Goal: Task Accomplishment & Management: Manage account settings

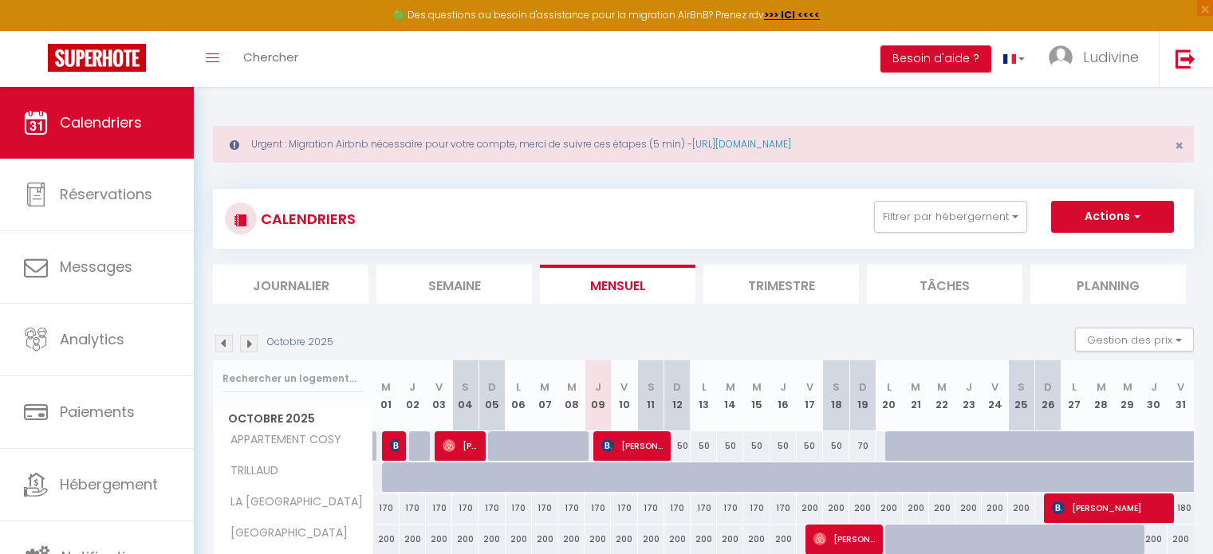
scroll to position [226, 0]
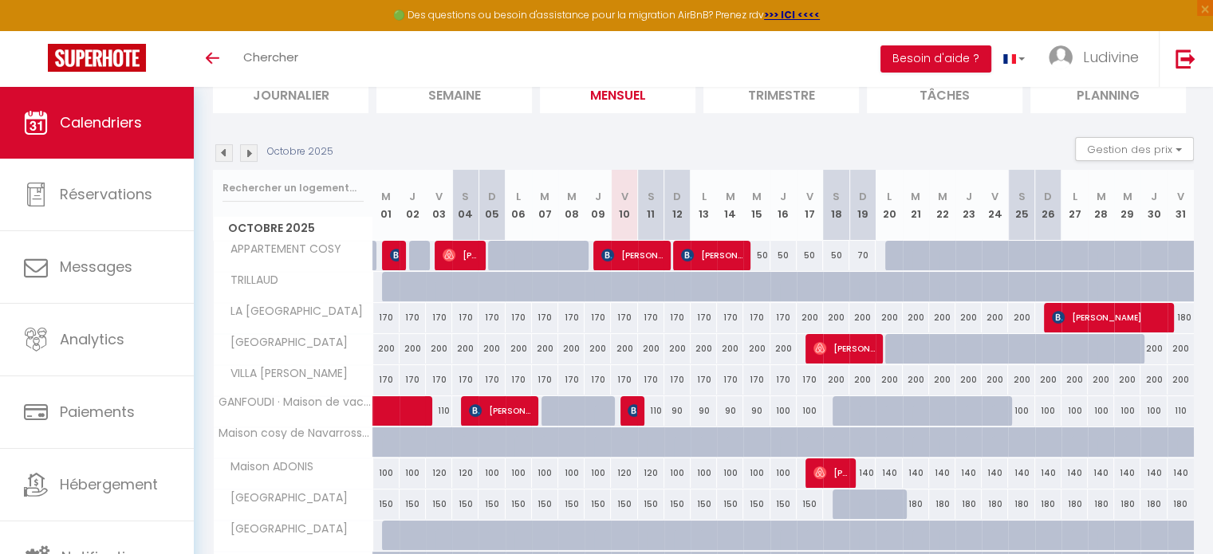
scroll to position [187, 0]
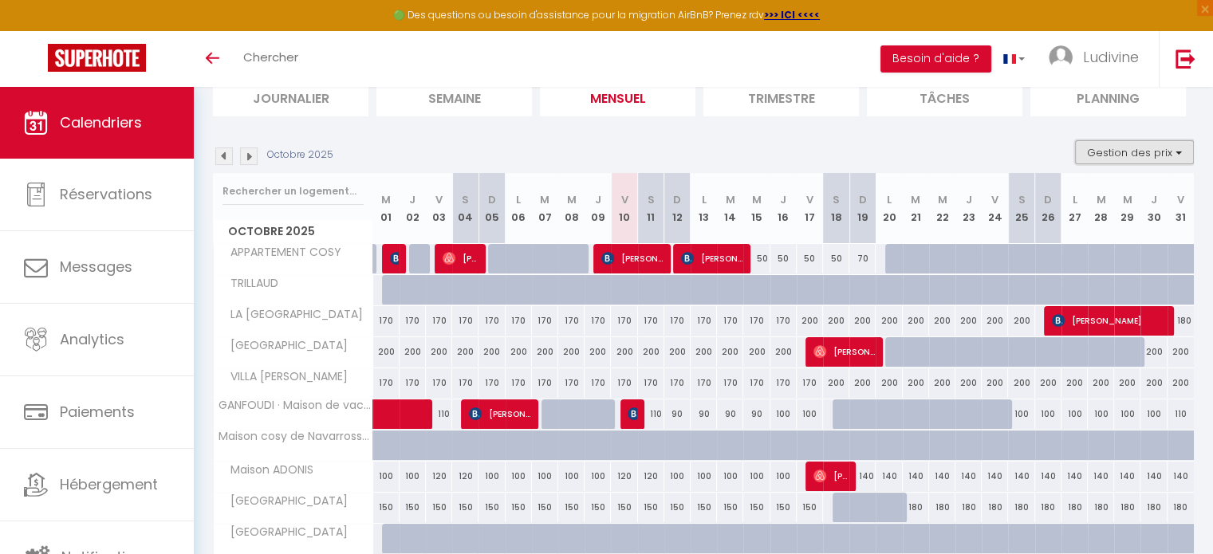
click at [1174, 160] on button "Gestion des prix" at bounding box center [1134, 152] width 119 height 24
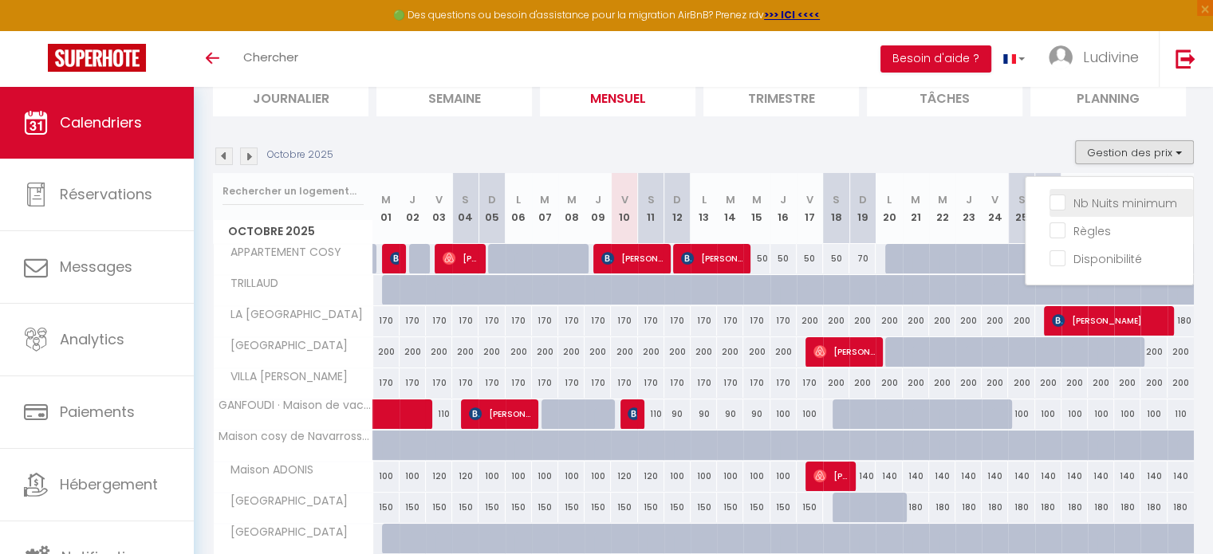
click at [1139, 200] on input "Nb Nuits minimum" at bounding box center [1121, 202] width 144 height 16
checkbox input "true"
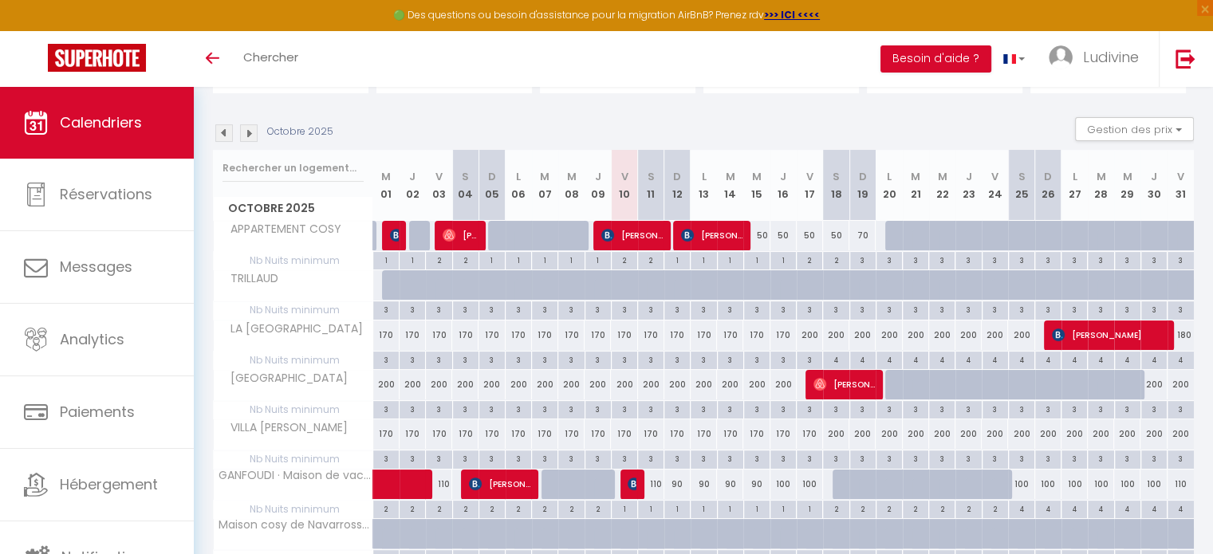
scroll to position [213, 0]
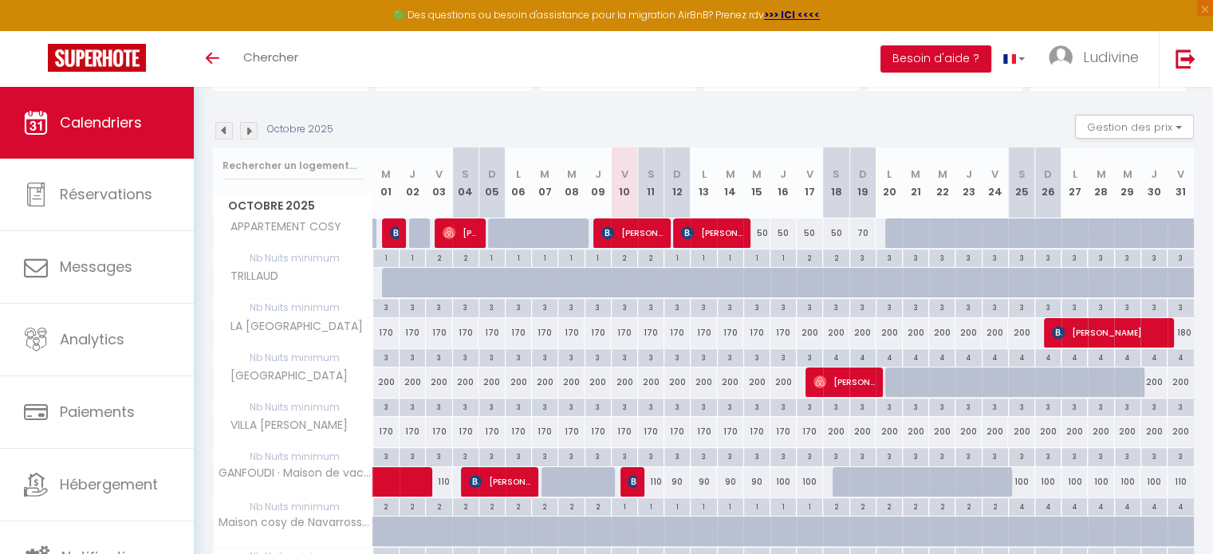
click at [862, 232] on div "70" at bounding box center [862, 233] width 26 height 30
type input "70"
select select "1"
type input "Dim 19 Octobre 2025"
type input "Lun 20 Octobre 2025"
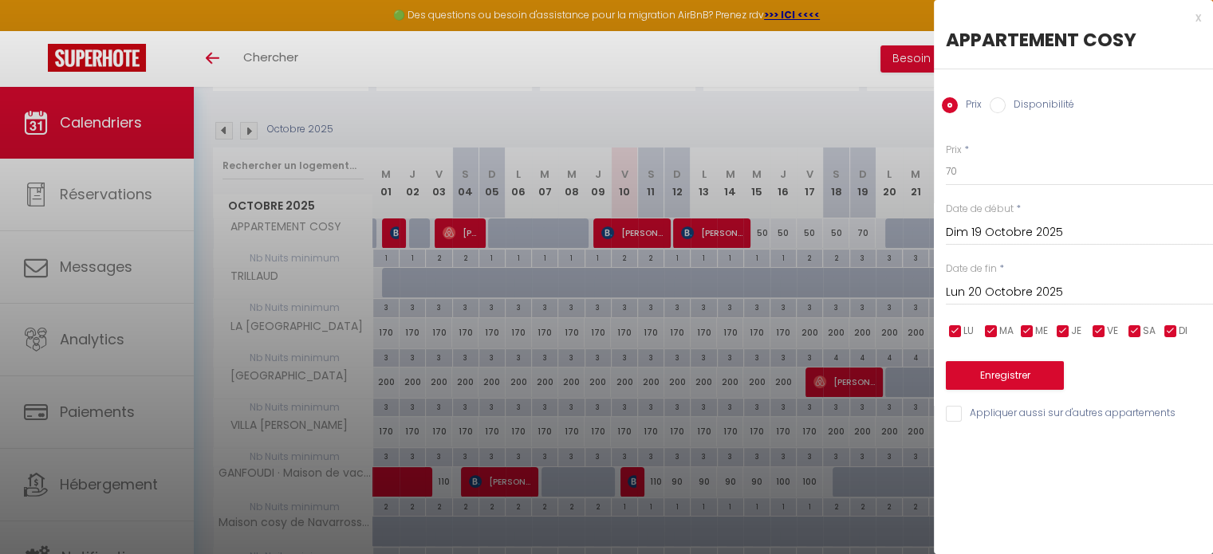
click at [996, 104] on input "Disponibilité" at bounding box center [998, 105] width 16 height 16
radio input "true"
radio input "false"
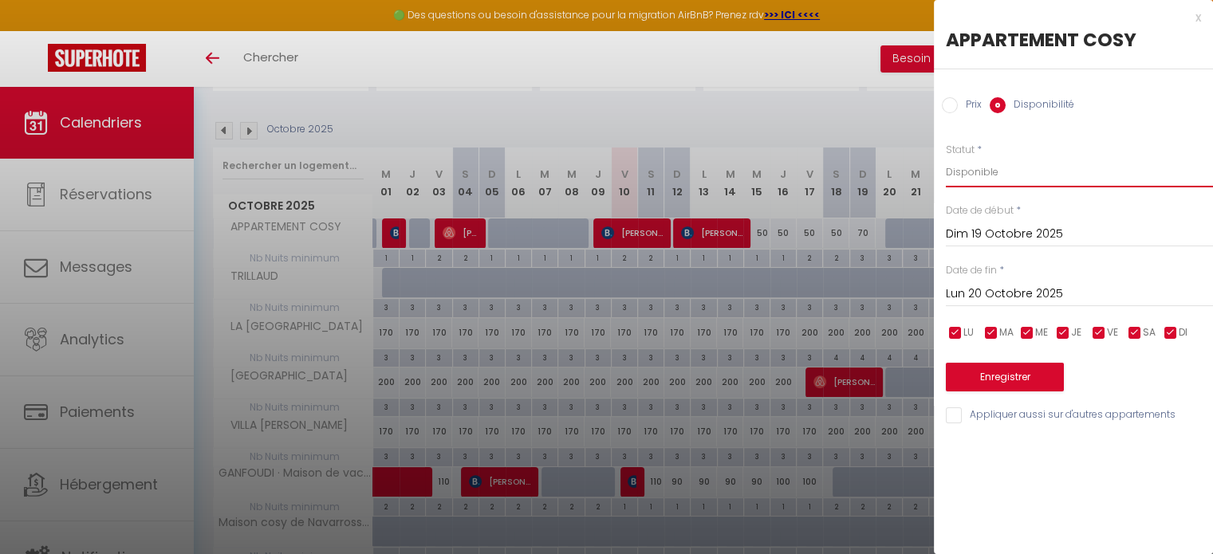
click at [998, 181] on select "Disponible Indisponible" at bounding box center [1079, 172] width 267 height 30
select select "0"
click at [946, 157] on select "Disponible Indisponible" at bounding box center [1079, 172] width 267 height 30
click at [1016, 376] on button "Enregistrer" at bounding box center [1005, 377] width 118 height 29
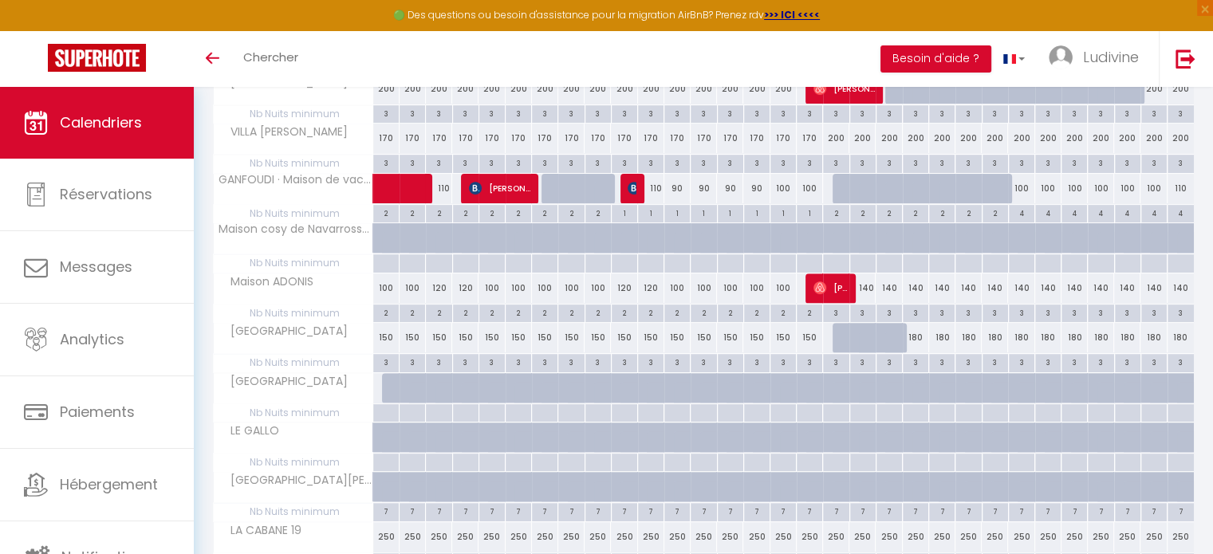
scroll to position [510, 0]
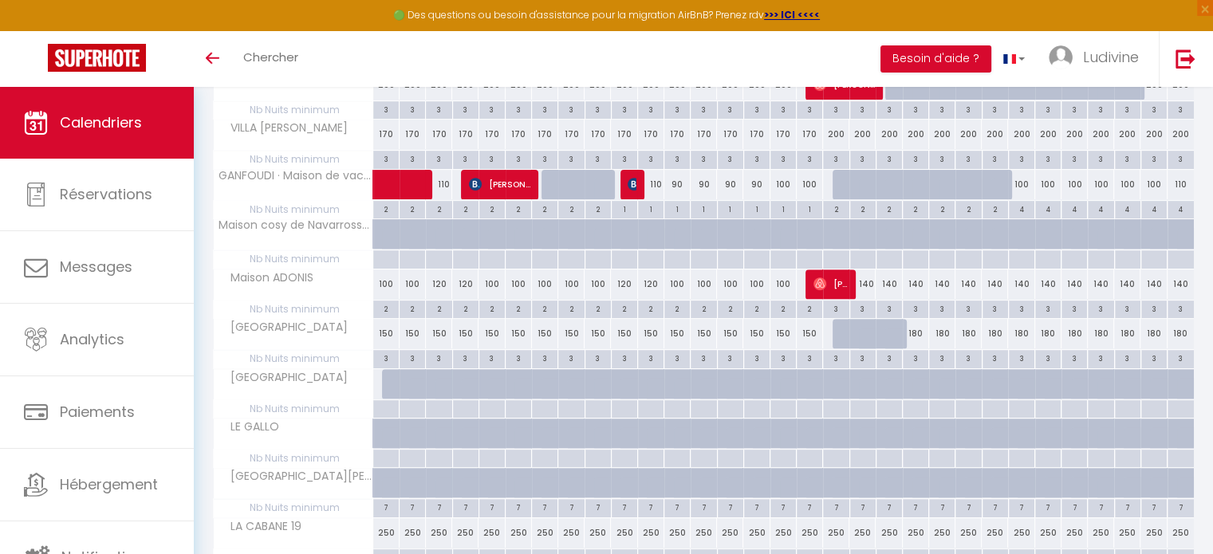
click at [915, 331] on div "180" at bounding box center [916, 334] width 26 height 30
select select "1"
type input "[DATE]"
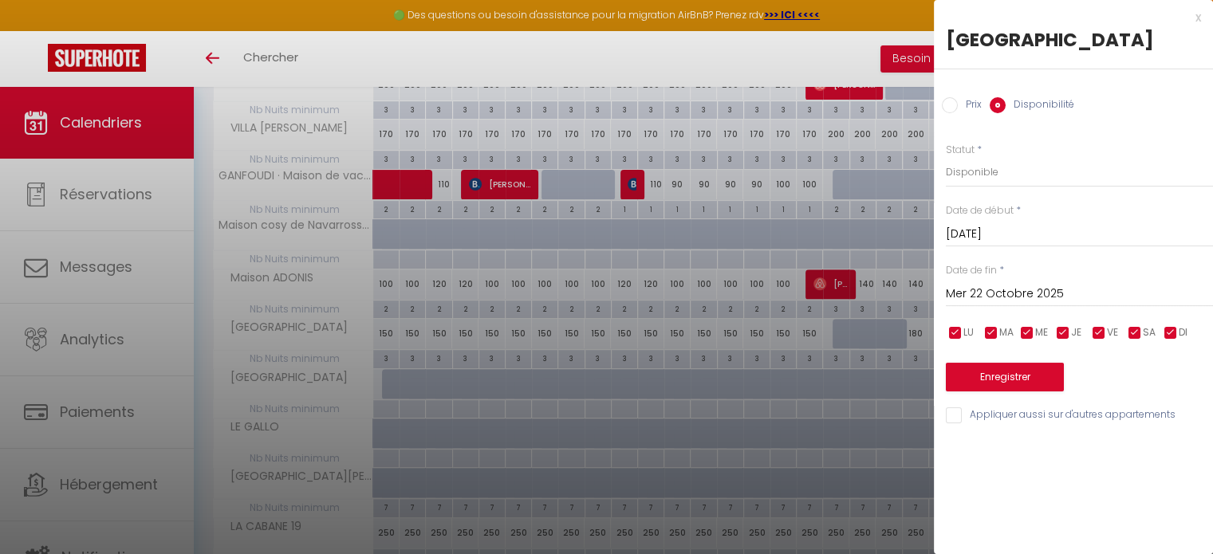
click at [1027, 305] on div "[DATE] < [DATE] > Dim Lun Mar Mer Jeu Ven Sam 1 2 3 4 5 6 7 8 9 10 11 12 13 14 …" at bounding box center [1079, 292] width 267 height 29
click at [1035, 296] on input "Mer 22 Octobre 2025" at bounding box center [1079, 294] width 267 height 21
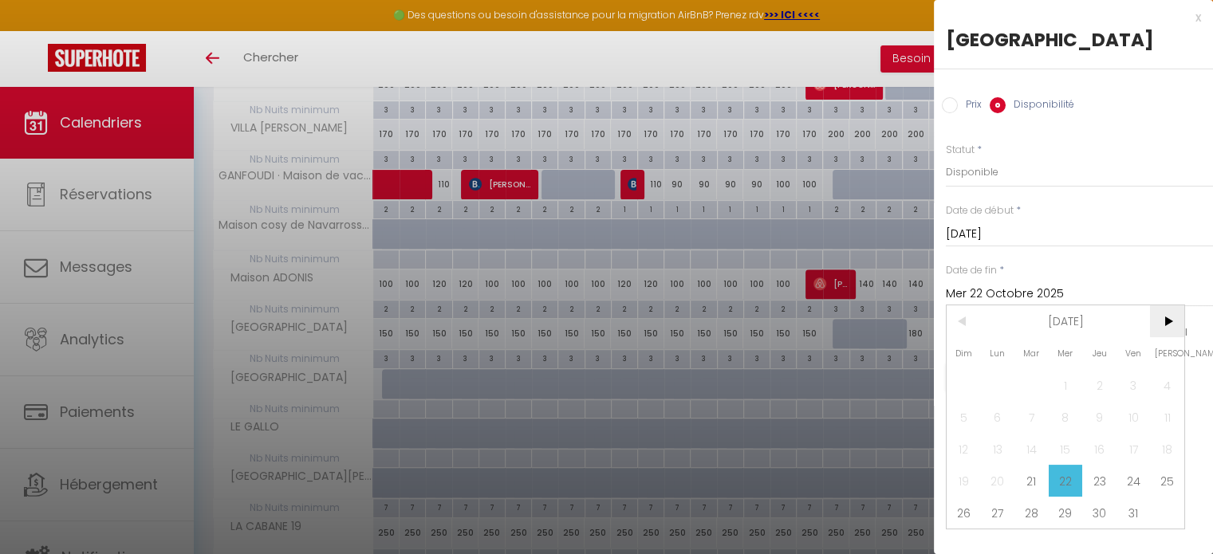
click at [1165, 327] on span ">" at bounding box center [1167, 321] width 34 height 32
click at [960, 411] on span "2" at bounding box center [964, 417] width 34 height 32
type input "Dim 02 Novembre 2025"
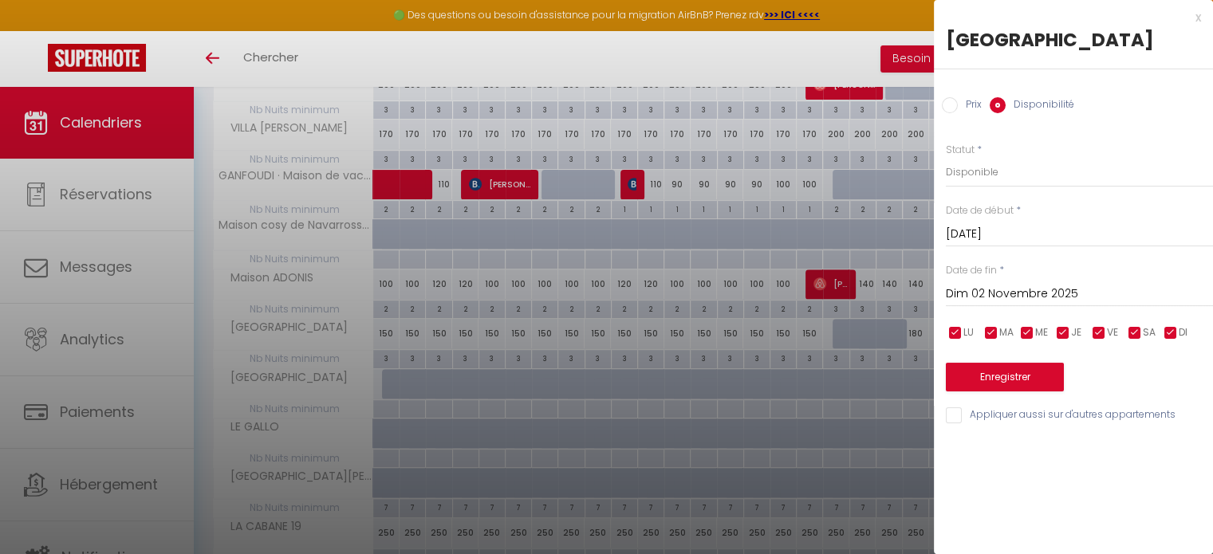
click at [950, 104] on input "Prix" at bounding box center [950, 105] width 16 height 16
radio input "true"
radio input "false"
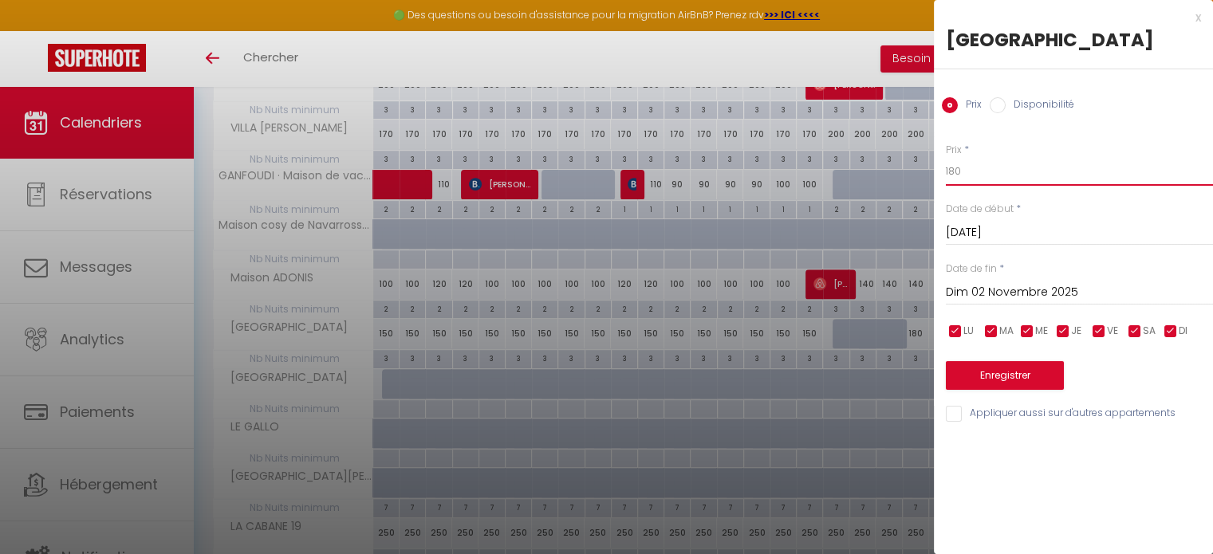
click at [986, 167] on input "180" at bounding box center [1079, 171] width 267 height 29
type input "150"
click at [1010, 376] on button "Enregistrer" at bounding box center [1005, 375] width 118 height 29
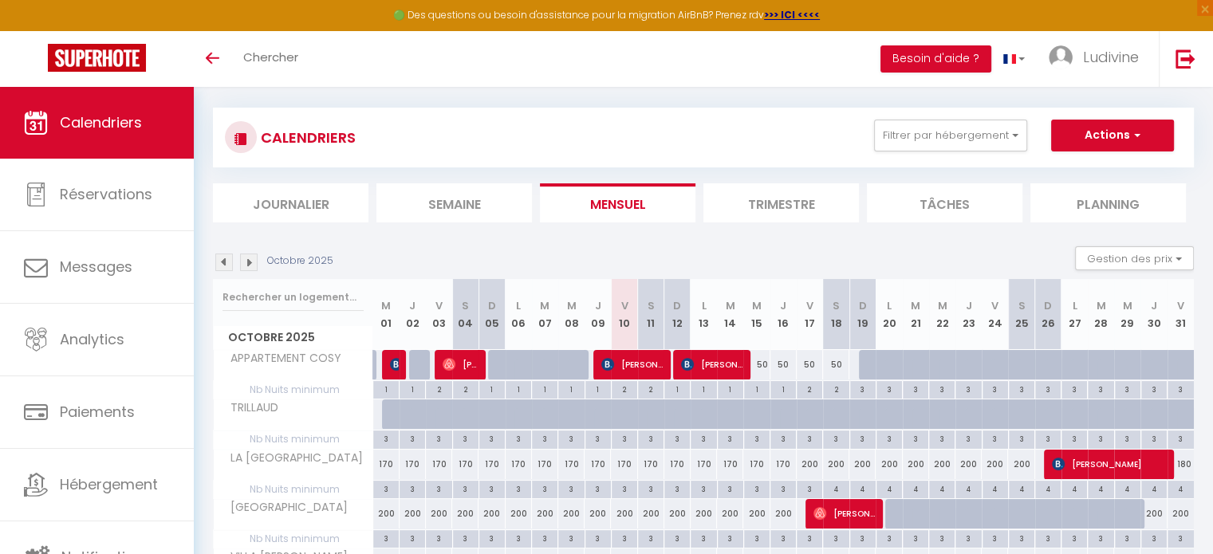
scroll to position [80, 0]
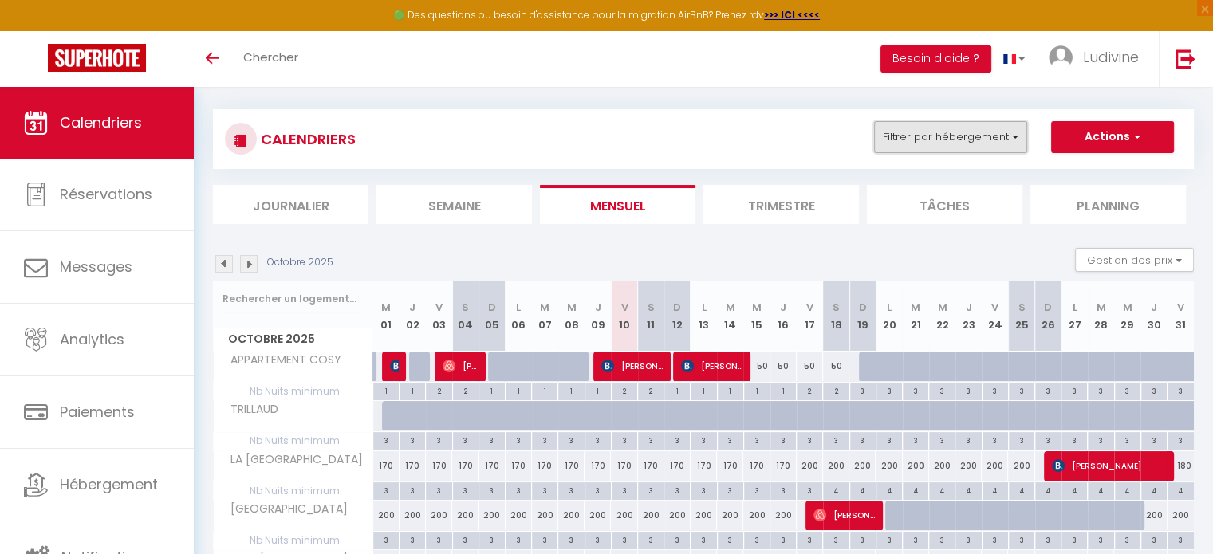
click at [1018, 140] on button "Filtrer par hébergement" at bounding box center [950, 137] width 153 height 32
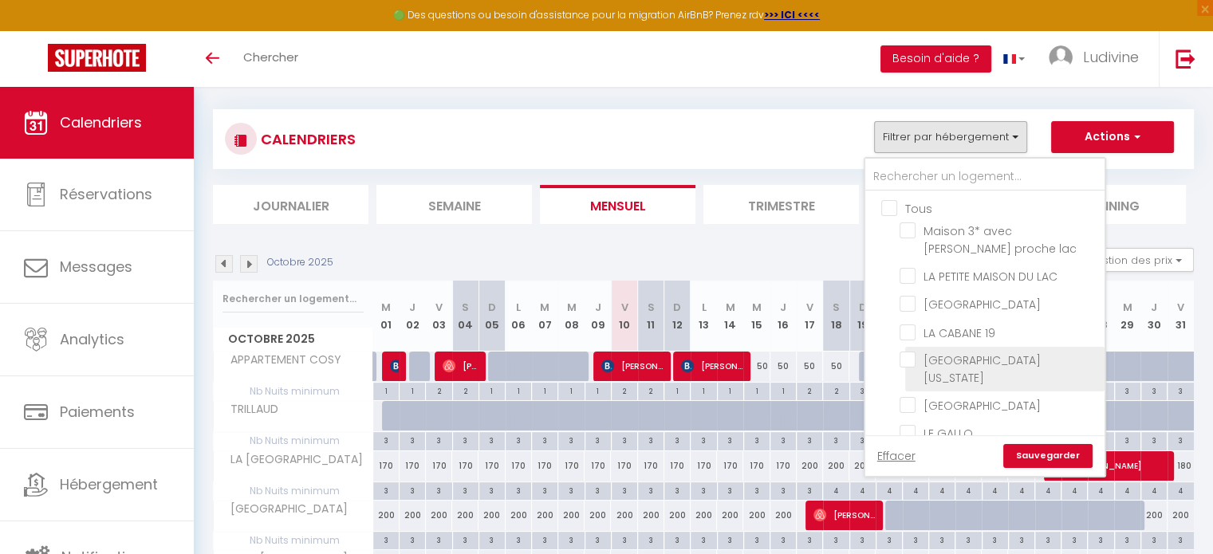
click at [905, 353] on input "[GEOGRAPHIC_DATA][US_STATE]" at bounding box center [998, 360] width 199 height 16
checkbox input "true"
checkbox input "false"
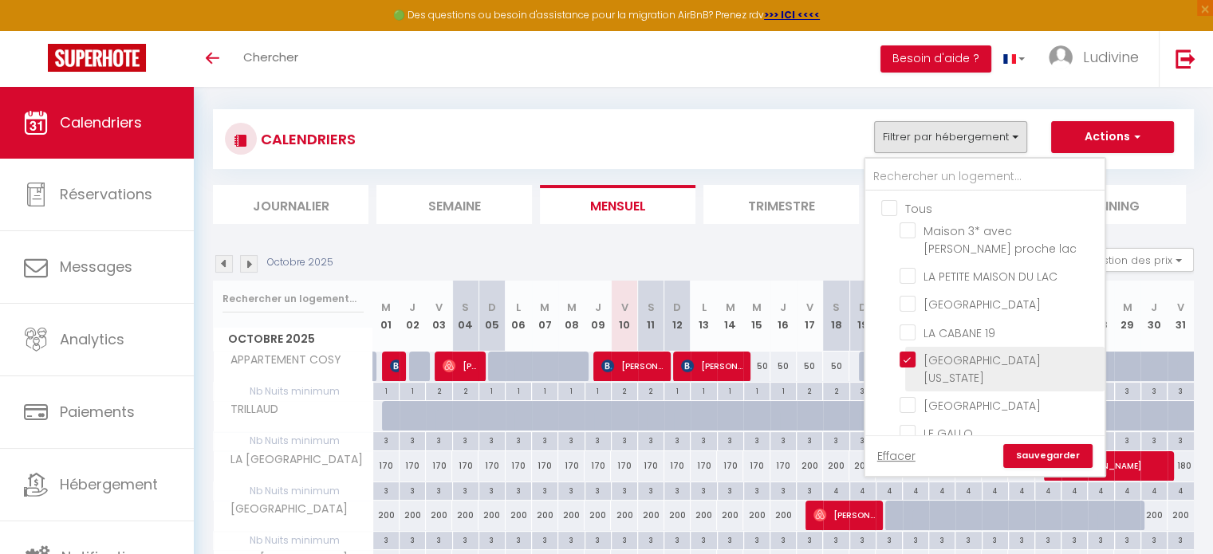
checkbox input "false"
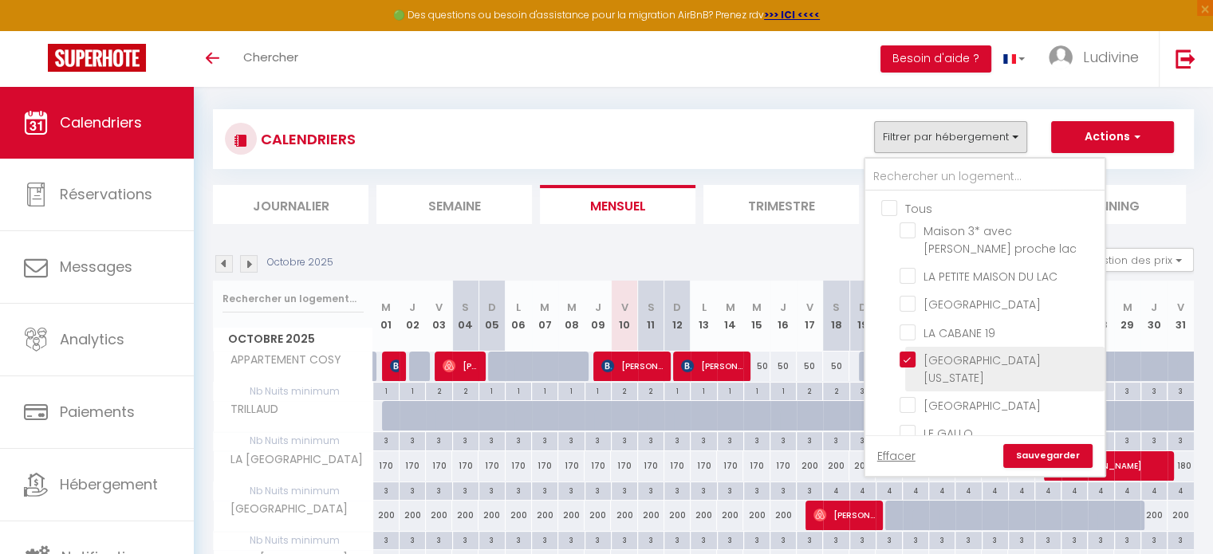
checkbox input "false"
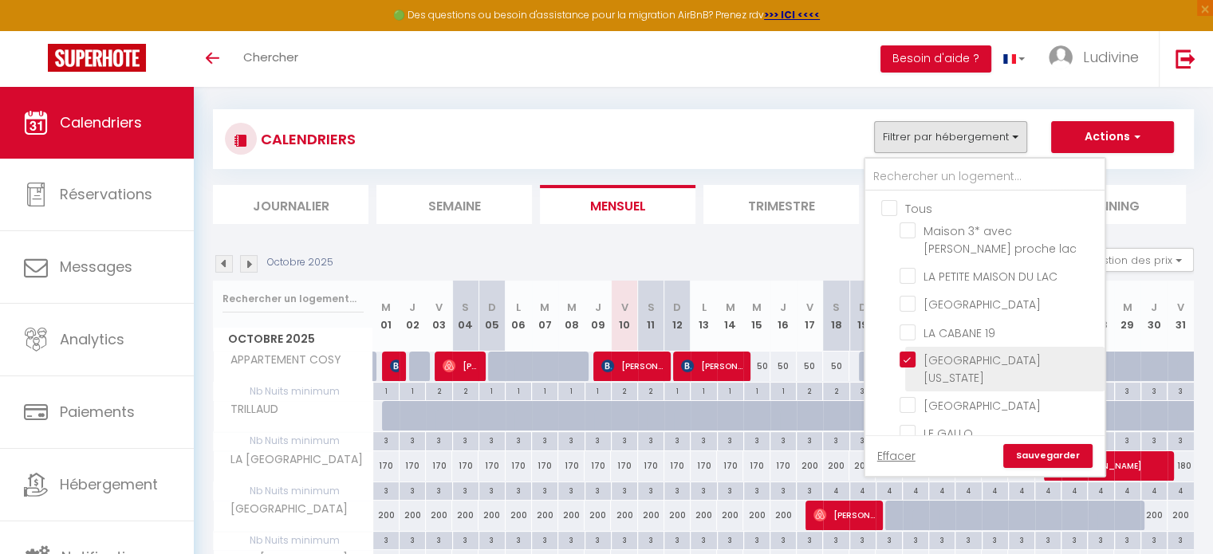
checkbox input "false"
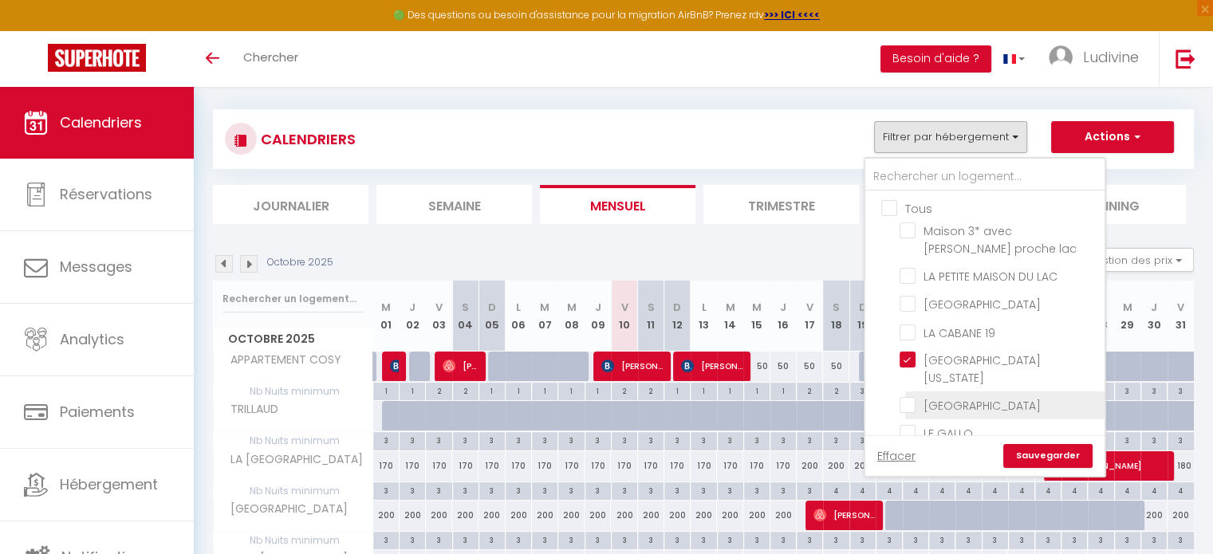
click at [907, 396] on input "[GEOGRAPHIC_DATA]" at bounding box center [998, 404] width 199 height 16
checkbox input "true"
checkbox input "false"
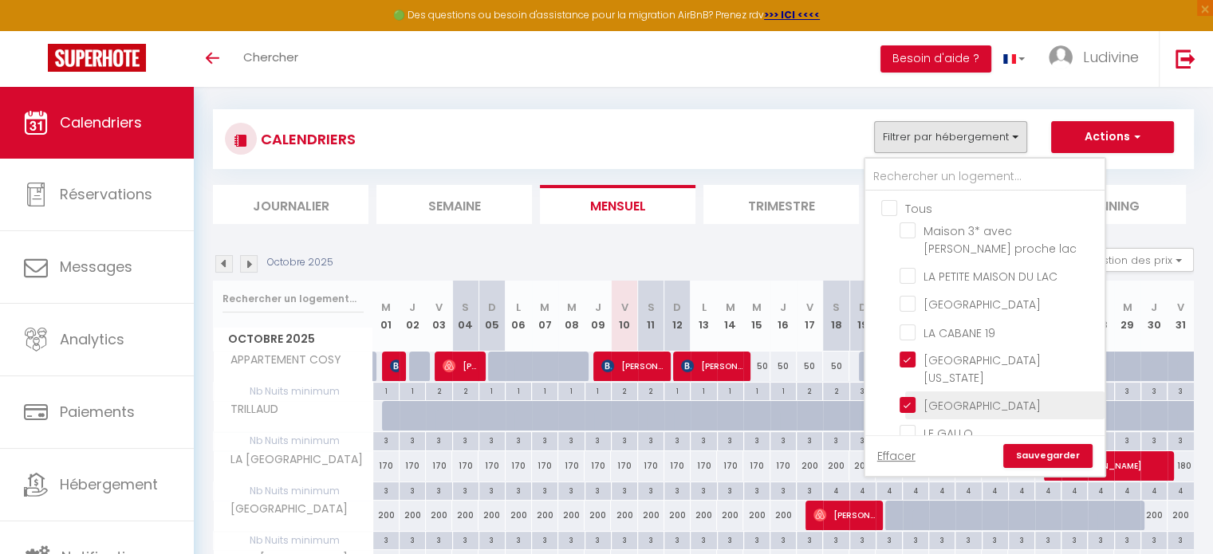
checkbox input "false"
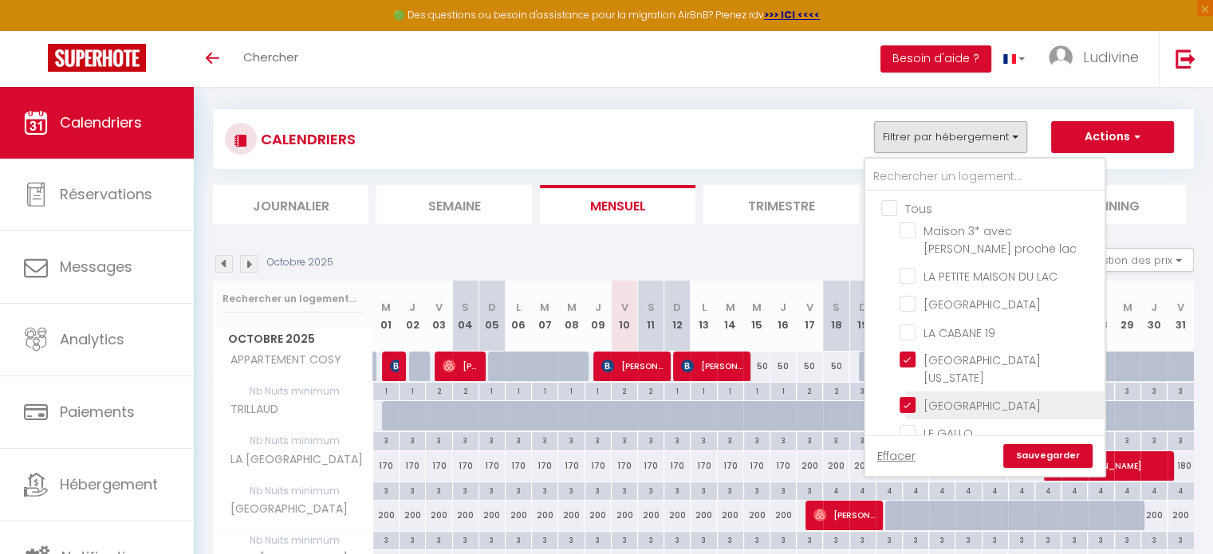
checkbox input "false"
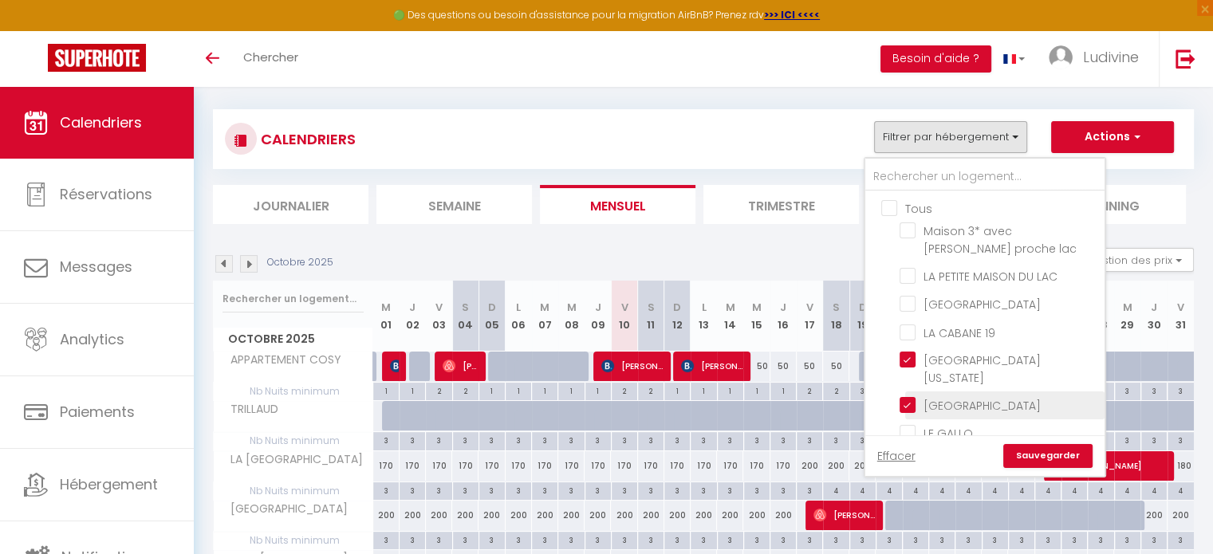
checkbox input "false"
click at [1051, 455] on link "Sauvegarder" at bounding box center [1047, 456] width 89 height 24
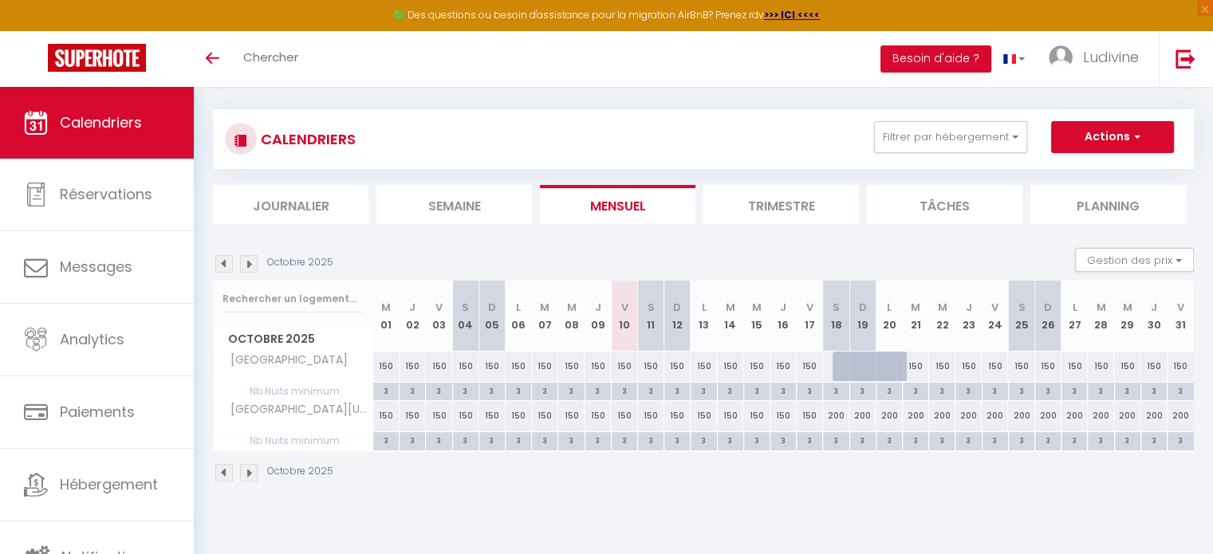
click at [832, 414] on div "200" at bounding box center [836, 416] width 26 height 30
type input "200"
type input "Sam 18 Octobre 2025"
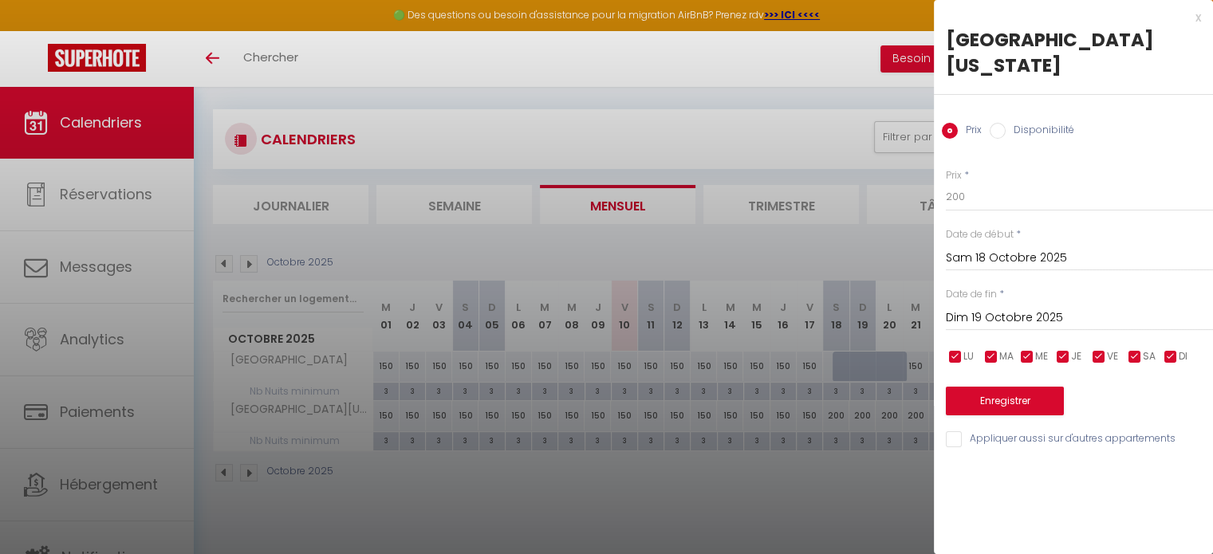
click at [1025, 308] on input "Dim 19 Octobre 2025" at bounding box center [1079, 318] width 267 height 21
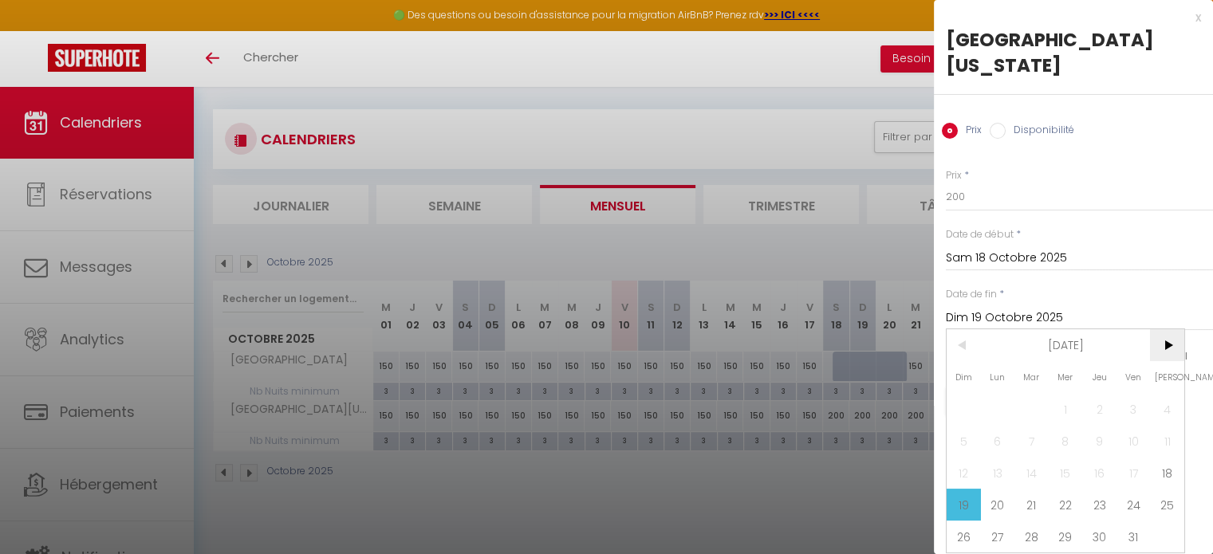
click at [1161, 329] on span ">" at bounding box center [1167, 345] width 34 height 32
click at [950, 425] on span "2" at bounding box center [964, 441] width 34 height 32
type input "Dim 02 Novembre 2025"
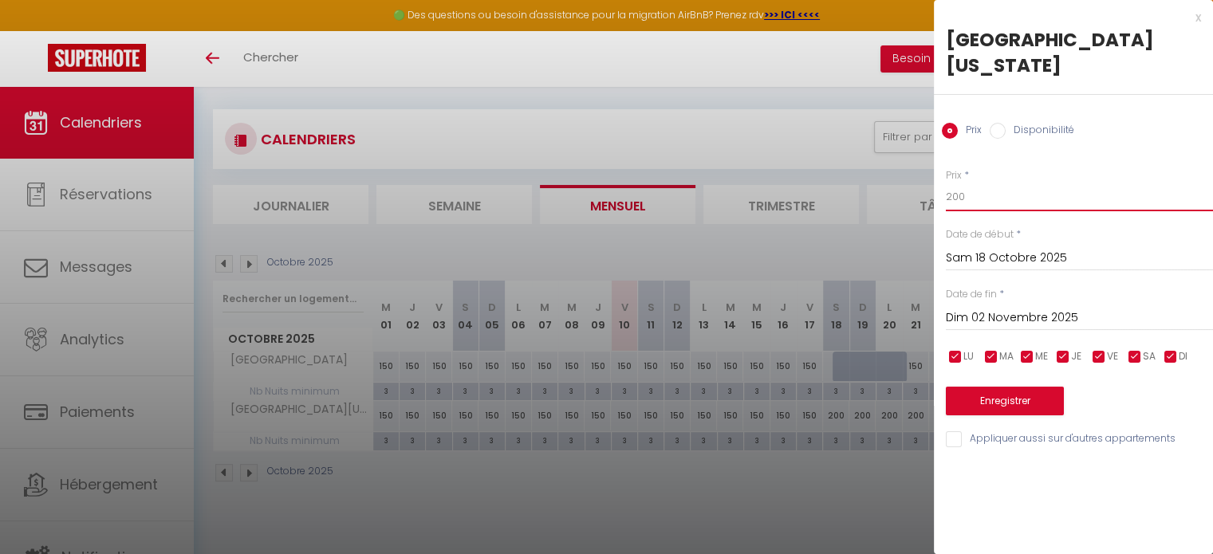
click at [985, 183] on input "200" at bounding box center [1079, 197] width 267 height 29
type input "2"
type input "150"
click at [1009, 387] on button "Enregistrer" at bounding box center [1005, 401] width 118 height 29
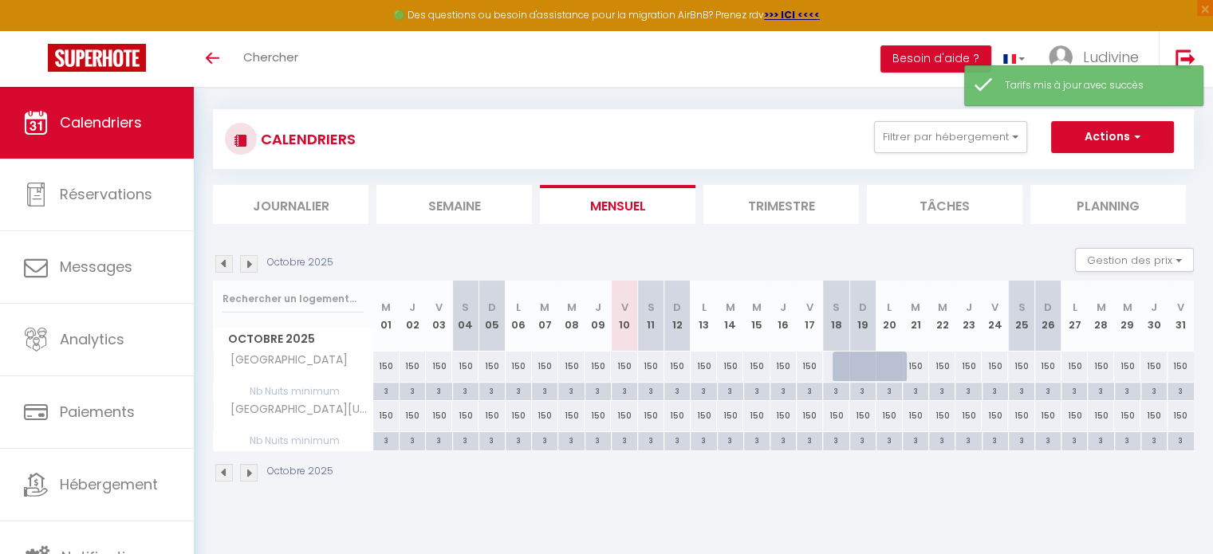
click at [246, 262] on img at bounding box center [249, 264] width 18 height 18
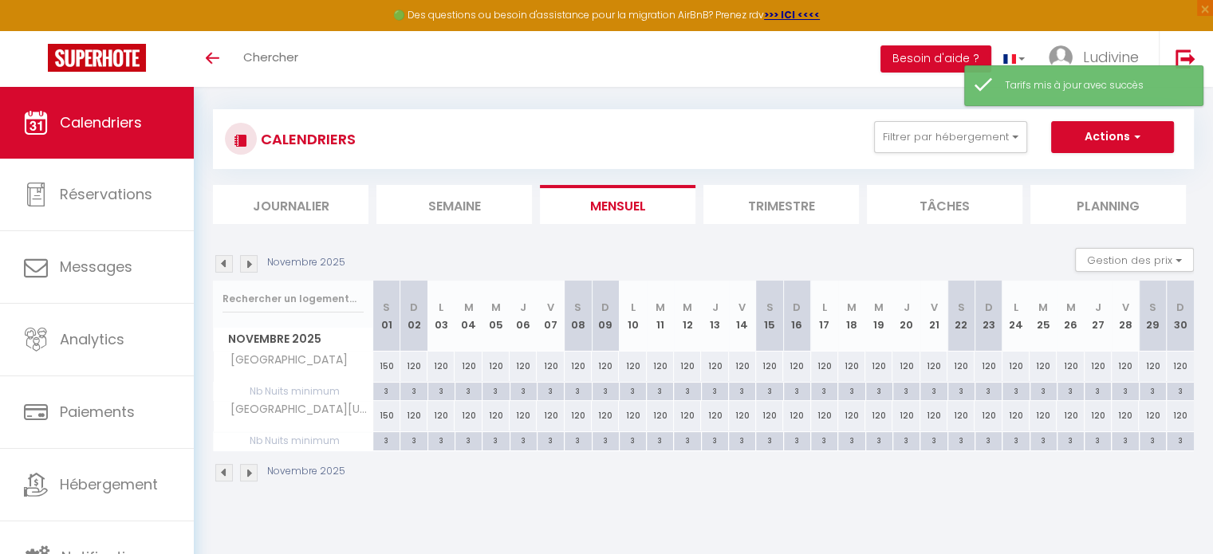
click at [246, 262] on img at bounding box center [249, 264] width 18 height 18
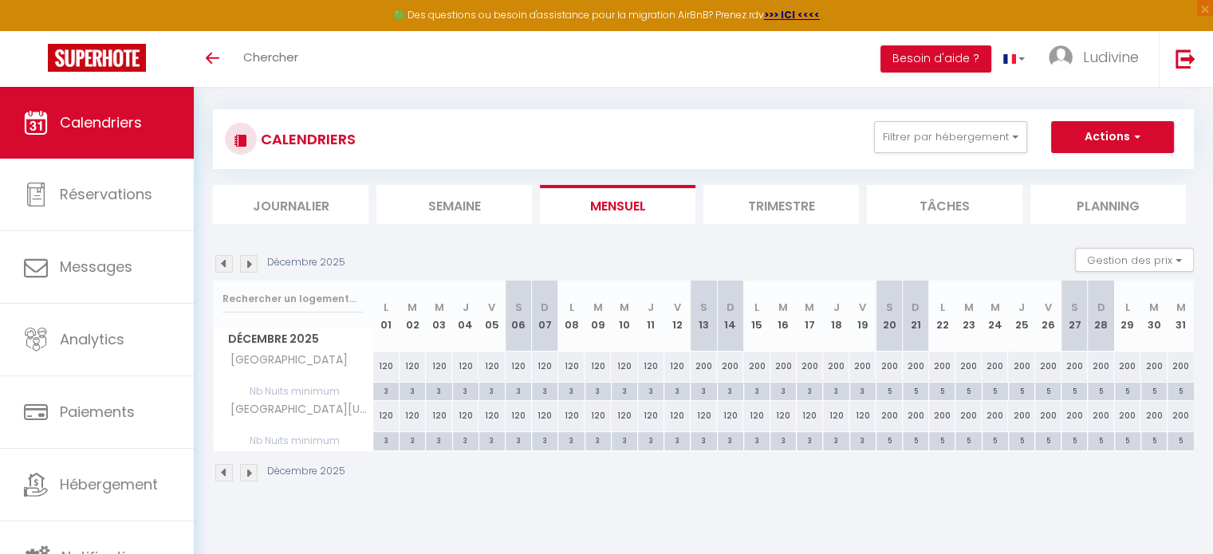
click at [246, 262] on img at bounding box center [249, 264] width 18 height 18
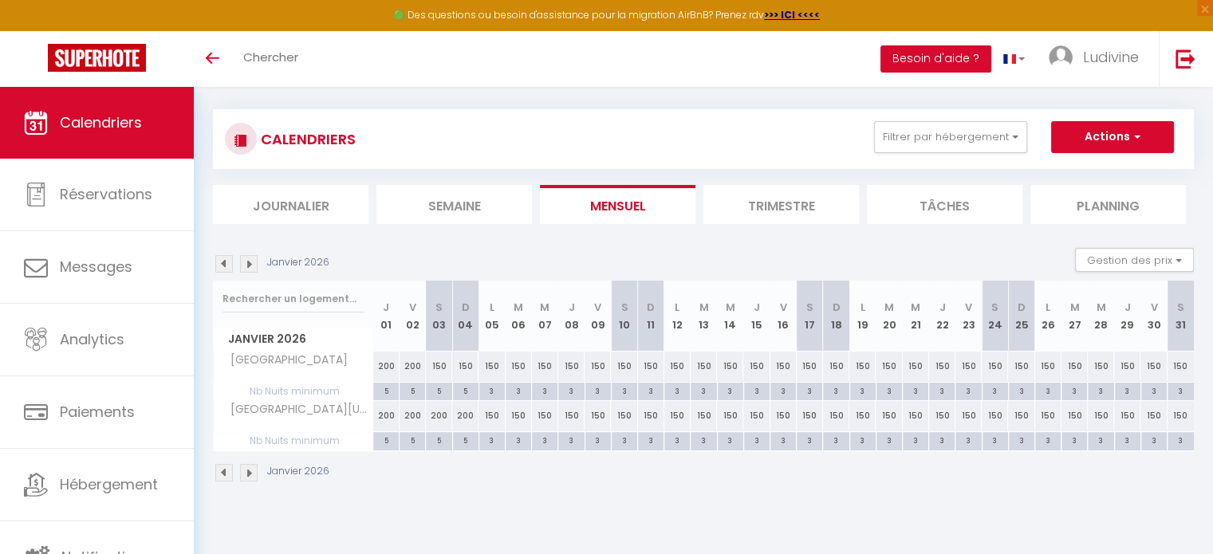
click at [246, 262] on img at bounding box center [249, 264] width 18 height 18
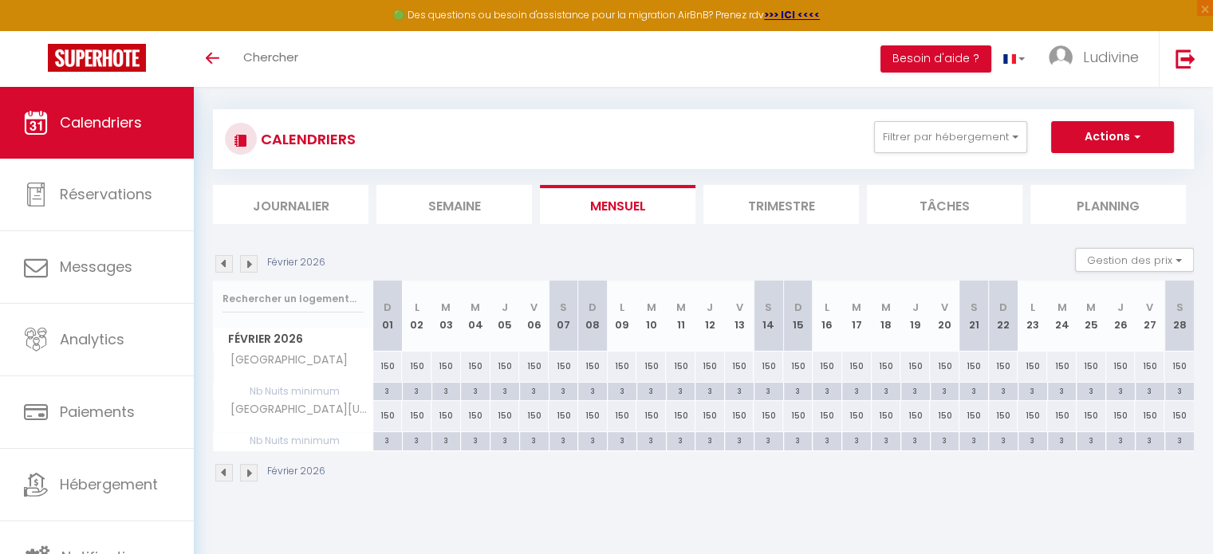
click at [246, 262] on img at bounding box center [249, 264] width 18 height 18
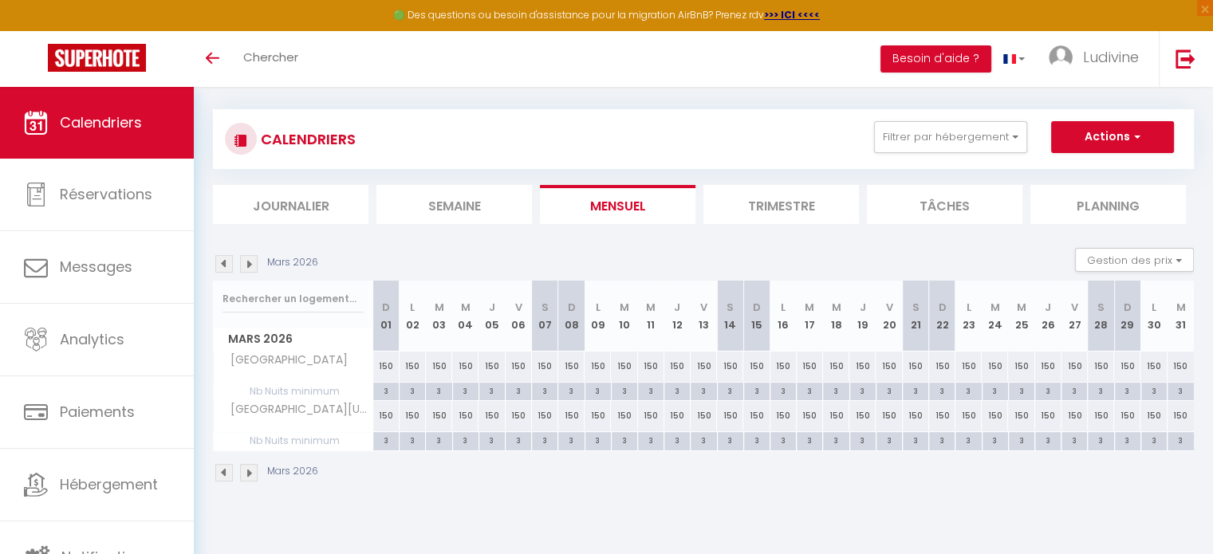
click at [246, 262] on img at bounding box center [249, 264] width 18 height 18
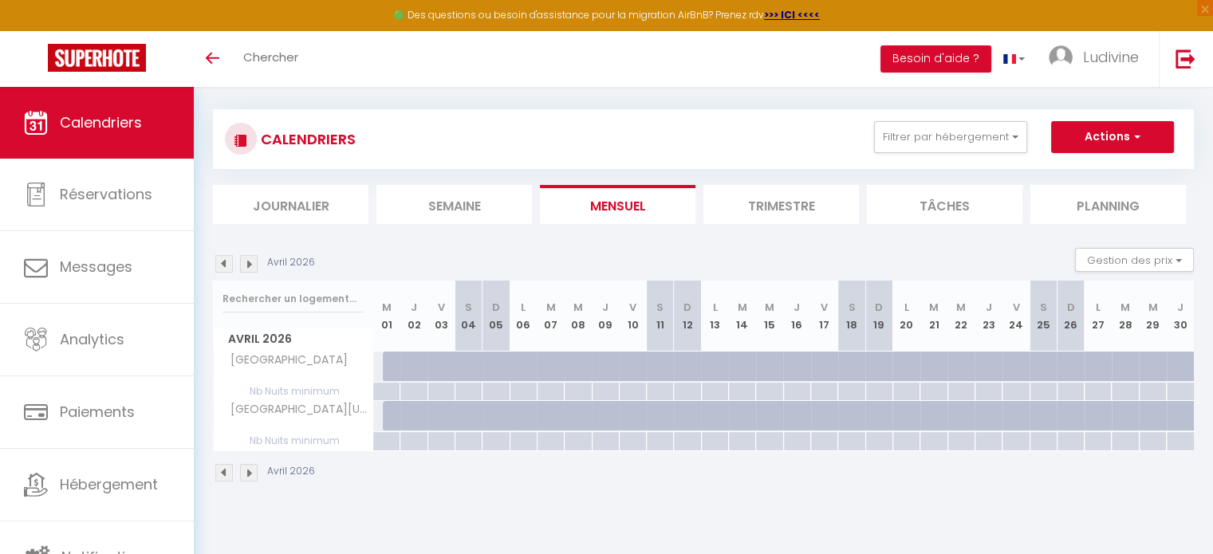
click at [383, 358] on div at bounding box center [396, 367] width 27 height 30
type input "Mer 01 Avril 2026"
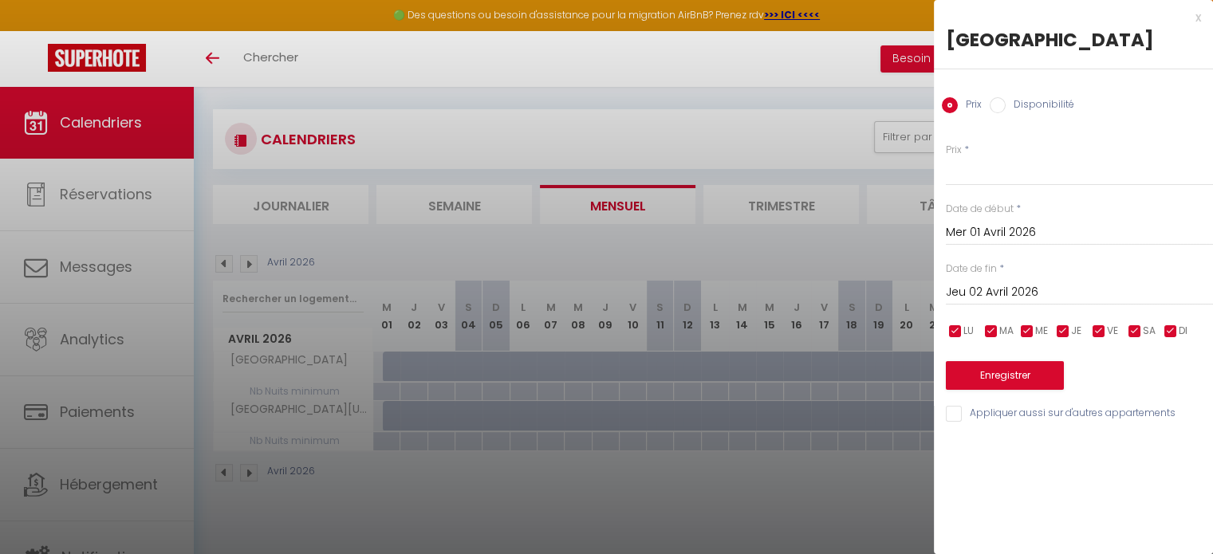
click at [1030, 289] on input "Jeu 02 Avril 2026" at bounding box center [1079, 292] width 267 height 21
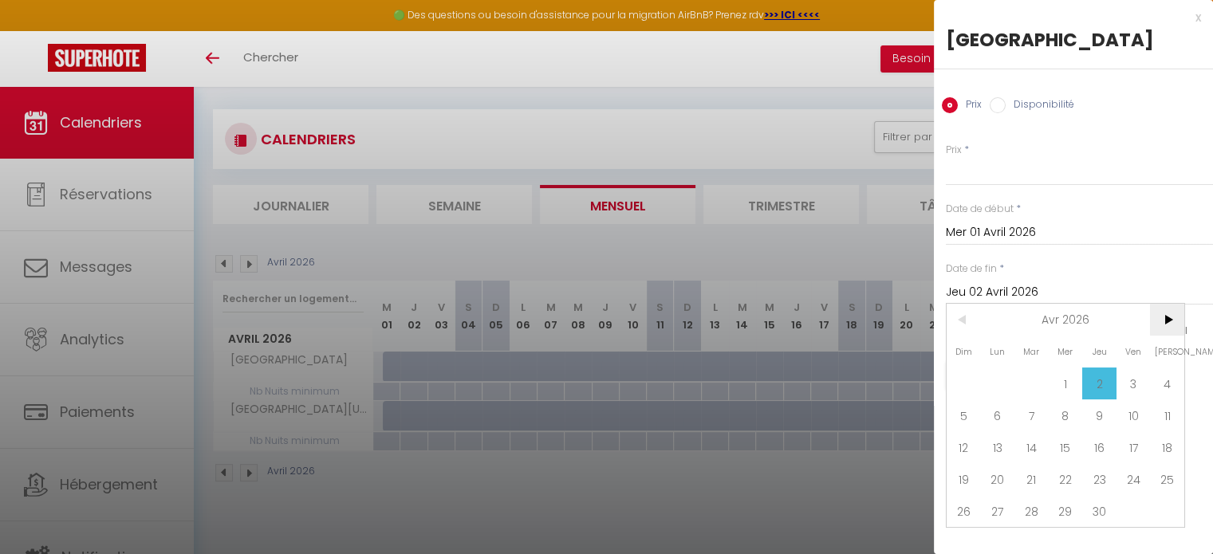
click at [1171, 321] on span ">" at bounding box center [1167, 320] width 34 height 32
click at [1129, 382] on span "1" at bounding box center [1133, 384] width 34 height 32
type input "Ven 01 Mai 2026"
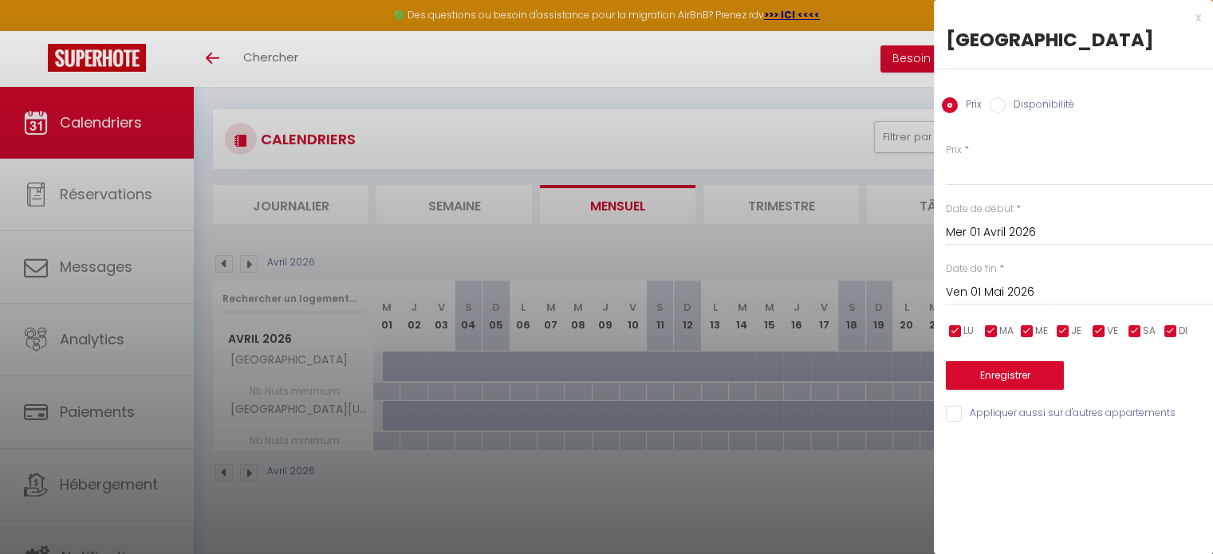
click at [998, 101] on input "Disponibilité" at bounding box center [998, 105] width 16 height 16
radio input "true"
radio input "false"
click at [998, 373] on button "Enregistrer" at bounding box center [1005, 377] width 118 height 29
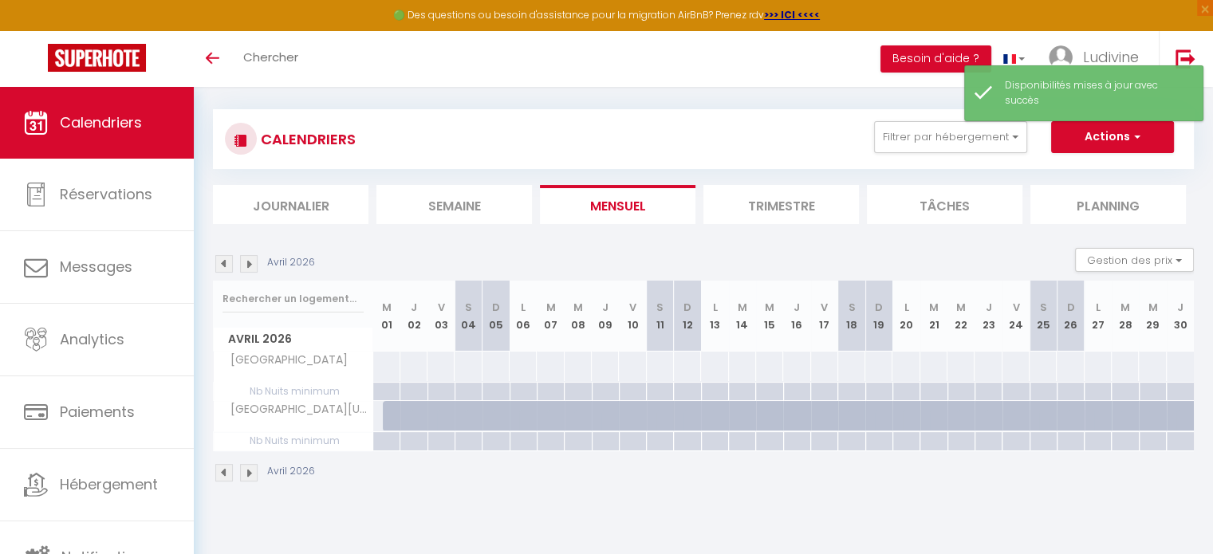
click at [388, 368] on div at bounding box center [386, 367] width 28 height 30
select select "1"
type input "Mer 01 Avril 2026"
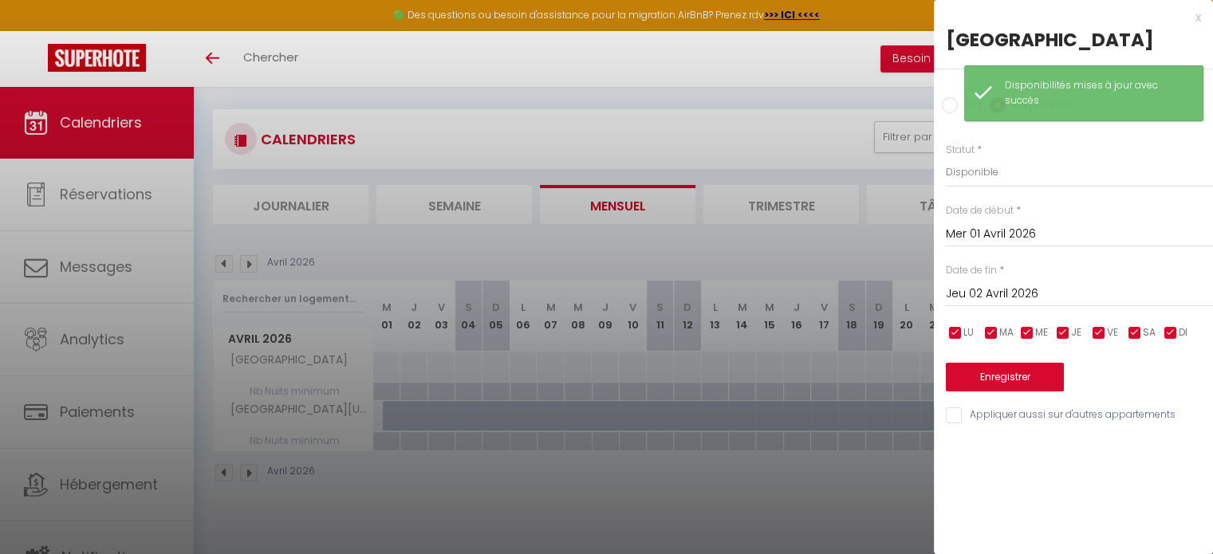
click at [1003, 293] on input "Jeu 02 Avril 2026" at bounding box center [1079, 294] width 267 height 21
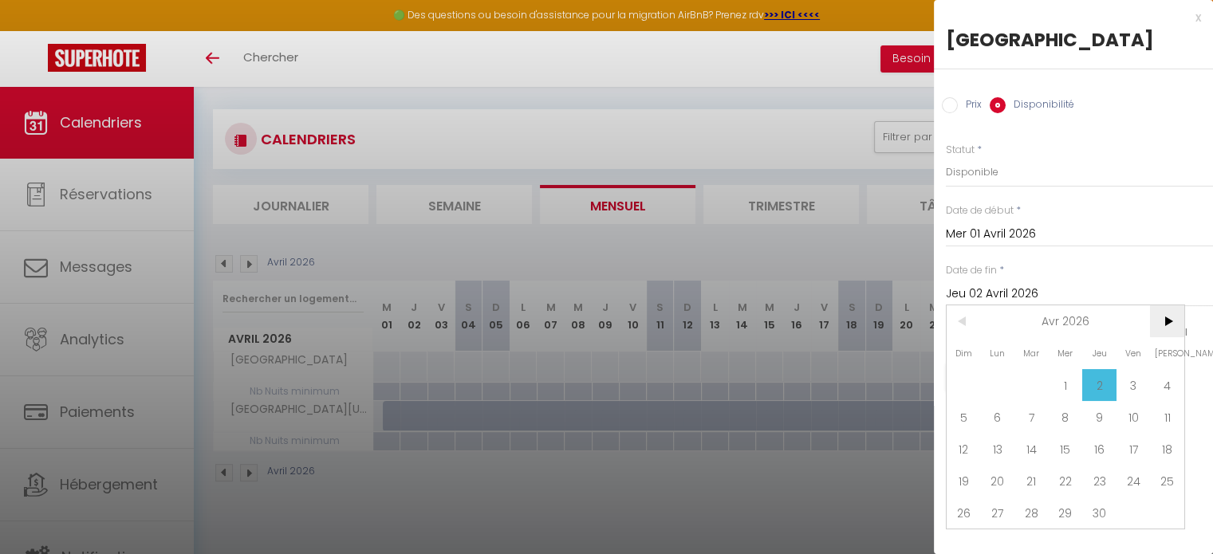
click at [1171, 320] on span ">" at bounding box center [1167, 321] width 34 height 32
click at [1130, 387] on span "1" at bounding box center [1133, 385] width 34 height 32
type input "Ven 01 Mai 2026"
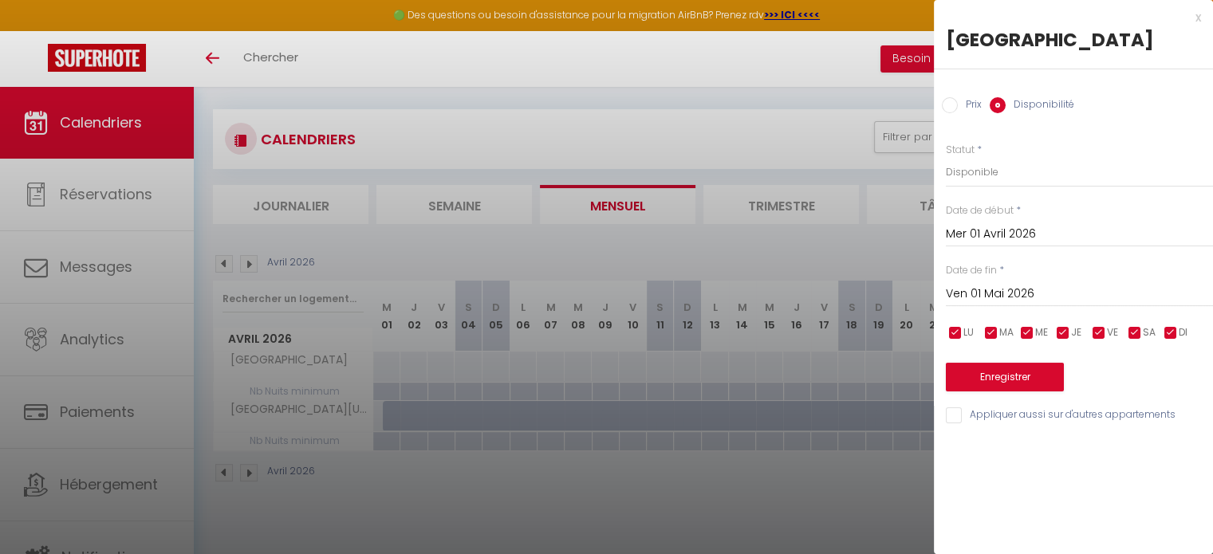
click at [950, 110] on input "Prix" at bounding box center [950, 105] width 16 height 16
radio input "true"
radio input "false"
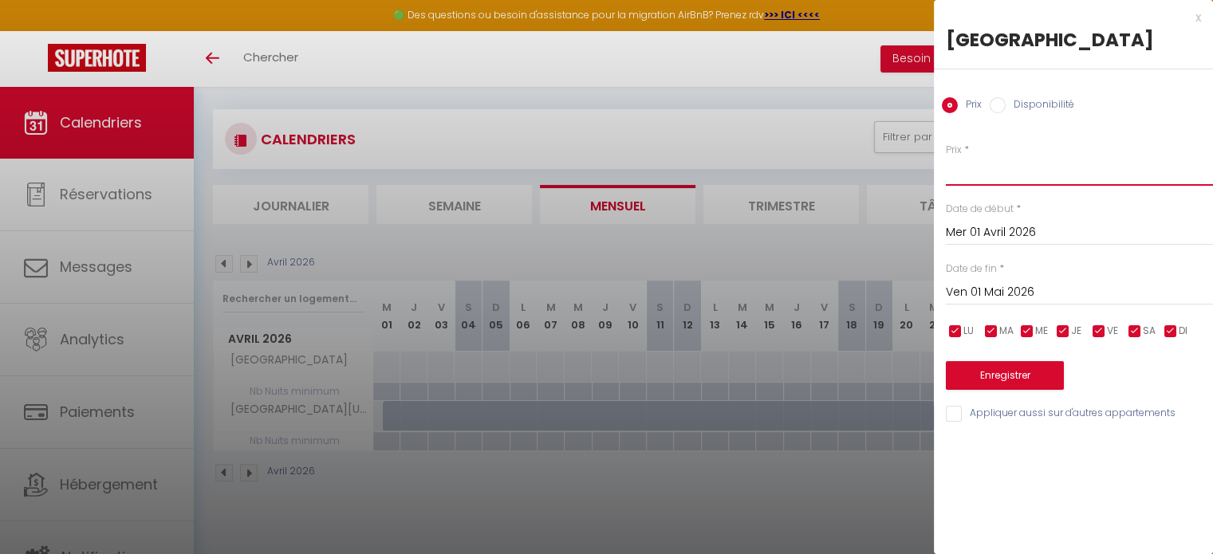
click at [974, 171] on input "Prix" at bounding box center [1079, 171] width 267 height 29
type input "170"
click at [1031, 379] on button "Enregistrer" at bounding box center [1005, 375] width 118 height 29
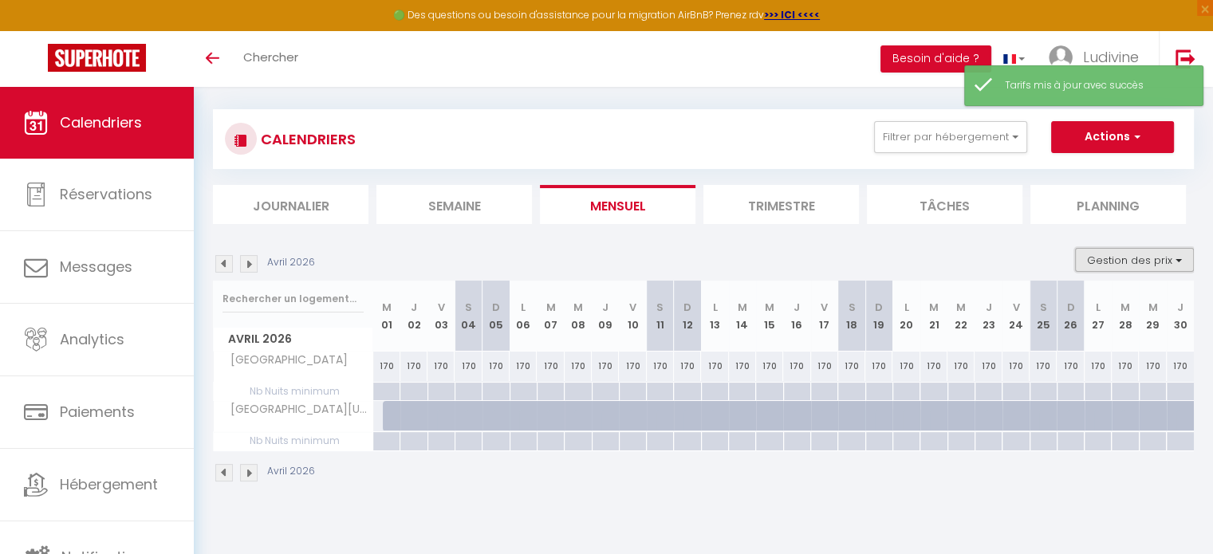
click at [1184, 261] on button "Gestion des prix" at bounding box center [1134, 260] width 119 height 24
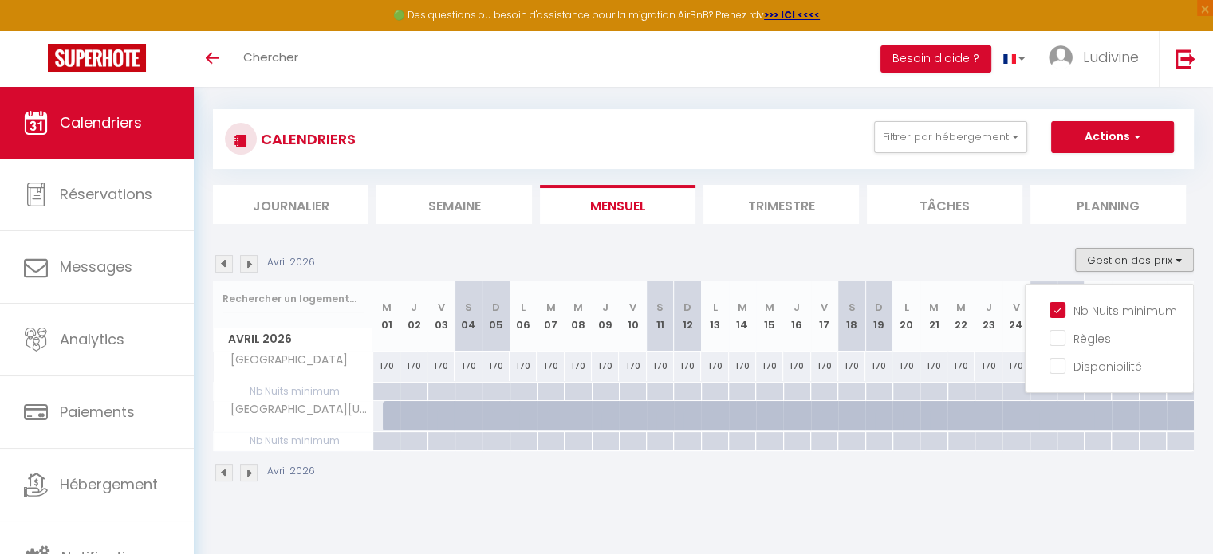
click at [807, 261] on div "Avril 2026 Gestion des prix Nb Nuits minimum Règles Disponibilité" at bounding box center [703, 264] width 981 height 33
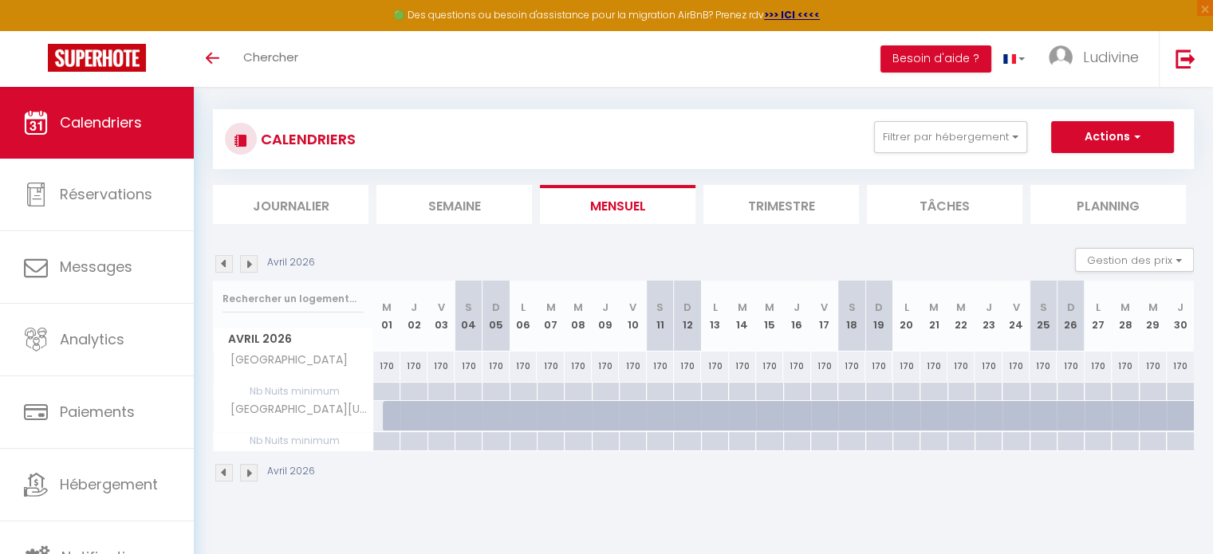
click at [389, 390] on div at bounding box center [385, 392] width 27 height 18
type input "Mer 01 Avril 2026"
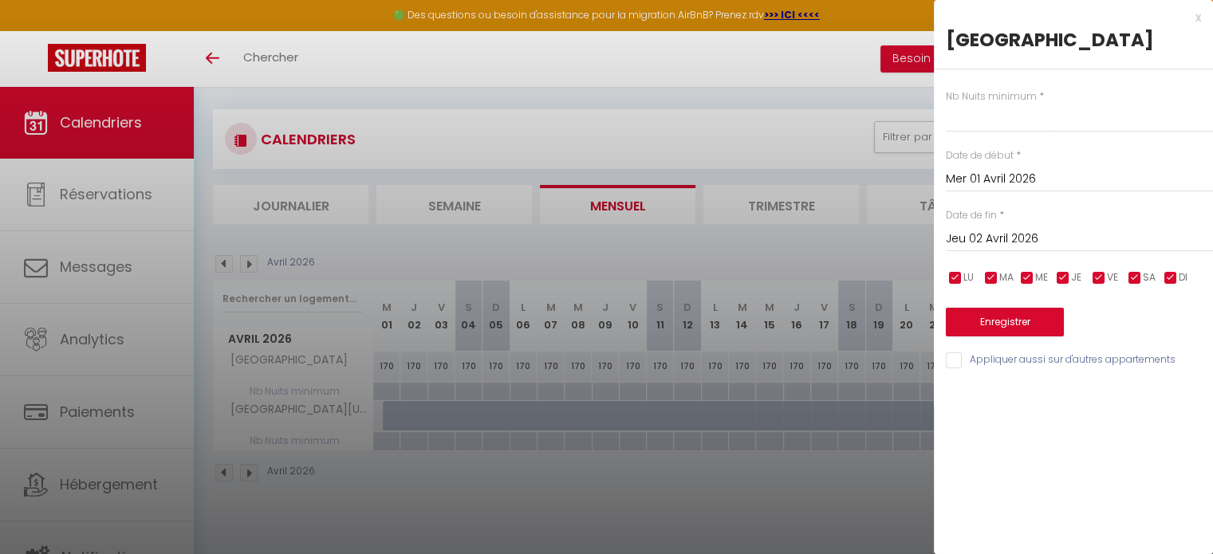
click at [979, 235] on input "Jeu 02 Avril 2026" at bounding box center [1079, 239] width 267 height 21
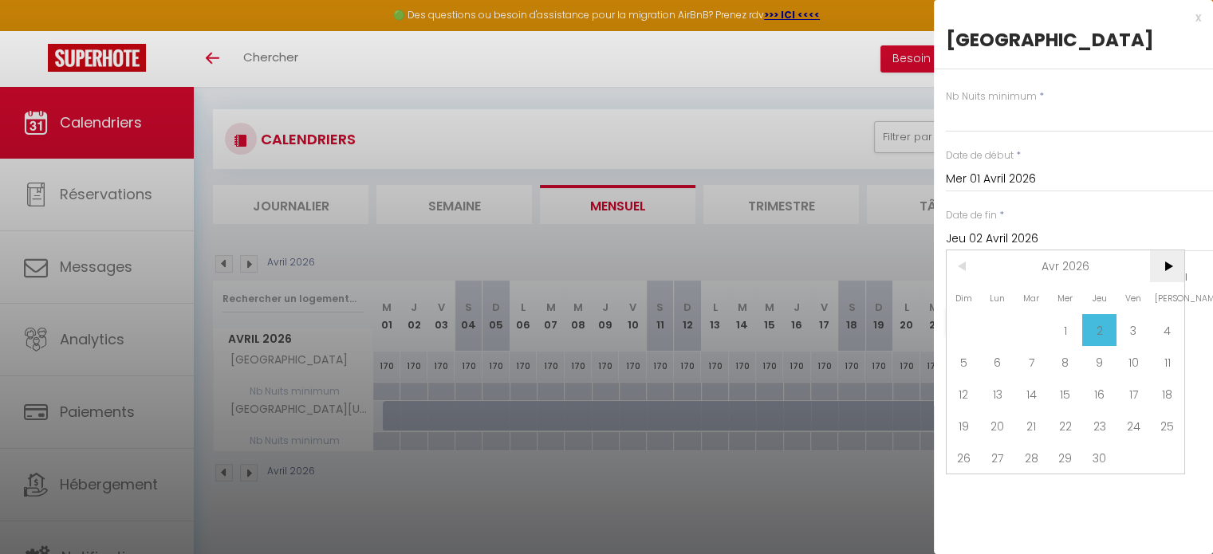
click at [1167, 265] on span ">" at bounding box center [1167, 266] width 34 height 32
click at [1131, 330] on span "1" at bounding box center [1133, 330] width 34 height 32
type input "Ven 01 Mai 2026"
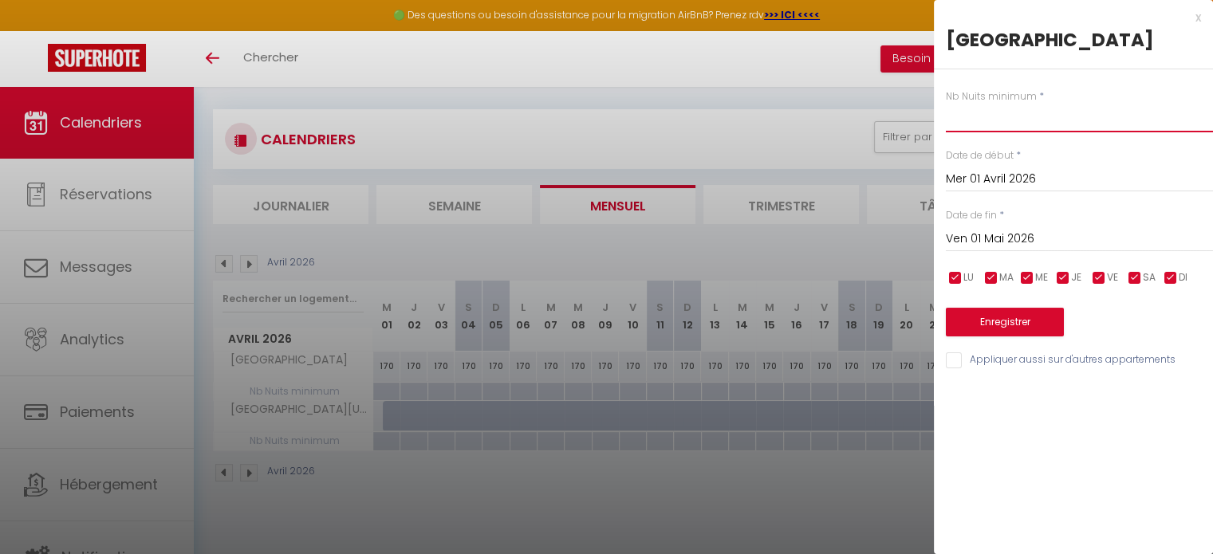
click at [1005, 117] on input "text" at bounding box center [1079, 118] width 267 height 29
type input "4"
click at [1002, 321] on button "Enregistrer" at bounding box center [1005, 322] width 118 height 29
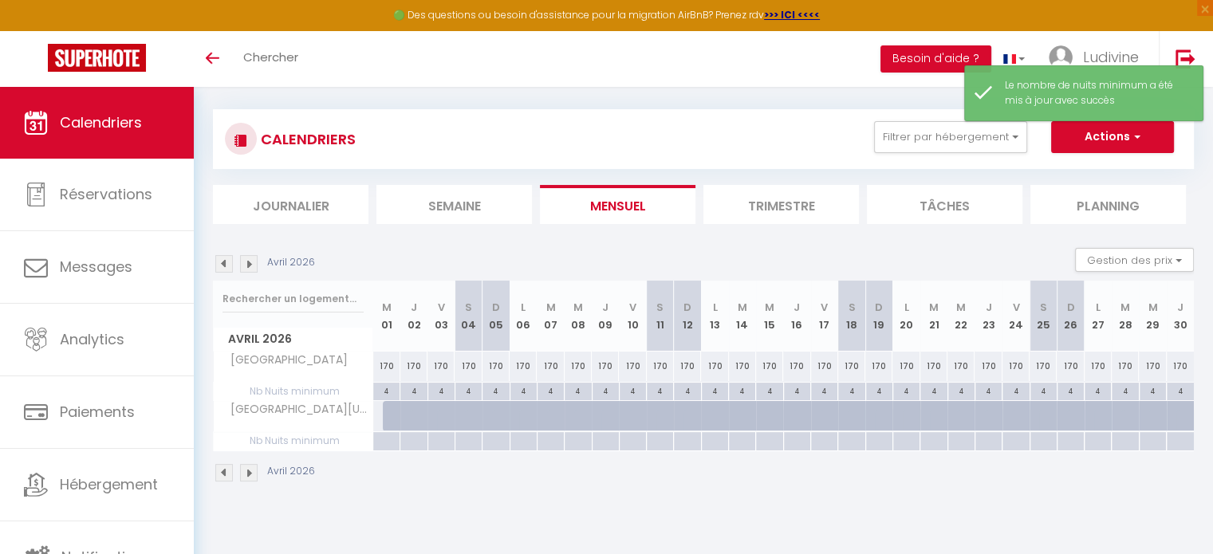
click at [248, 260] on img at bounding box center [249, 264] width 18 height 18
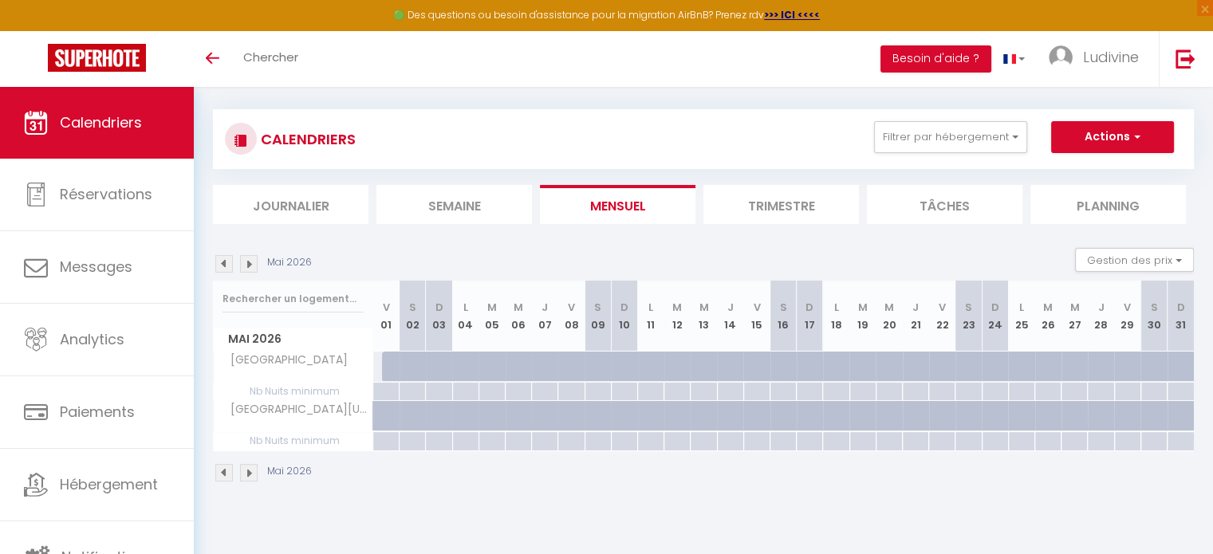
click at [382, 363] on div at bounding box center [395, 367] width 26 height 30
type input "Ven 01 Mai 2026"
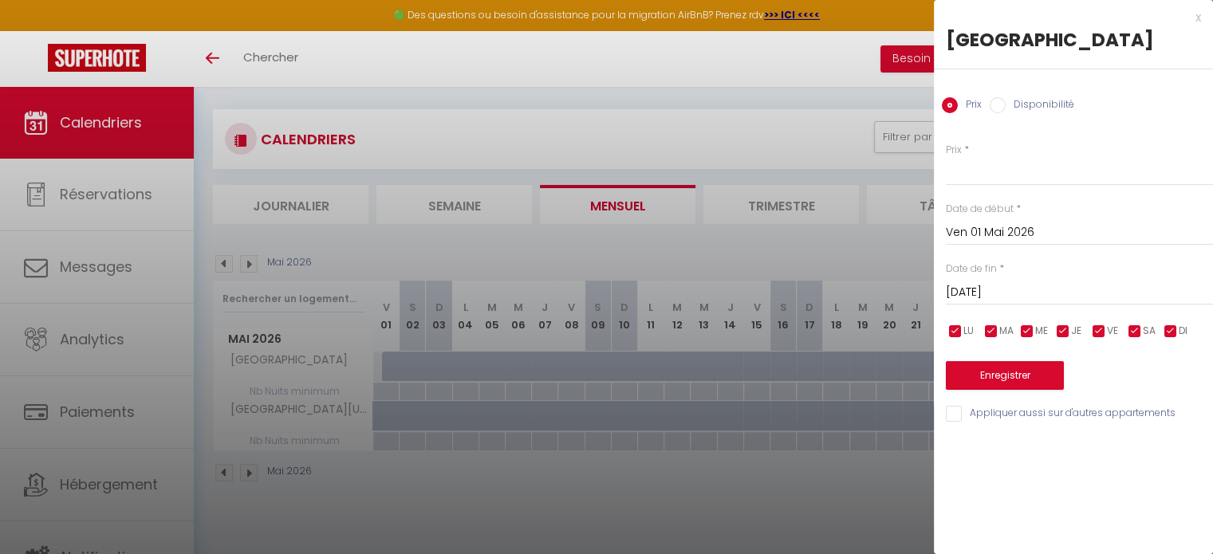
click at [995, 290] on input "[DATE]" at bounding box center [1079, 292] width 267 height 21
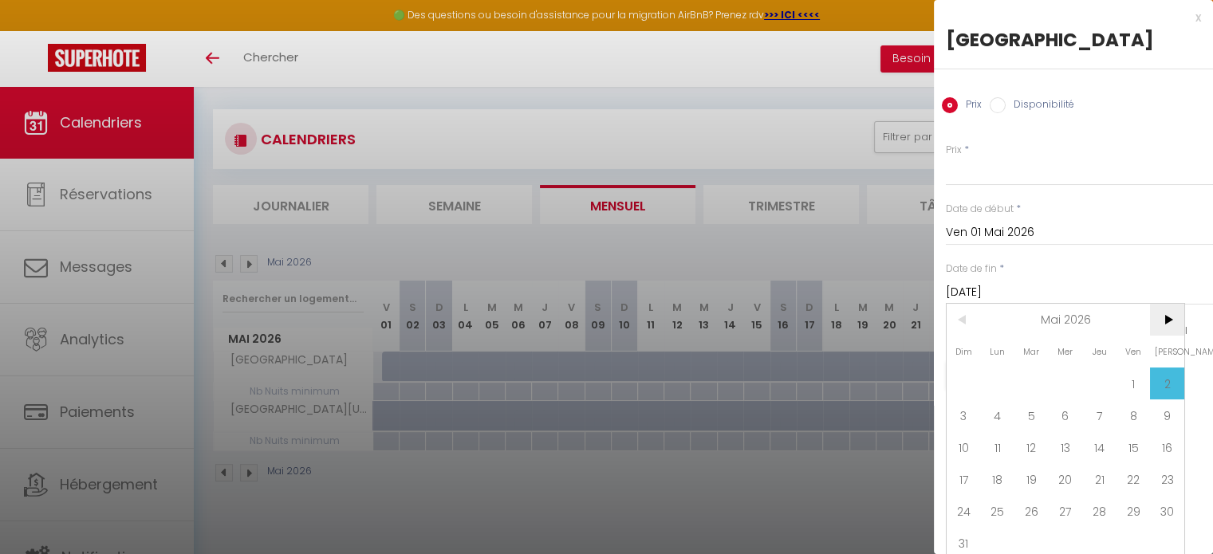
click at [1167, 318] on span ">" at bounding box center [1167, 320] width 34 height 32
click at [1068, 509] on span "30" at bounding box center [1066, 511] width 34 height 32
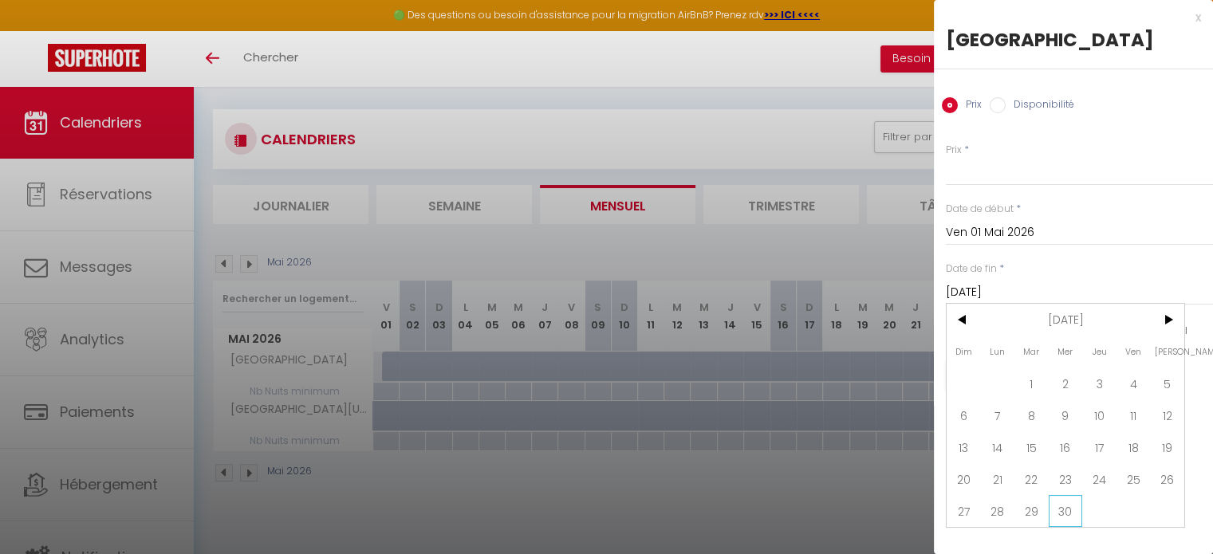
type input "Mer 30 Septembre 2026"
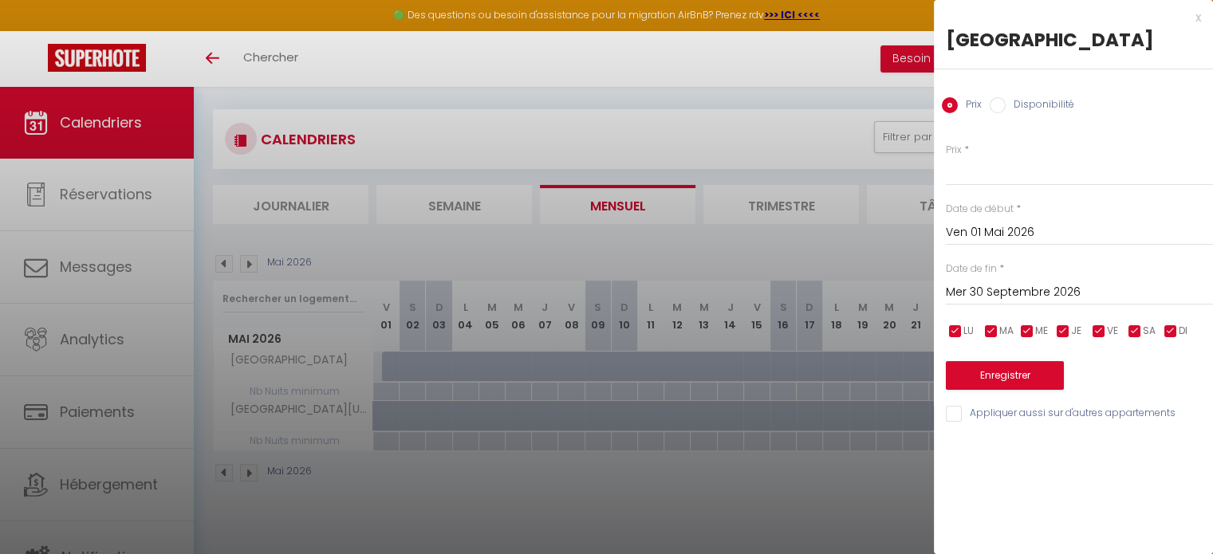
click at [995, 111] on input "Disponibilité" at bounding box center [998, 105] width 16 height 16
radio input "true"
radio input "false"
click at [998, 373] on button "Enregistrer" at bounding box center [1005, 377] width 118 height 29
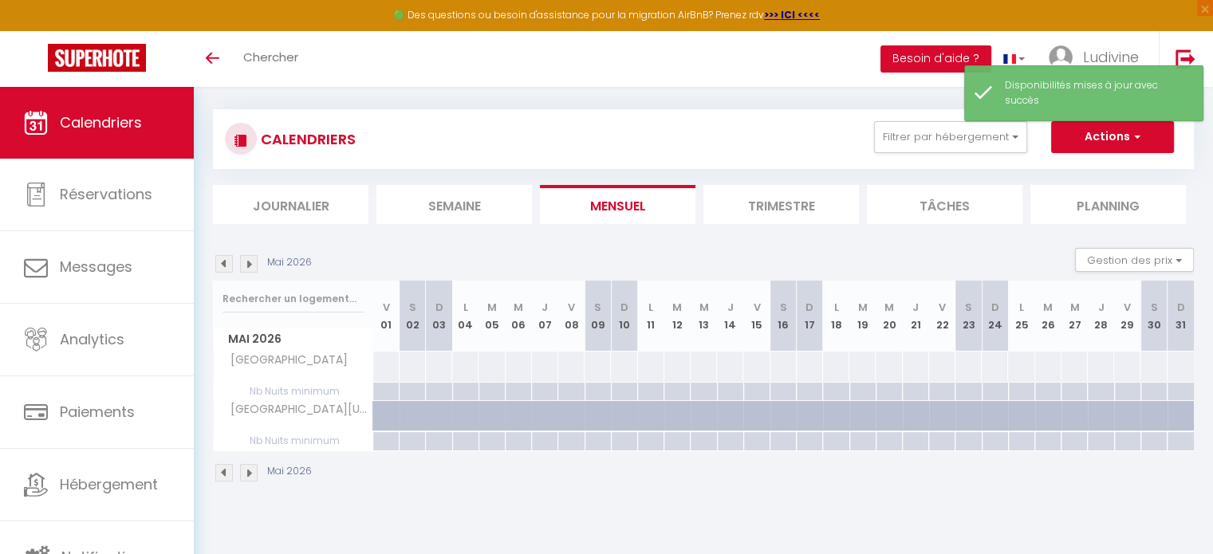
click at [386, 365] on div at bounding box center [385, 367] width 27 height 30
select select "1"
type input "Ven 01 Mai 2026"
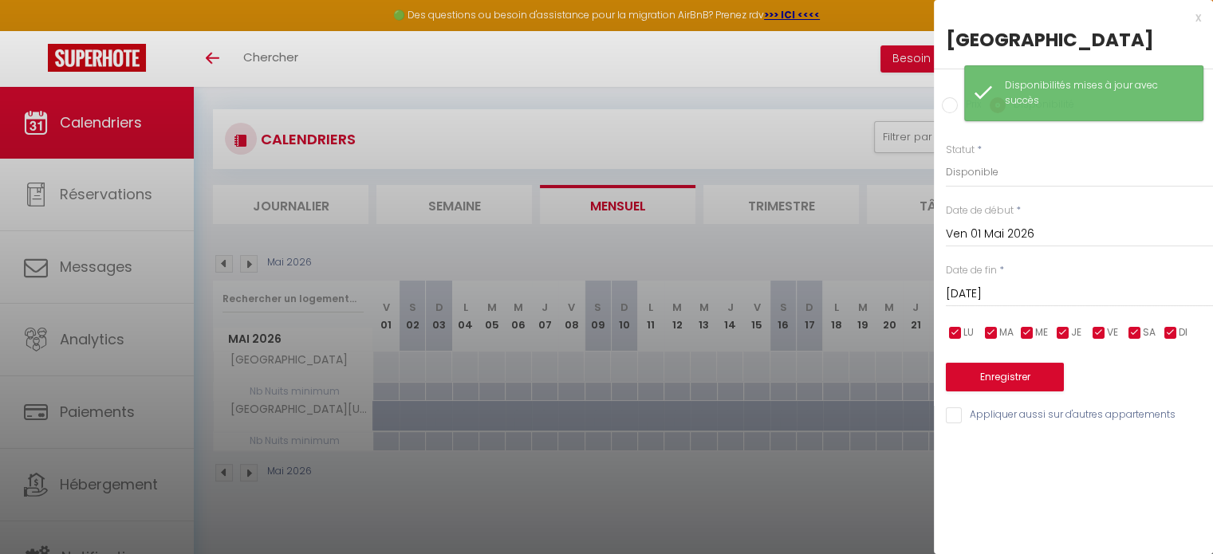
click at [984, 287] on input "[DATE]" at bounding box center [1079, 294] width 267 height 21
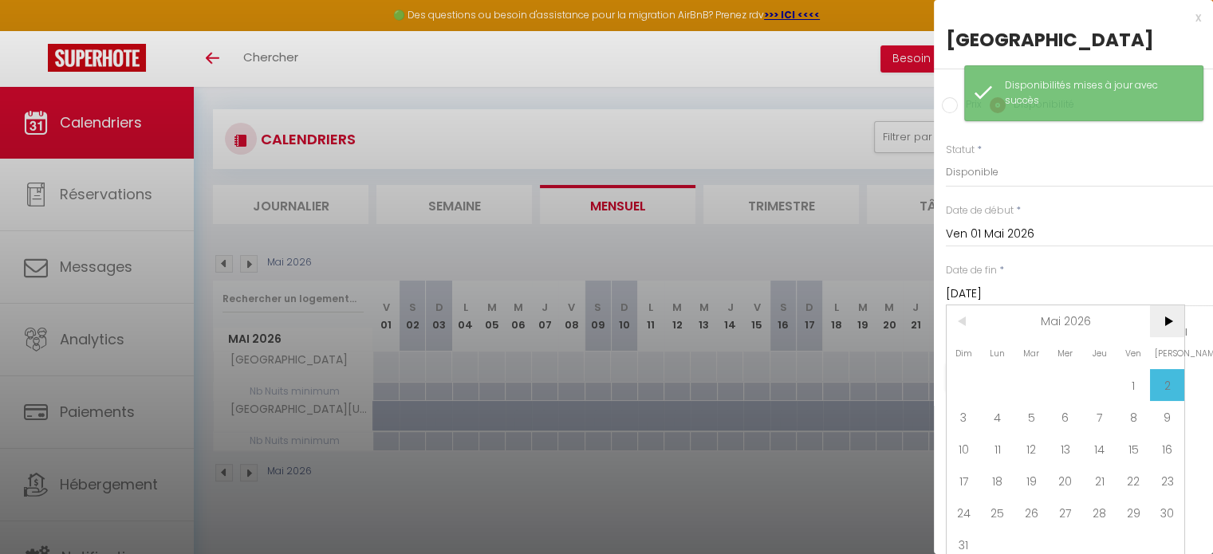
click at [1171, 321] on span ">" at bounding box center [1167, 321] width 34 height 32
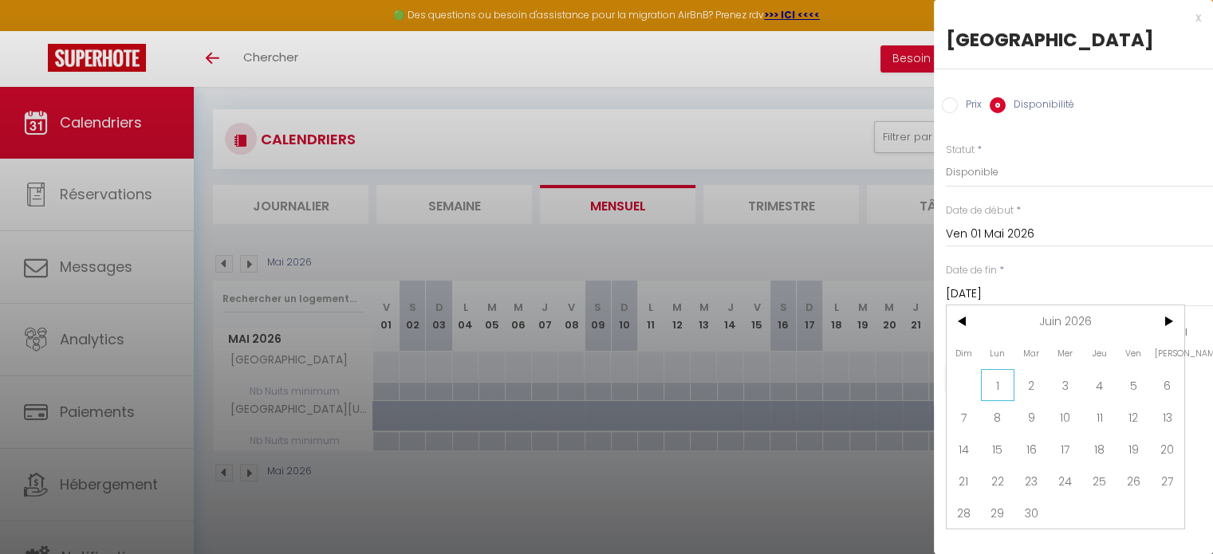
click at [989, 392] on span "1" at bounding box center [998, 385] width 34 height 32
type input "Lun 01 Juin 2026"
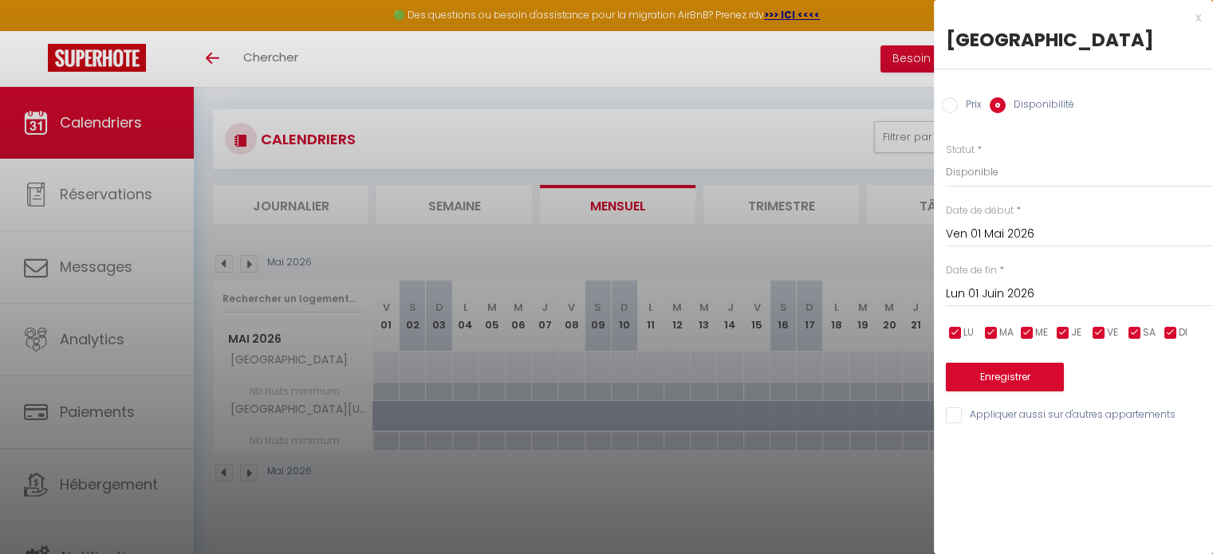
click at [950, 109] on input "Prix" at bounding box center [950, 105] width 16 height 16
radio input "true"
radio input "false"
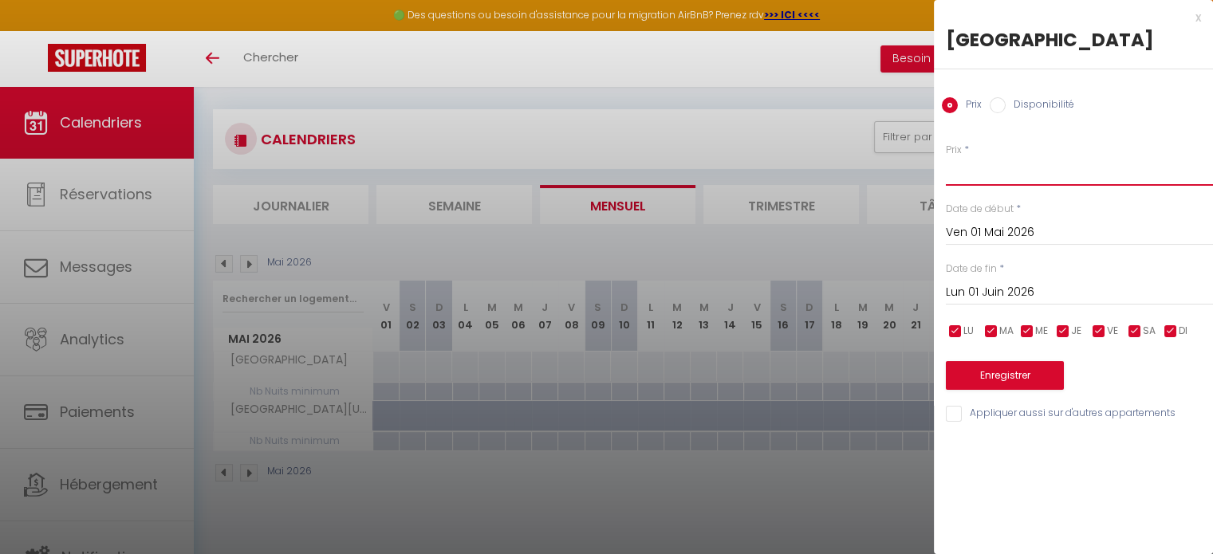
click at [977, 176] on input "Prix" at bounding box center [1079, 171] width 267 height 29
type input "180"
click at [1007, 372] on button "Enregistrer" at bounding box center [1005, 375] width 118 height 29
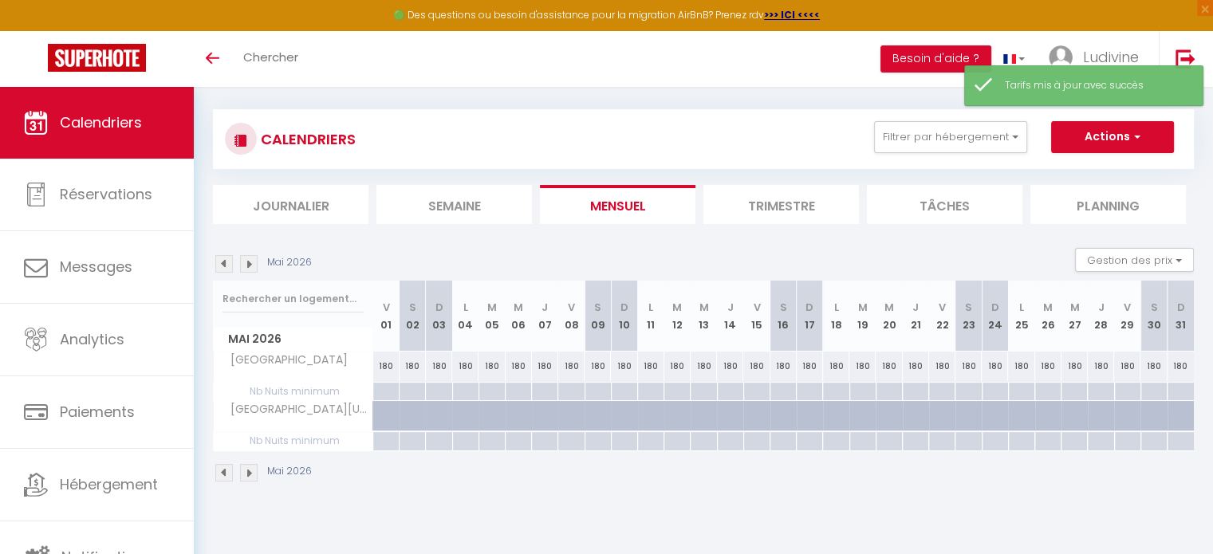
click at [384, 392] on div at bounding box center [385, 392] width 26 height 18
type input "Ven 01 Mai 2026"
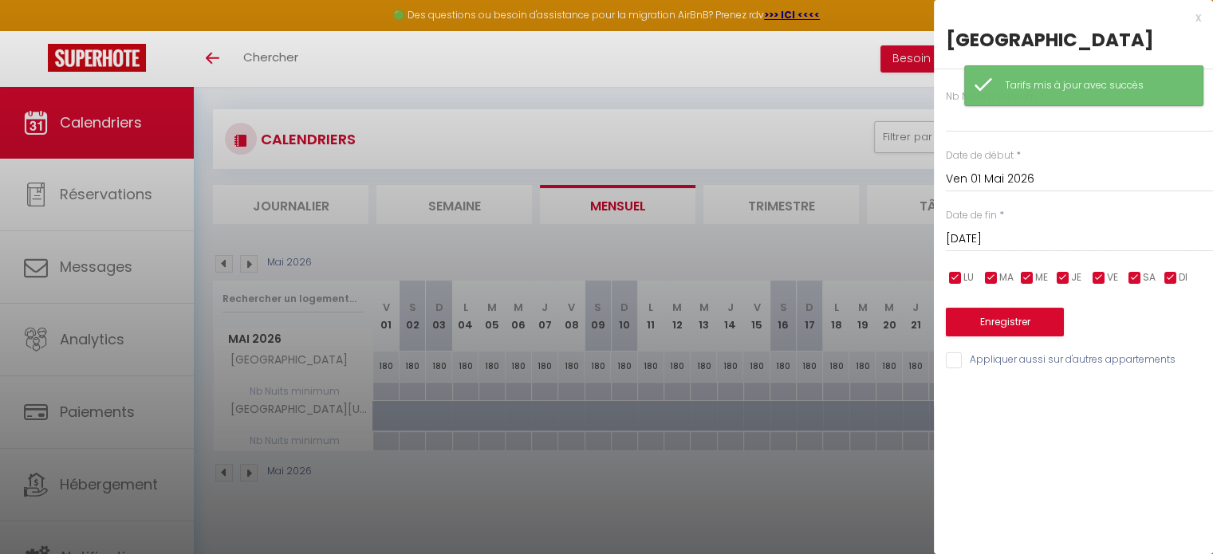
click at [1040, 238] on input "[DATE]" at bounding box center [1079, 239] width 267 height 21
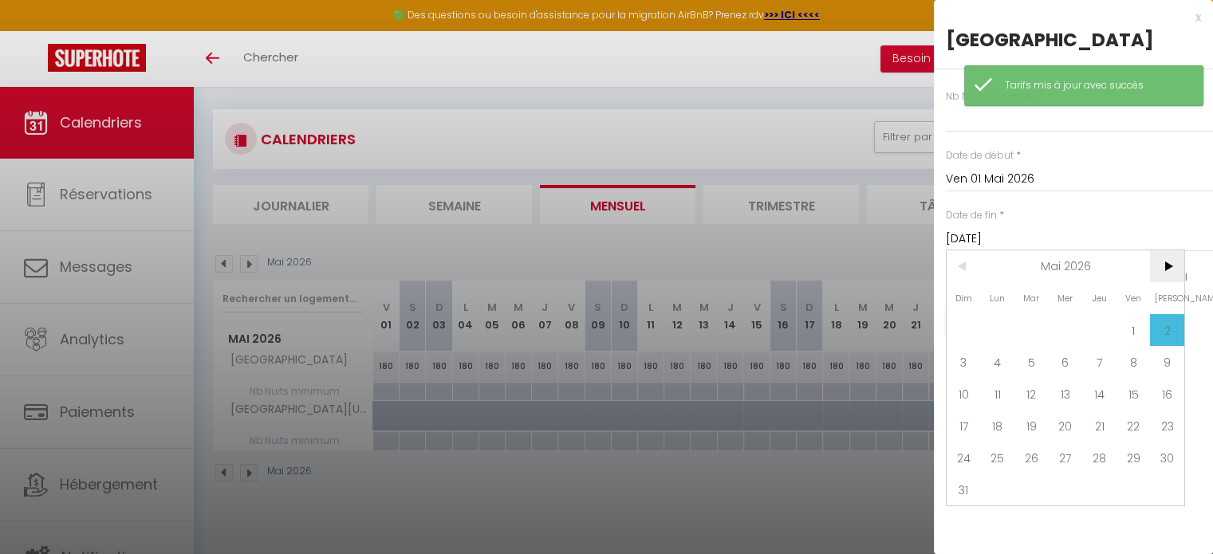
click at [1167, 267] on span ">" at bounding box center [1167, 266] width 34 height 32
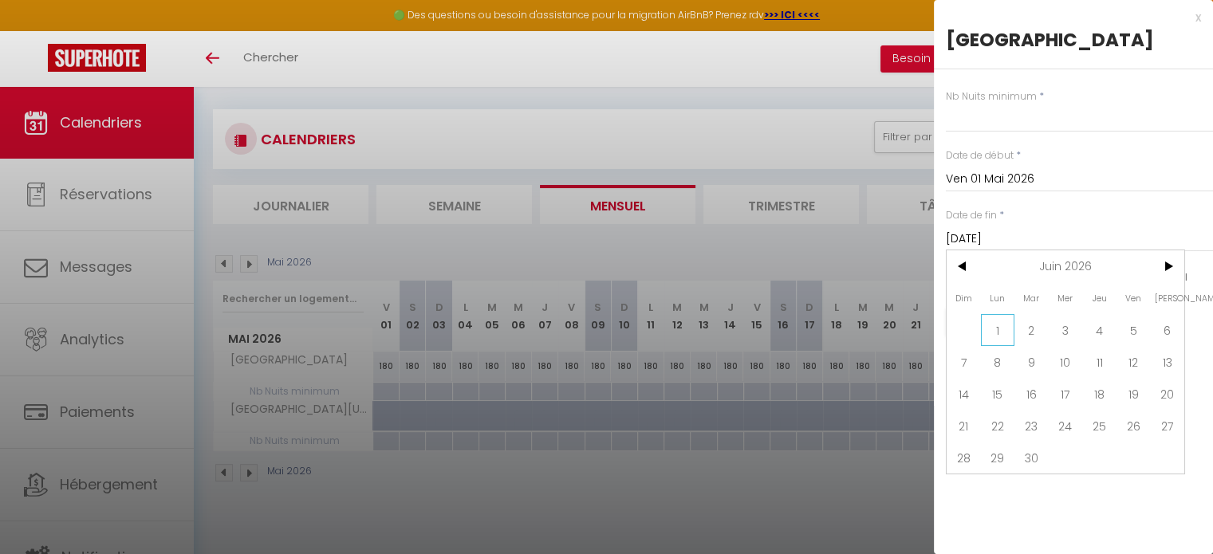
click at [991, 333] on span "1" at bounding box center [998, 330] width 34 height 32
type input "Lun 01 Juin 2026"
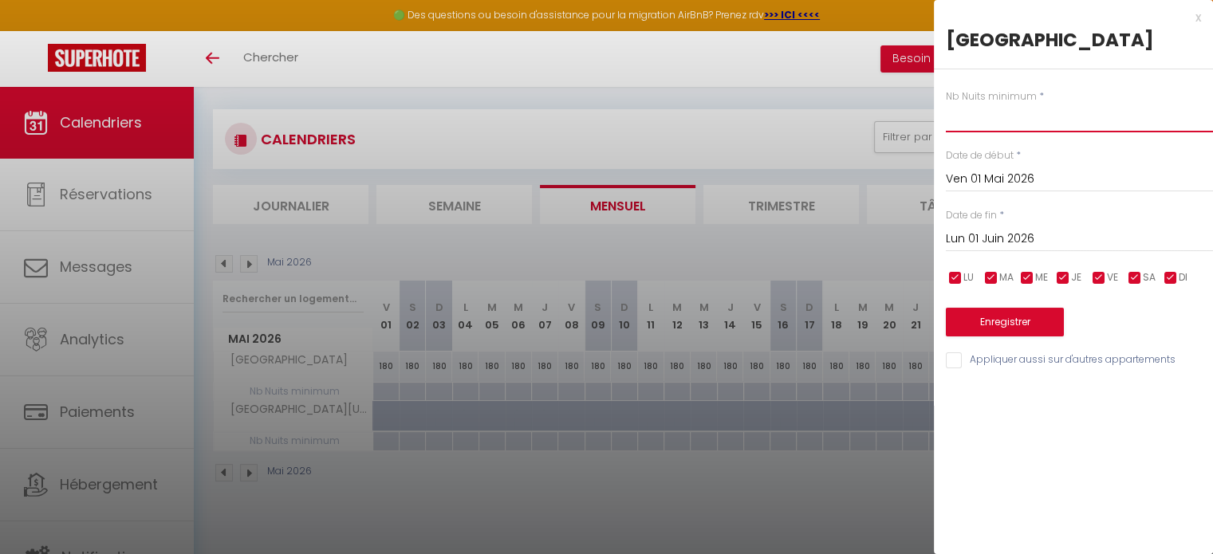
click at [1001, 120] on input "text" at bounding box center [1079, 118] width 267 height 29
type input "4"
click at [990, 333] on button "Enregistrer" at bounding box center [1005, 322] width 118 height 29
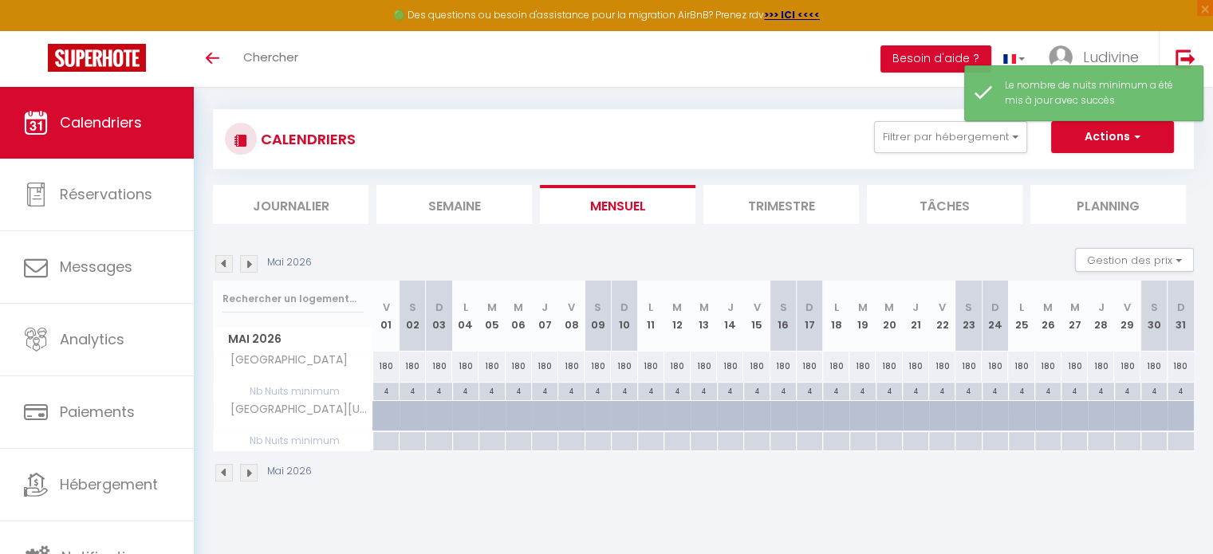
click at [247, 264] on img at bounding box center [249, 264] width 18 height 18
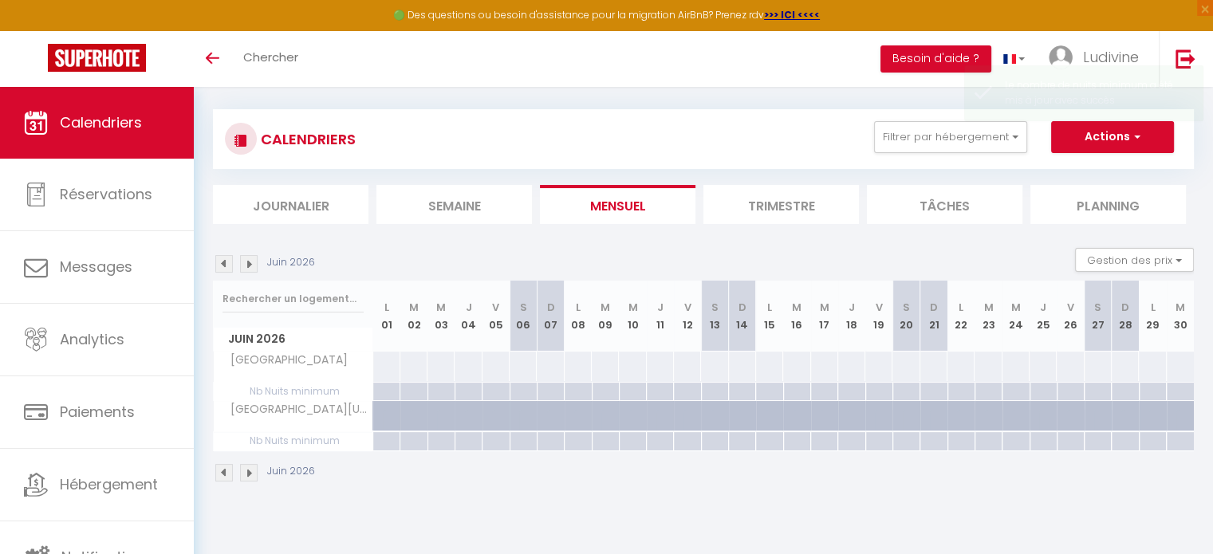
click at [386, 365] on div at bounding box center [386, 367] width 28 height 30
type input "Lun 01 Juin 2026"
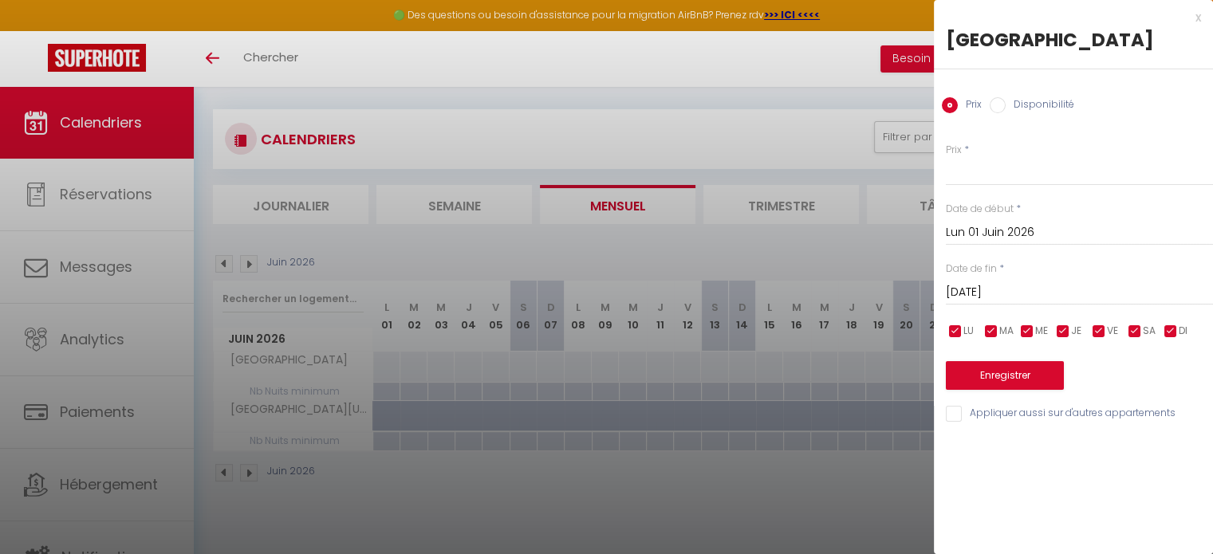
click at [1000, 289] on input "[DATE]" at bounding box center [1079, 292] width 267 height 21
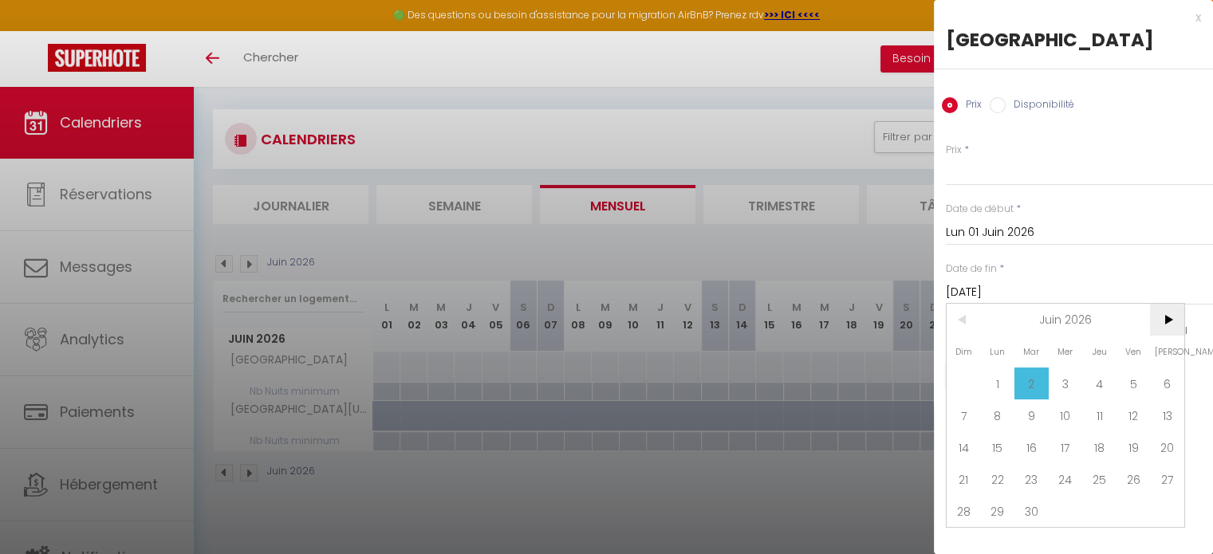
click at [1167, 322] on span ">" at bounding box center [1167, 320] width 34 height 32
click at [1067, 384] on span "1" at bounding box center [1066, 384] width 34 height 32
type input "Mer 01 Juillet 2026"
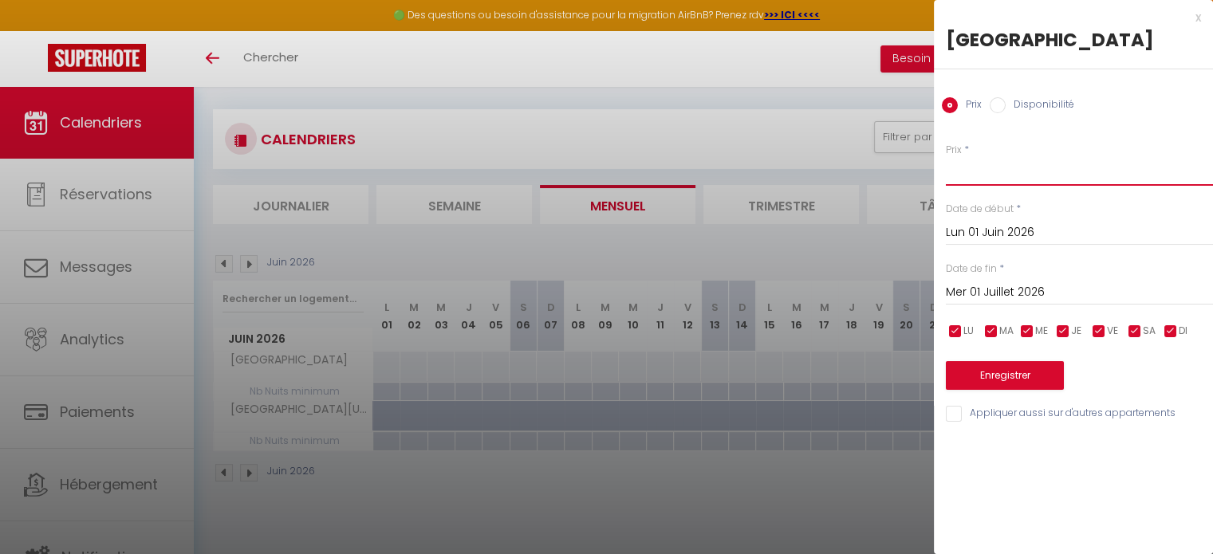
click at [1005, 171] on input "Prix" at bounding box center [1079, 171] width 267 height 29
type input "230"
click at [1013, 372] on button "Enregistrer" at bounding box center [1005, 375] width 118 height 29
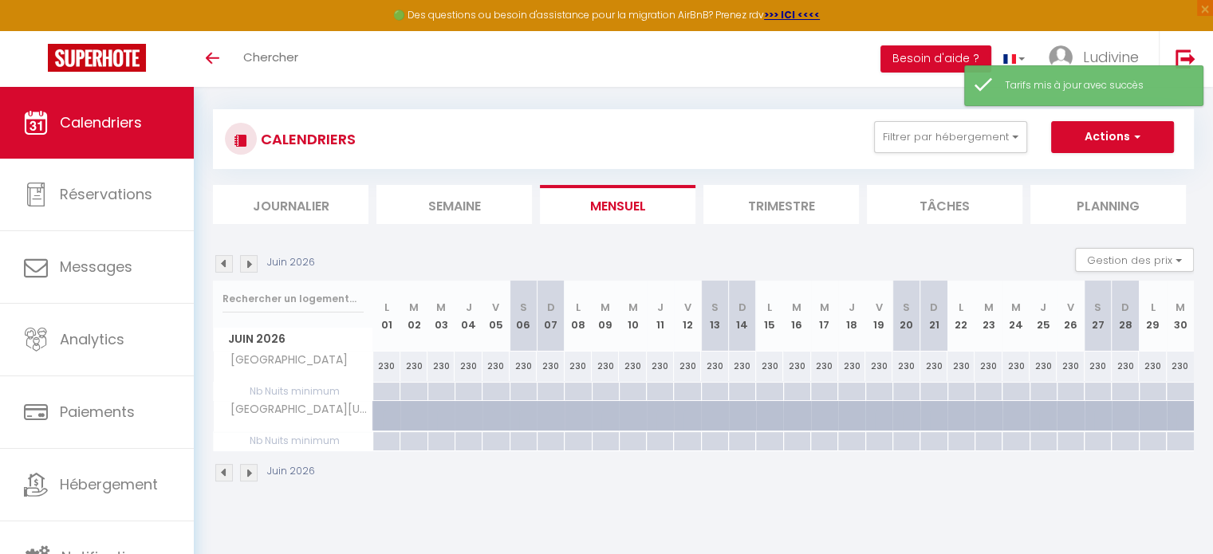
click at [389, 392] on div at bounding box center [385, 392] width 27 height 18
type input "Lun 01 Juin 2026"
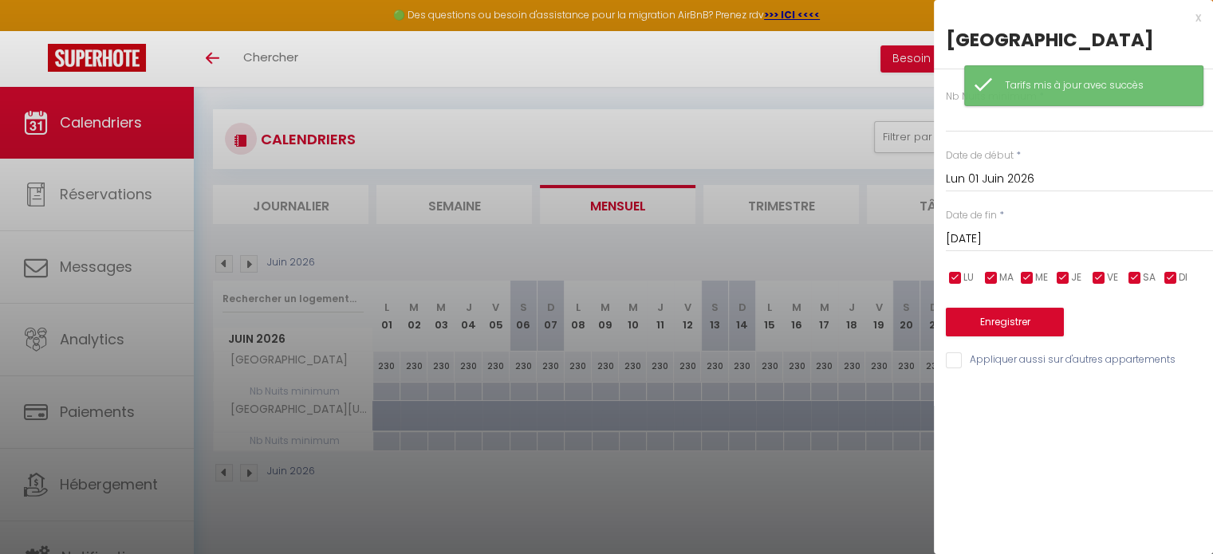
click at [1015, 238] on input "[DATE]" at bounding box center [1079, 239] width 267 height 21
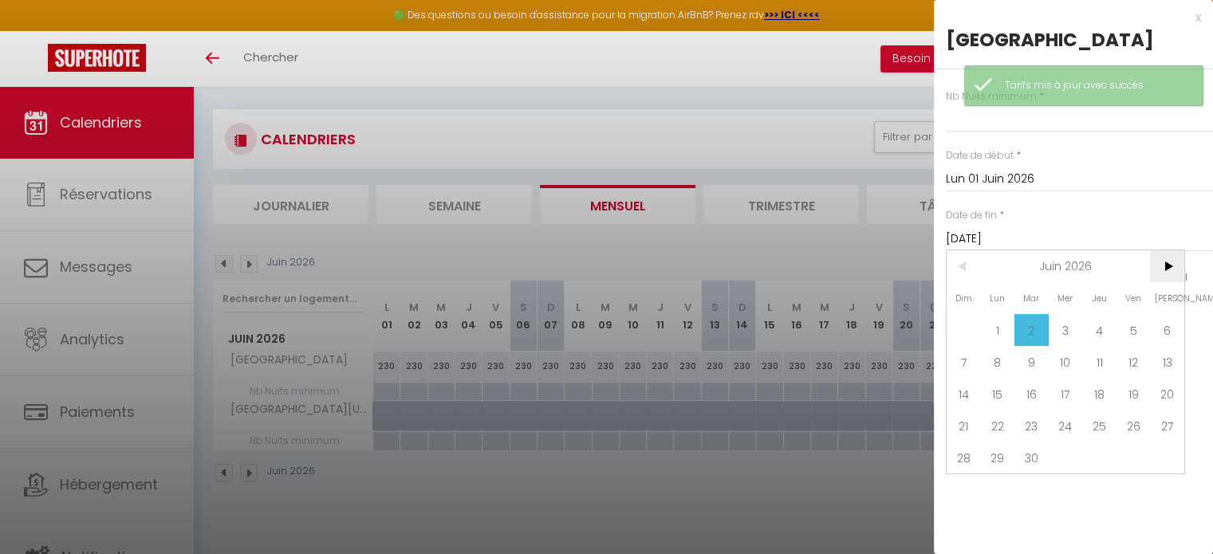
click at [1167, 264] on span ">" at bounding box center [1167, 266] width 34 height 32
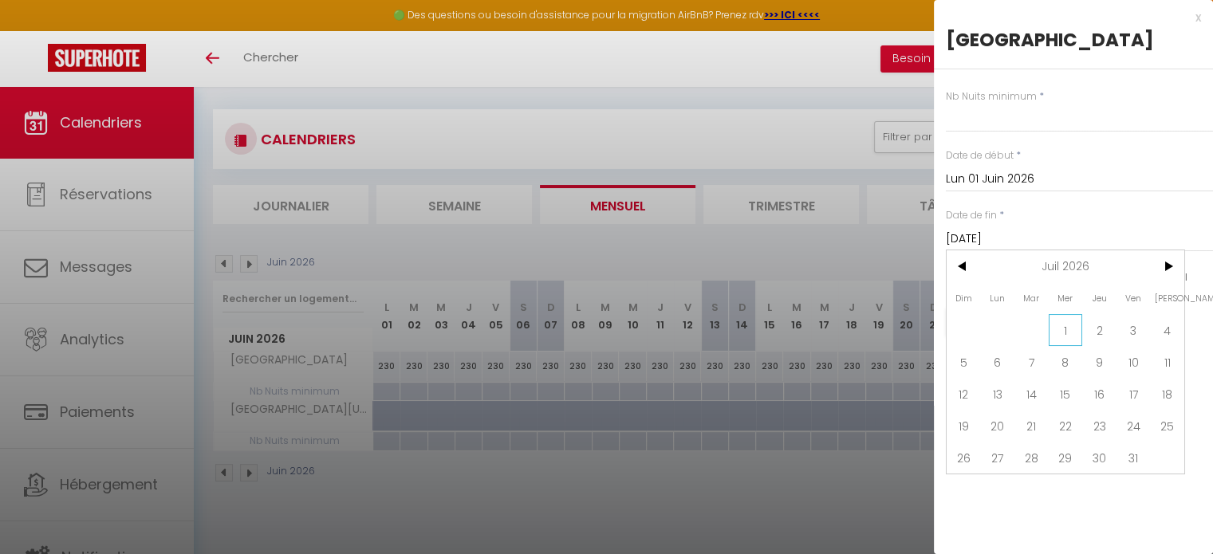
click at [1065, 334] on span "1" at bounding box center [1066, 330] width 34 height 32
type input "Mer 01 Juillet 2026"
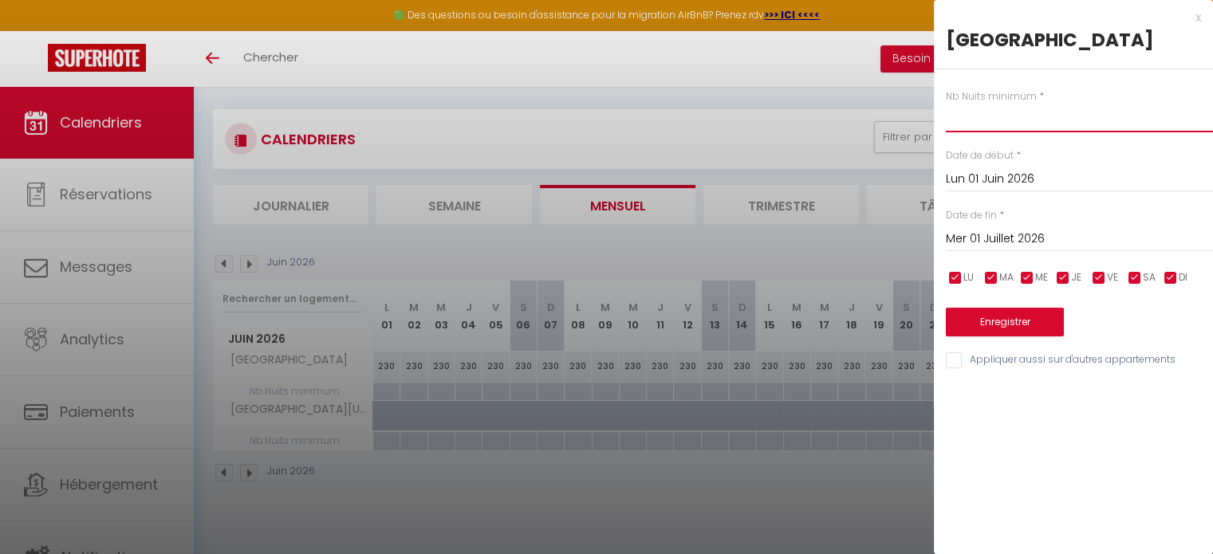
click at [992, 117] on input "text" at bounding box center [1079, 118] width 267 height 29
type input "4"
click at [1004, 329] on button "Enregistrer" at bounding box center [1005, 322] width 118 height 29
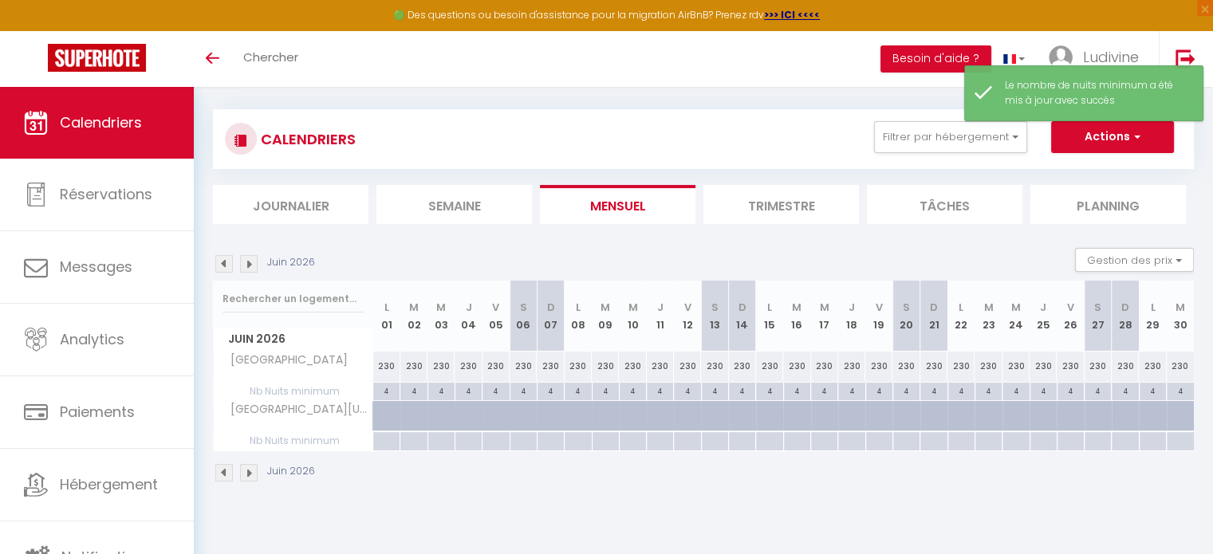
click at [246, 264] on img at bounding box center [249, 264] width 18 height 18
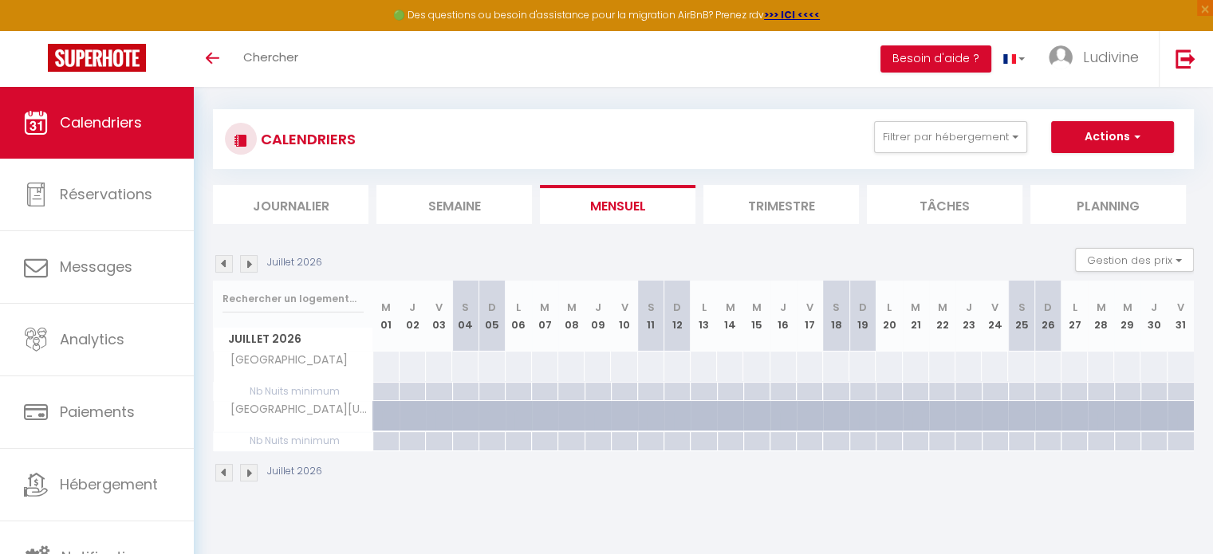
click at [386, 367] on div at bounding box center [385, 367] width 27 height 30
type input "Mer 01 Juillet 2026"
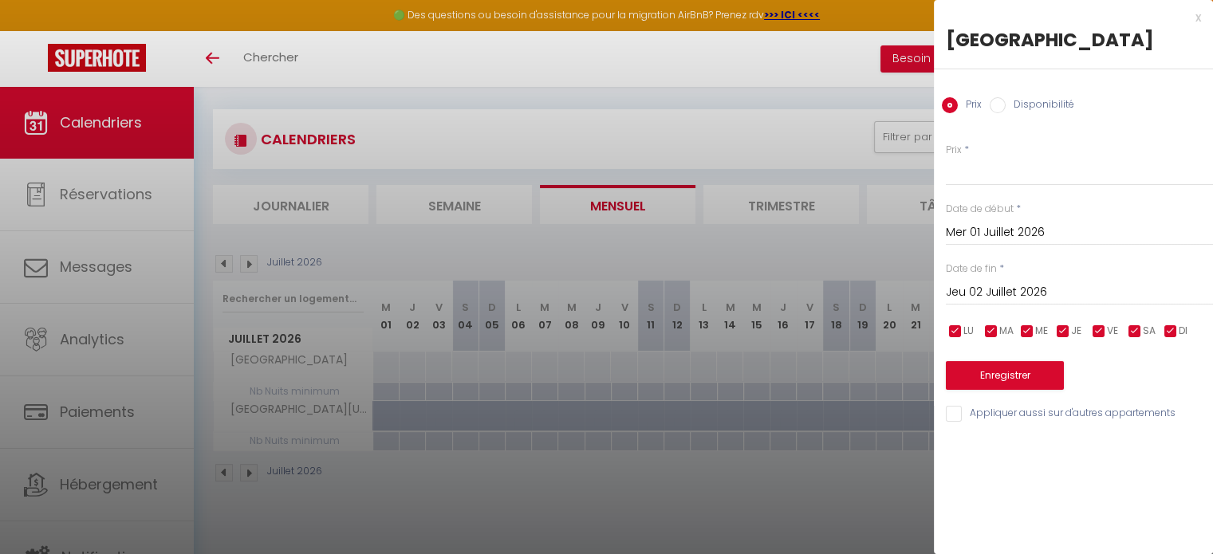
click at [1005, 296] on input "Jeu 02 Juillet 2026" at bounding box center [1079, 292] width 267 height 21
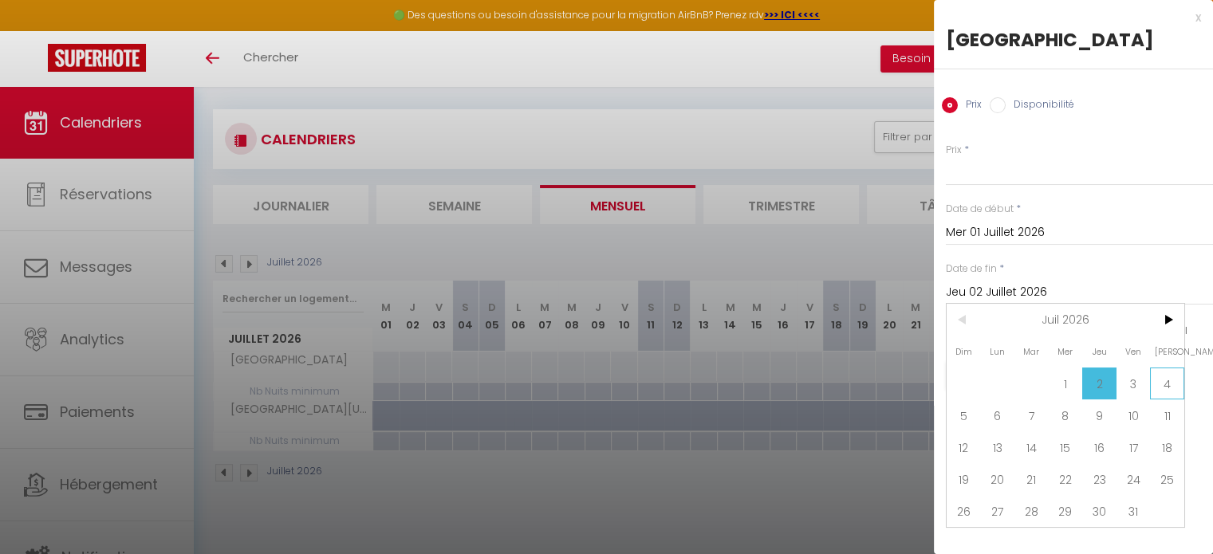
click at [1163, 385] on span "4" at bounding box center [1167, 384] width 34 height 32
type input "[DATE]"
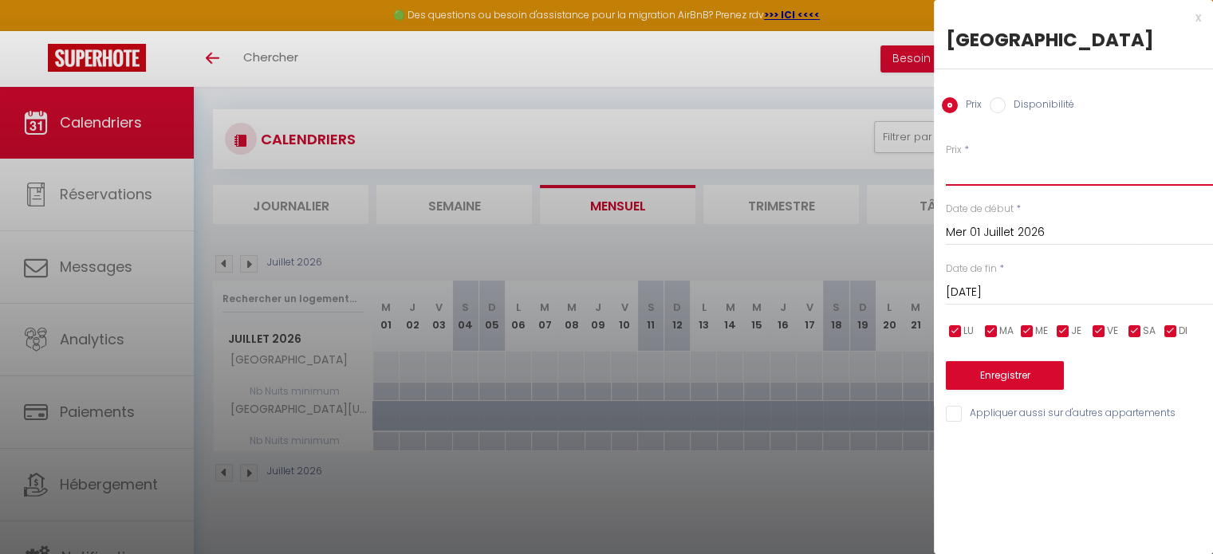
click at [967, 171] on input "Prix" at bounding box center [1079, 171] width 267 height 29
type input "320"
click at [1002, 381] on button "Enregistrer" at bounding box center [1005, 375] width 118 height 29
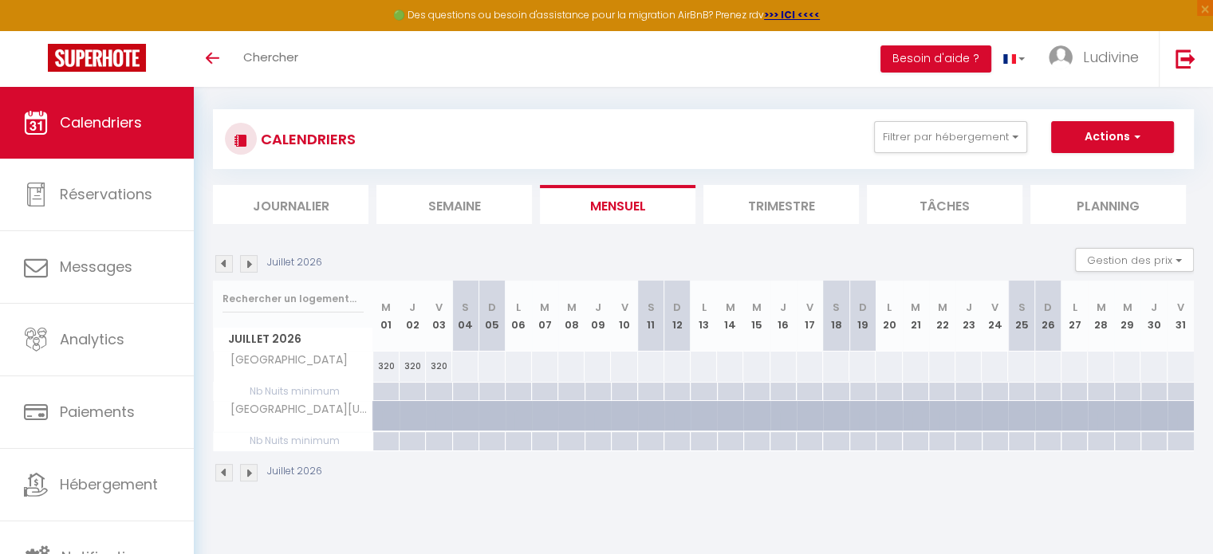
click at [461, 365] on div at bounding box center [464, 367] width 27 height 30
type input "[DATE]"
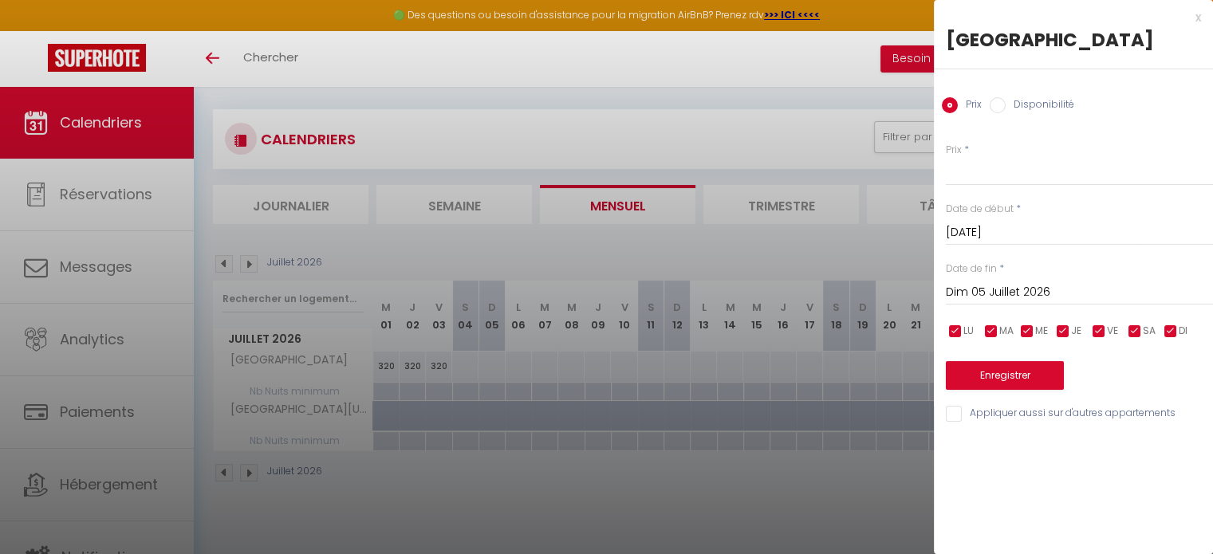
click at [1017, 292] on input "Dim 05 Juillet 2026" at bounding box center [1079, 292] width 267 height 21
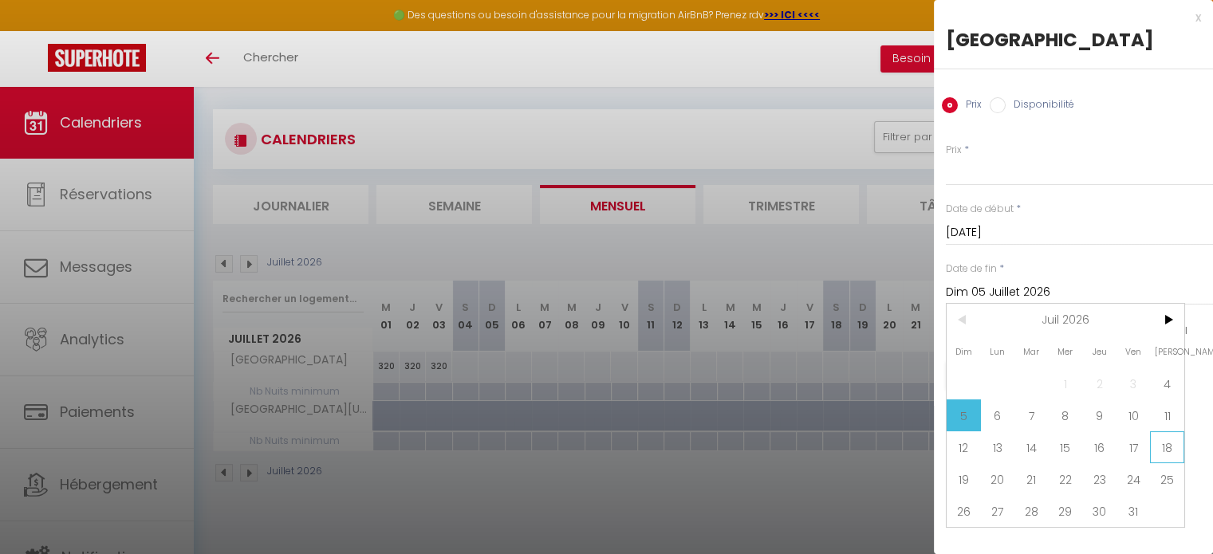
click at [1167, 448] on span "18" at bounding box center [1167, 447] width 34 height 32
type input "[DATE]"
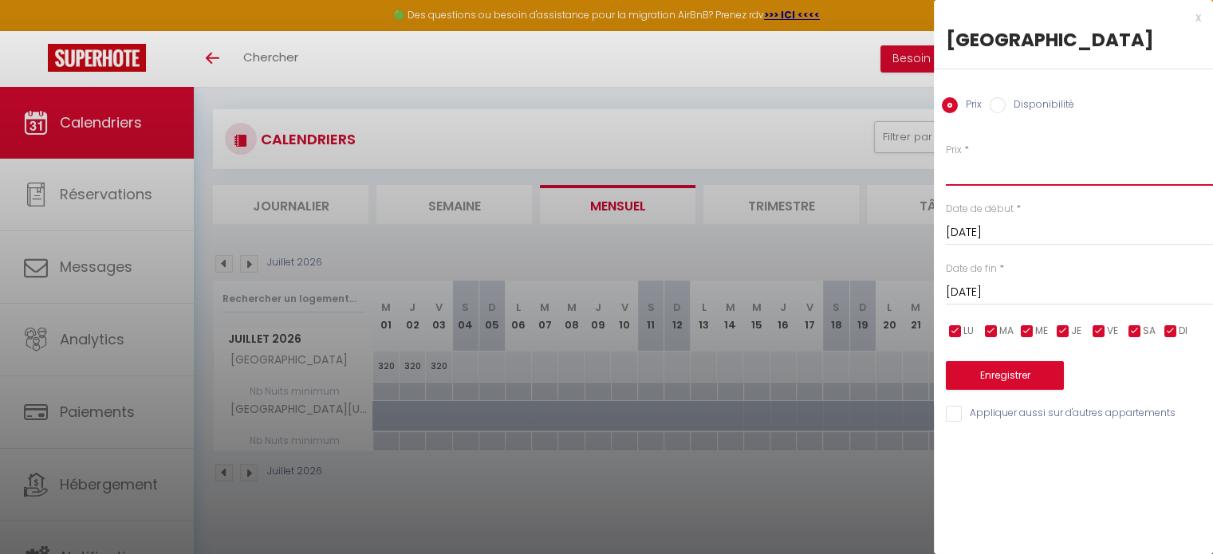
click at [1030, 173] on input "Prix" at bounding box center [1079, 171] width 267 height 29
type input "330"
click at [1022, 375] on button "Enregistrer" at bounding box center [1005, 375] width 118 height 29
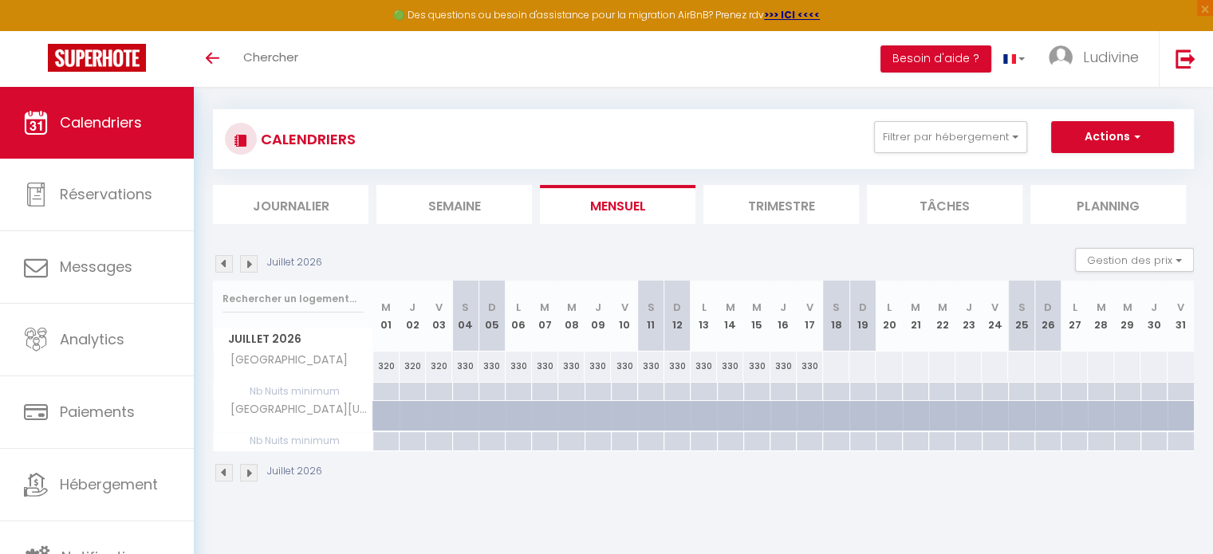
click at [836, 365] on div at bounding box center [835, 367] width 27 height 30
type input "[DATE]"
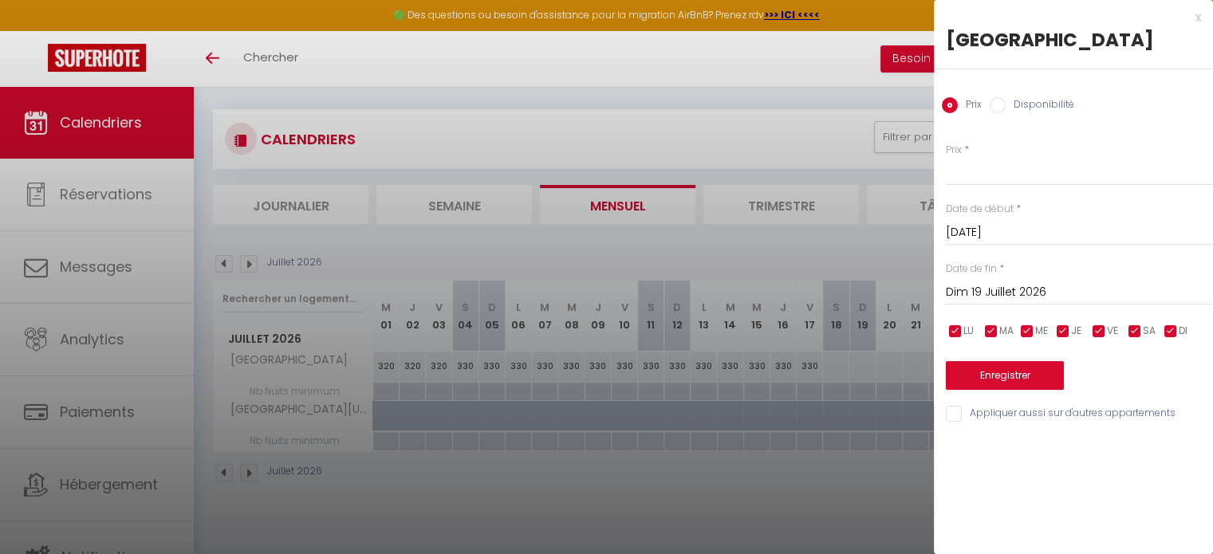
click at [1032, 299] on input "Dim 19 Juillet 2026" at bounding box center [1079, 292] width 267 height 21
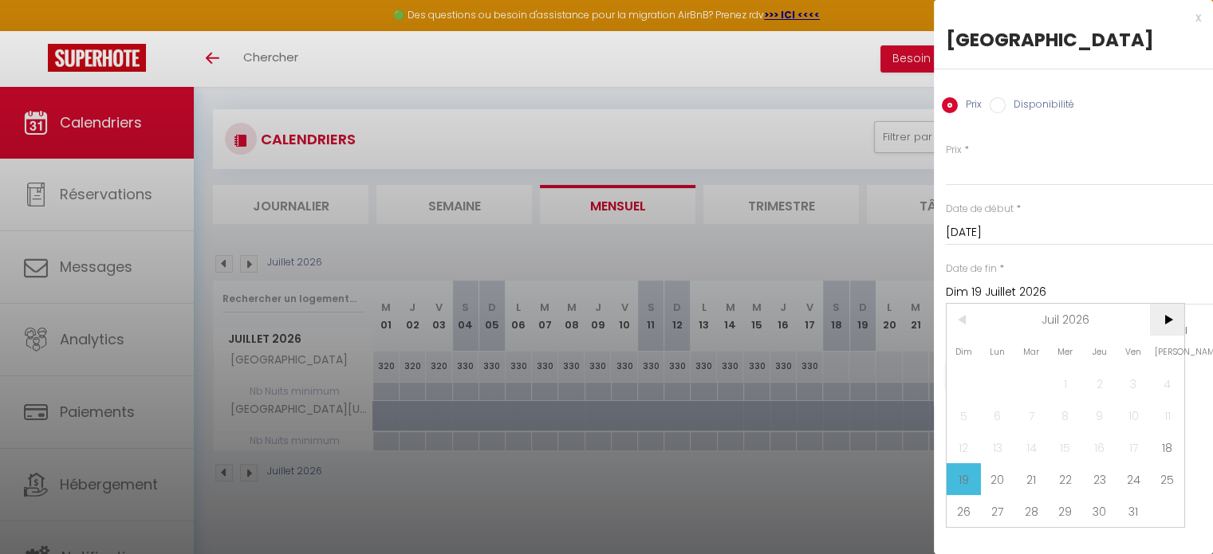
click at [1164, 328] on span ">" at bounding box center [1167, 320] width 34 height 32
click at [1163, 384] on span "1" at bounding box center [1167, 384] width 34 height 32
type input "[DATE]"
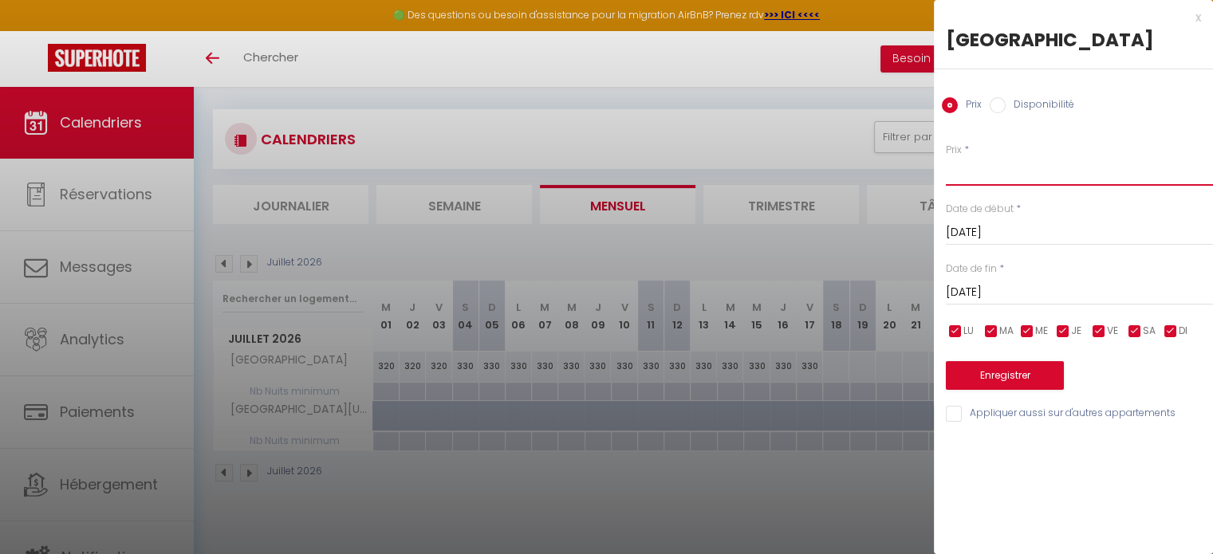
click at [997, 168] on input "Prix" at bounding box center [1079, 171] width 267 height 29
type input "350"
click at [1021, 378] on button "Enregistrer" at bounding box center [1005, 375] width 118 height 29
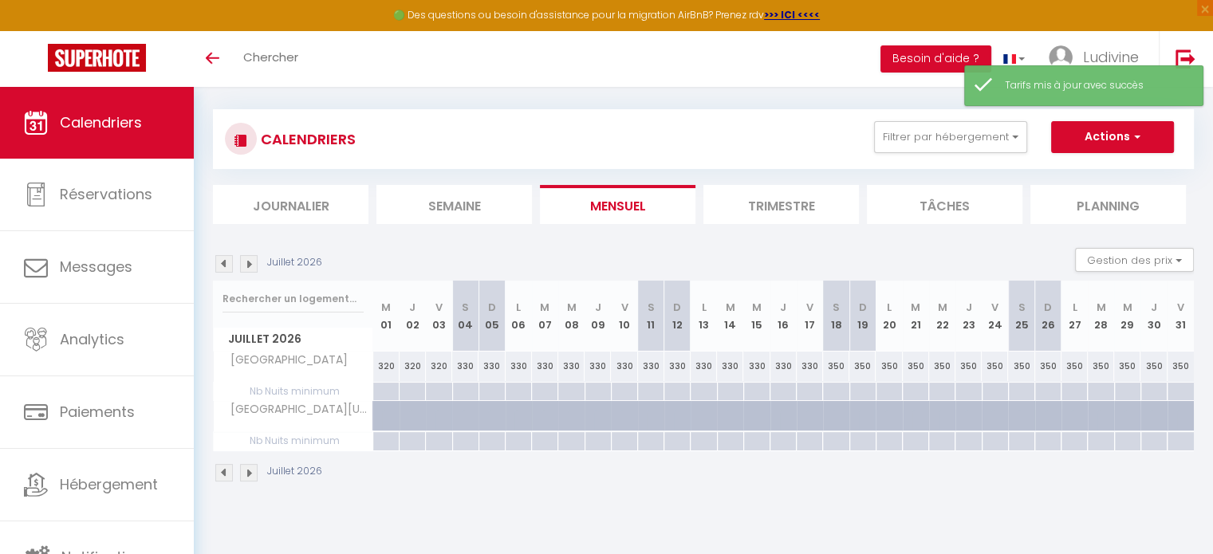
click at [249, 267] on img at bounding box center [249, 264] width 18 height 18
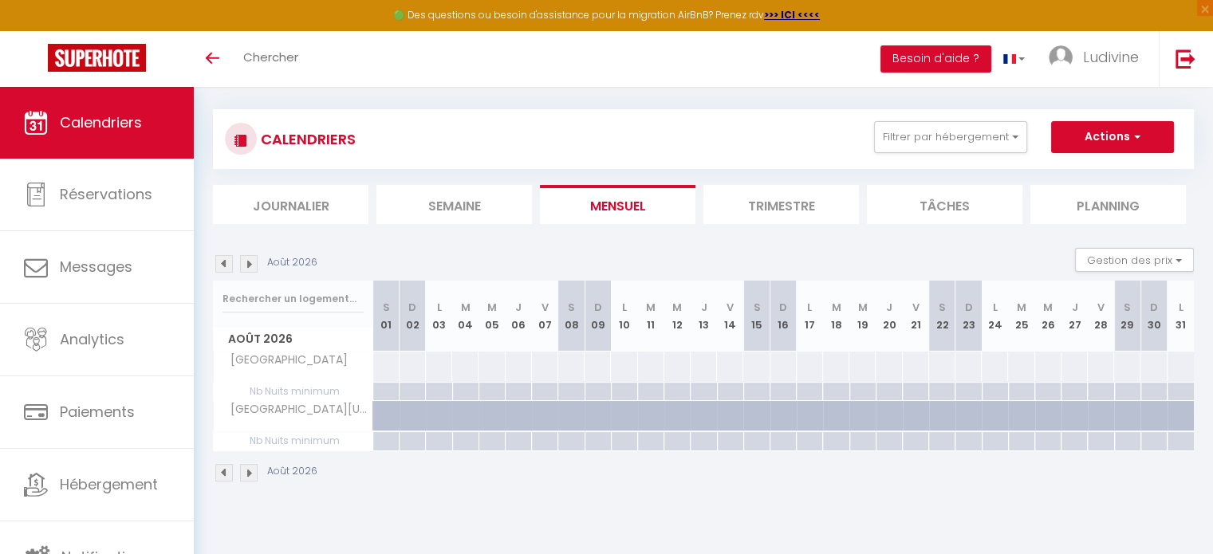
click at [383, 366] on div at bounding box center [385, 367] width 27 height 30
type input "[DATE]"
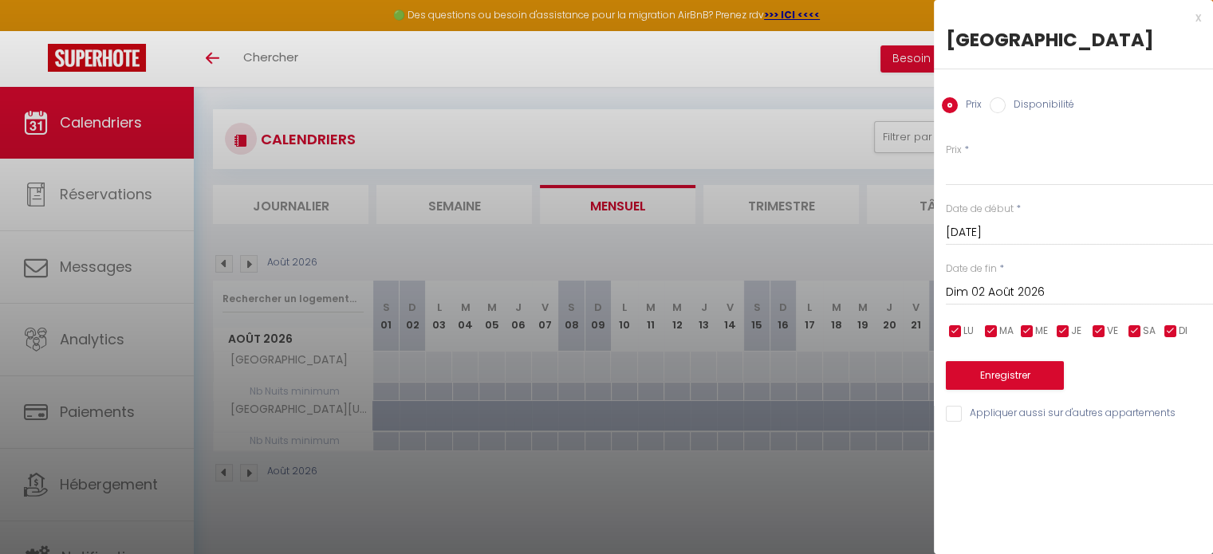
click at [1010, 283] on input "Dim 02 Août 2026" at bounding box center [1079, 292] width 267 height 21
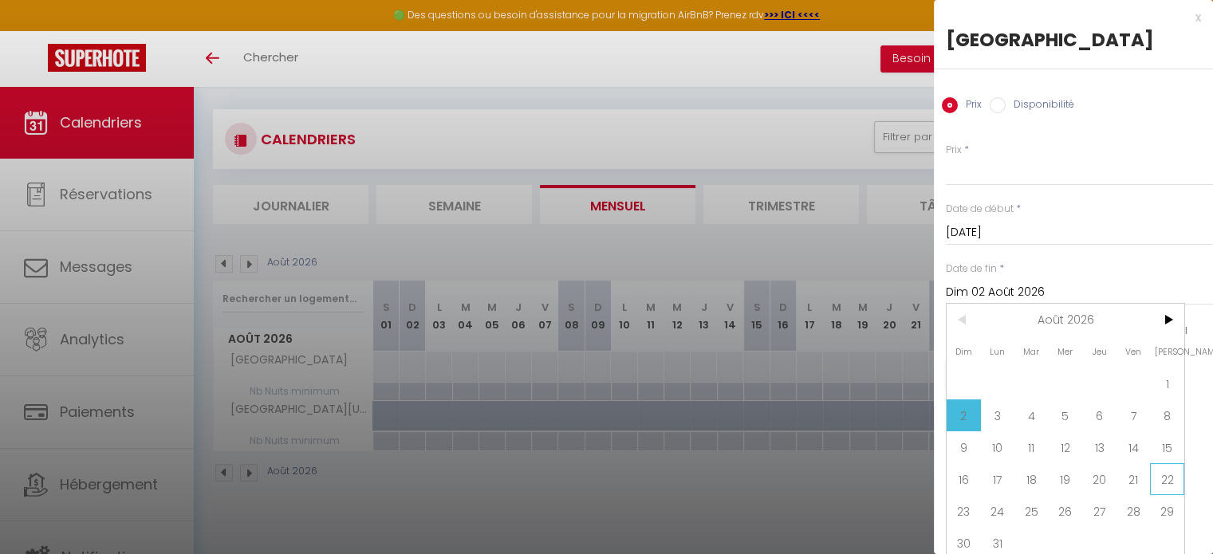
click at [1165, 479] on span "22" at bounding box center [1167, 479] width 34 height 32
type input "[DATE]"
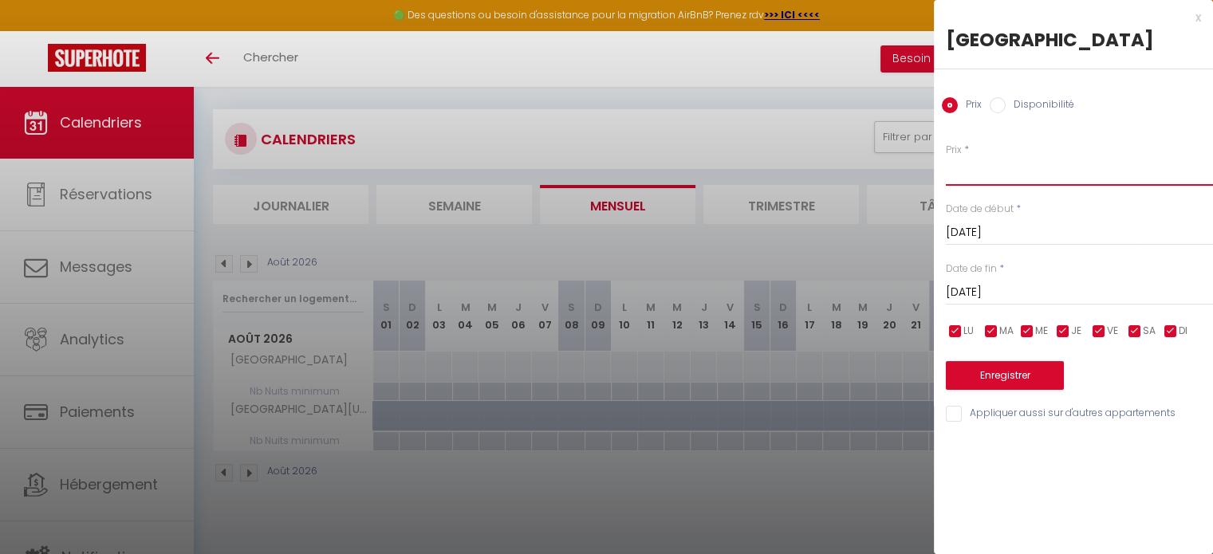
click at [1043, 171] on input "Prix" at bounding box center [1079, 171] width 267 height 29
type input "380"
click at [1000, 378] on button "Enregistrer" at bounding box center [1005, 375] width 118 height 29
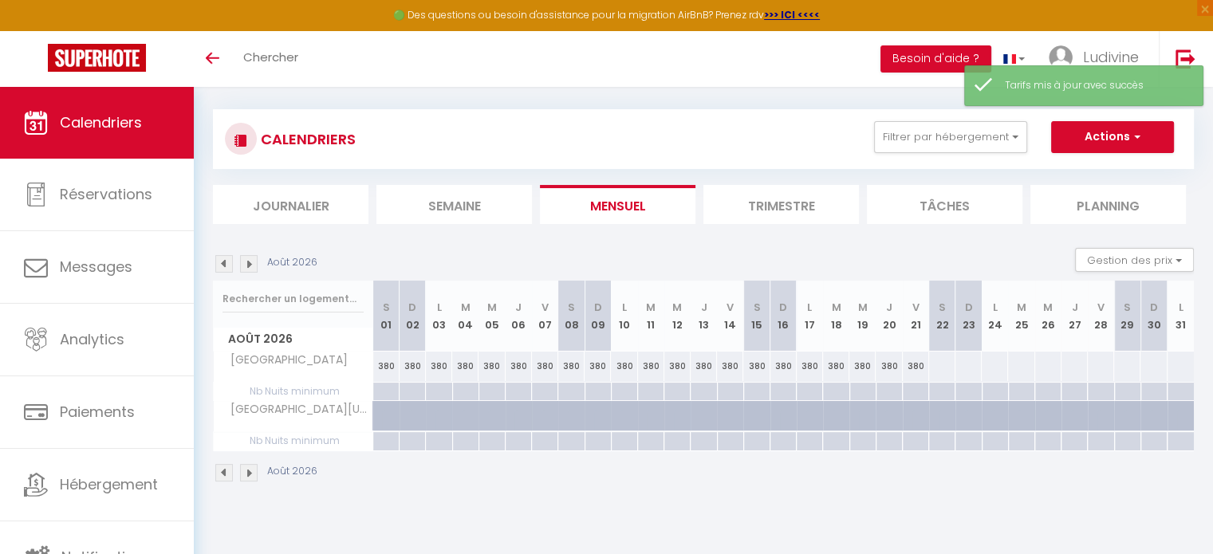
click at [944, 366] on div at bounding box center [941, 367] width 27 height 30
type input "[DATE]"
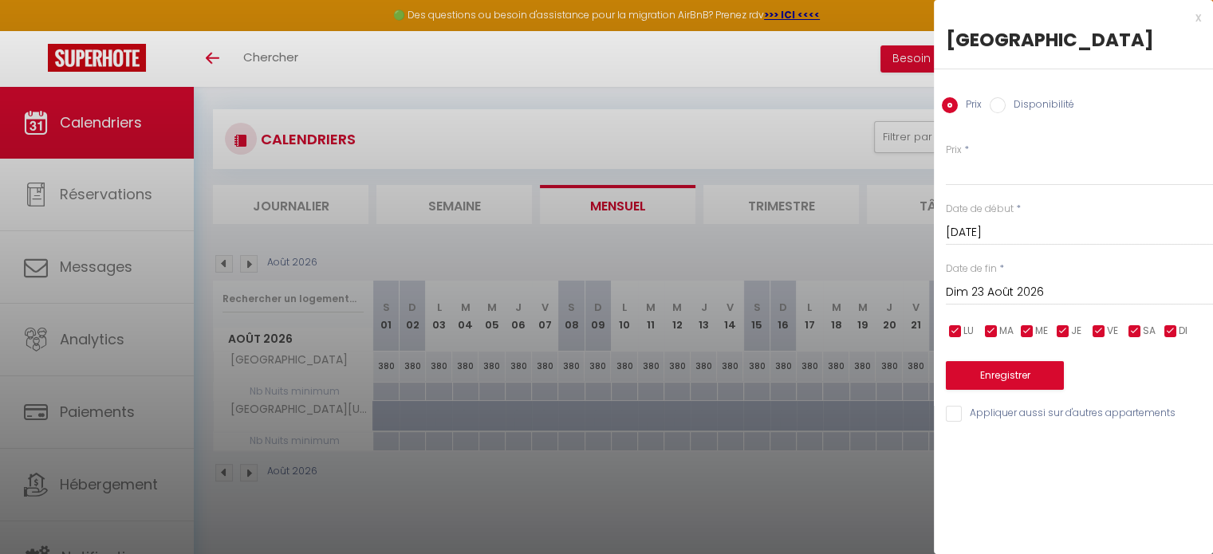
click at [1036, 293] on input "Dim 23 Août 2026" at bounding box center [1079, 292] width 267 height 21
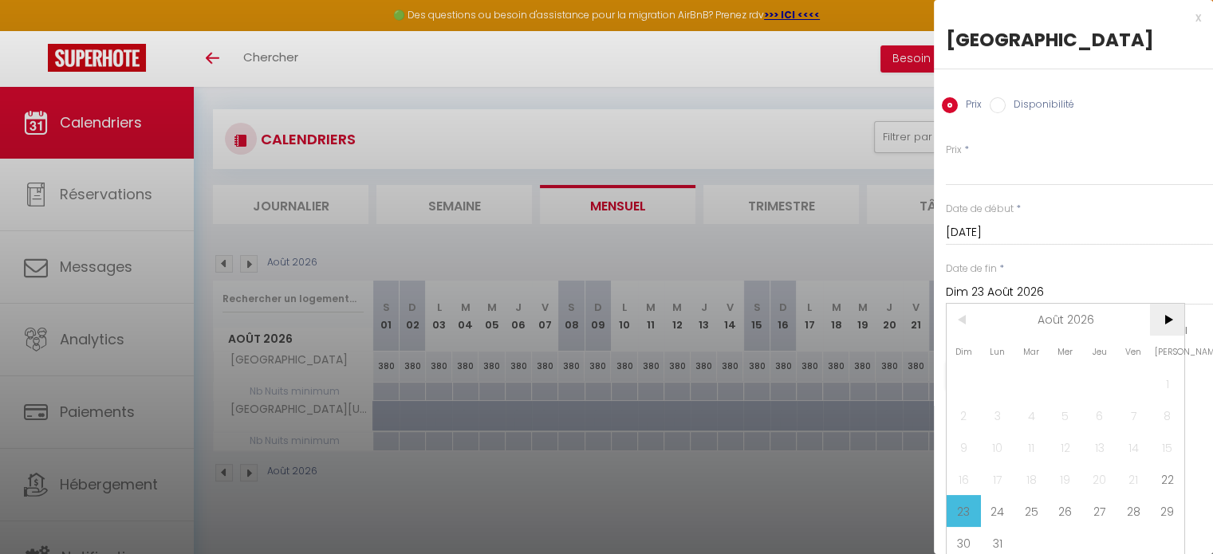
click at [1171, 325] on span ">" at bounding box center [1167, 320] width 34 height 32
click at [1035, 392] on span "1" at bounding box center [1031, 384] width 34 height 32
type input "[DATE]"
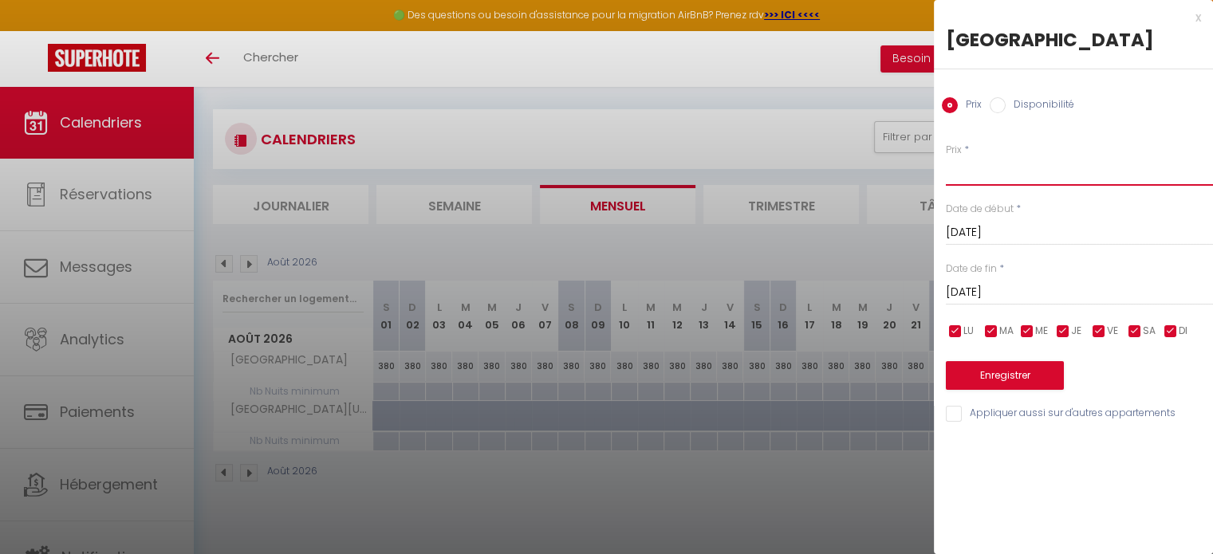
click at [973, 176] on input "Prix" at bounding box center [1079, 171] width 267 height 29
type input "320"
click at [999, 376] on button "Enregistrer" at bounding box center [1005, 375] width 118 height 29
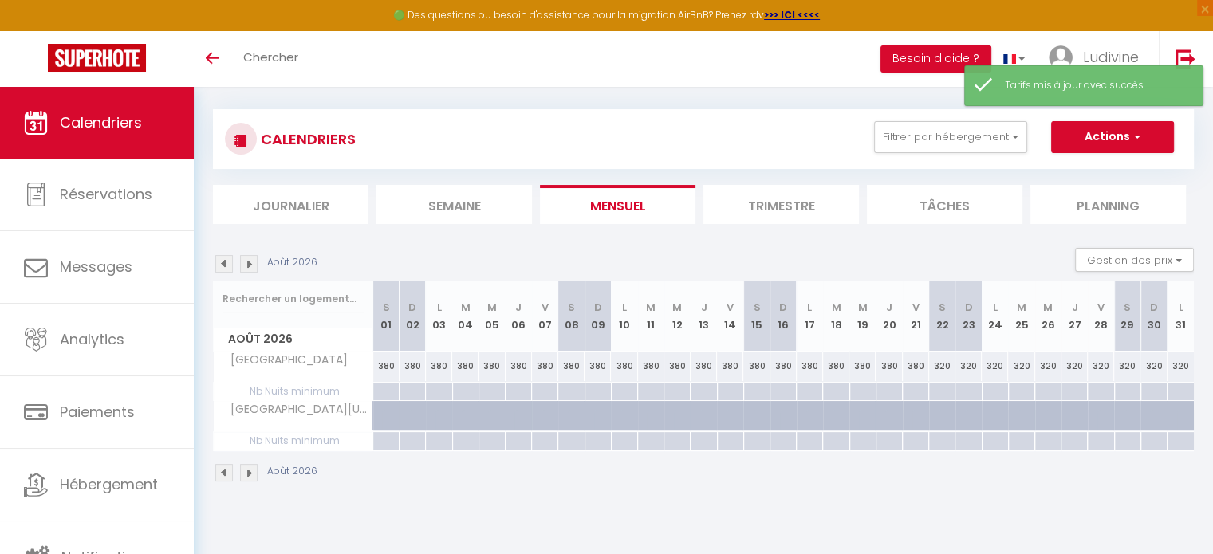
click at [245, 266] on img at bounding box center [249, 264] width 18 height 18
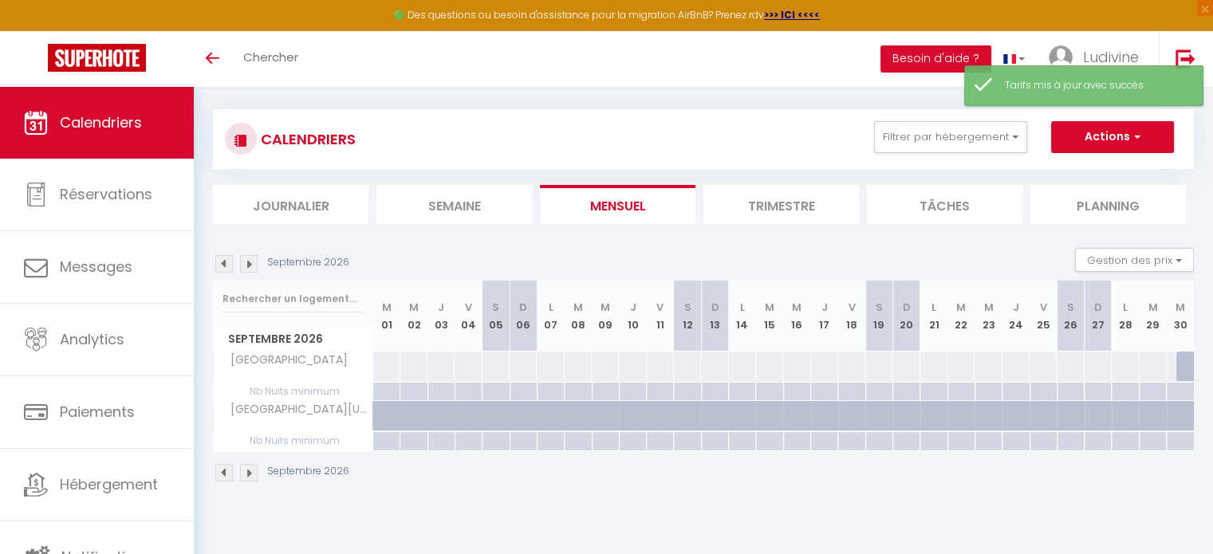
click at [386, 364] on div at bounding box center [386, 367] width 28 height 30
type input "[DATE]"
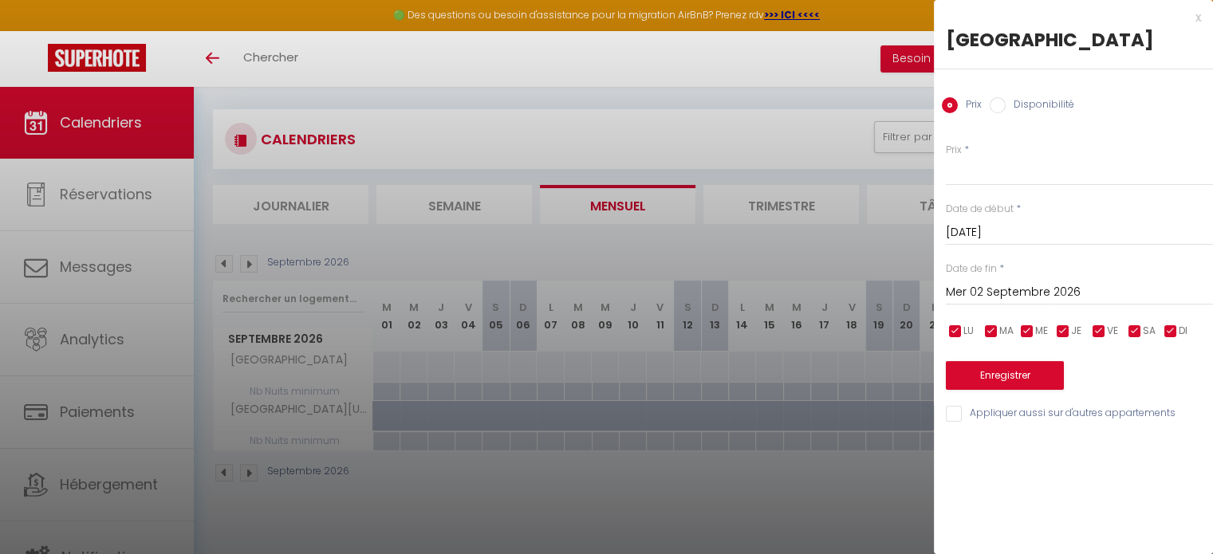
click at [1011, 289] on input "Mer 02 Septembre 2026" at bounding box center [1079, 292] width 267 height 21
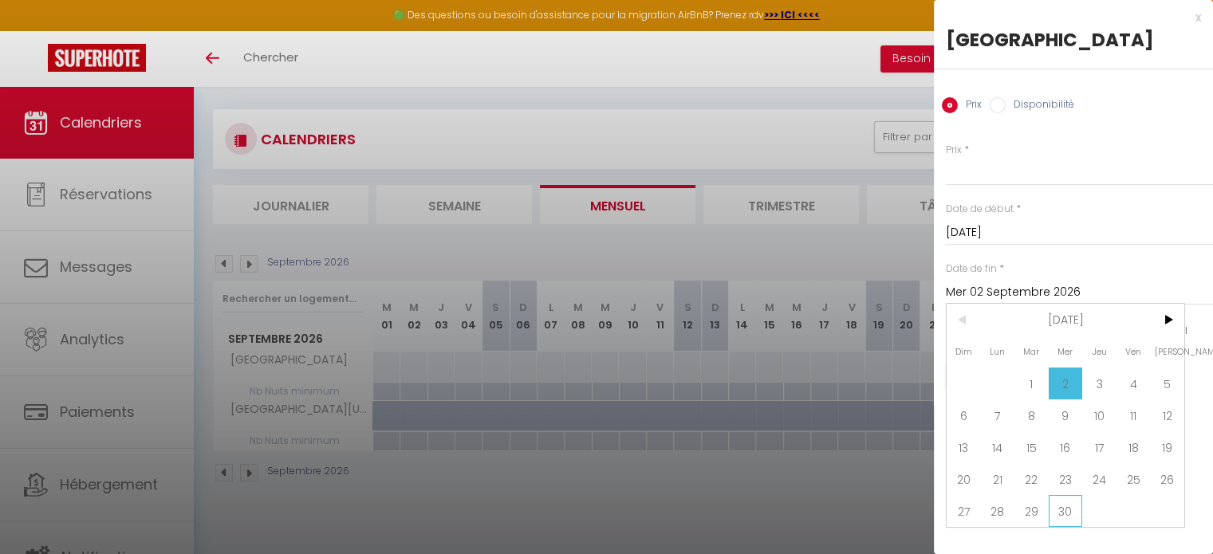
click at [1072, 517] on span "30" at bounding box center [1066, 511] width 34 height 32
type input "Mer 30 Septembre 2026"
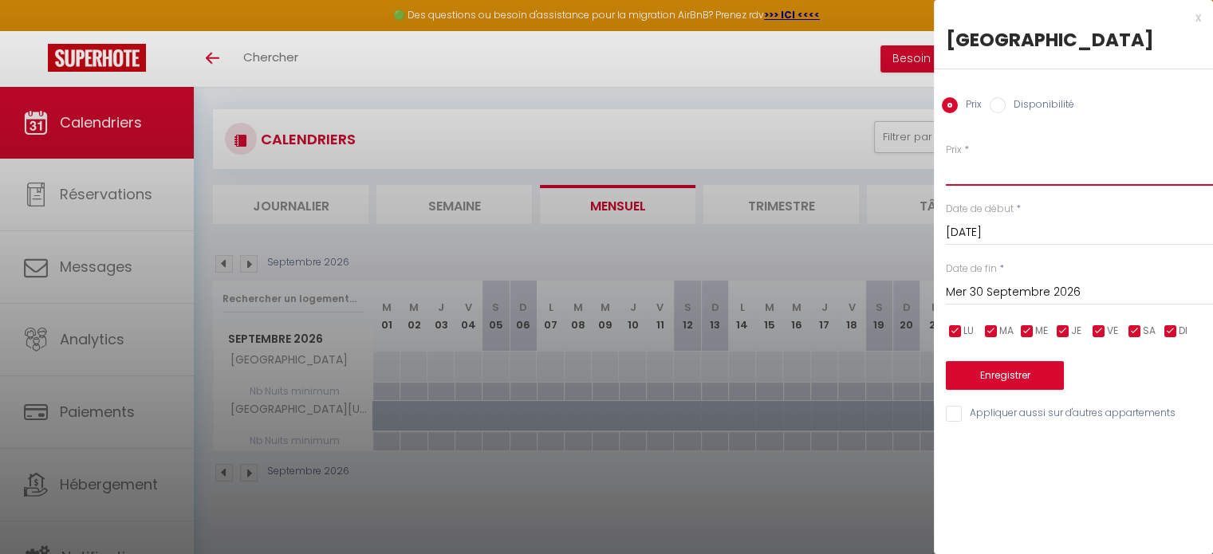
click at [986, 177] on input "Prix" at bounding box center [1079, 171] width 267 height 29
type input "300"
click at [1002, 382] on button "Enregistrer" at bounding box center [1005, 375] width 118 height 29
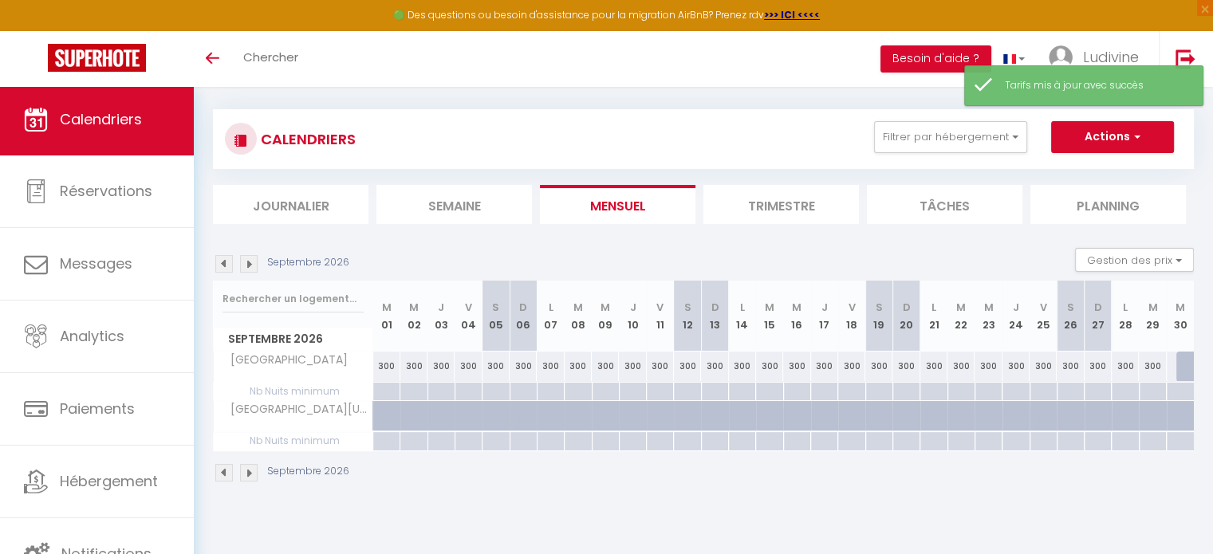
click at [228, 260] on img at bounding box center [224, 264] width 18 height 18
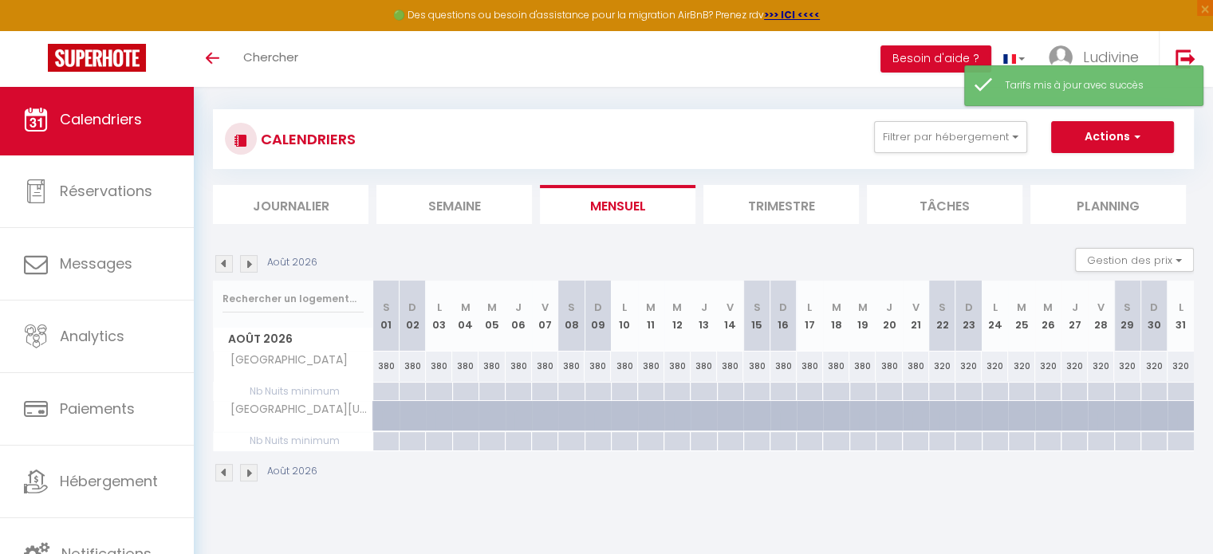
click at [228, 260] on img at bounding box center [224, 264] width 18 height 18
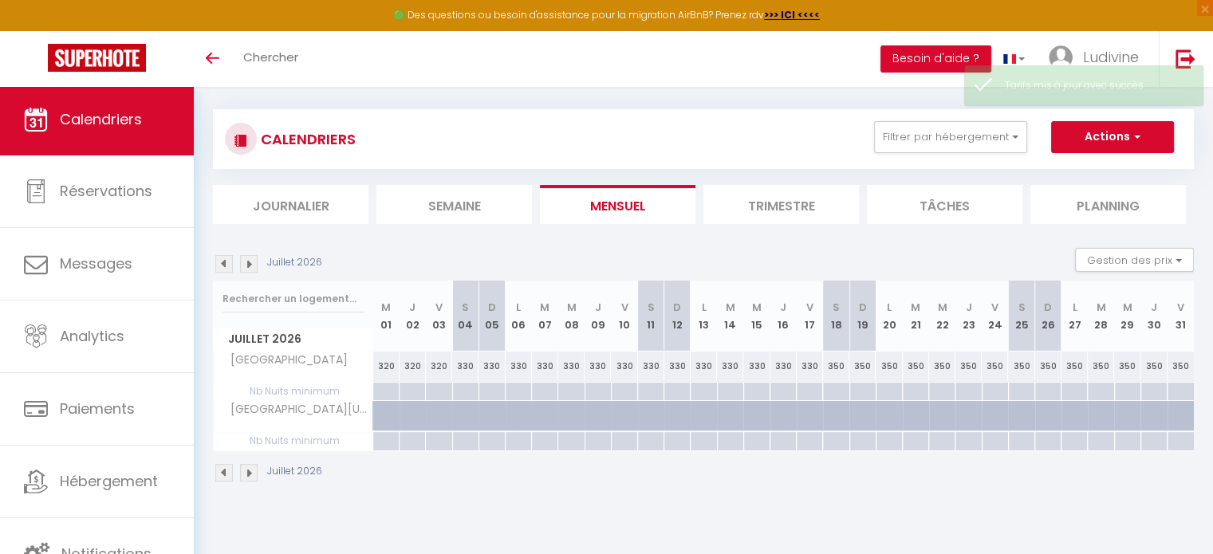
click at [228, 260] on img at bounding box center [224, 264] width 18 height 18
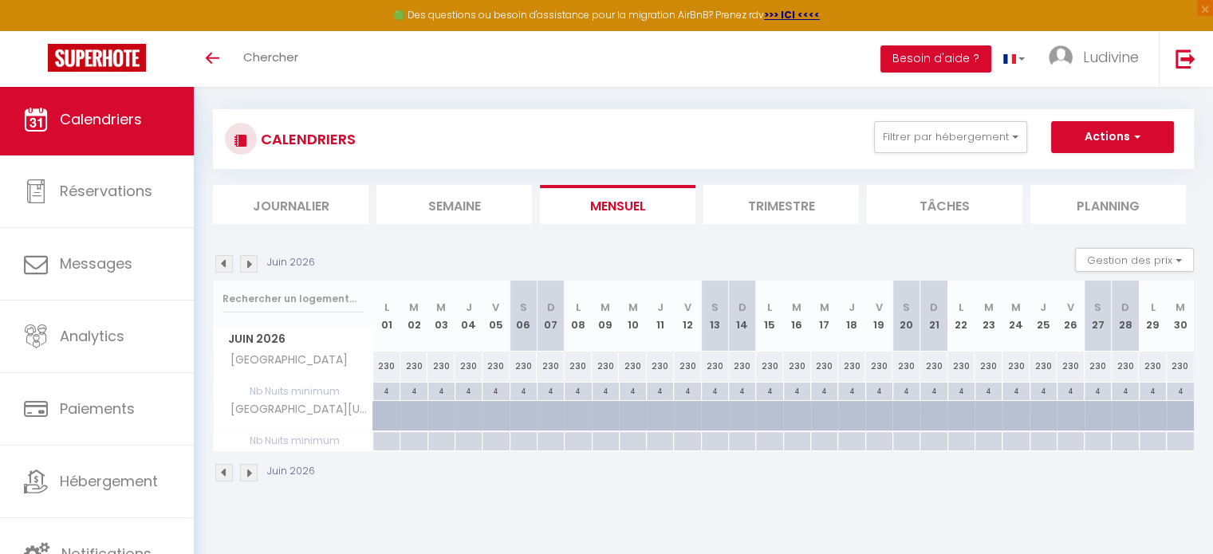
click at [250, 262] on img at bounding box center [249, 264] width 18 height 18
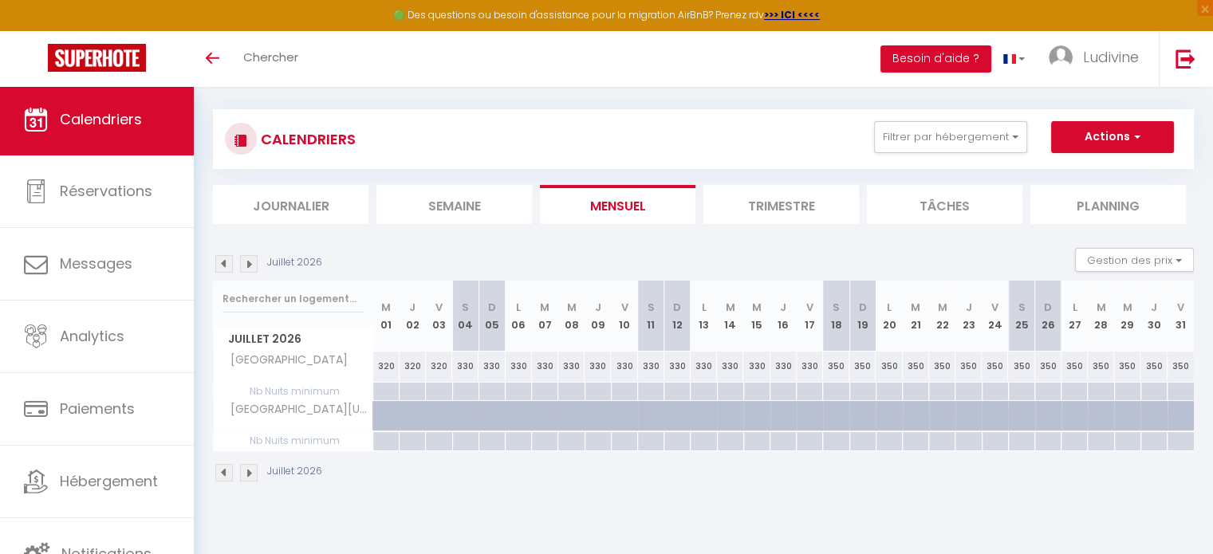
click at [223, 261] on img at bounding box center [224, 264] width 18 height 18
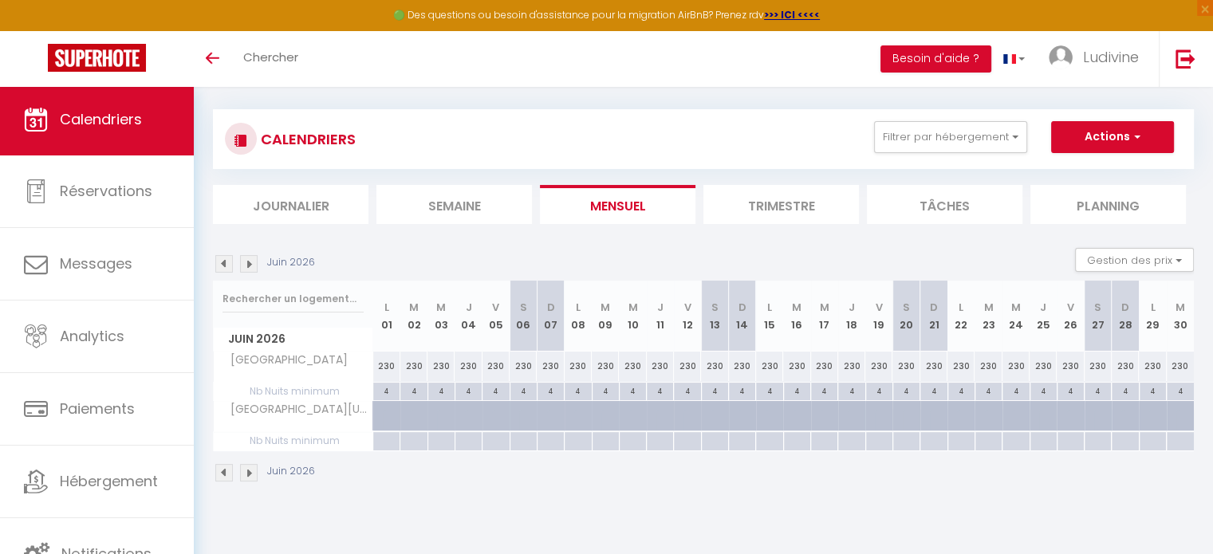
click at [1100, 388] on div "4" at bounding box center [1097, 390] width 26 height 15
type input "4"
type input "[DATE]"
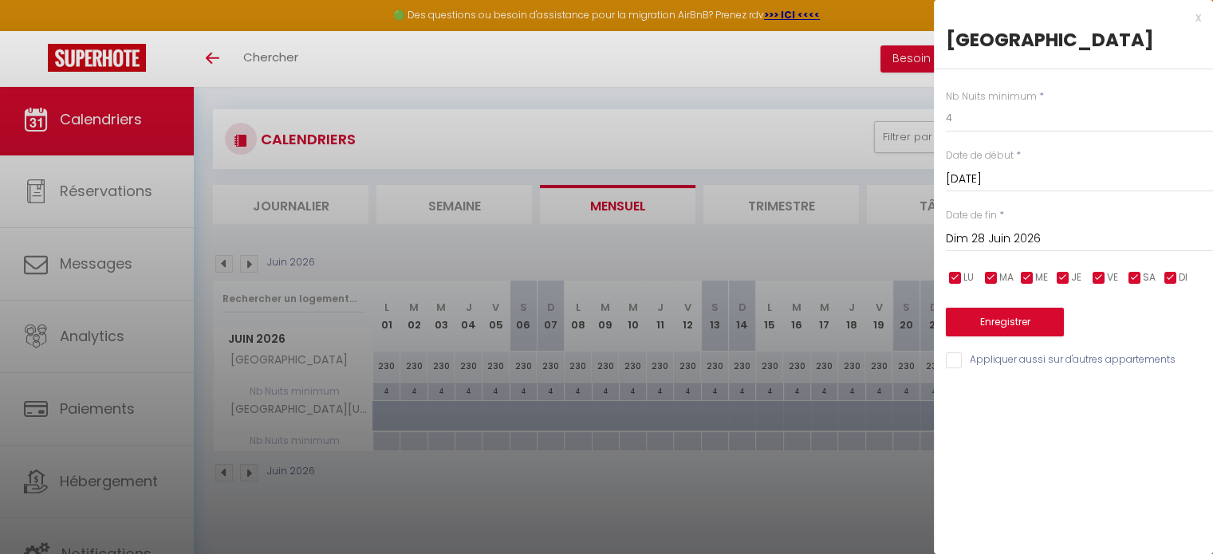
click at [1013, 232] on input "Dim 28 Juin 2026" at bounding box center [1079, 239] width 267 height 21
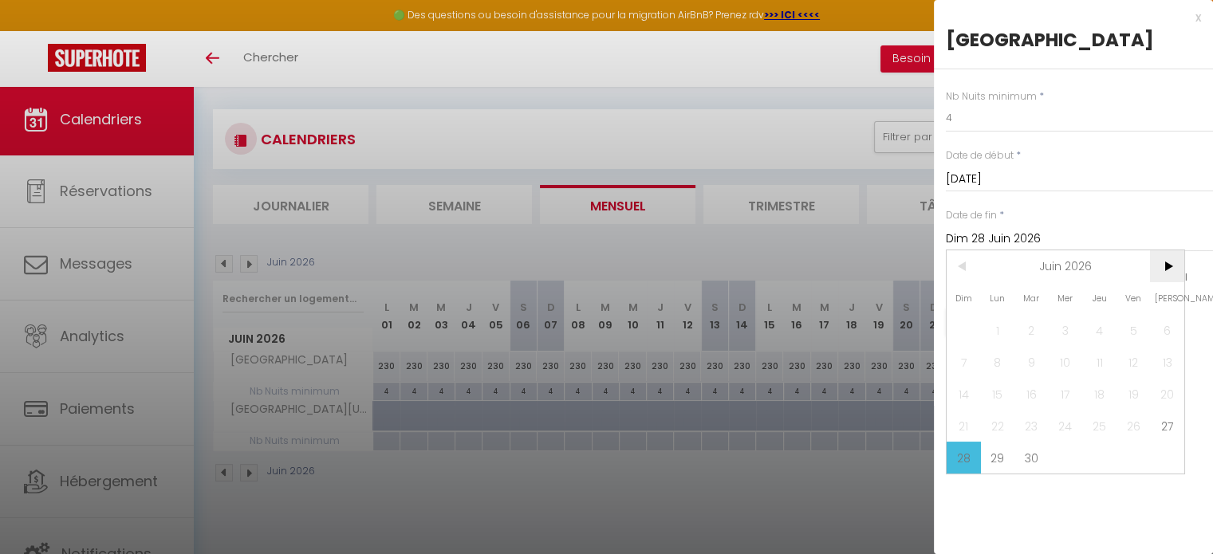
click at [1165, 269] on span ">" at bounding box center [1167, 266] width 34 height 32
click at [1168, 458] on span "29" at bounding box center [1167, 458] width 34 height 32
type input "[DATE]"
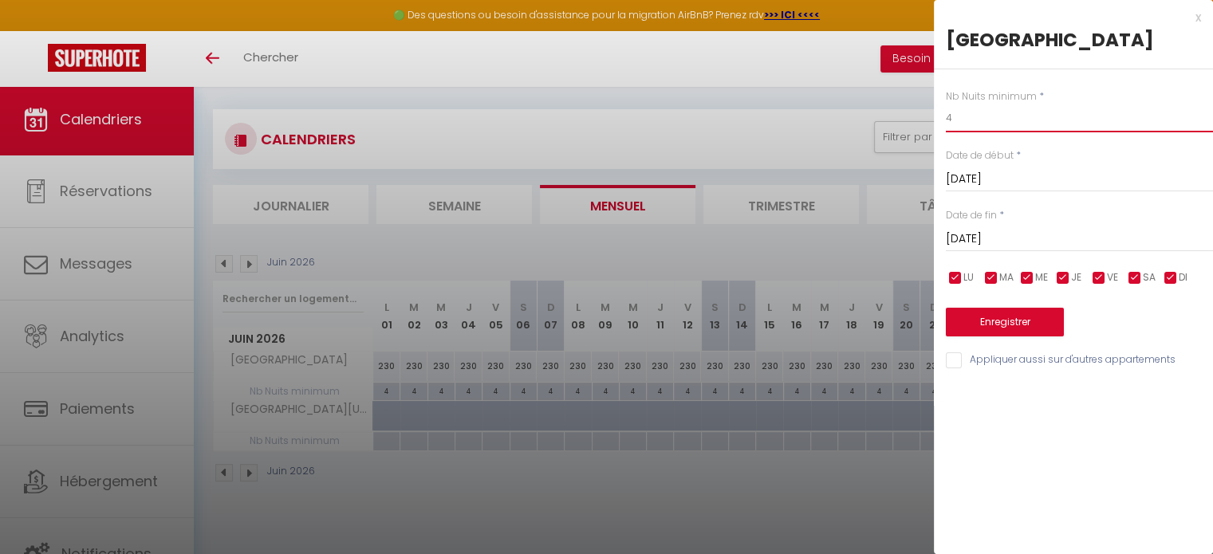
click at [1014, 117] on input "4" at bounding box center [1079, 118] width 267 height 29
type input "6"
click at [998, 317] on button "Enregistrer" at bounding box center [1005, 322] width 118 height 29
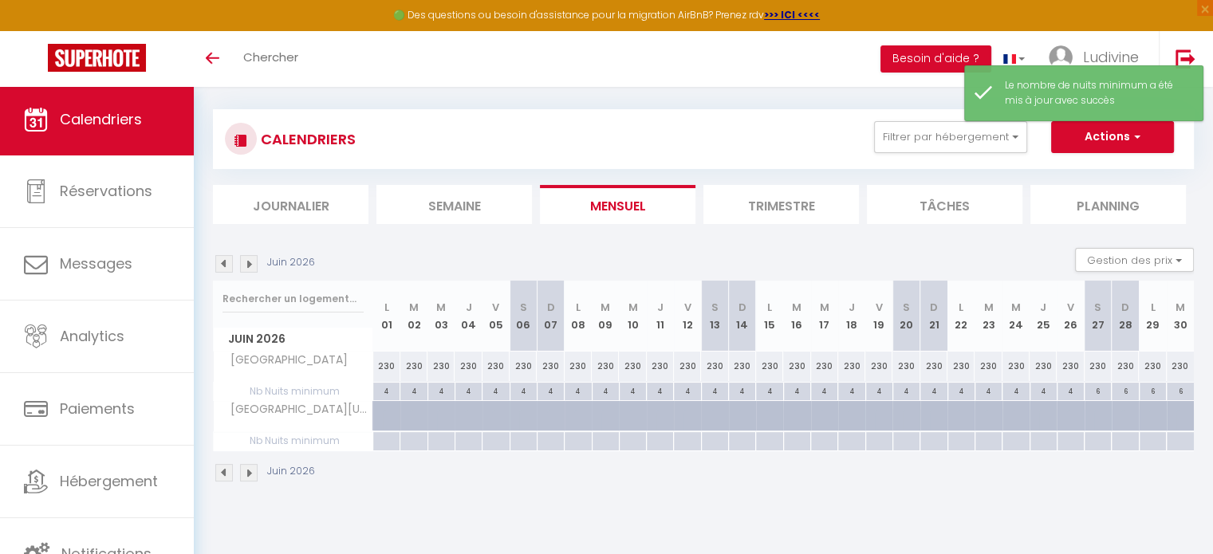
click at [252, 265] on img at bounding box center [249, 264] width 18 height 18
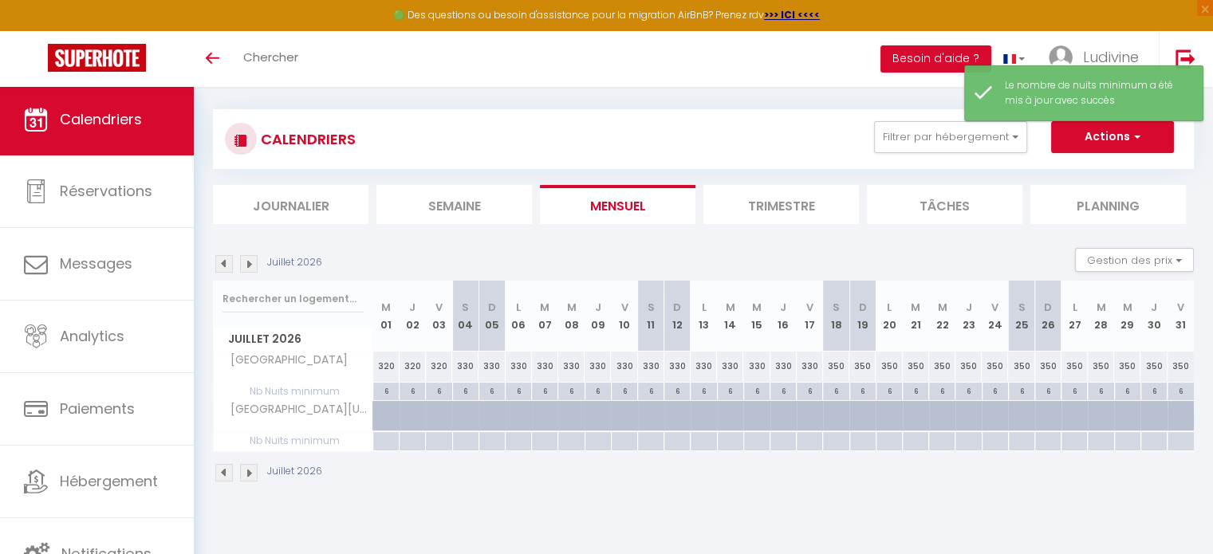
click at [252, 265] on img at bounding box center [249, 264] width 18 height 18
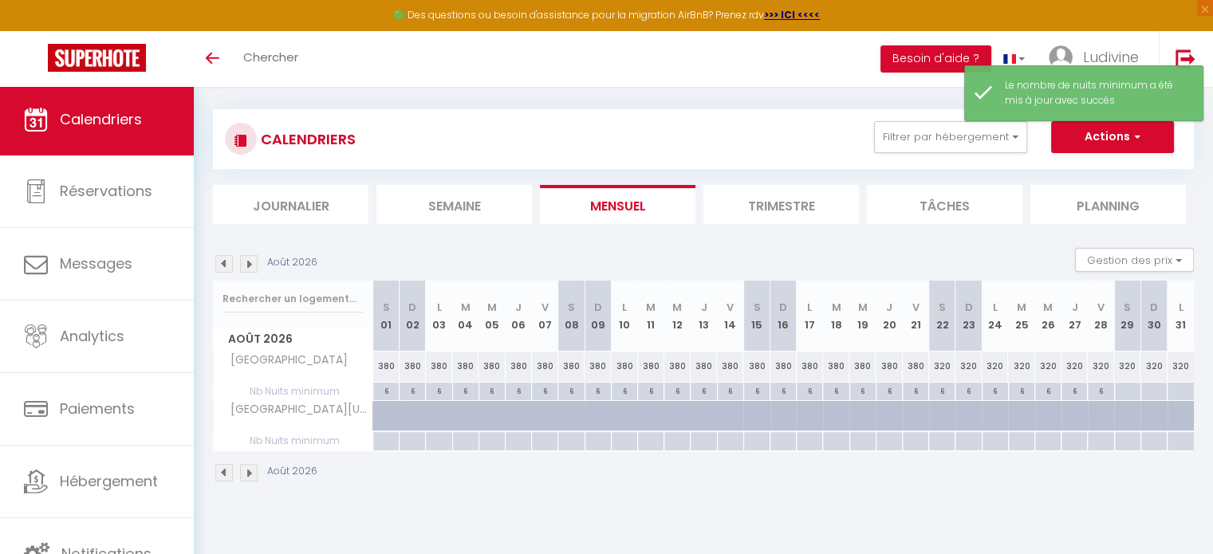
click at [252, 265] on img at bounding box center [249, 264] width 18 height 18
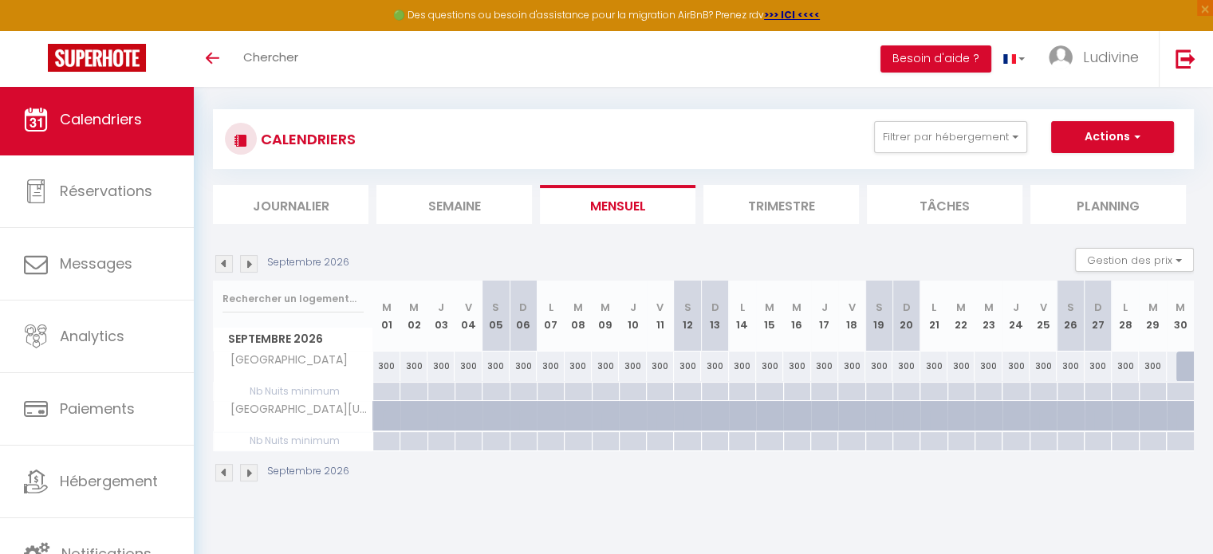
click at [220, 263] on img at bounding box center [224, 264] width 18 height 18
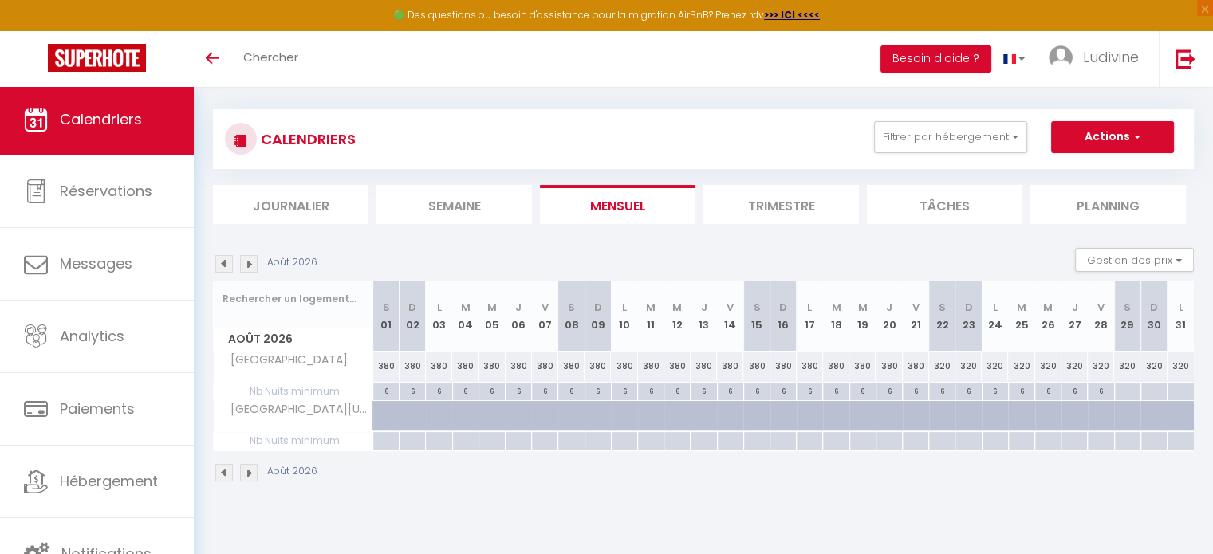
click at [1126, 388] on div at bounding box center [1127, 392] width 26 height 18
type input "[DATE]"
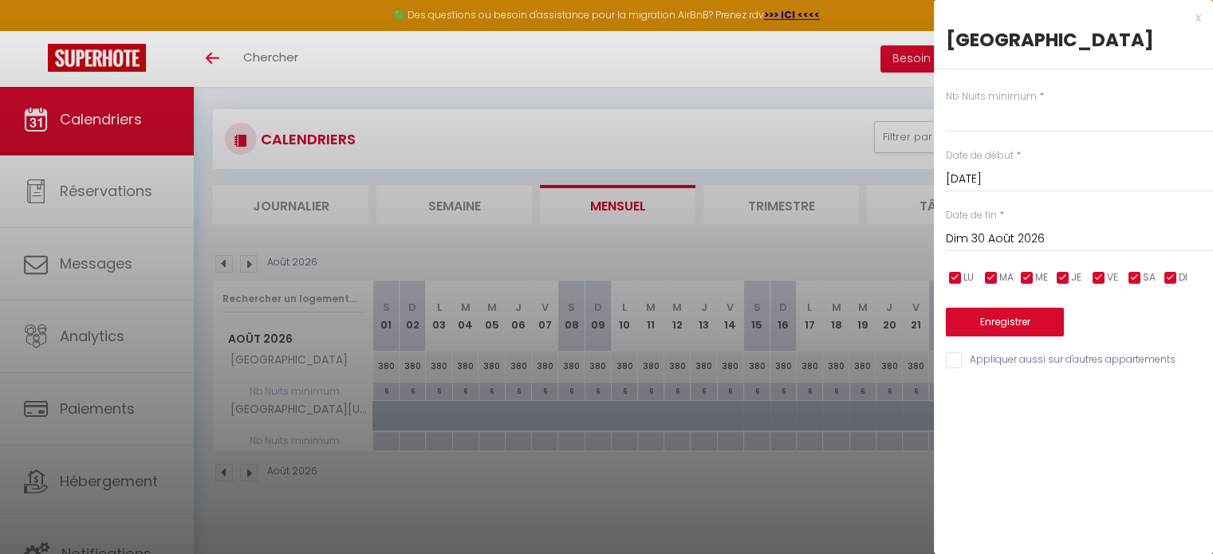
click at [1024, 240] on input "Dim 30 Août 2026" at bounding box center [1079, 239] width 267 height 21
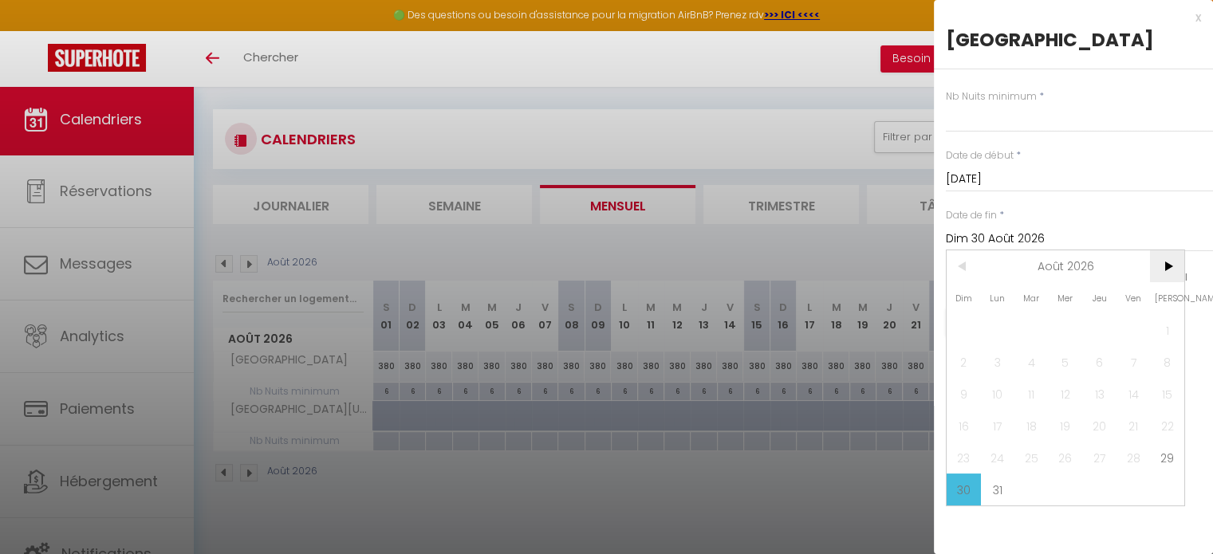
click at [1170, 270] on span ">" at bounding box center [1167, 266] width 34 height 32
click at [1068, 459] on span "30" at bounding box center [1066, 458] width 34 height 32
type input "Mer 30 Septembre 2026"
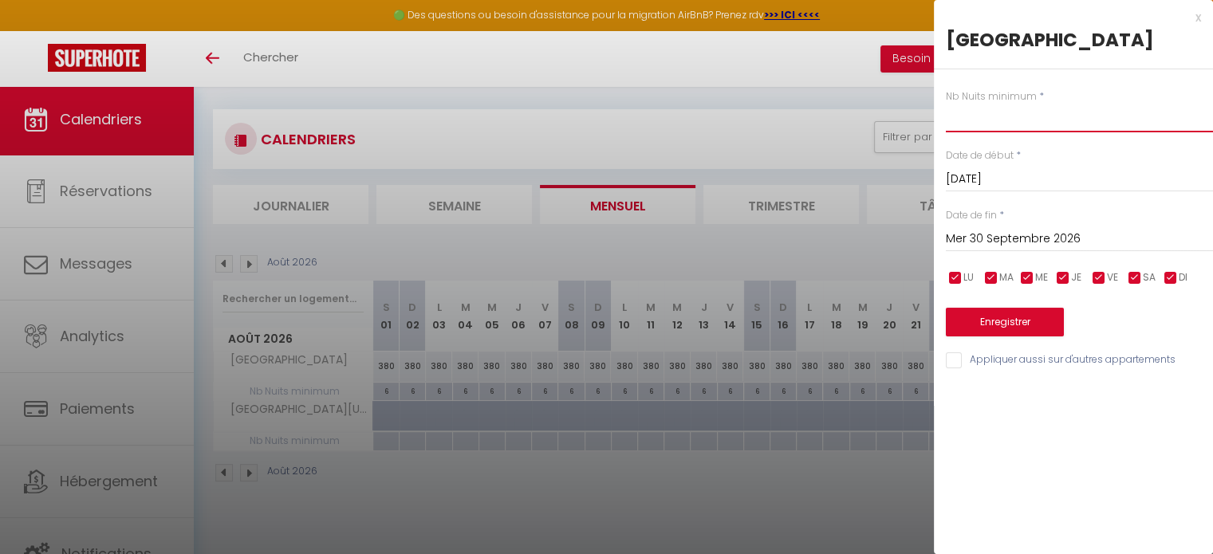
click at [976, 116] on input "text" at bounding box center [1079, 118] width 267 height 29
type input "4"
click at [1011, 324] on button "Enregistrer" at bounding box center [1005, 322] width 118 height 29
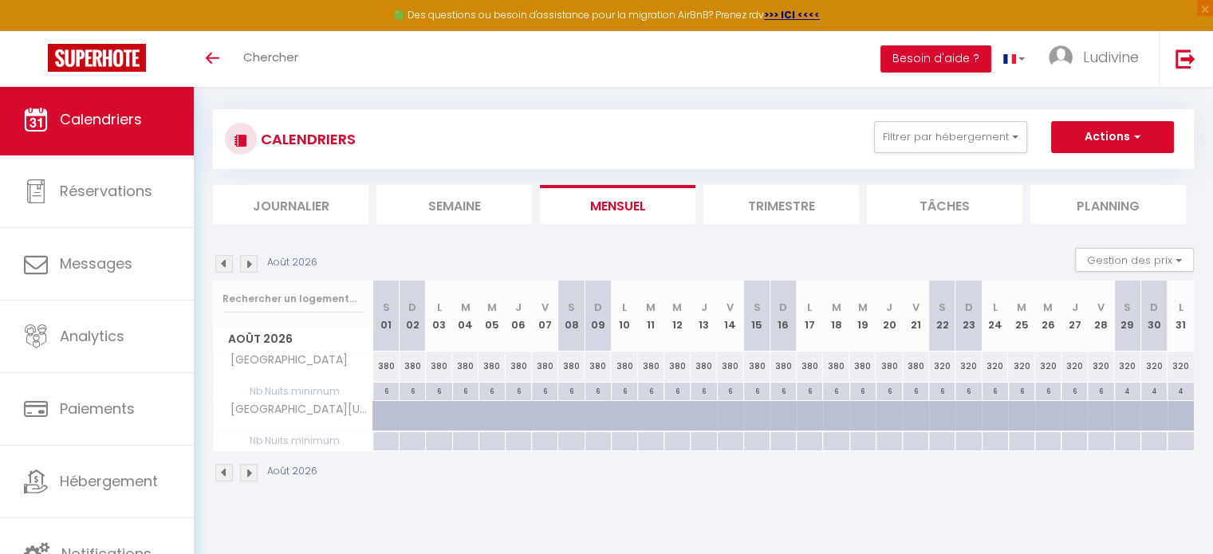
click at [219, 263] on img at bounding box center [224, 264] width 18 height 18
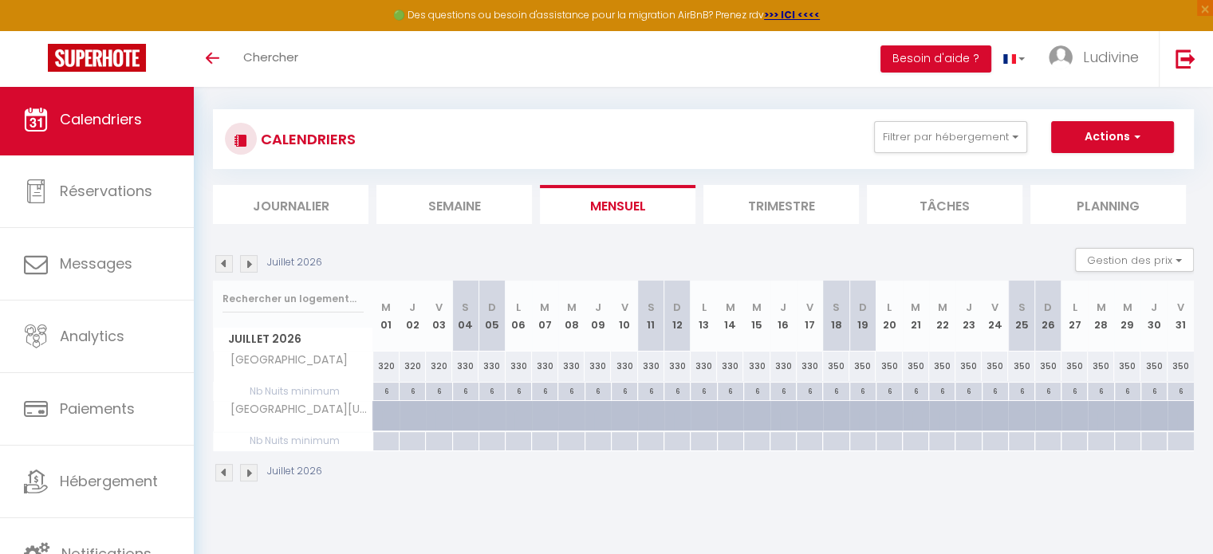
click at [219, 263] on img at bounding box center [224, 264] width 18 height 18
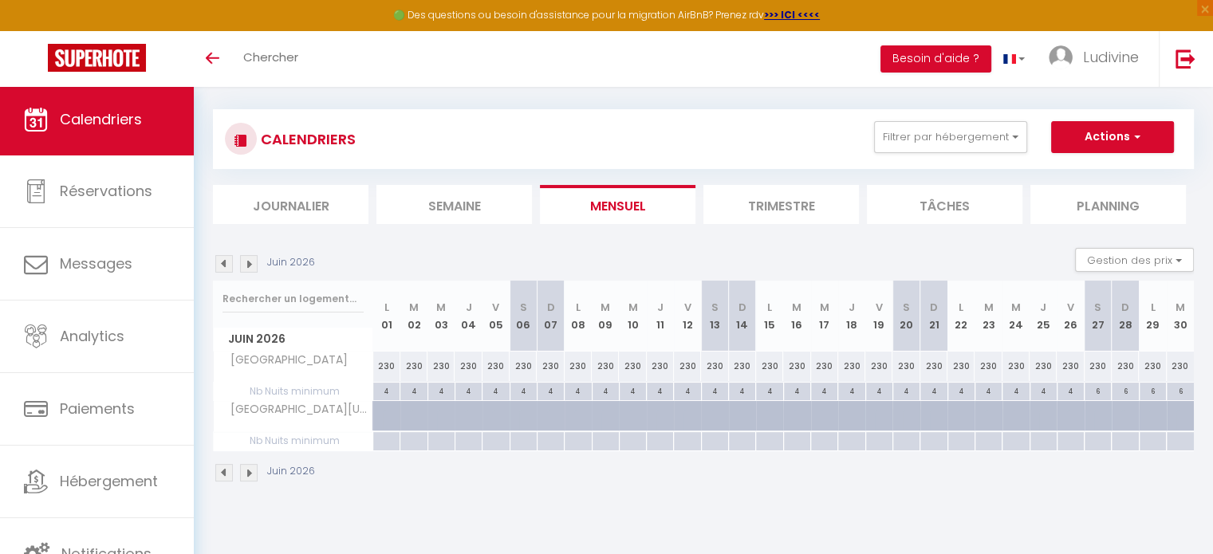
click at [219, 263] on img at bounding box center [224, 264] width 18 height 18
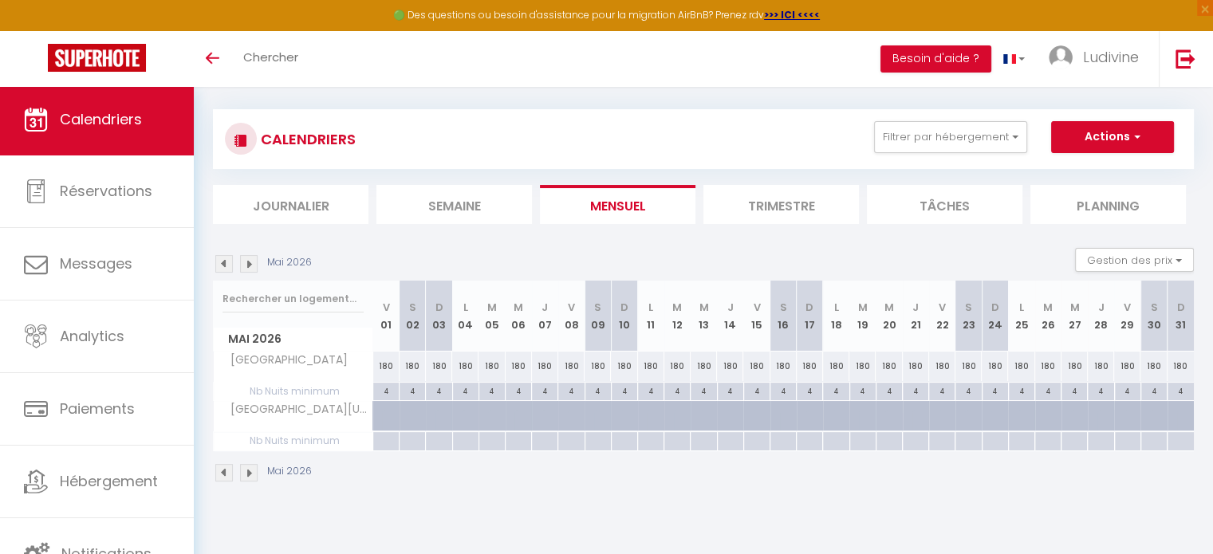
click at [219, 263] on img at bounding box center [224, 264] width 18 height 18
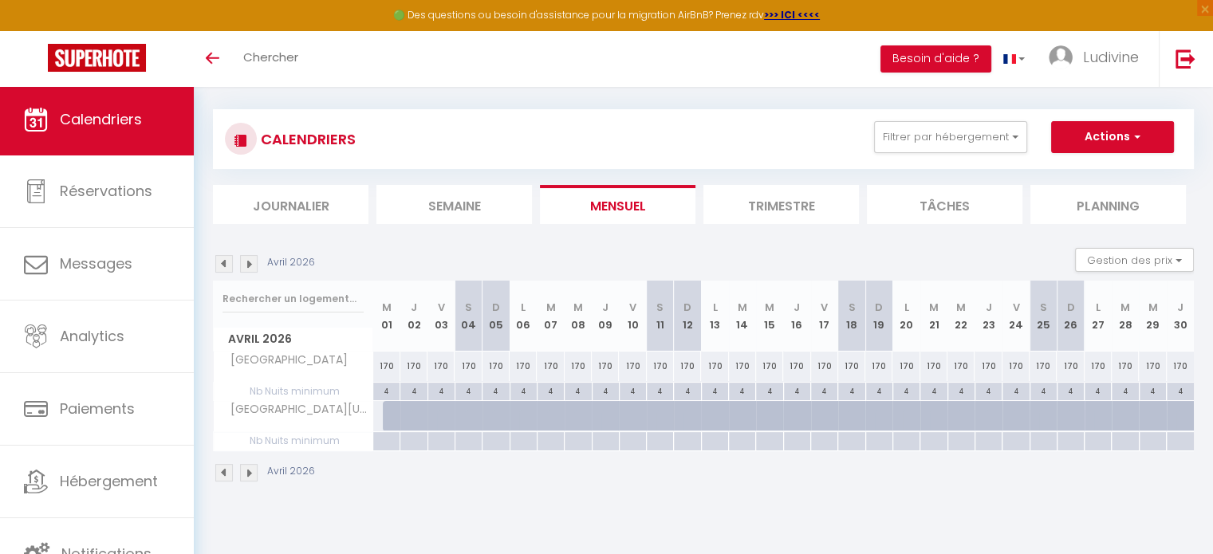
click at [383, 415] on div at bounding box center [396, 416] width 27 height 30
type input "Mer 01 Avril 2026"
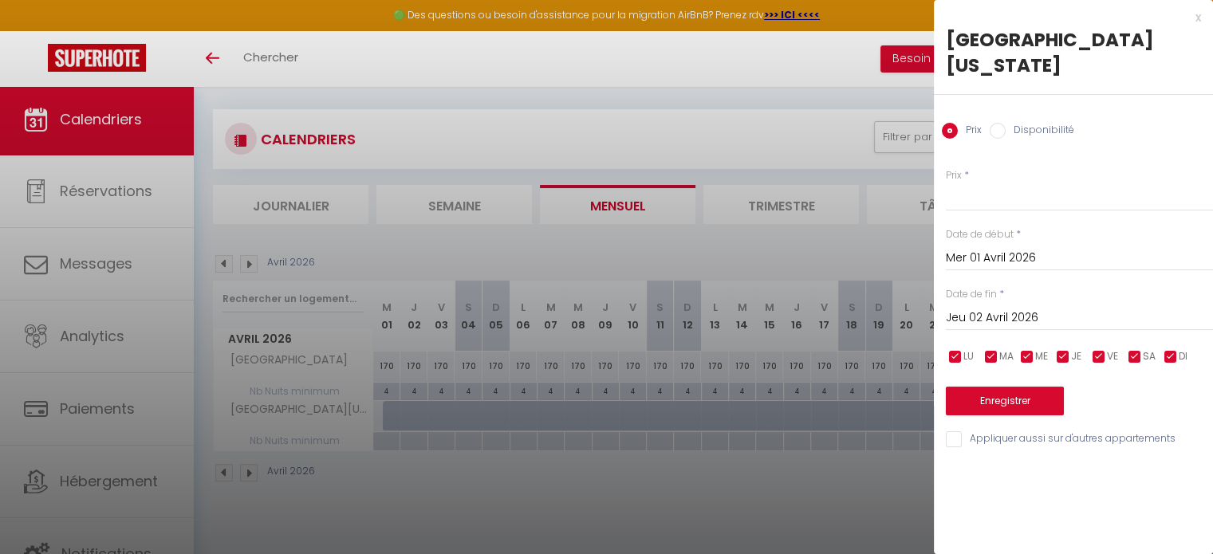
click at [1035, 308] on input "Jeu 02 Avril 2026" at bounding box center [1079, 318] width 267 height 21
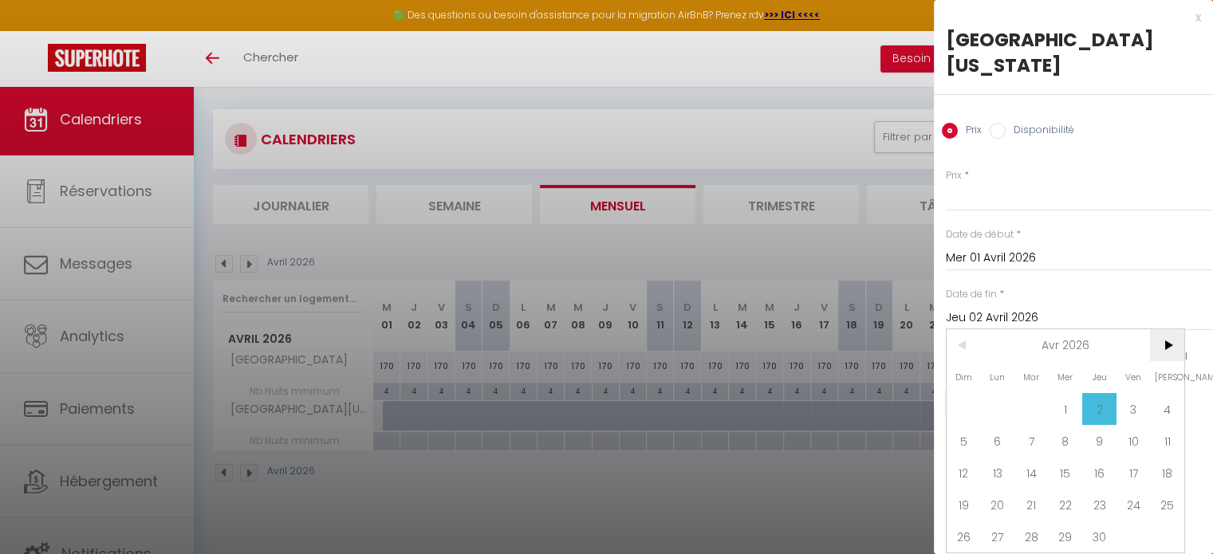
click at [1168, 329] on span ">" at bounding box center [1167, 345] width 34 height 32
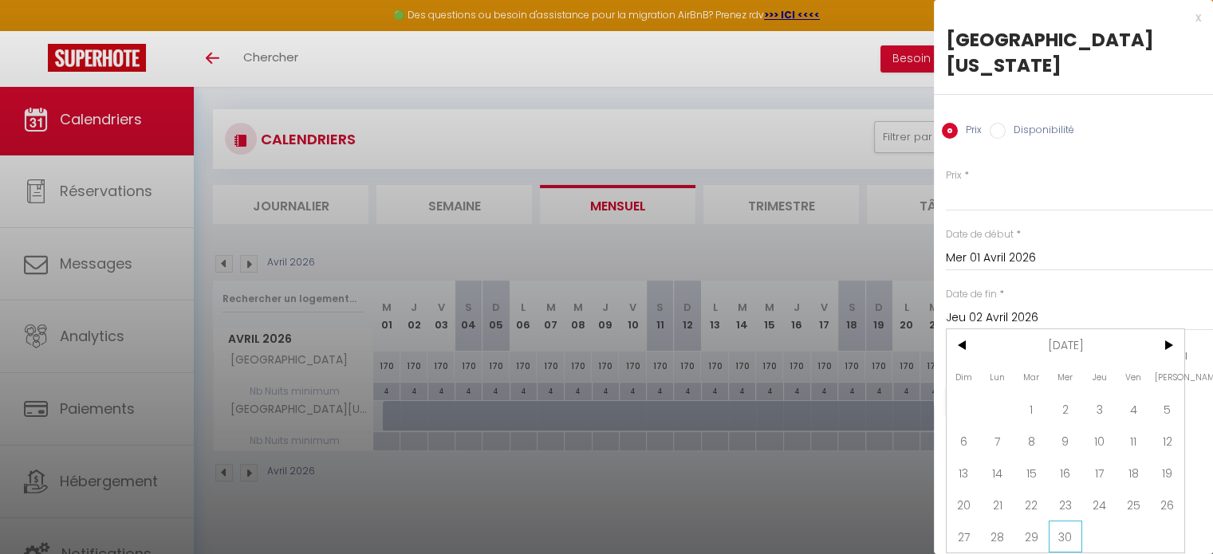
click at [1069, 521] on span "30" at bounding box center [1066, 537] width 34 height 32
type input "Mer 30 Septembre 2026"
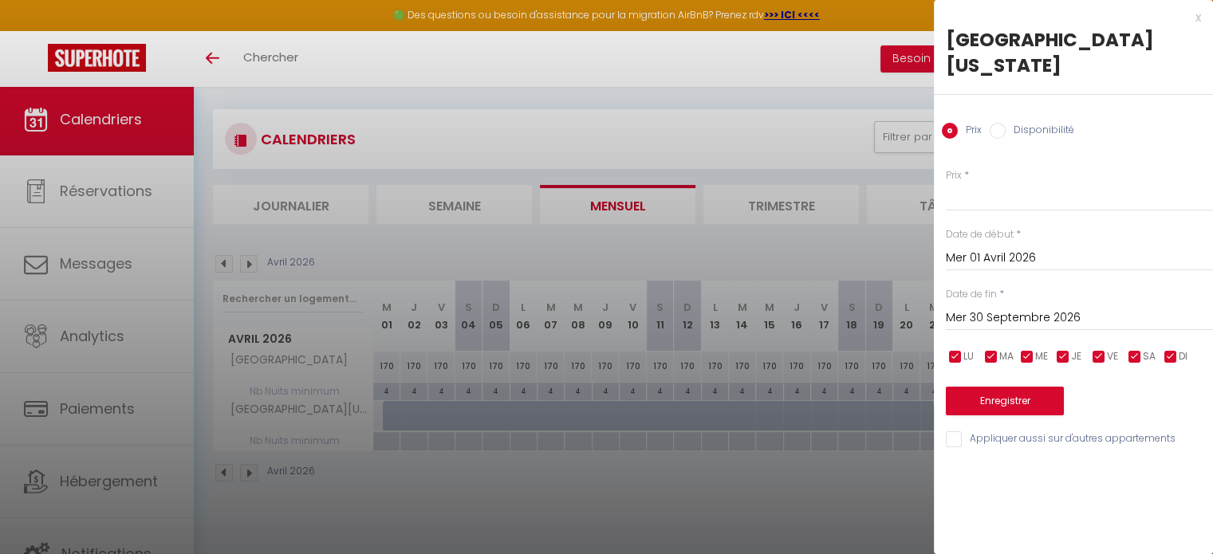
click at [994, 123] on input "Disponibilité" at bounding box center [998, 131] width 16 height 16
radio input "true"
radio input "false"
click at [986, 388] on button "Enregistrer" at bounding box center [1005, 402] width 118 height 29
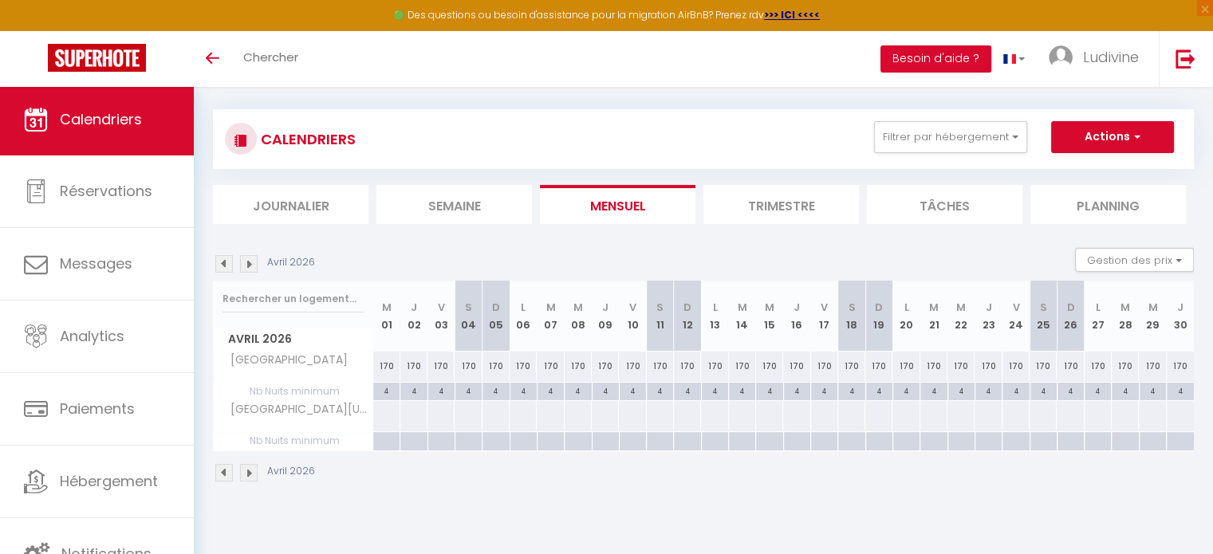
click at [384, 417] on div at bounding box center [386, 416] width 28 height 30
select select "1"
type input "Mer 01 Avril 2026"
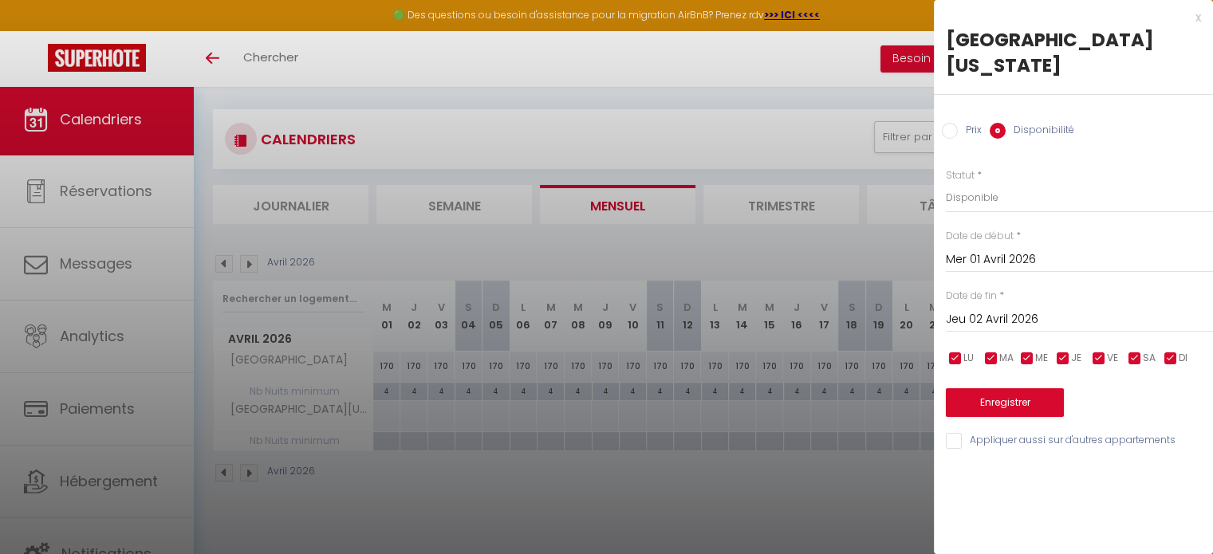
click at [1002, 309] on input "Jeu 02 Avril 2026" at bounding box center [1079, 319] width 267 height 21
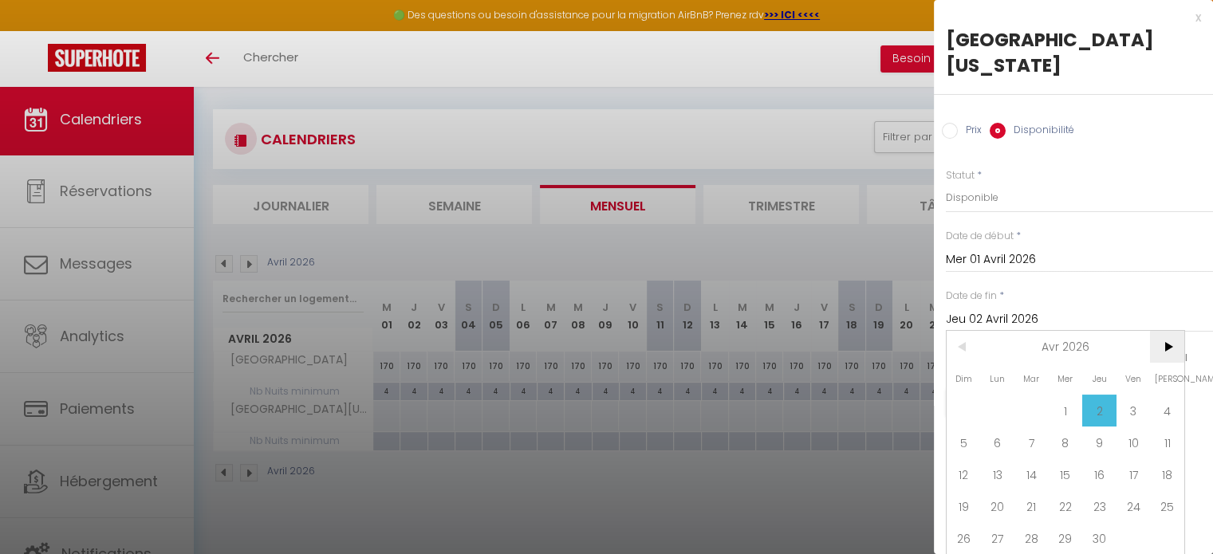
click at [1169, 331] on span ">" at bounding box center [1167, 347] width 34 height 32
click at [1139, 395] on span "1" at bounding box center [1133, 411] width 34 height 32
type input "Ven 01 Mai 2026"
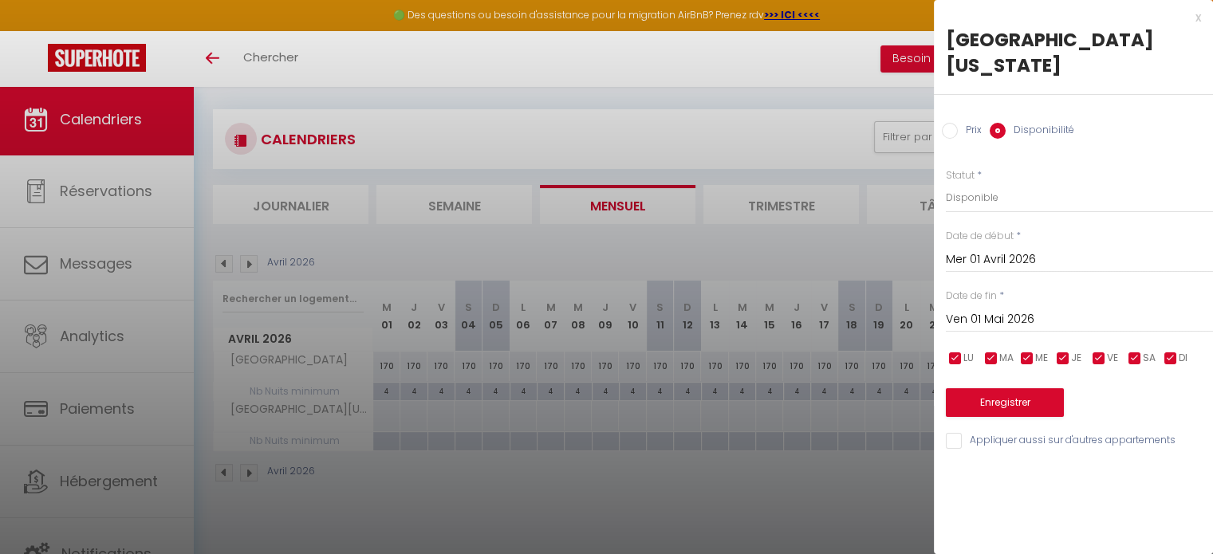
click at [947, 123] on input "Prix" at bounding box center [950, 131] width 16 height 16
radio input "true"
radio input "false"
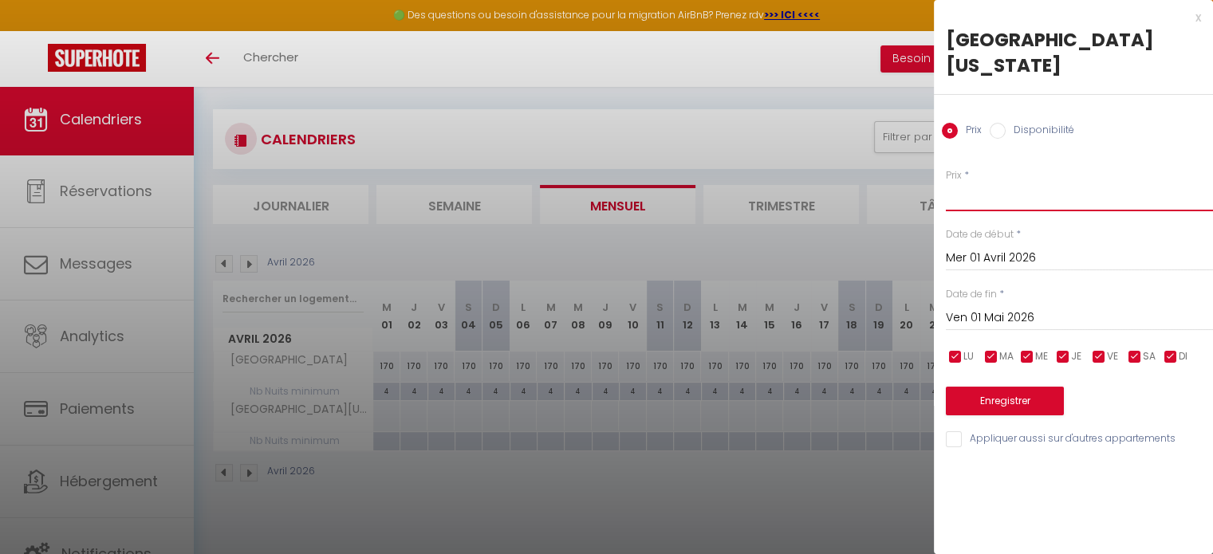
click at [961, 183] on input "Prix" at bounding box center [1079, 197] width 267 height 29
type input "190"
click at [1016, 387] on button "Enregistrer" at bounding box center [1005, 401] width 118 height 29
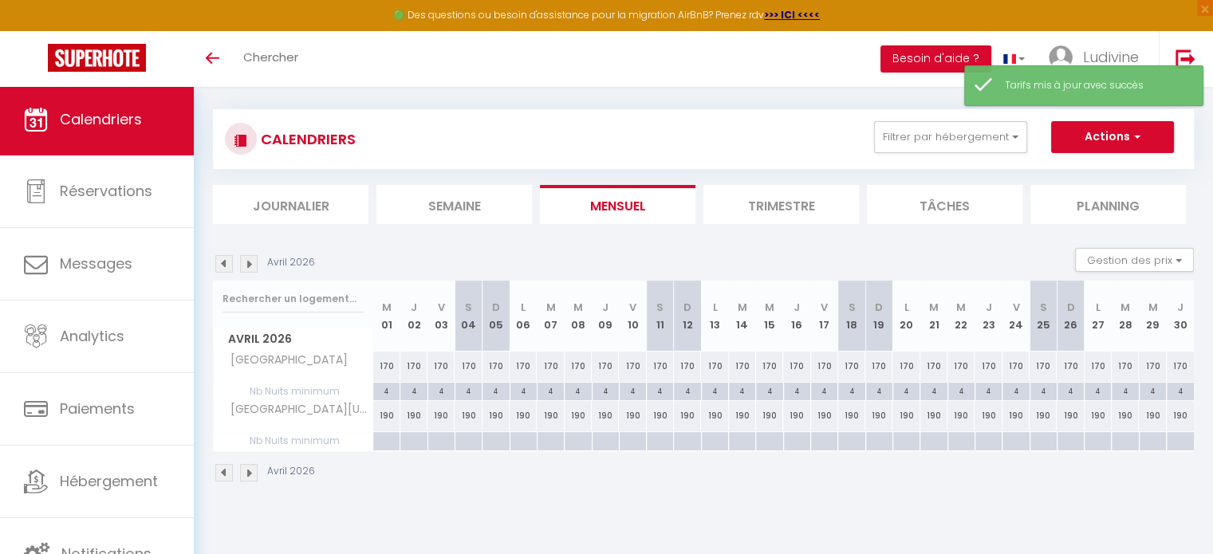
click at [380, 439] on div at bounding box center [385, 441] width 27 height 18
type input "Mer 01 Avril 2026"
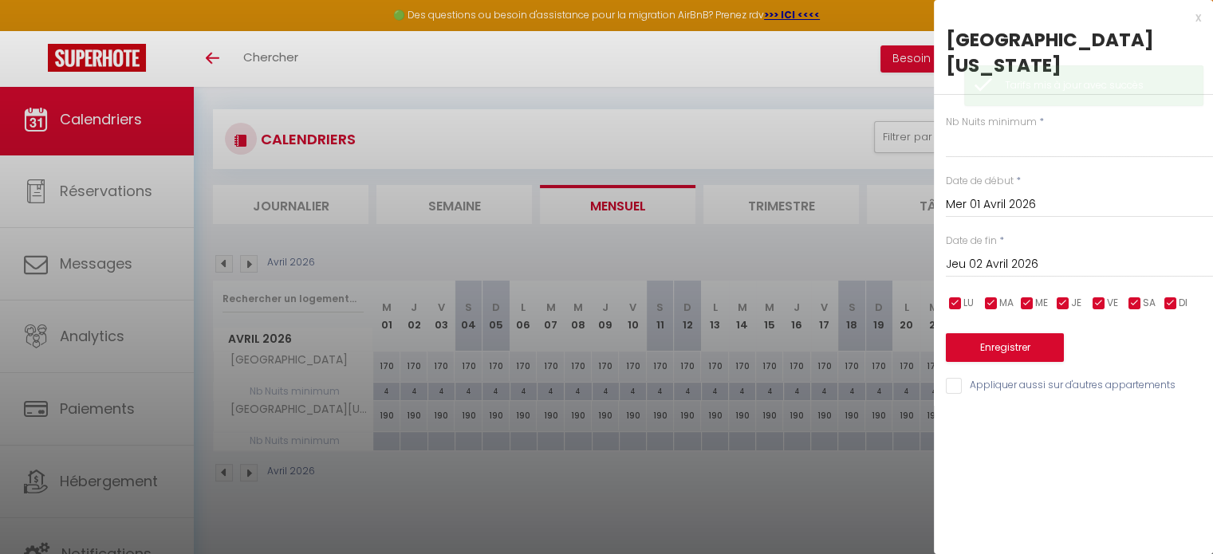
click at [1033, 254] on input "Jeu 02 Avril 2026" at bounding box center [1079, 264] width 267 height 21
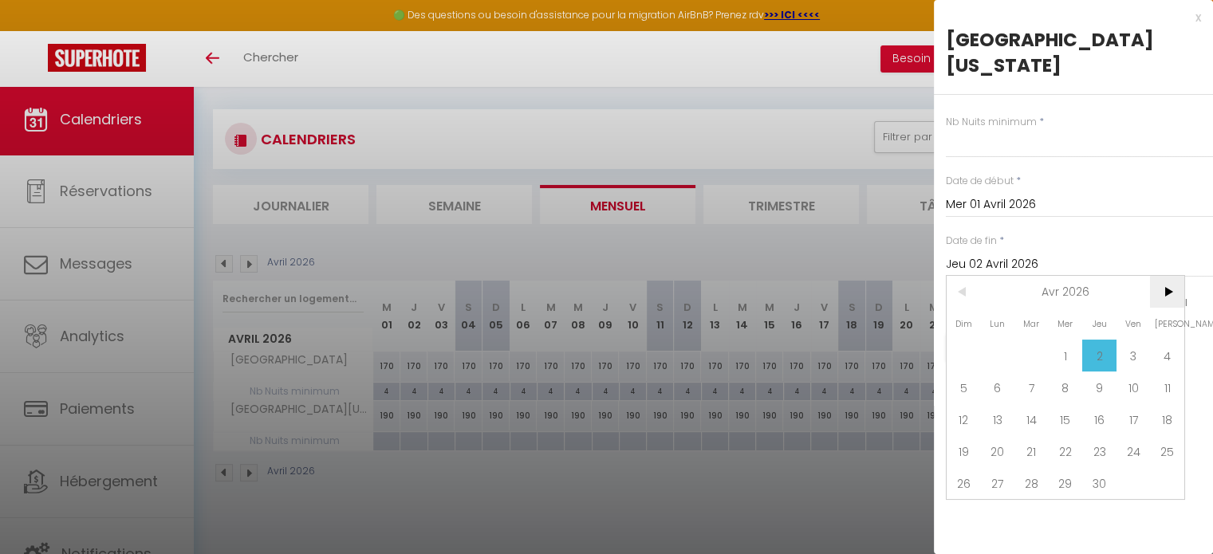
click at [1171, 276] on span ">" at bounding box center [1167, 292] width 34 height 32
click at [992, 372] on span "4" at bounding box center [998, 388] width 34 height 32
type input "Lun 04 Mai 2026"
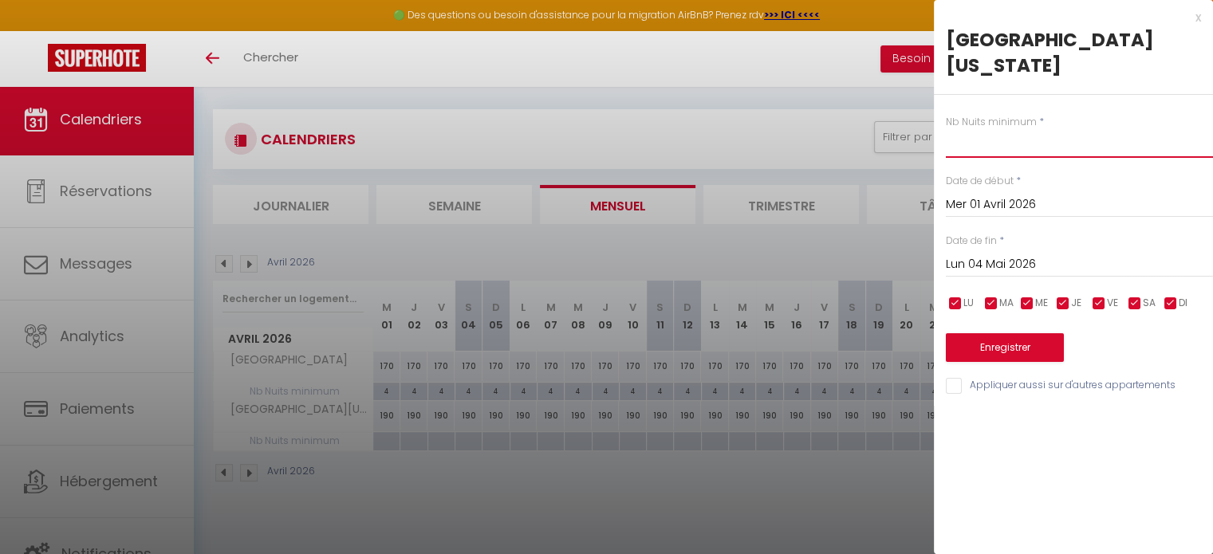
click at [1002, 129] on input "text" at bounding box center [1079, 143] width 267 height 29
type input "4"
click at [1027, 333] on button "Enregistrer" at bounding box center [1005, 347] width 118 height 29
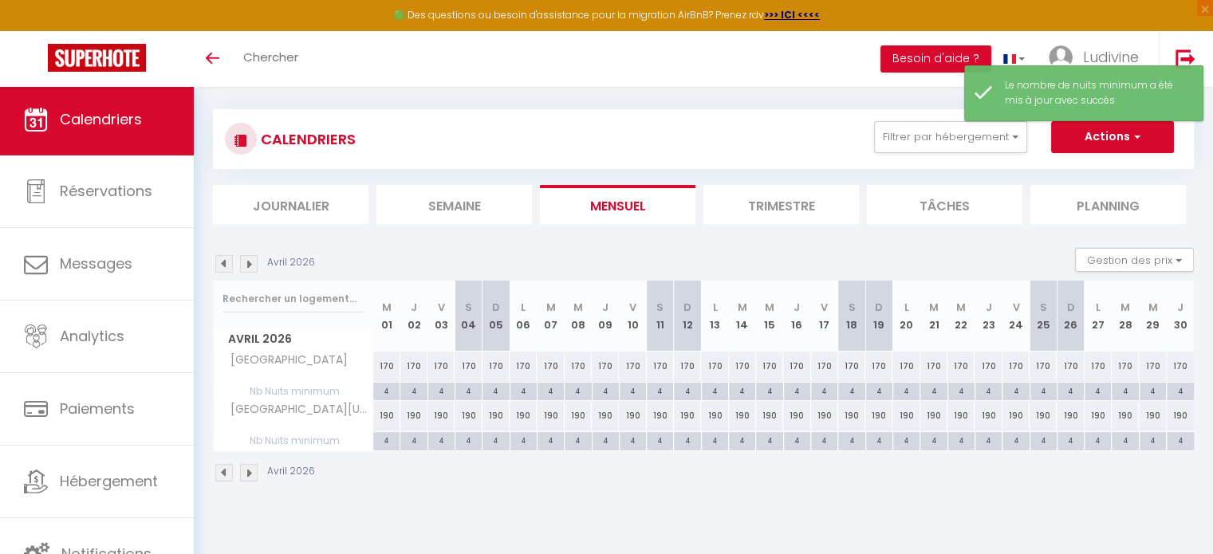
click at [252, 264] on img at bounding box center [249, 264] width 18 height 18
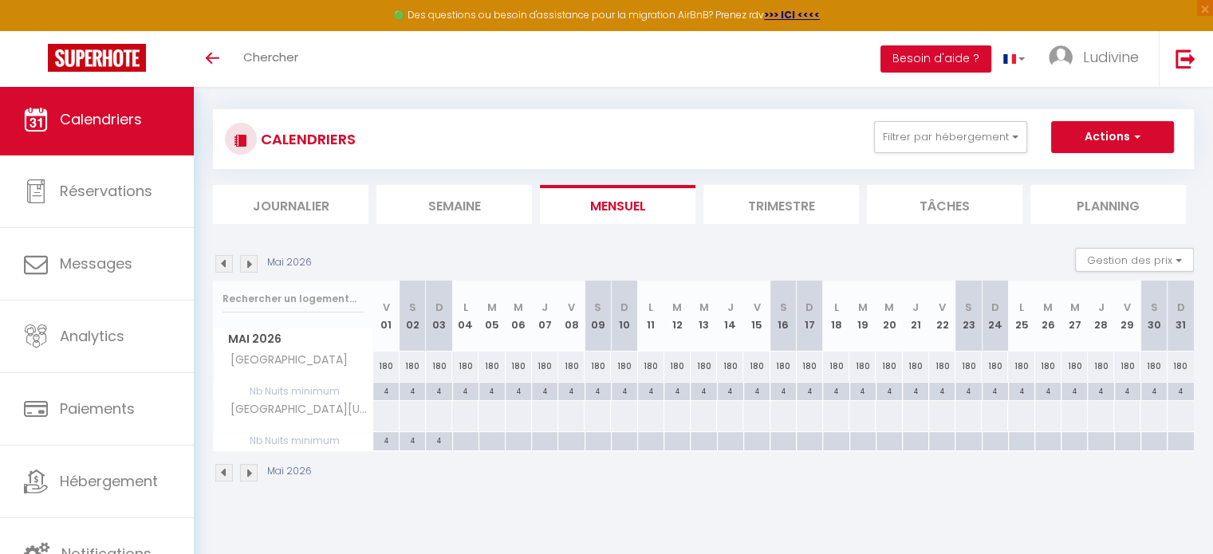
click at [383, 415] on div at bounding box center [385, 416] width 27 height 30
type input "Ven 01 Mai 2026"
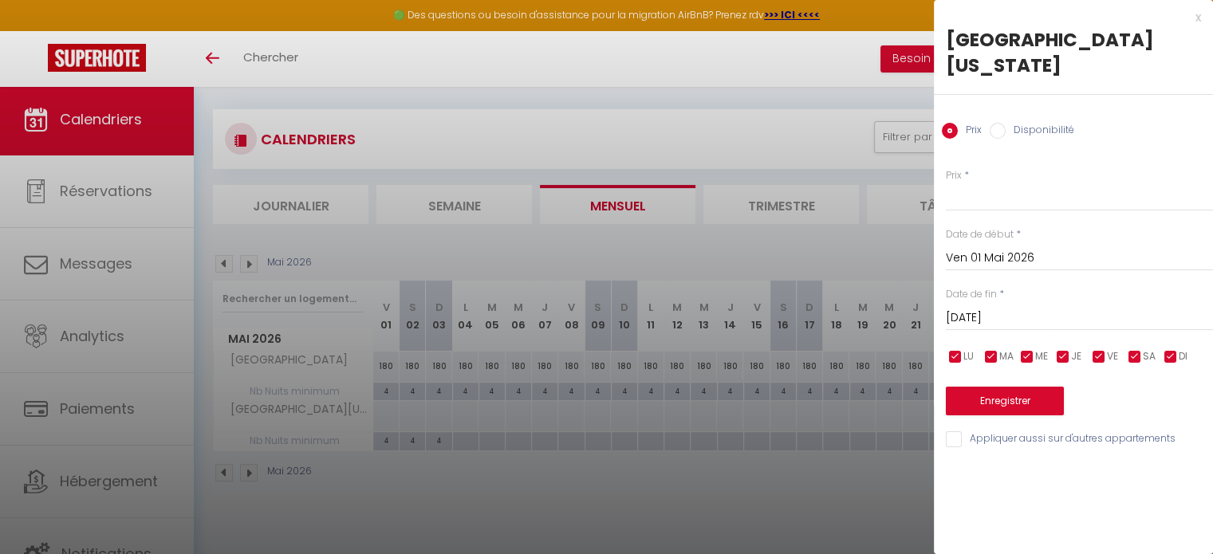
click at [1018, 308] on input "[DATE]" at bounding box center [1079, 318] width 267 height 21
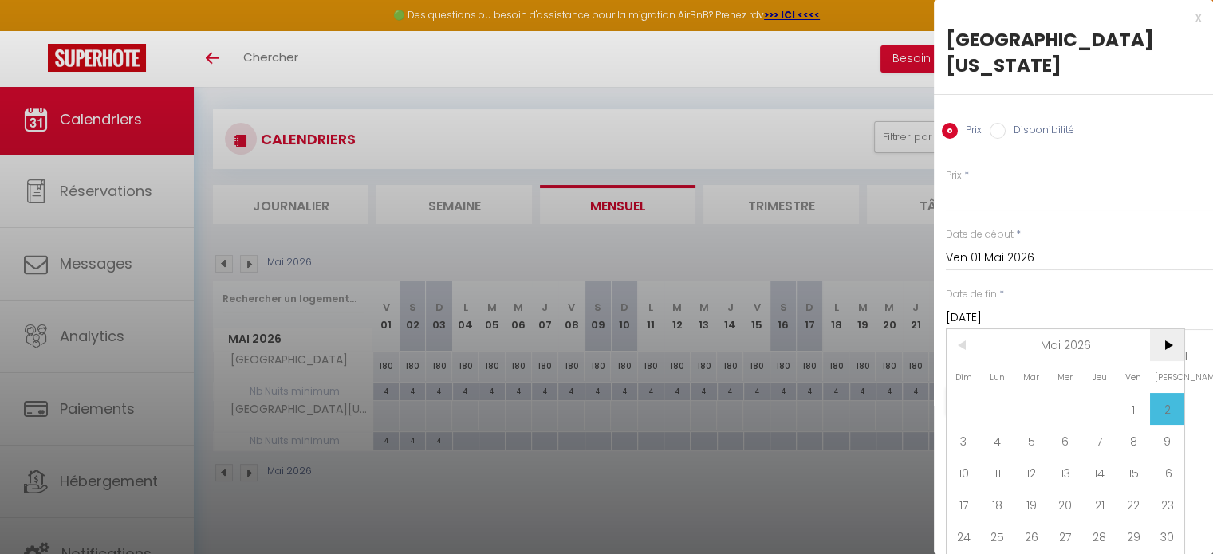
click at [1167, 329] on span ">" at bounding box center [1167, 345] width 34 height 32
click at [998, 393] on span "1" at bounding box center [998, 409] width 34 height 32
type input "Lun 01 Juin 2026"
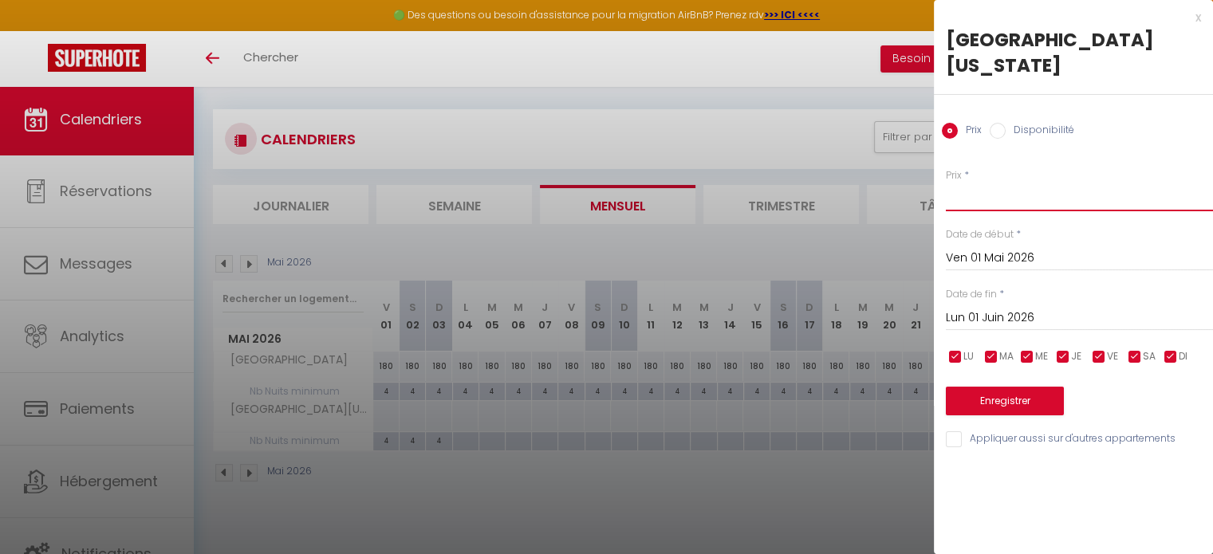
click at [976, 183] on input "Prix" at bounding box center [1079, 197] width 267 height 29
type input "200"
click at [1010, 387] on button "Enregistrer" at bounding box center [1005, 401] width 118 height 29
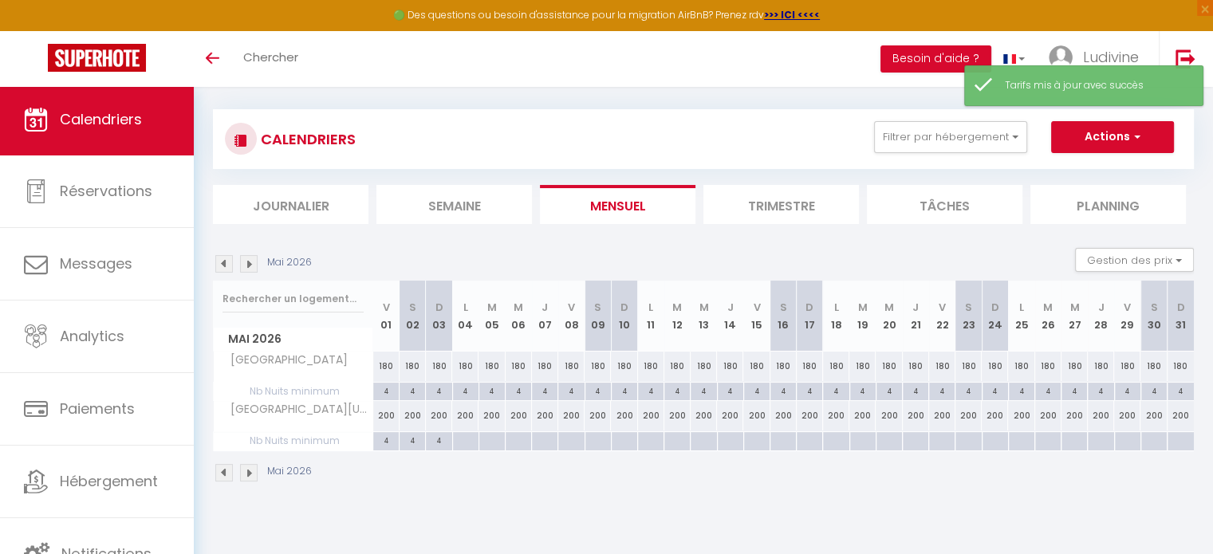
click at [462, 443] on div at bounding box center [465, 441] width 26 height 18
type input "Lun 04 Mai 2026"
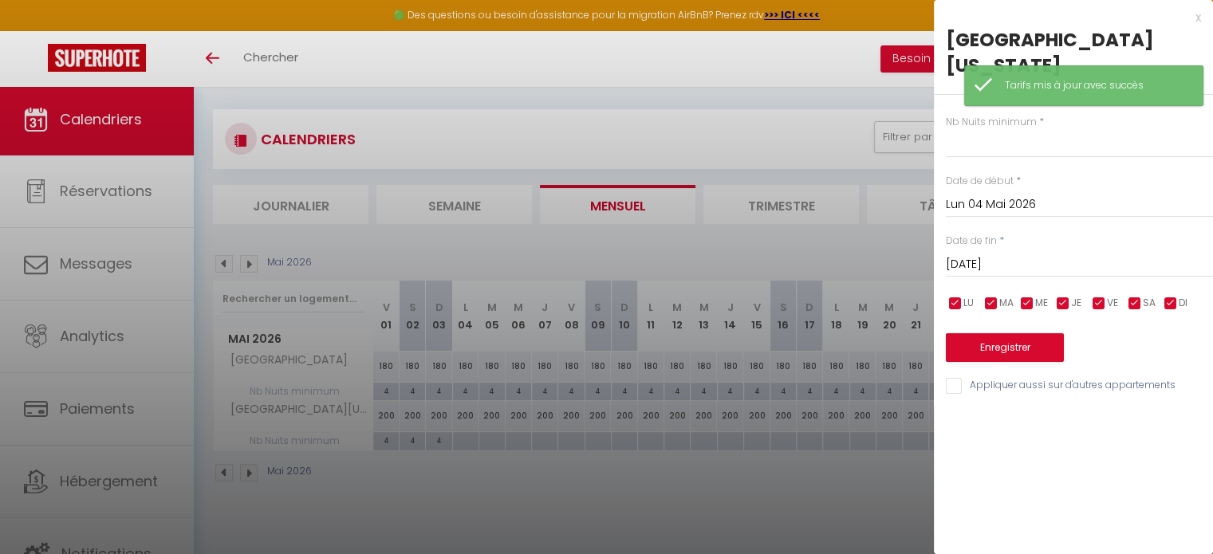
click at [1027, 254] on input "[DATE]" at bounding box center [1079, 264] width 267 height 21
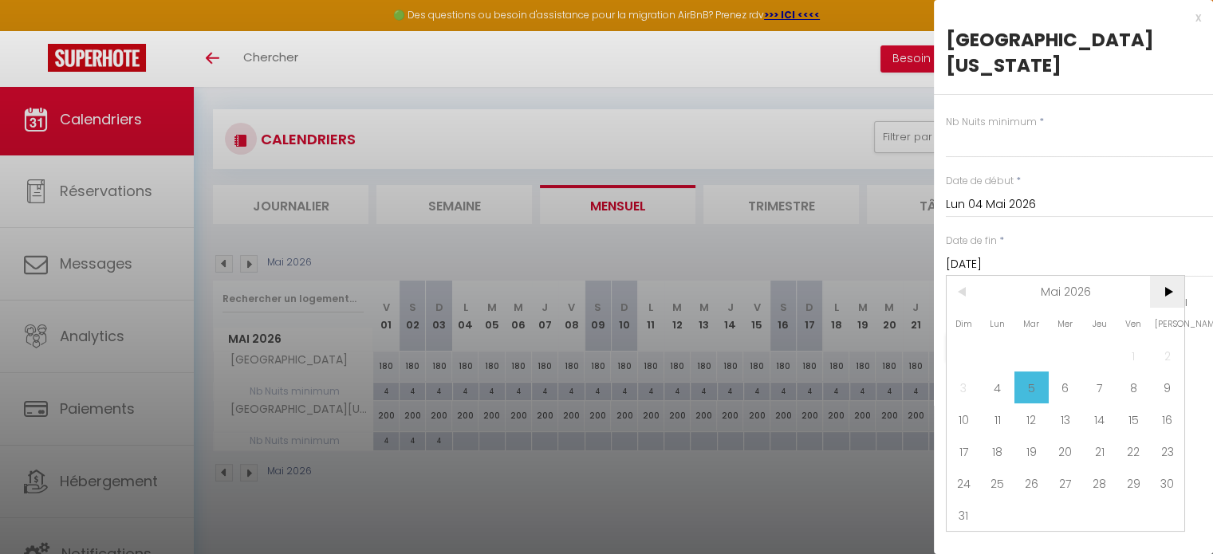
click at [1174, 276] on span ">" at bounding box center [1167, 292] width 34 height 32
click at [998, 340] on span "1" at bounding box center [998, 356] width 34 height 32
type input "Lun 01 Juin 2026"
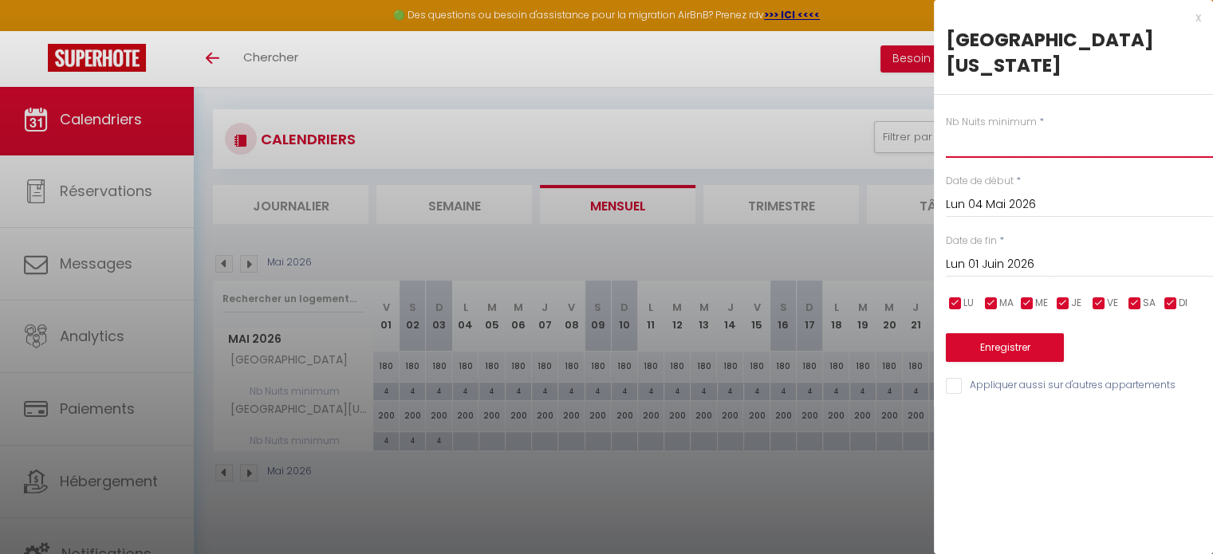
click at [986, 129] on input "text" at bounding box center [1079, 143] width 267 height 29
type input "4"
click at [998, 333] on button "Enregistrer" at bounding box center [1005, 347] width 118 height 29
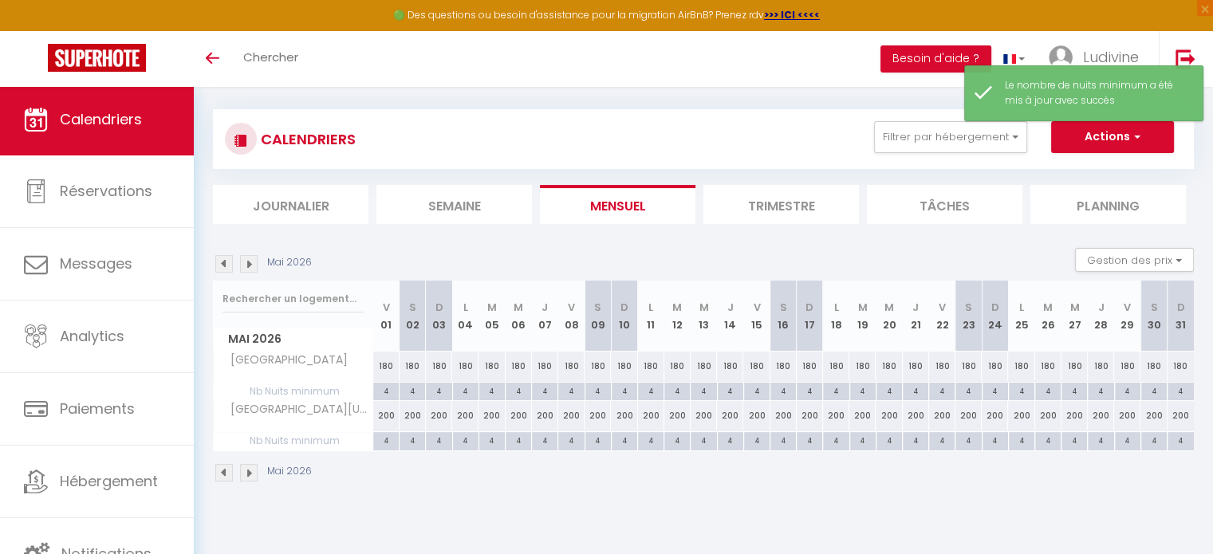
click at [250, 262] on img at bounding box center [249, 264] width 18 height 18
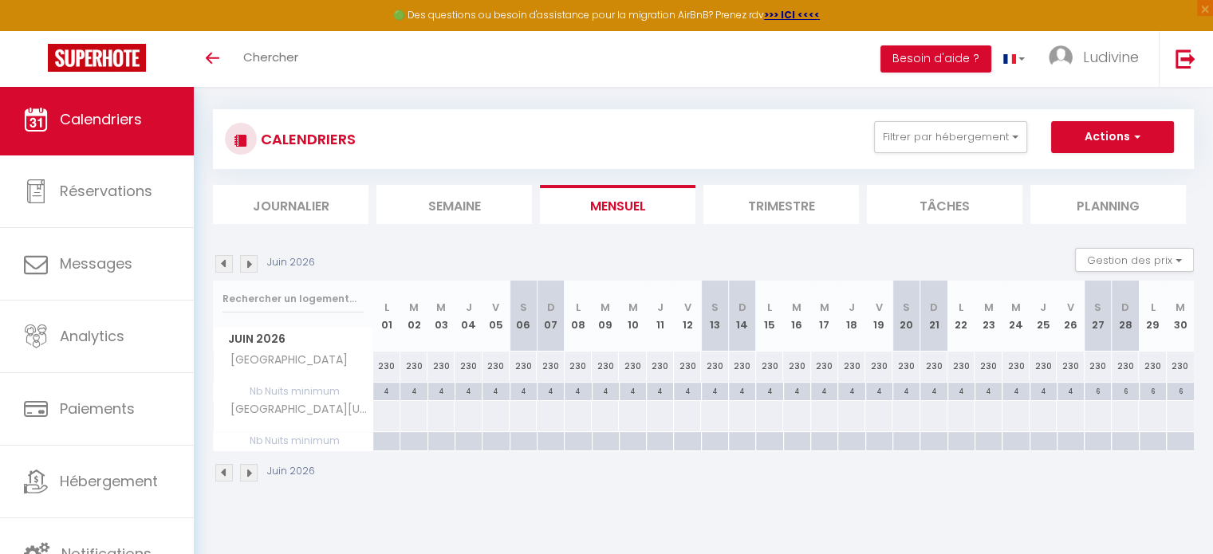
click at [223, 267] on img at bounding box center [224, 264] width 18 height 18
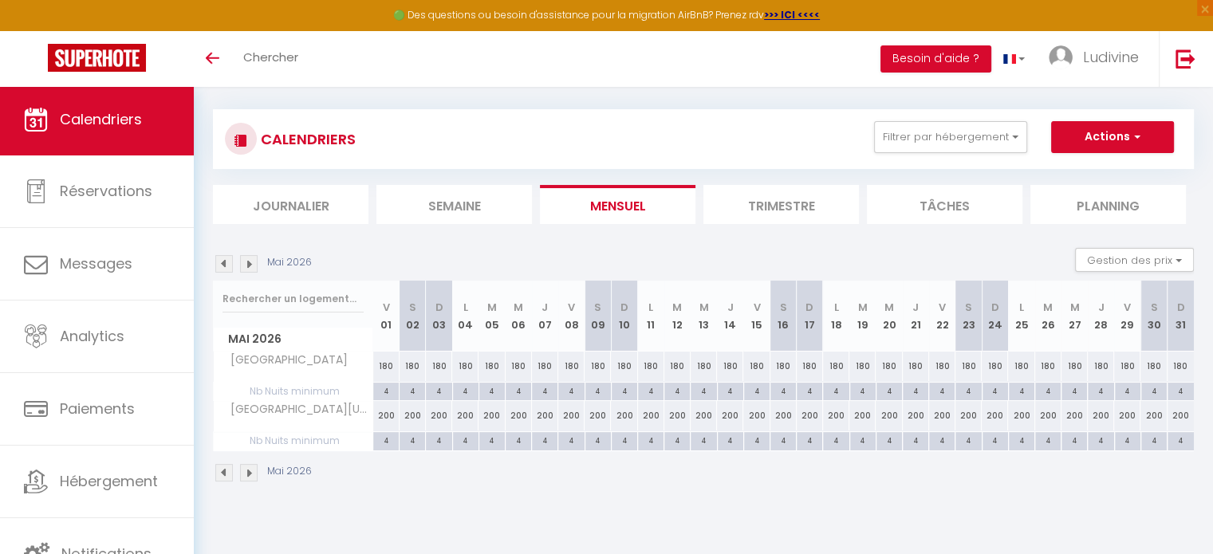
click at [251, 262] on img at bounding box center [249, 264] width 18 height 18
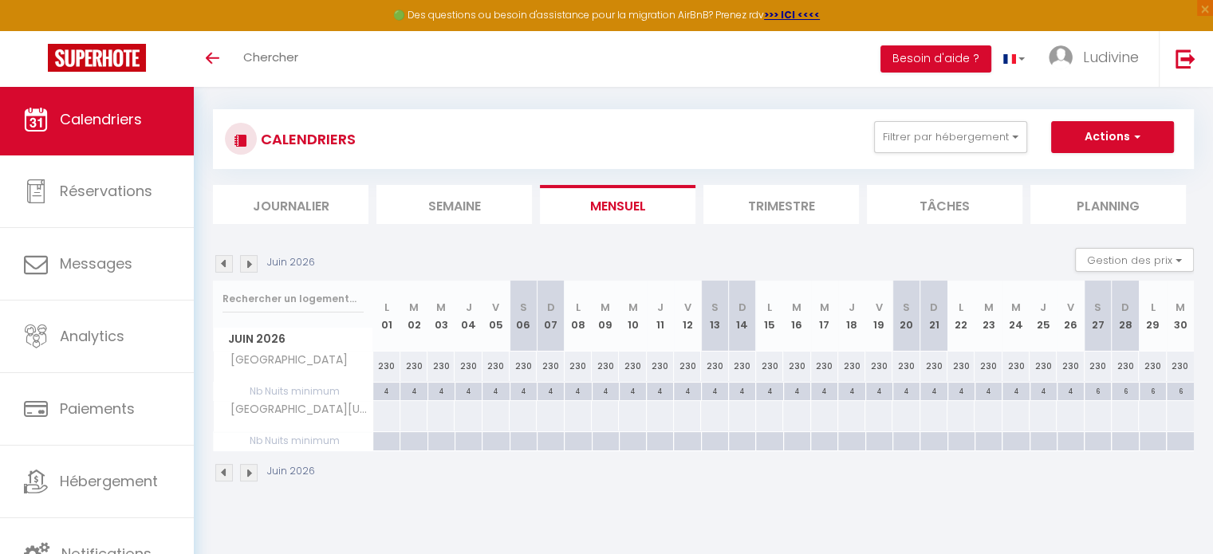
click at [383, 415] on div at bounding box center [386, 416] width 28 height 30
type input "Lun 01 Juin 2026"
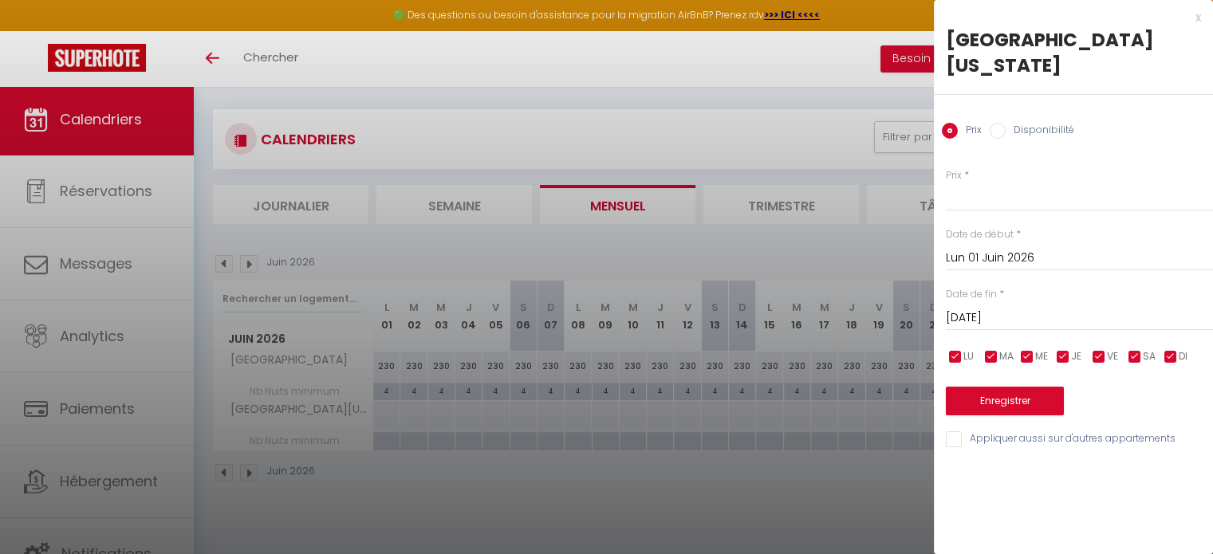
click at [1026, 308] on input "[DATE]" at bounding box center [1079, 318] width 267 height 21
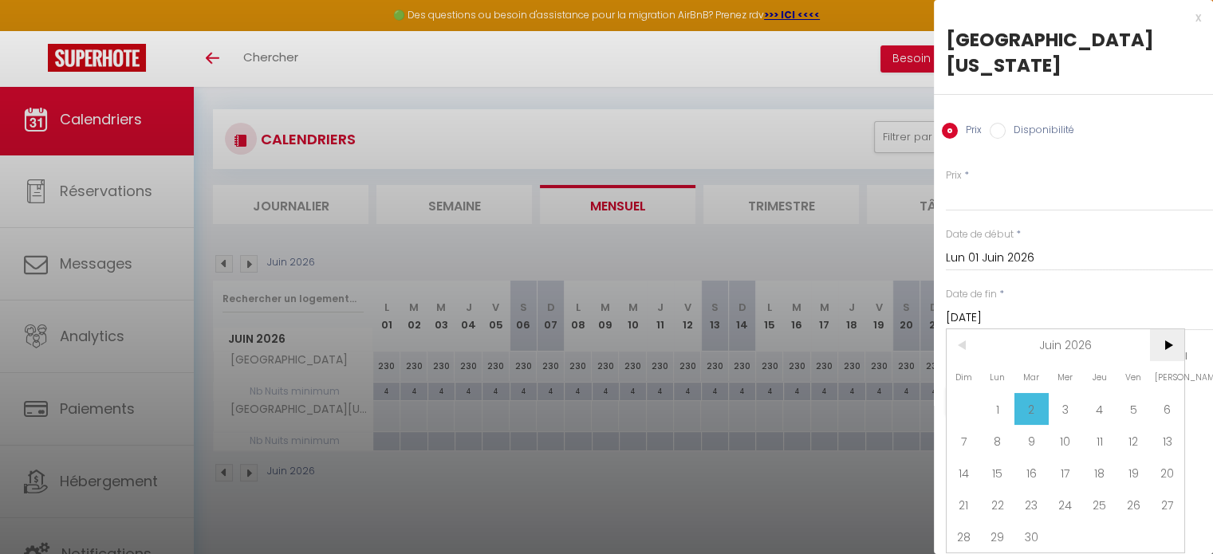
click at [1165, 329] on span ">" at bounding box center [1167, 345] width 34 height 32
click at [1069, 393] on span "1" at bounding box center [1066, 409] width 34 height 32
type input "Mer 01 Juillet 2026"
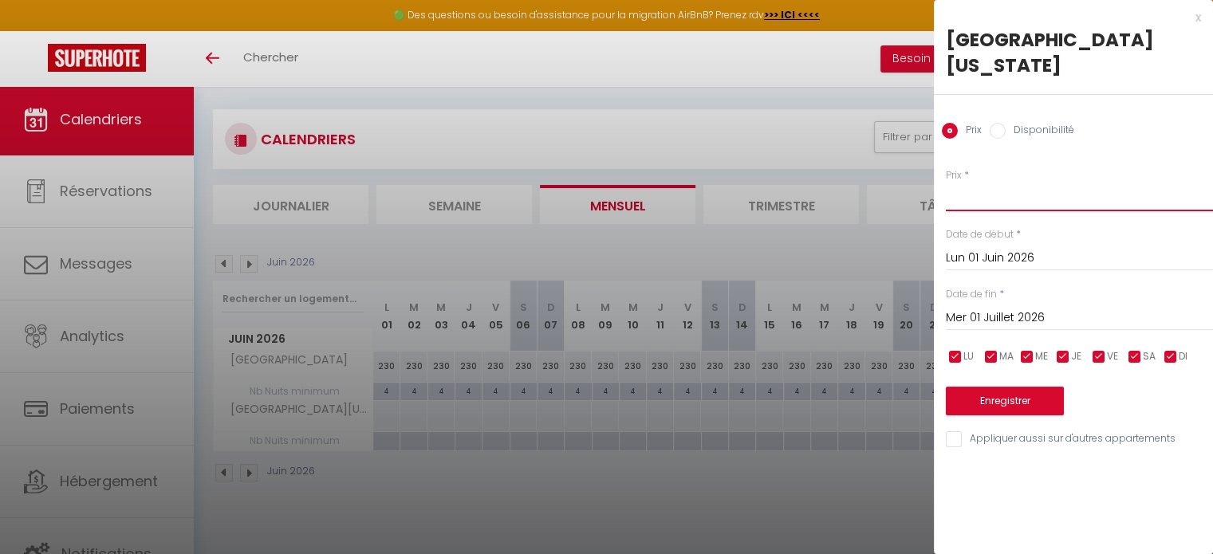
click at [1011, 183] on input "Prix" at bounding box center [1079, 197] width 267 height 29
type input "160"
click at [1021, 387] on button "Enregistrer" at bounding box center [1005, 401] width 118 height 29
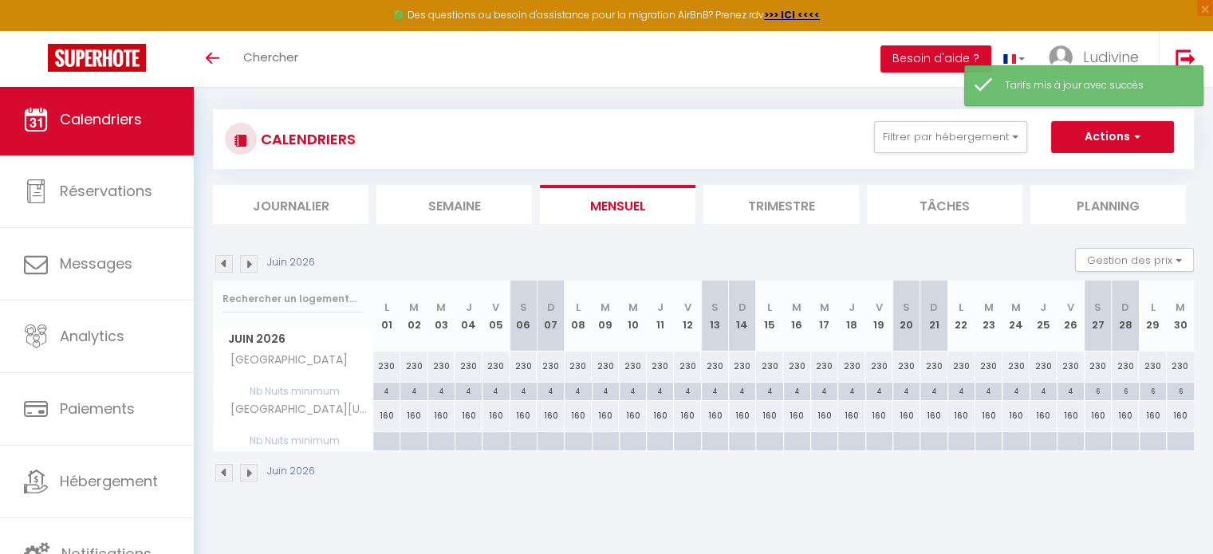
click at [386, 439] on div at bounding box center [385, 441] width 27 height 18
type input "Lun 01 Juin 2026"
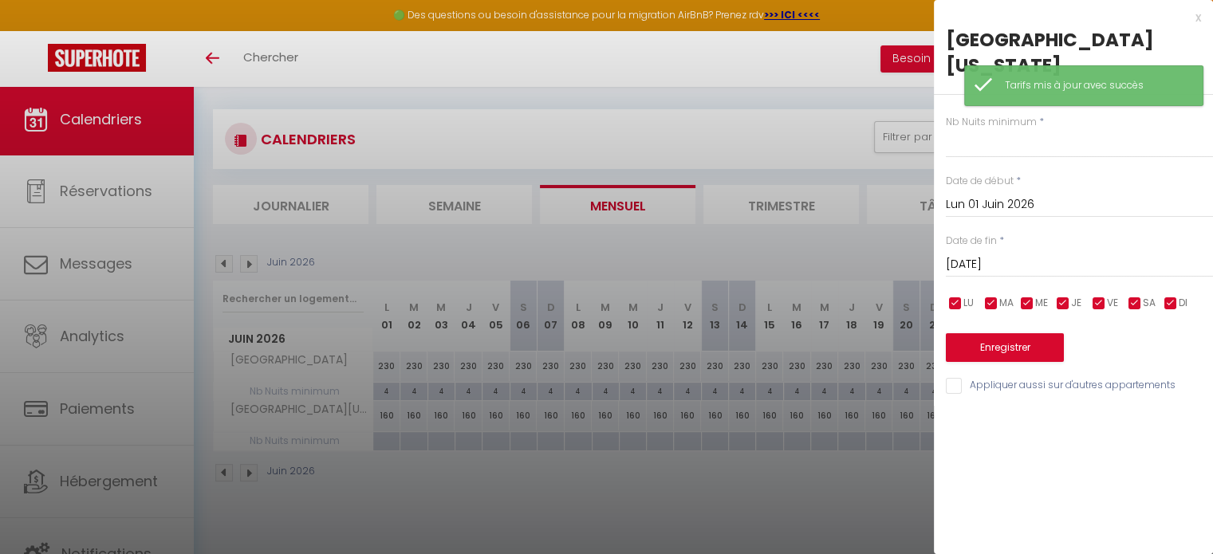
click at [1014, 254] on input "[DATE]" at bounding box center [1079, 264] width 267 height 21
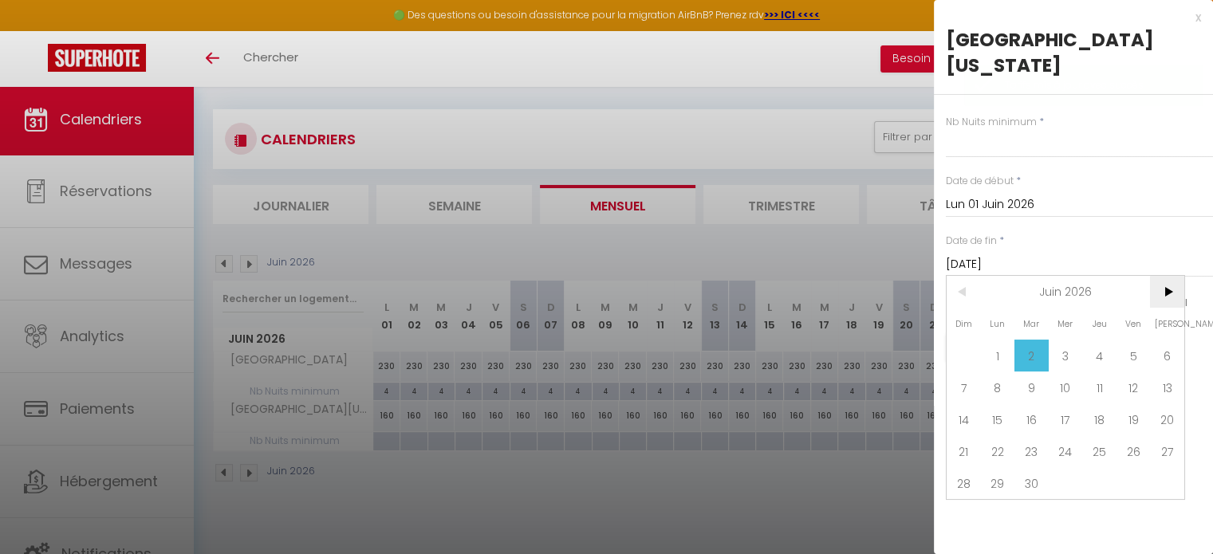
click at [1171, 276] on span ">" at bounding box center [1167, 292] width 34 height 32
click at [1163, 340] on span "4" at bounding box center [1167, 356] width 34 height 32
type input "[DATE]"
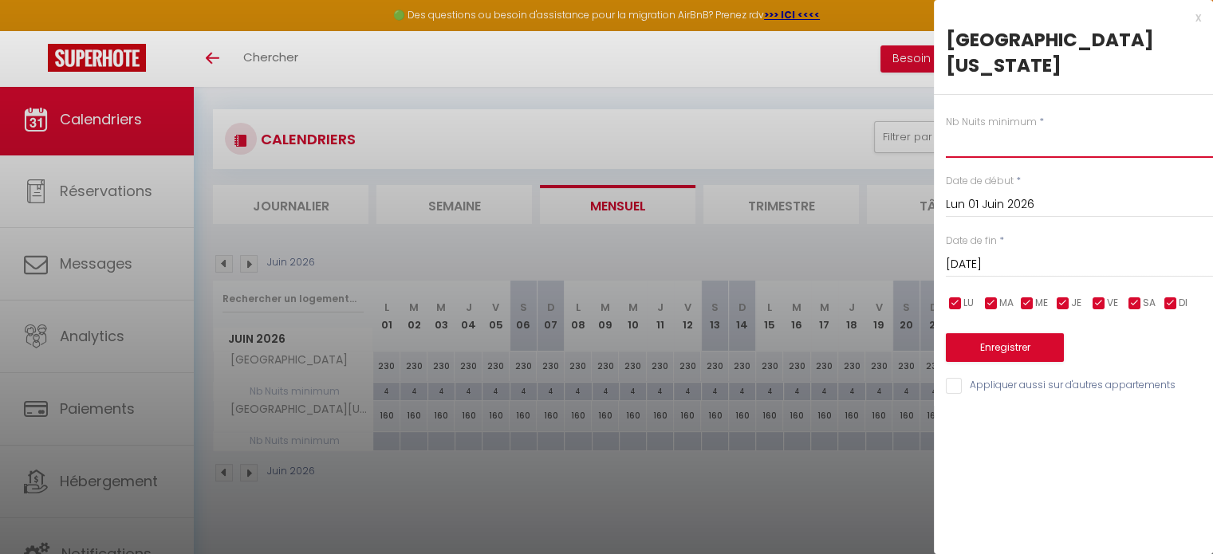
click at [1017, 129] on input "text" at bounding box center [1079, 143] width 267 height 29
type input "4"
click at [1013, 333] on button "Enregistrer" at bounding box center [1005, 347] width 118 height 29
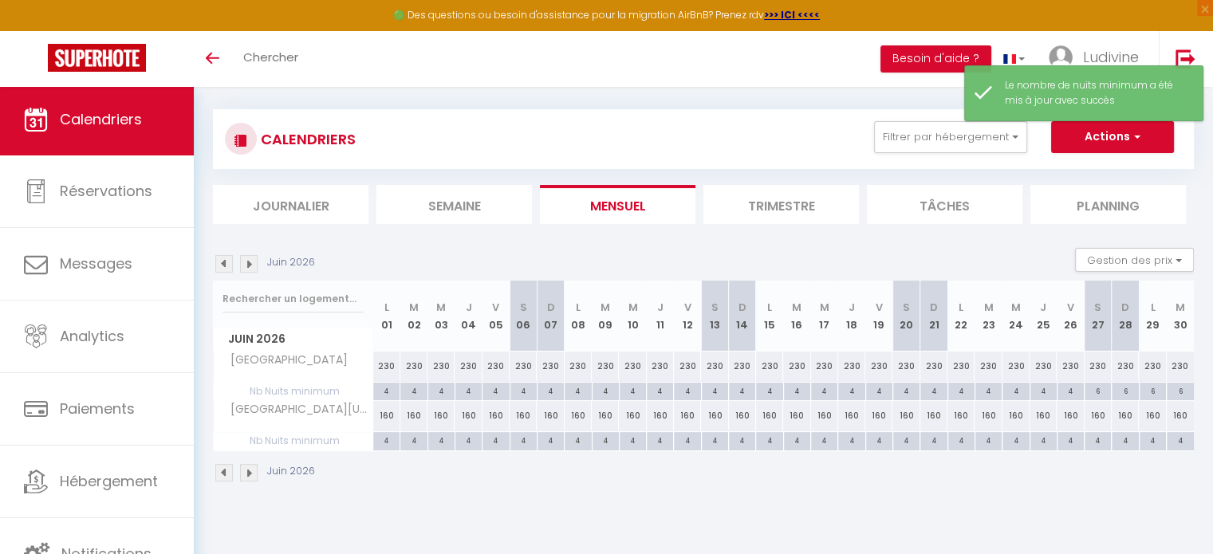
click at [252, 259] on img at bounding box center [249, 264] width 18 height 18
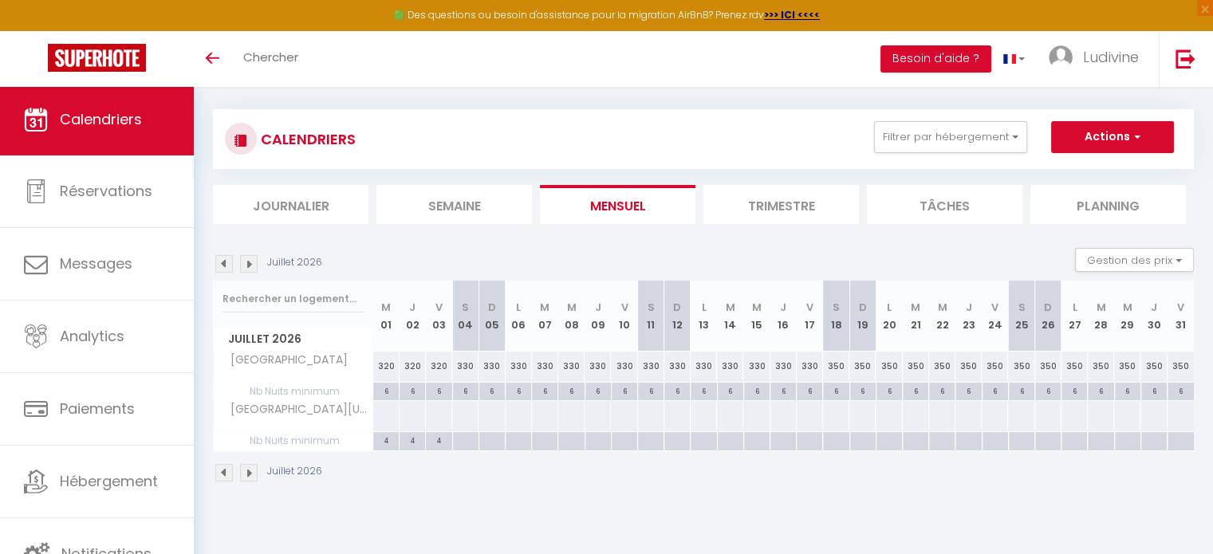
click at [383, 414] on div at bounding box center [385, 416] width 27 height 30
type input "Mer 01 Juillet 2026"
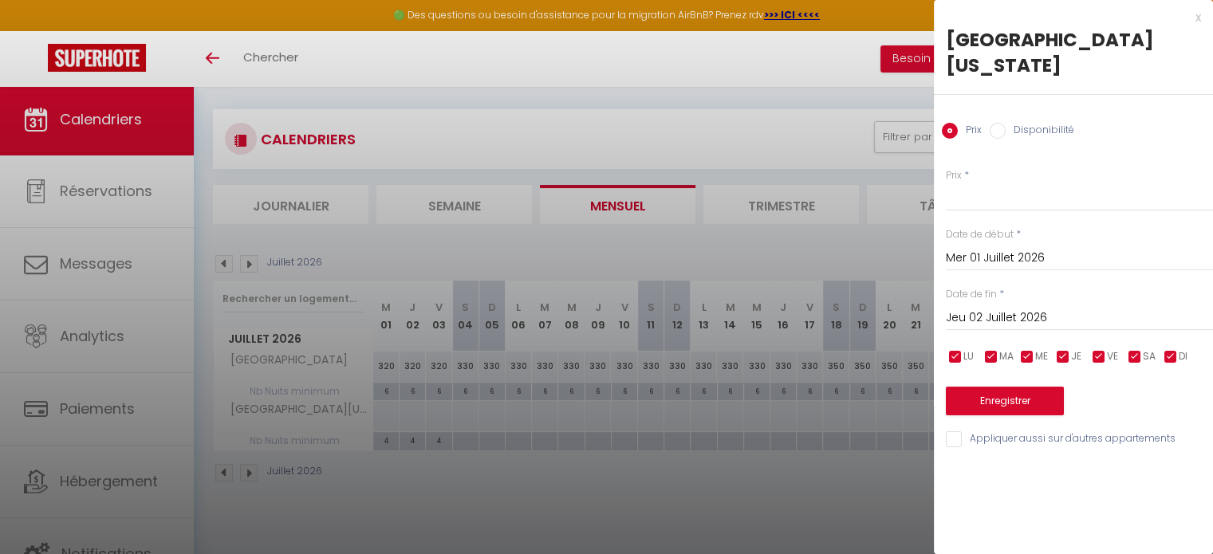
click at [1020, 308] on input "Jeu 02 Juillet 2026" at bounding box center [1079, 318] width 267 height 21
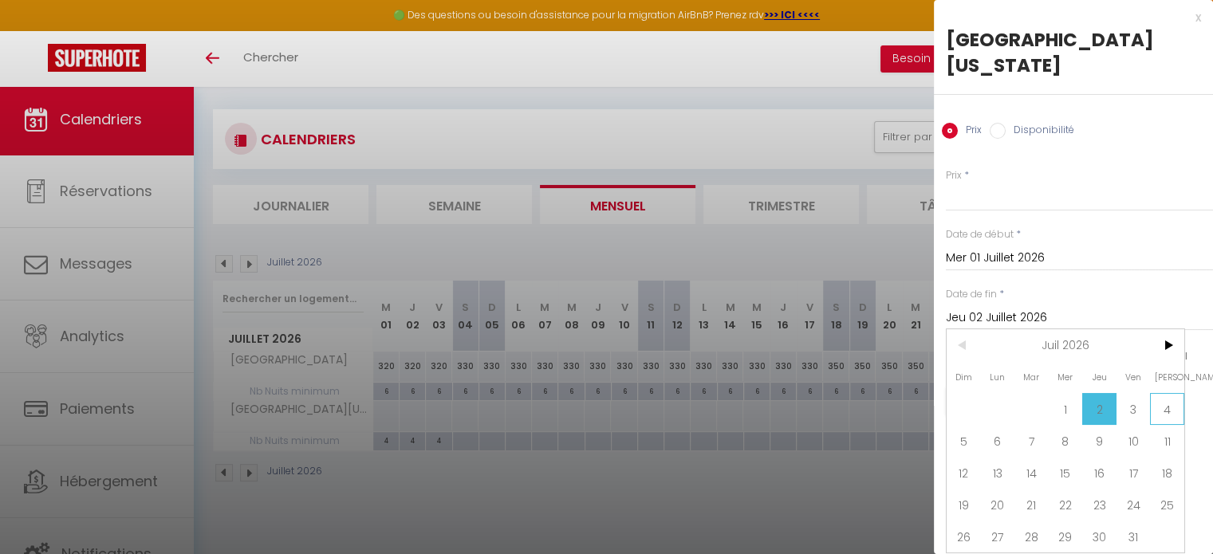
click at [1167, 393] on span "4" at bounding box center [1167, 409] width 34 height 32
type input "[DATE]"
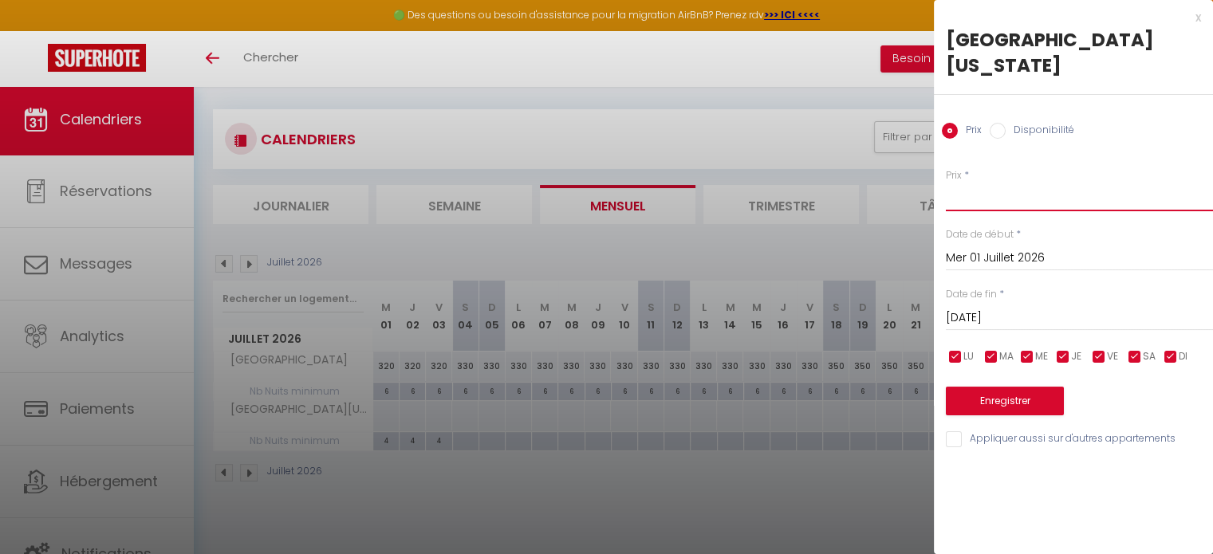
click at [1007, 183] on input "Prix" at bounding box center [1079, 197] width 267 height 29
type input "350"
click at [993, 387] on button "Enregistrer" at bounding box center [1005, 401] width 118 height 29
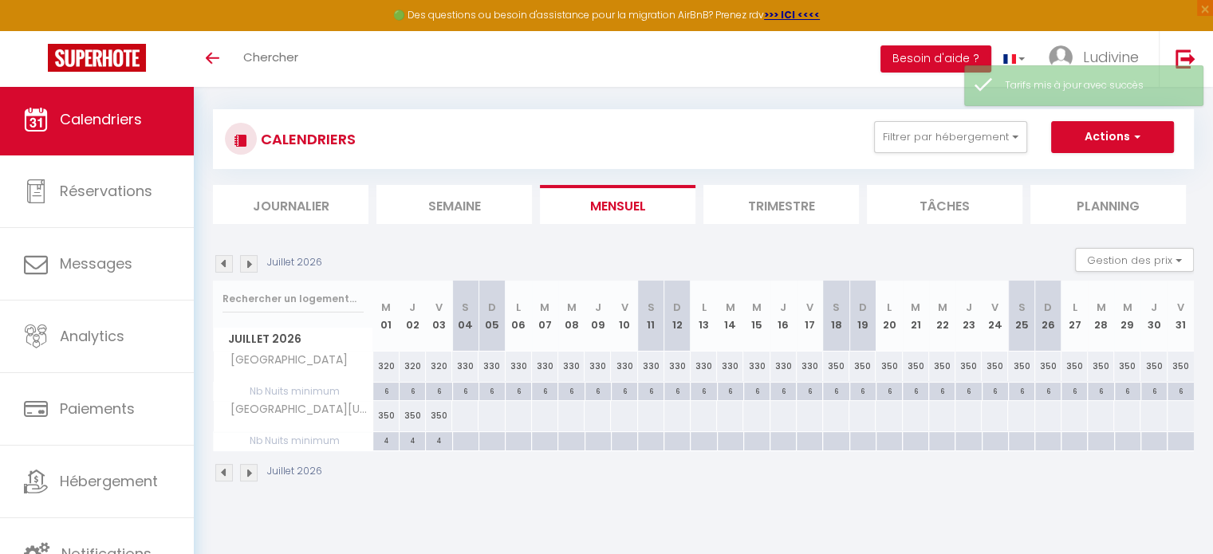
click at [461, 414] on div at bounding box center [464, 416] width 27 height 30
type input "[DATE]"
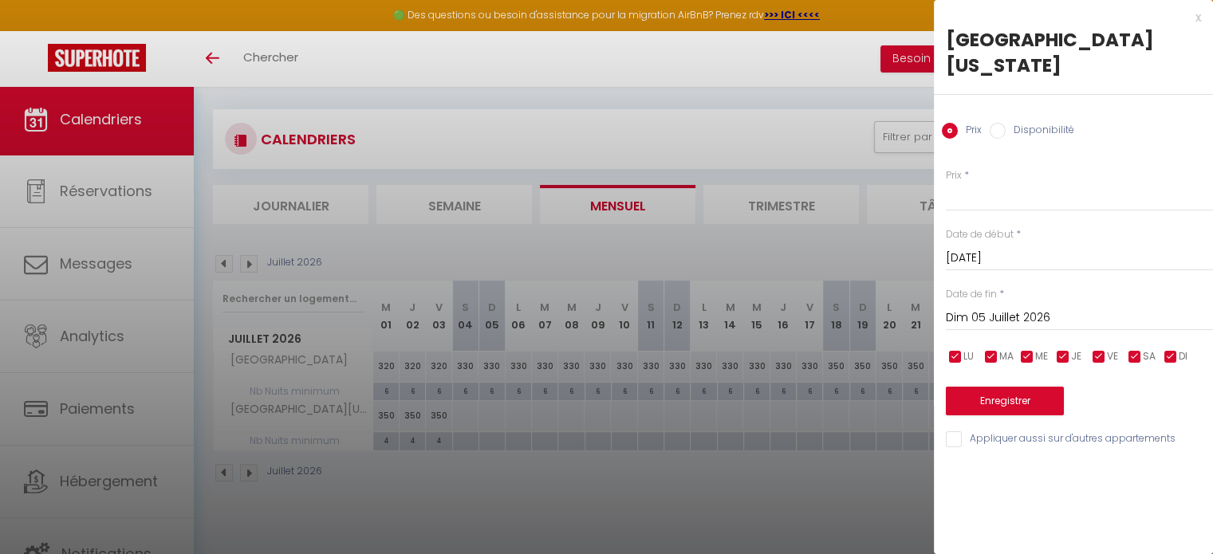
click at [1036, 308] on input "Dim 05 Juillet 2026" at bounding box center [1079, 318] width 267 height 21
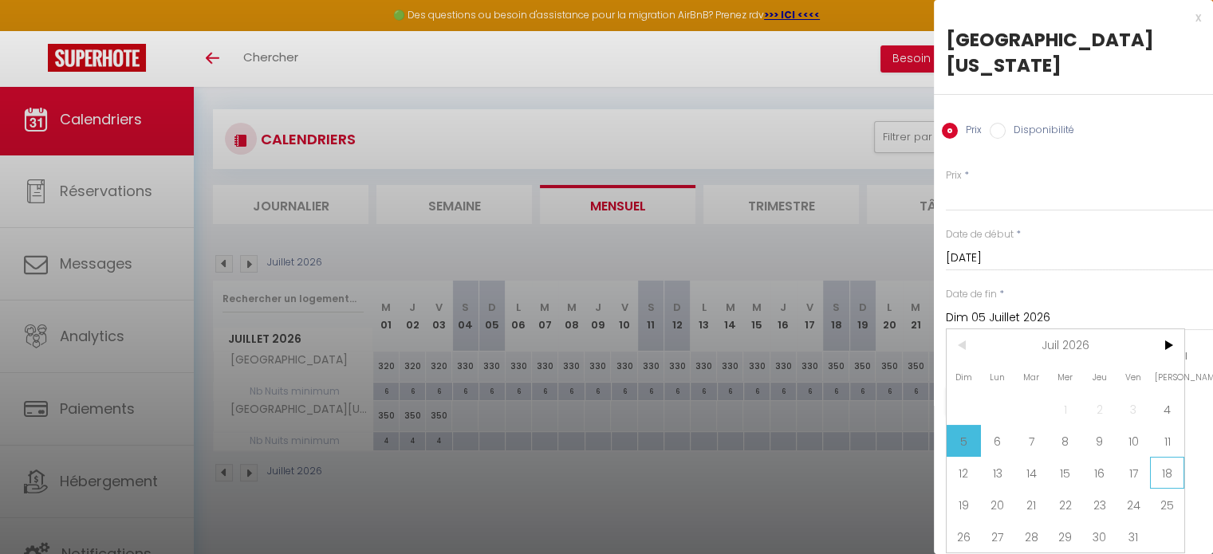
click at [1163, 457] on span "18" at bounding box center [1167, 473] width 34 height 32
type input "[DATE]"
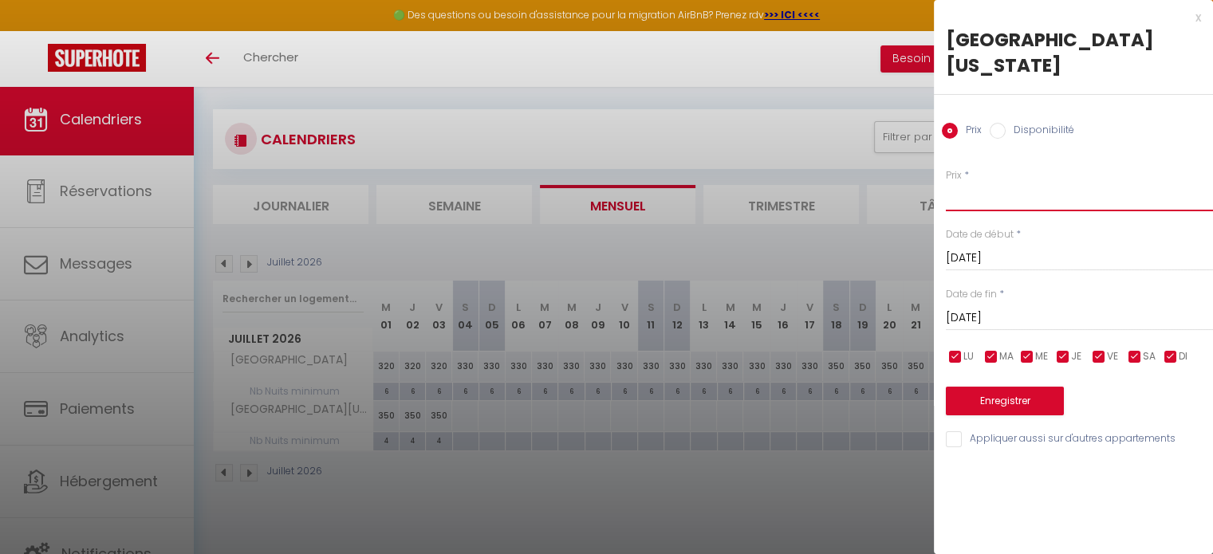
click at [1012, 183] on input "Prix" at bounding box center [1079, 197] width 267 height 29
type input "360"
click at [990, 387] on button "Enregistrer" at bounding box center [1005, 401] width 118 height 29
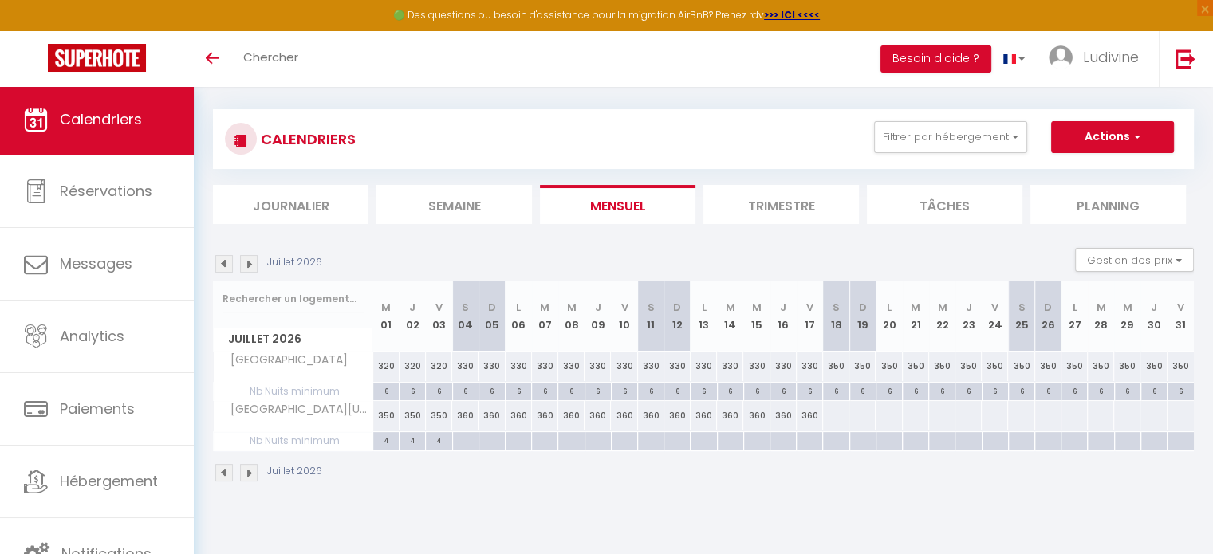
click at [833, 414] on div at bounding box center [835, 416] width 27 height 30
type input "[DATE]"
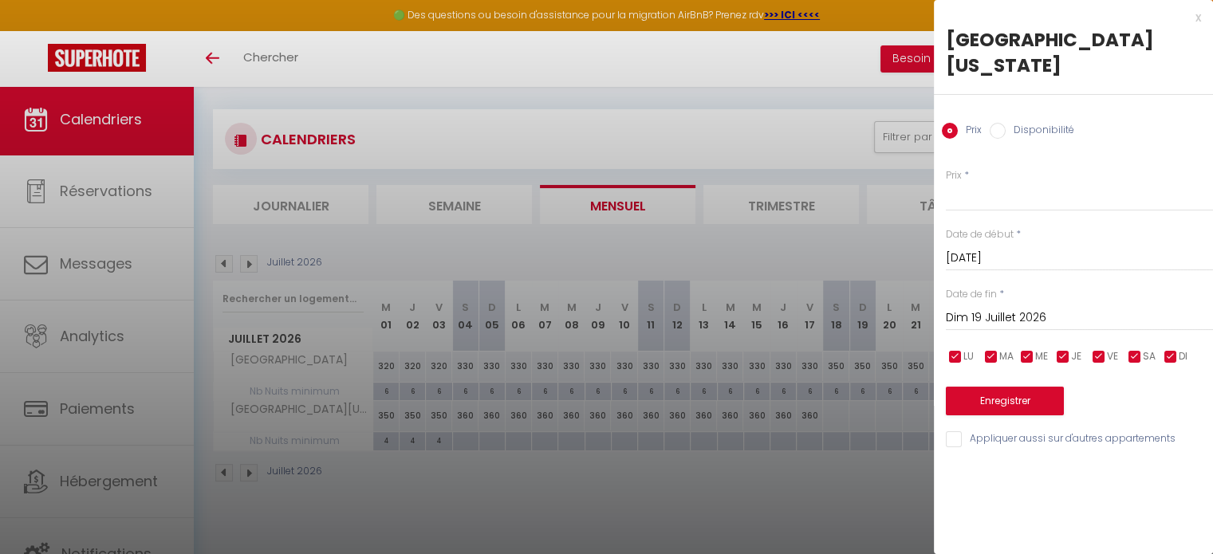
click at [1021, 308] on input "Dim 19 Juillet 2026" at bounding box center [1079, 318] width 267 height 21
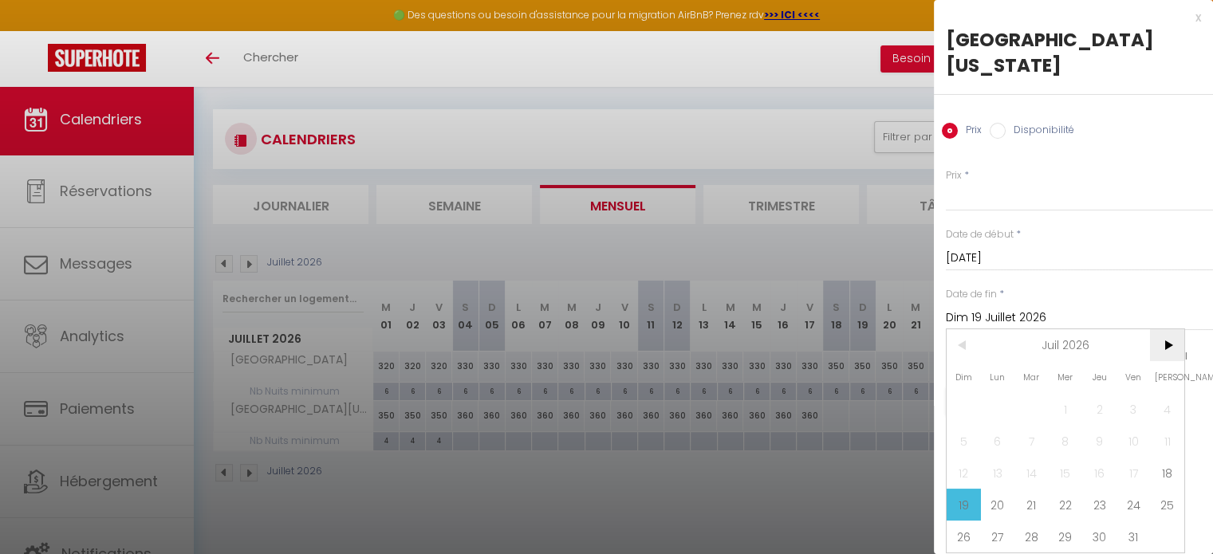
click at [1161, 329] on span ">" at bounding box center [1167, 345] width 34 height 32
click at [1168, 393] on span "1" at bounding box center [1167, 409] width 34 height 32
type input "[DATE]"
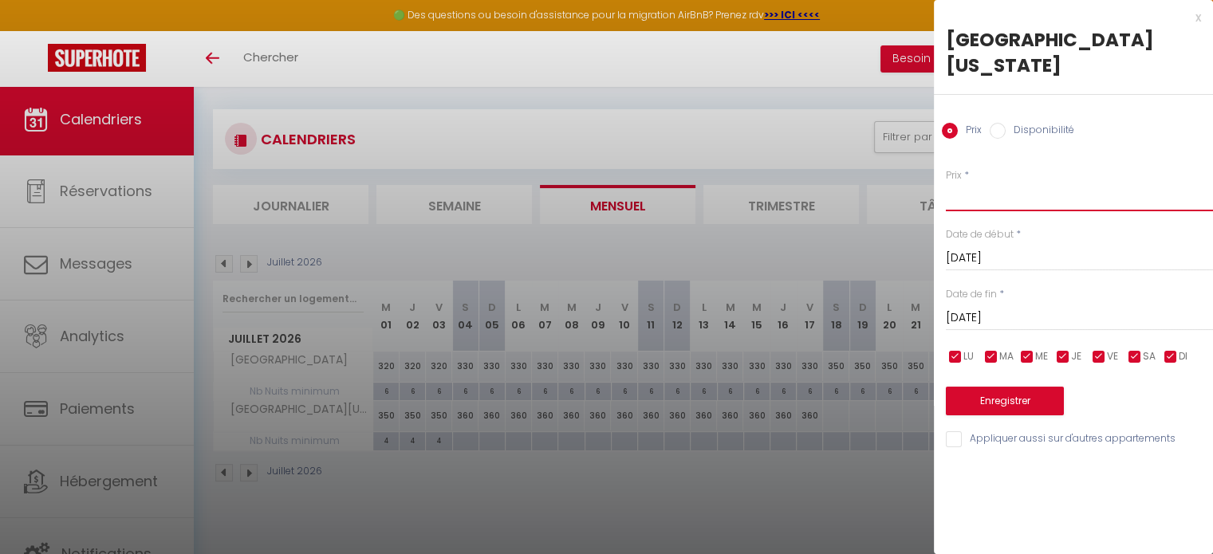
click at [1037, 183] on input "Prix" at bounding box center [1079, 197] width 267 height 29
type input "360"
click at [1005, 387] on button "Enregistrer" at bounding box center [1005, 401] width 118 height 29
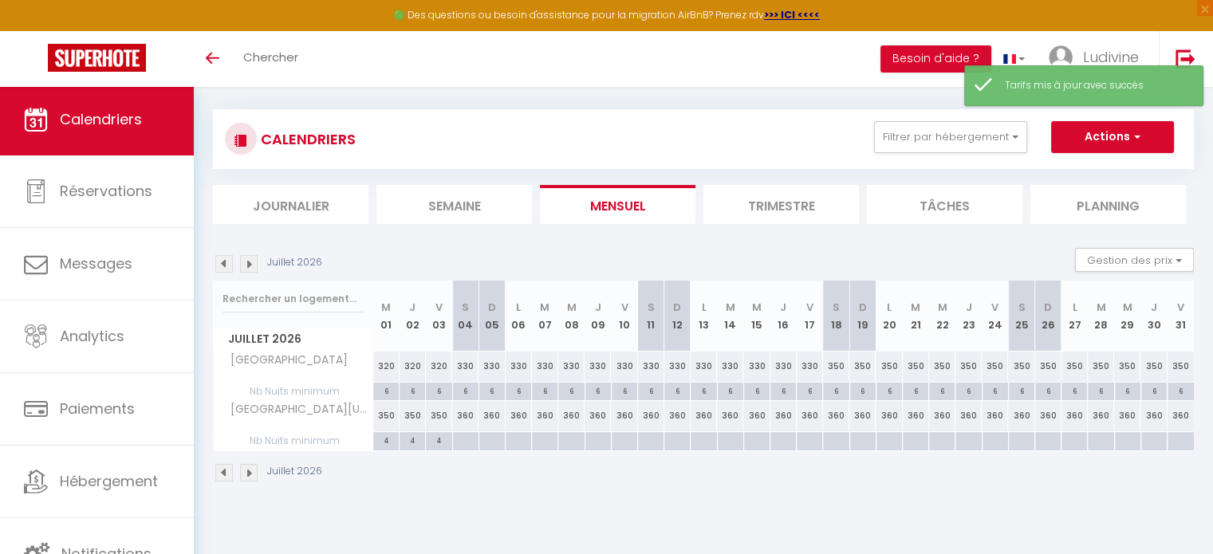
click at [249, 266] on img at bounding box center [249, 264] width 18 height 18
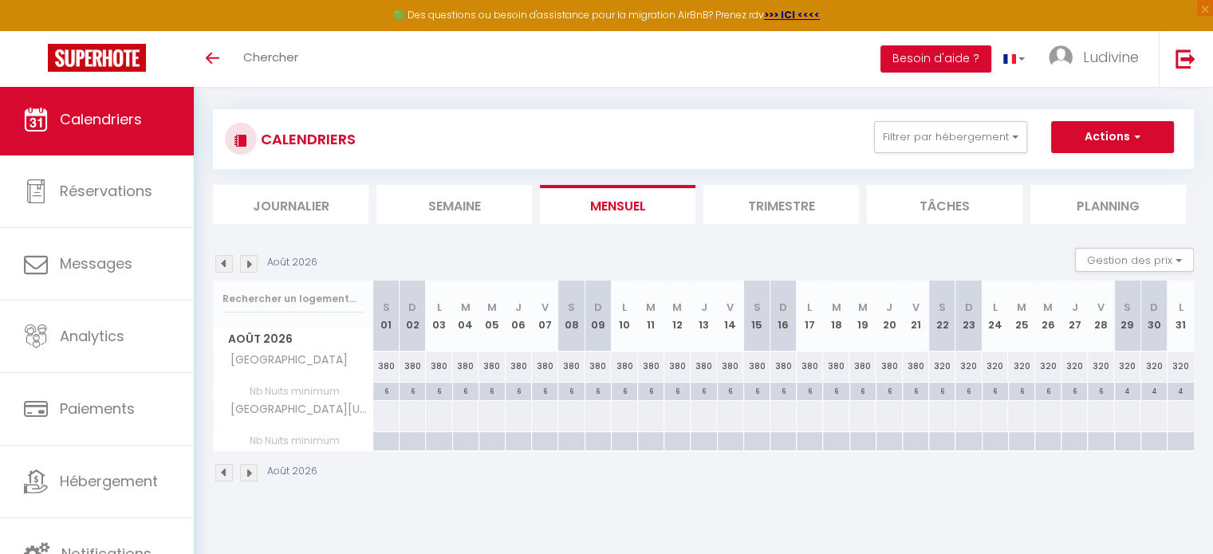
click at [381, 413] on div at bounding box center [385, 416] width 27 height 30
type input "[DATE]"
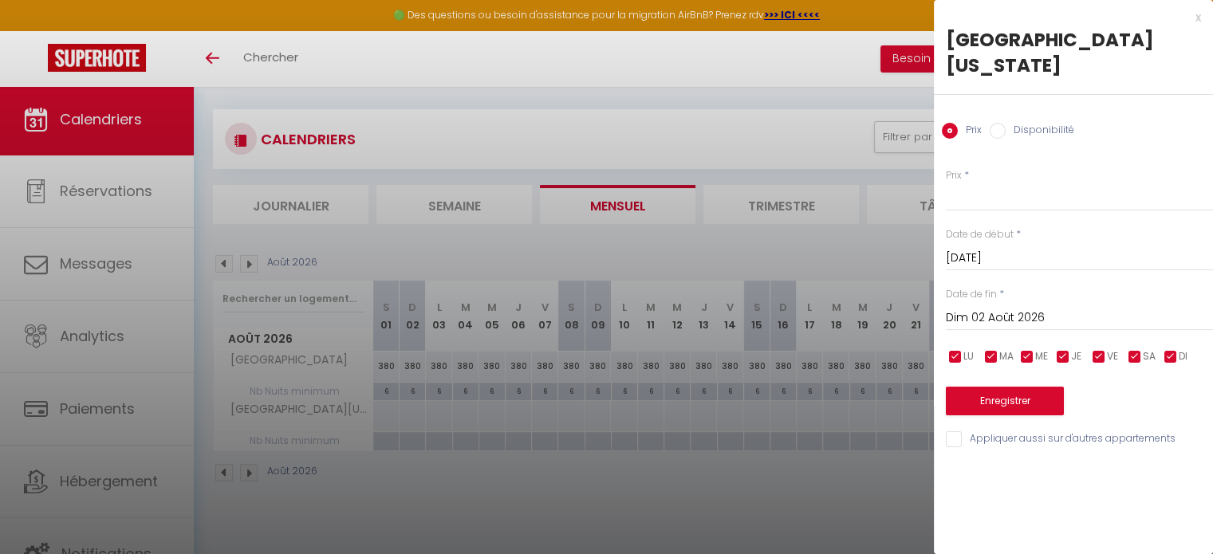
click at [978, 308] on input "Dim 02 Août 2026" at bounding box center [1079, 318] width 267 height 21
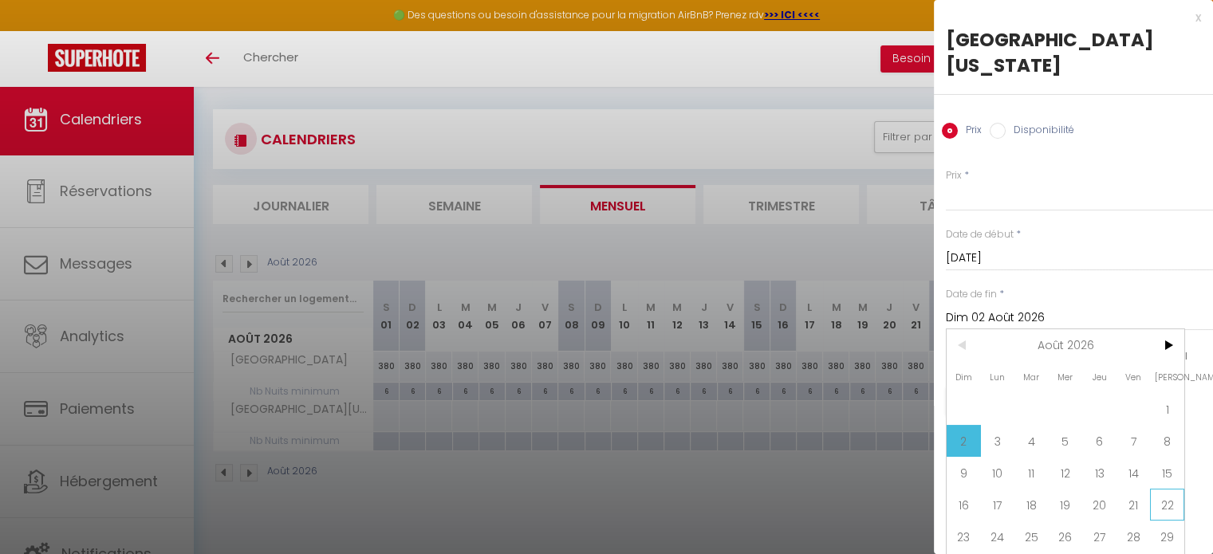
click at [1171, 489] on span "22" at bounding box center [1167, 505] width 34 height 32
type input "[DATE]"
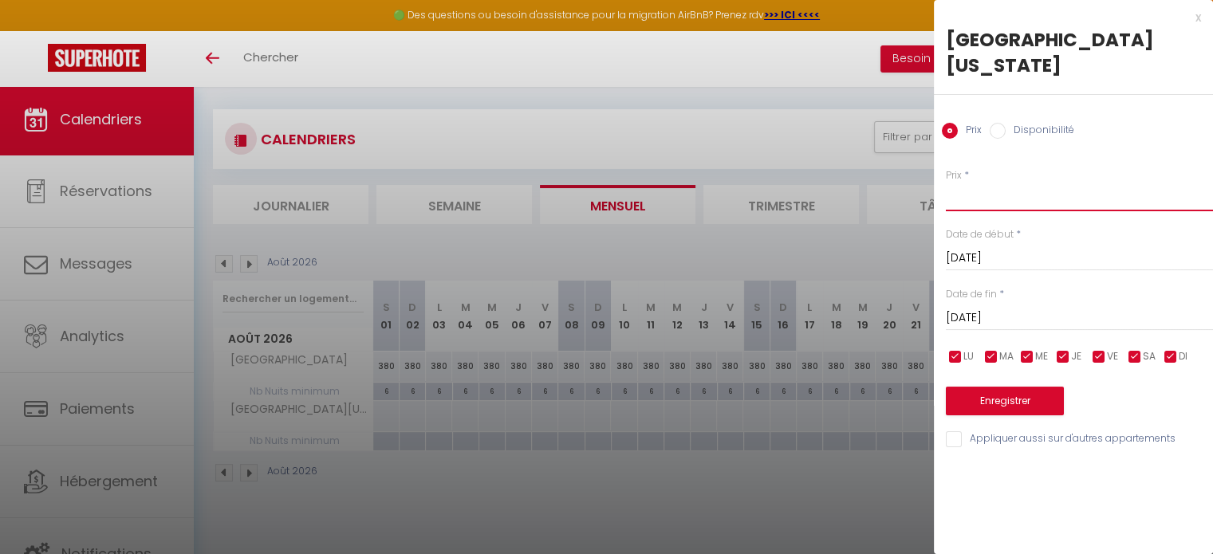
click at [1016, 183] on input "Prix" at bounding box center [1079, 197] width 267 height 29
type input "380"
click at [1002, 387] on button "Enregistrer" at bounding box center [1005, 401] width 118 height 29
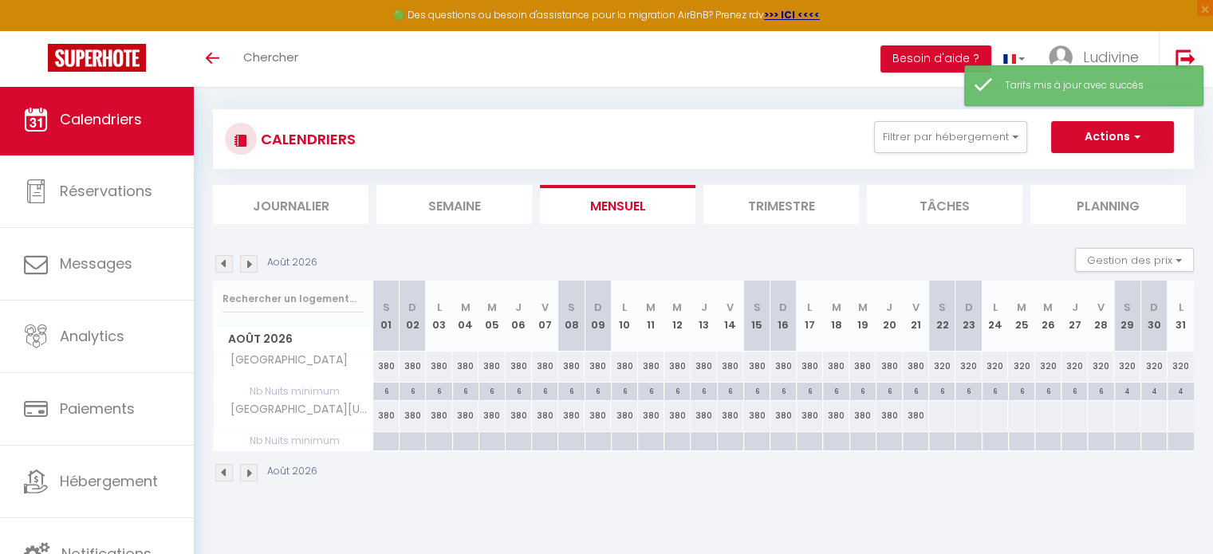
click at [938, 415] on div at bounding box center [941, 416] width 27 height 30
type input "[DATE]"
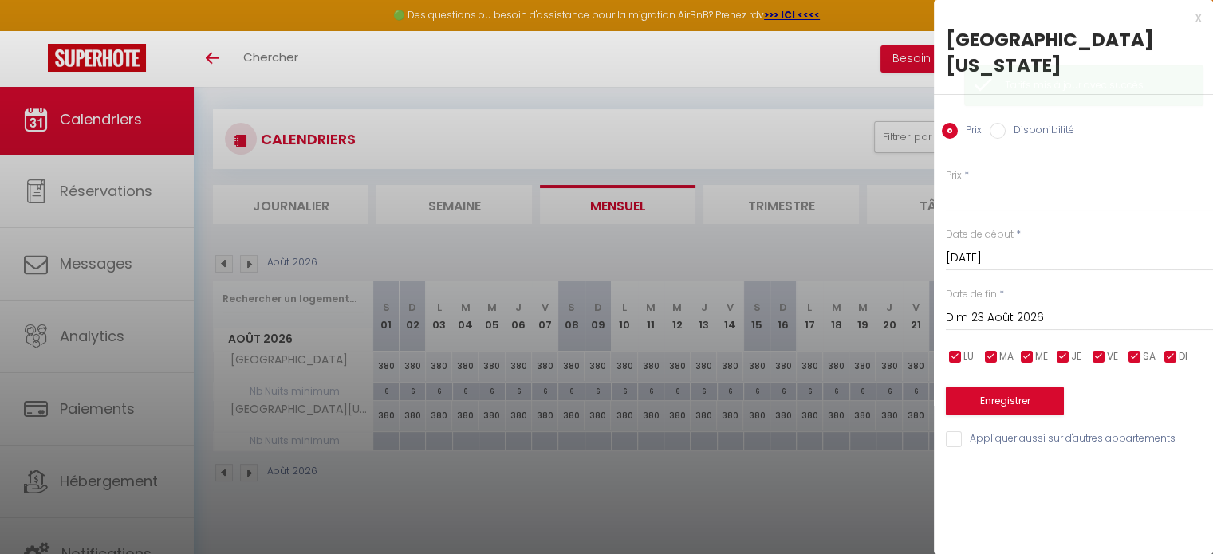
click at [1025, 308] on input "Dim 23 Août 2026" at bounding box center [1079, 318] width 267 height 21
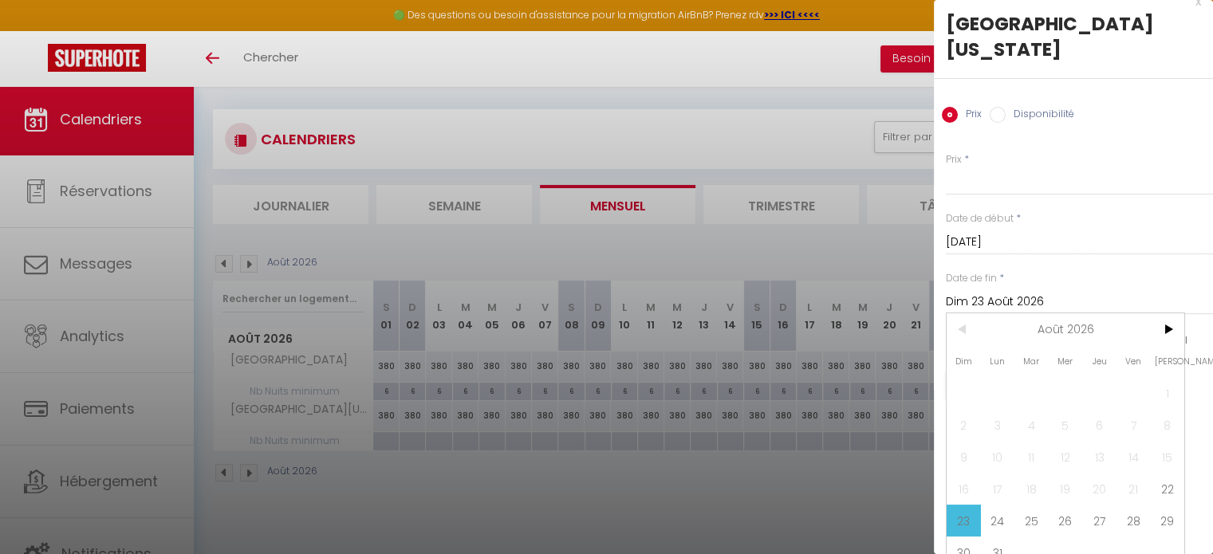
scroll to position [16, 0]
click at [1163, 313] on span ">" at bounding box center [1167, 329] width 34 height 32
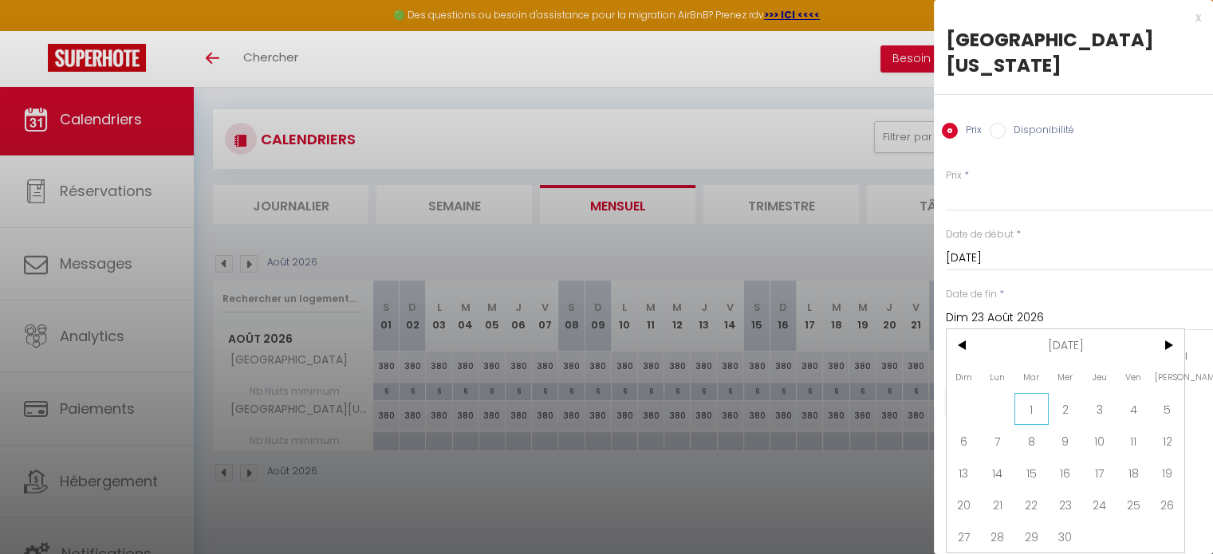
click at [1030, 393] on span "1" at bounding box center [1031, 409] width 34 height 32
type input "[DATE]"
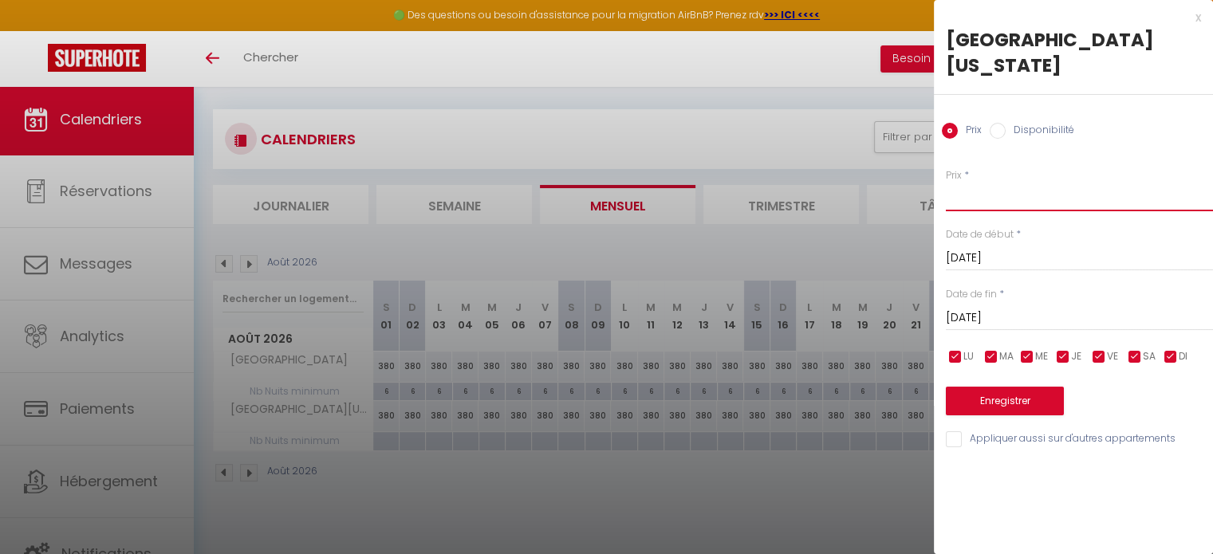
click at [998, 183] on input "Prix" at bounding box center [1079, 197] width 267 height 29
type input "330"
click at [1009, 387] on button "Enregistrer" at bounding box center [1005, 401] width 118 height 29
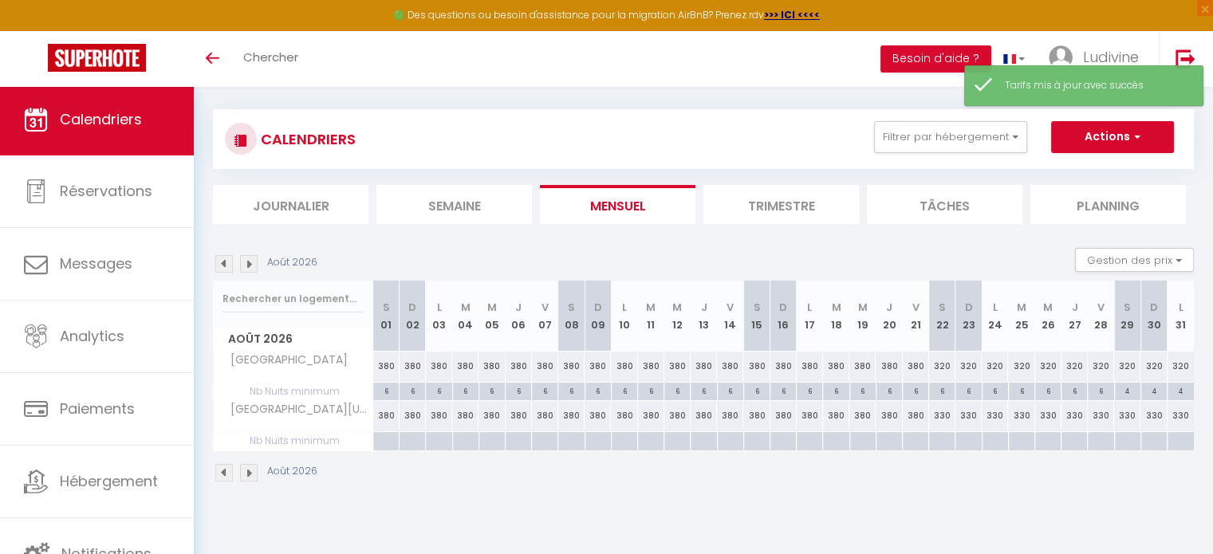
click at [249, 264] on img at bounding box center [249, 264] width 18 height 18
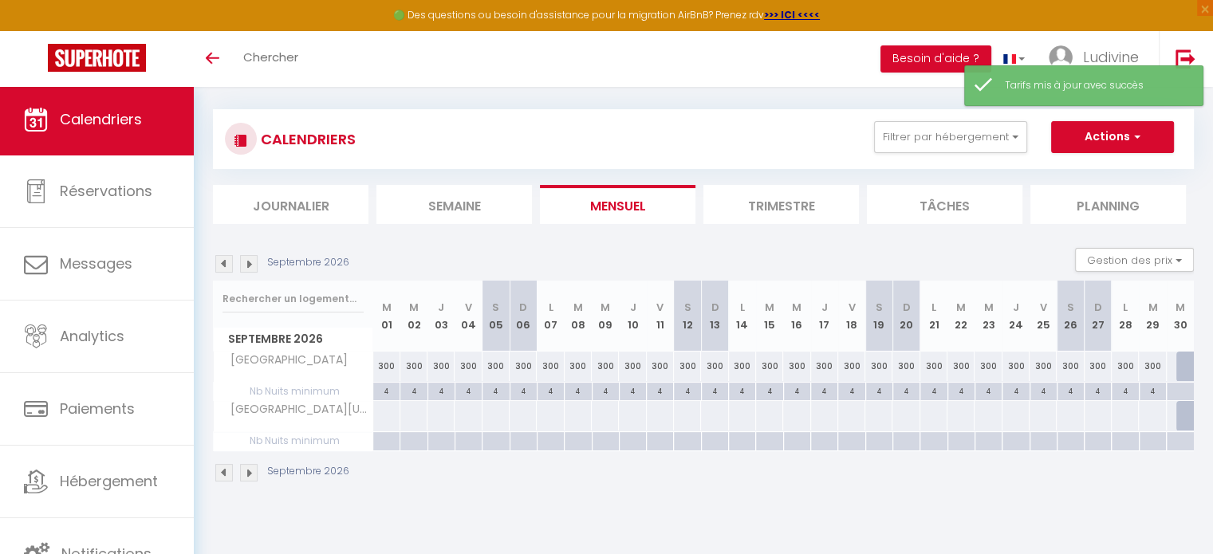
click at [384, 418] on div at bounding box center [386, 416] width 28 height 30
type input "[DATE]"
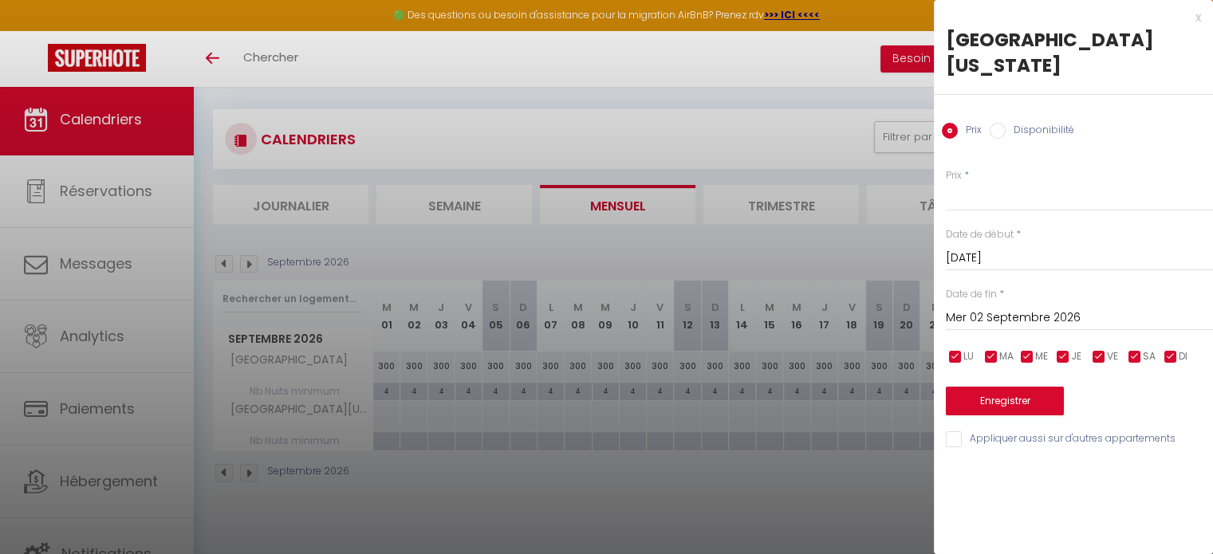
click at [982, 308] on input "Mer 02 Septembre 2026" at bounding box center [1079, 318] width 267 height 21
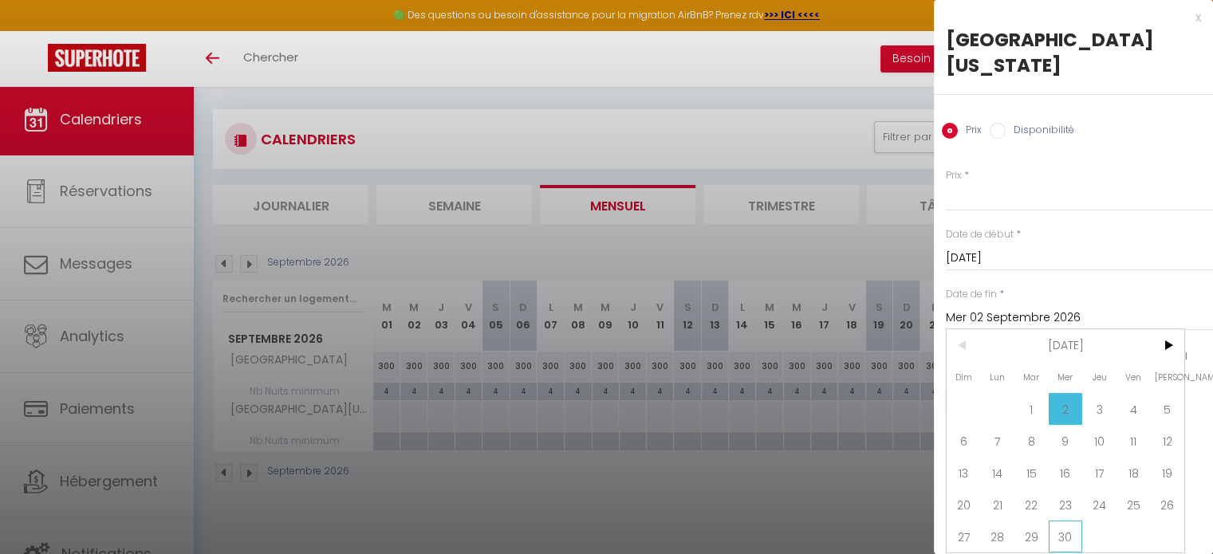
click at [1069, 521] on span "30" at bounding box center [1066, 537] width 34 height 32
type input "Mer 30 Septembre 2026"
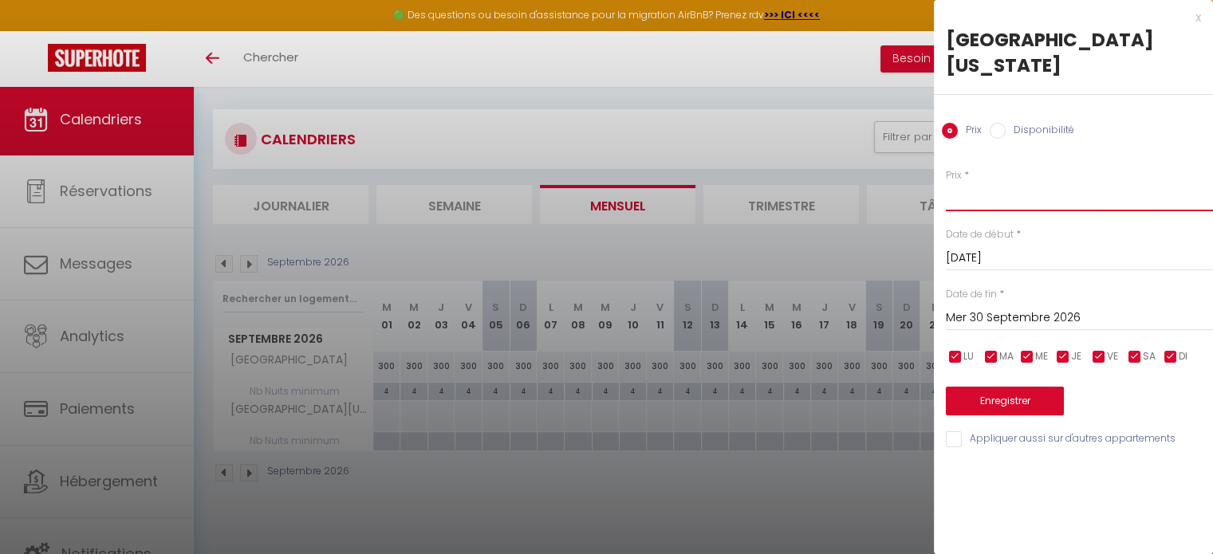
click at [1008, 183] on input "Prix" at bounding box center [1079, 197] width 267 height 29
type input "300"
click at [1008, 387] on button "Enregistrer" at bounding box center [1005, 401] width 118 height 29
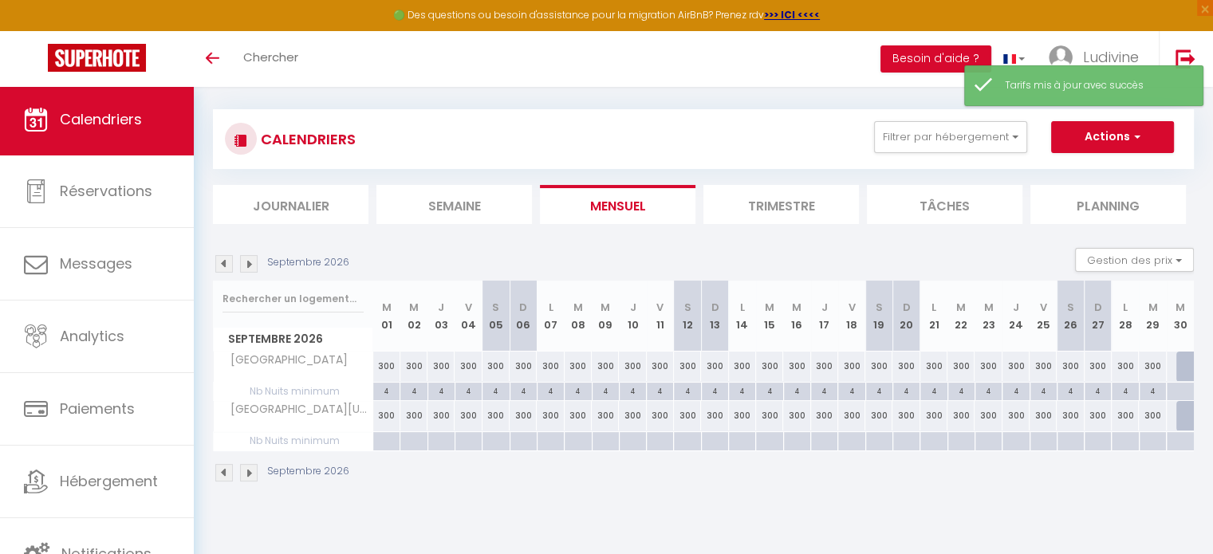
click at [222, 267] on img at bounding box center [224, 264] width 18 height 18
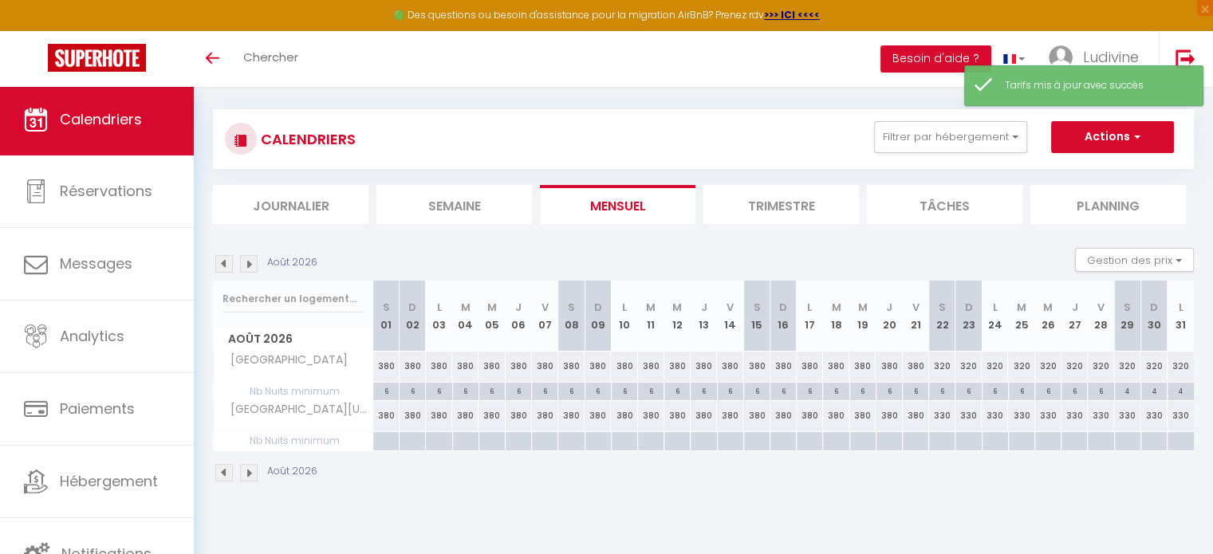
click at [222, 267] on img at bounding box center [224, 264] width 18 height 18
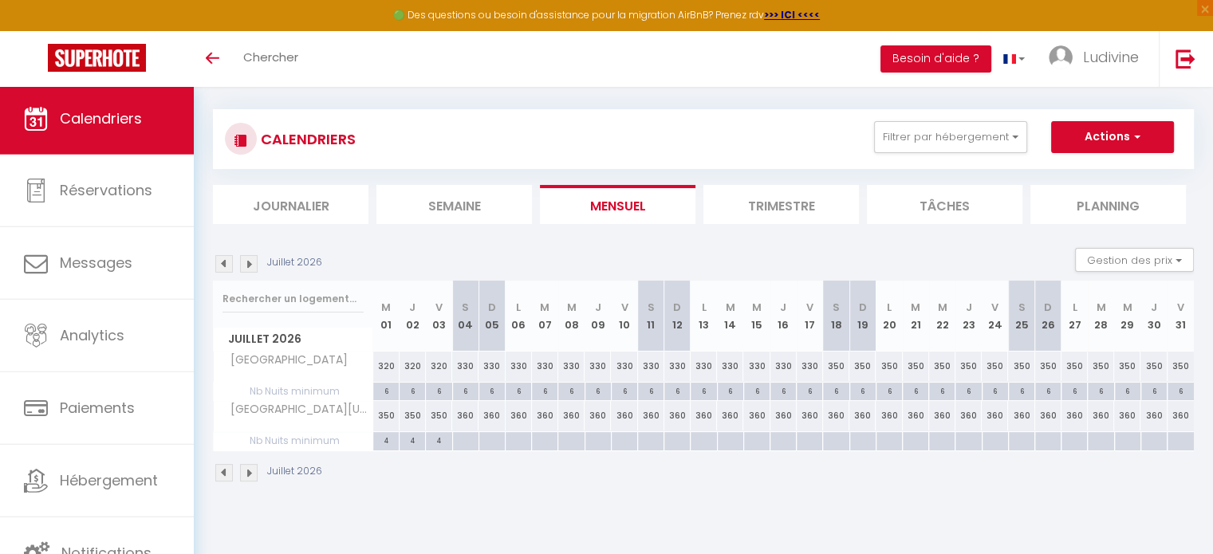
click at [219, 261] on img at bounding box center [224, 264] width 18 height 18
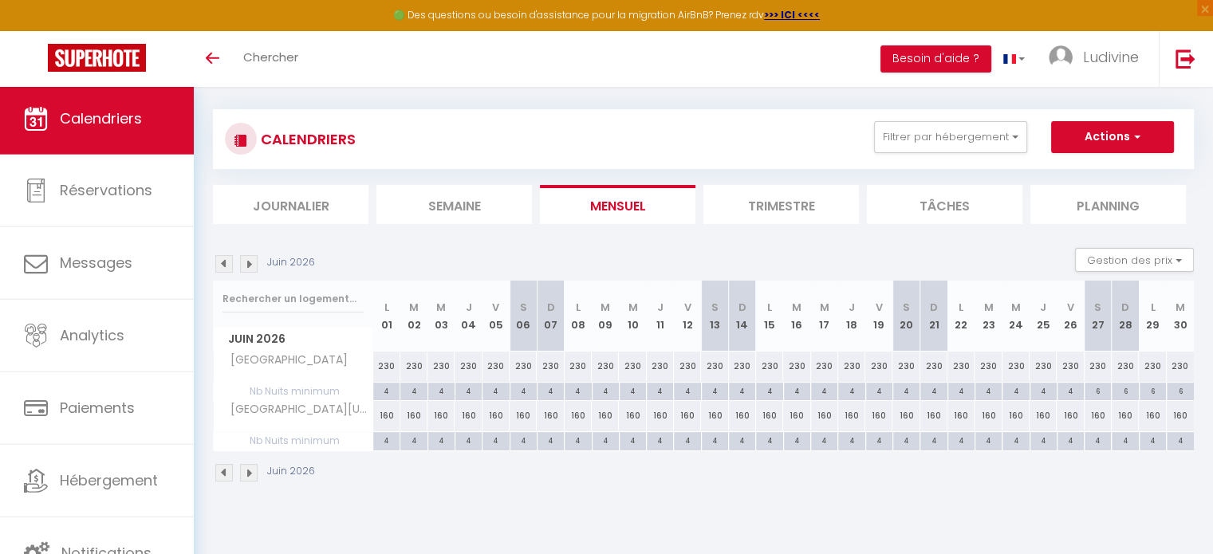
click at [1094, 441] on div "4" at bounding box center [1097, 439] width 26 height 15
type input "4"
type input "[DATE]"
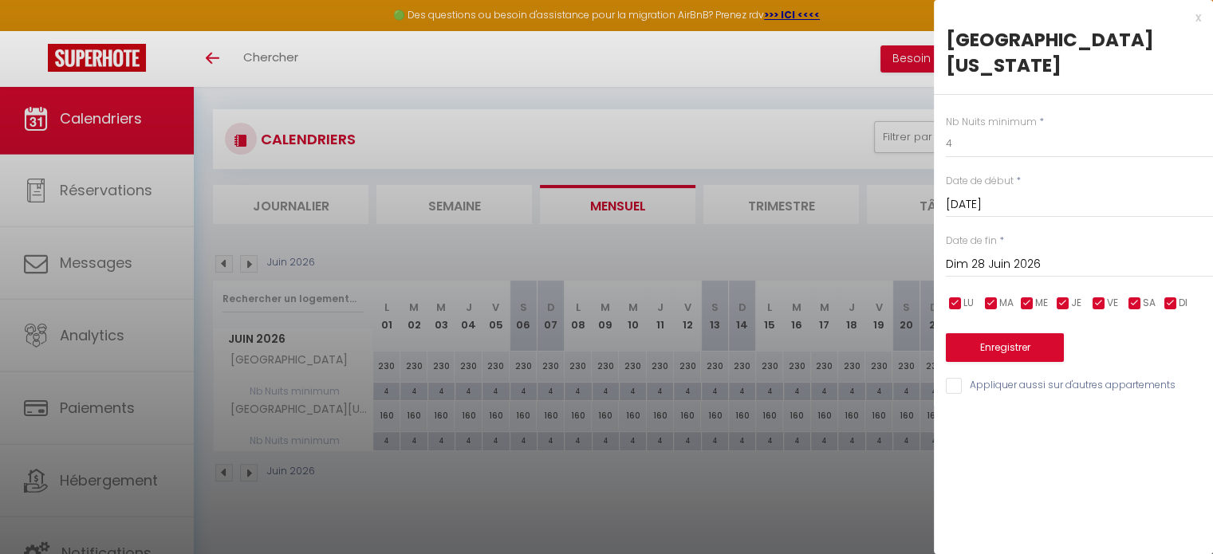
click at [1032, 254] on input "Dim 28 Juin 2026" at bounding box center [1079, 264] width 267 height 21
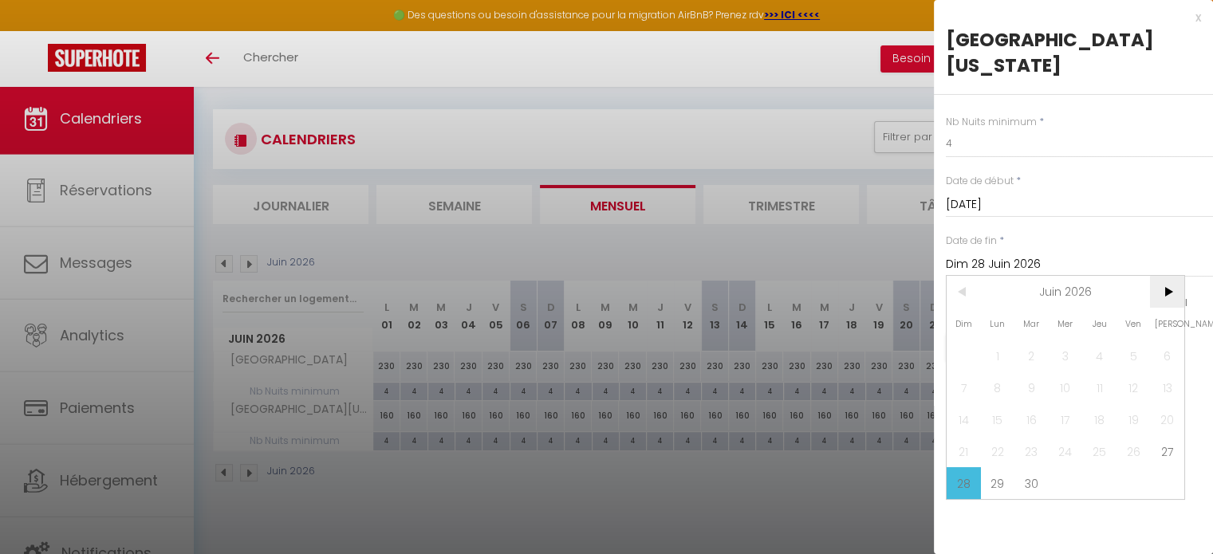
click at [1164, 276] on span ">" at bounding box center [1167, 292] width 34 height 32
click at [1167, 340] on span "4" at bounding box center [1167, 356] width 34 height 32
type input "[DATE]"
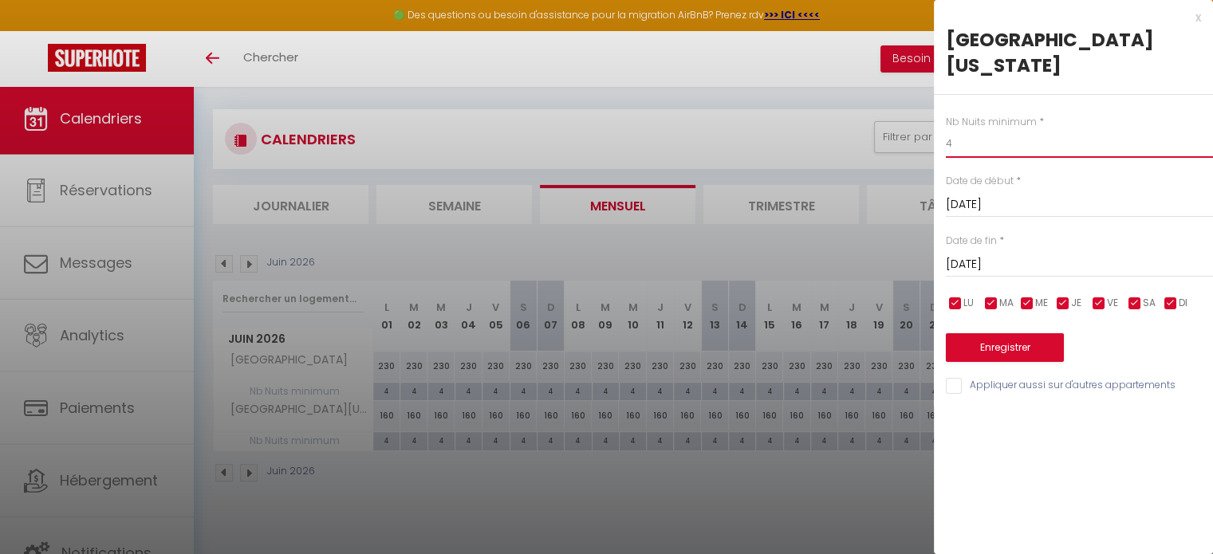
click at [992, 129] on input "4" at bounding box center [1079, 143] width 267 height 29
type input "6"
click at [992, 333] on button "Enregistrer" at bounding box center [1005, 347] width 118 height 29
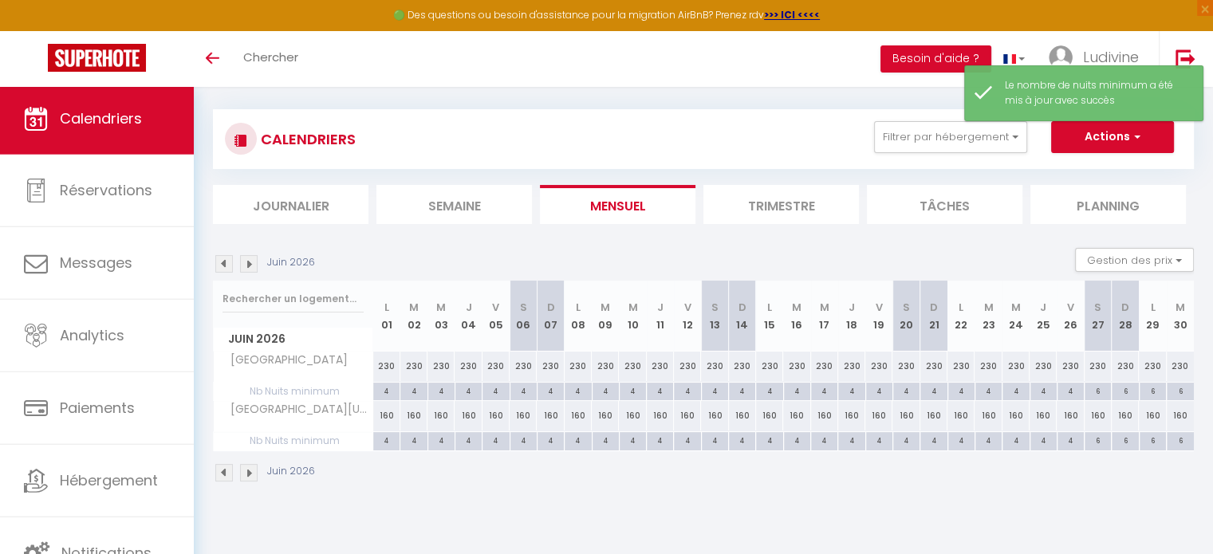
click at [246, 262] on img at bounding box center [249, 264] width 18 height 18
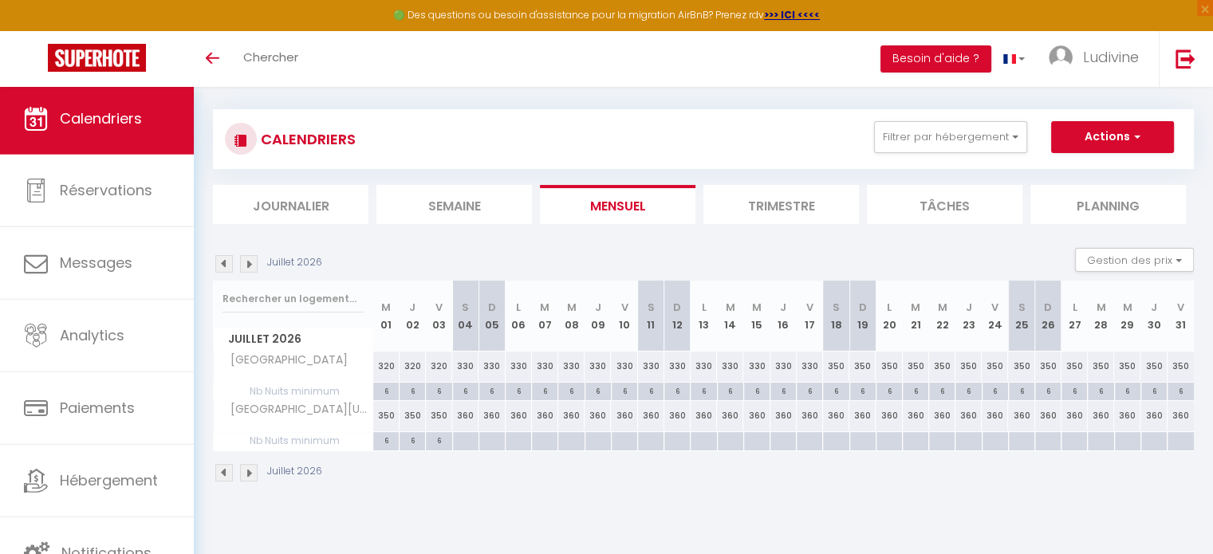
click at [251, 261] on img at bounding box center [249, 264] width 18 height 18
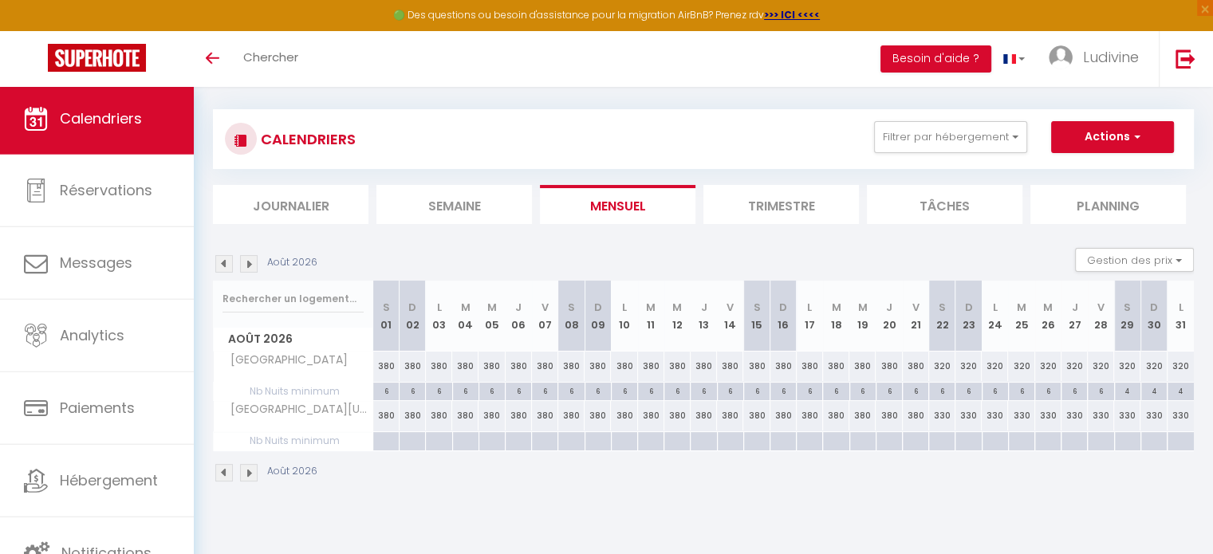
click at [222, 262] on img at bounding box center [224, 264] width 18 height 18
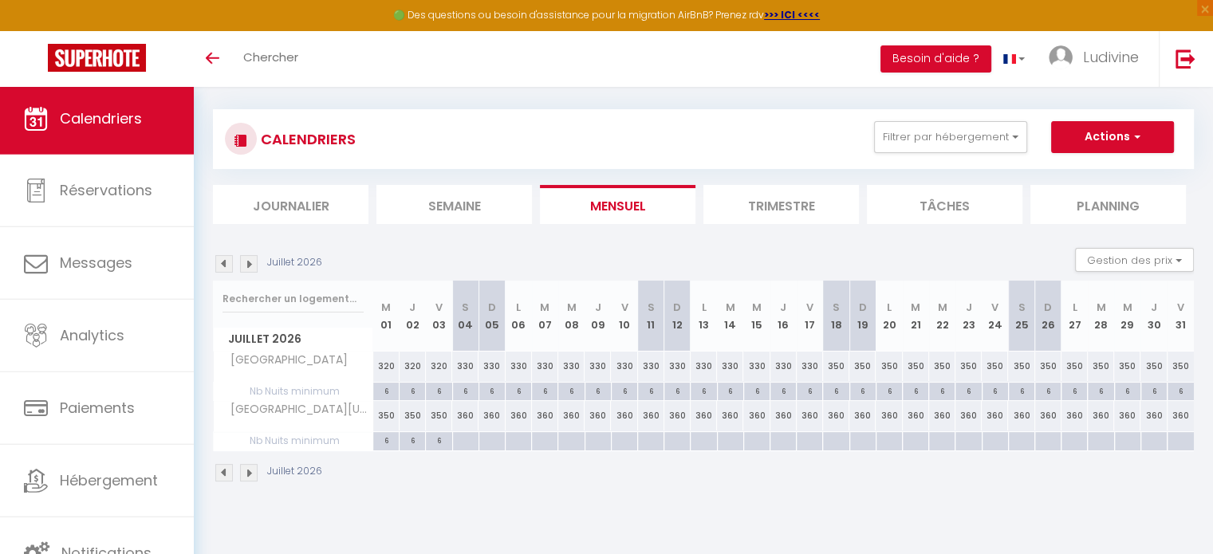
click at [464, 439] on div at bounding box center [465, 441] width 26 height 18
type input "[DATE]"
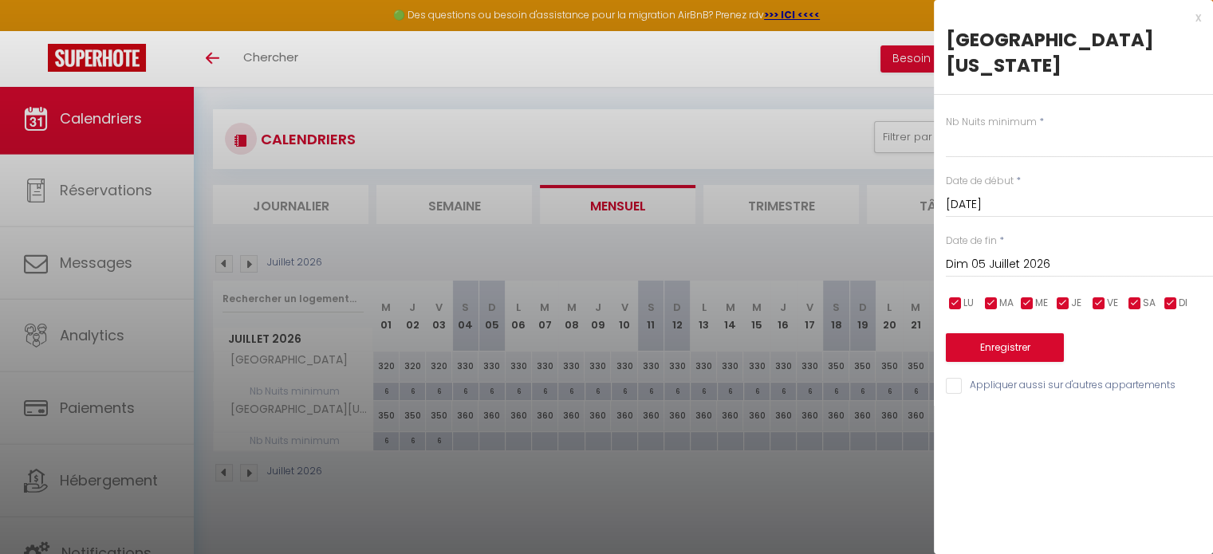
click at [1016, 254] on input "Dim 05 Juillet 2026" at bounding box center [1079, 264] width 267 height 21
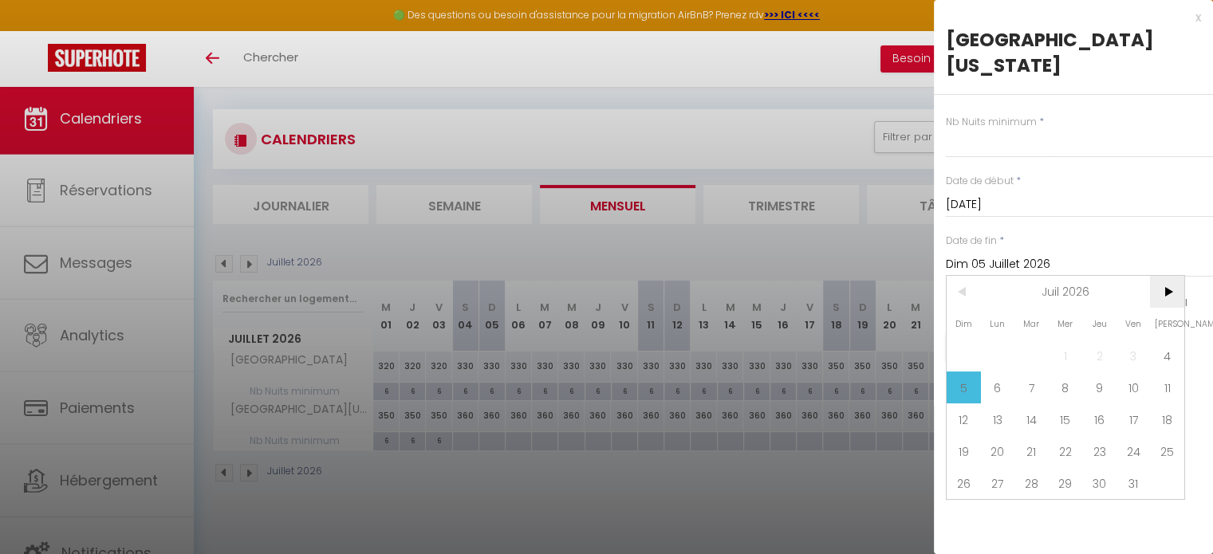
click at [1172, 276] on span ">" at bounding box center [1167, 292] width 34 height 32
click at [1021, 340] on span "1" at bounding box center [1031, 356] width 34 height 32
type input "[DATE]"
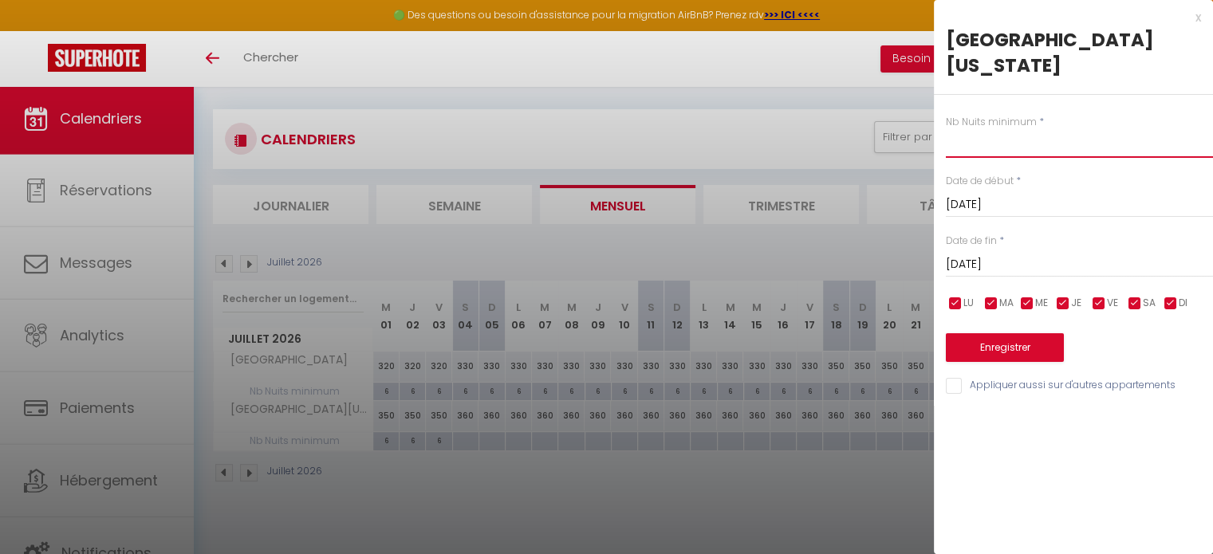
click at [994, 129] on input "text" at bounding box center [1079, 143] width 267 height 29
type input "6"
click at [994, 333] on button "Enregistrer" at bounding box center [1005, 347] width 118 height 29
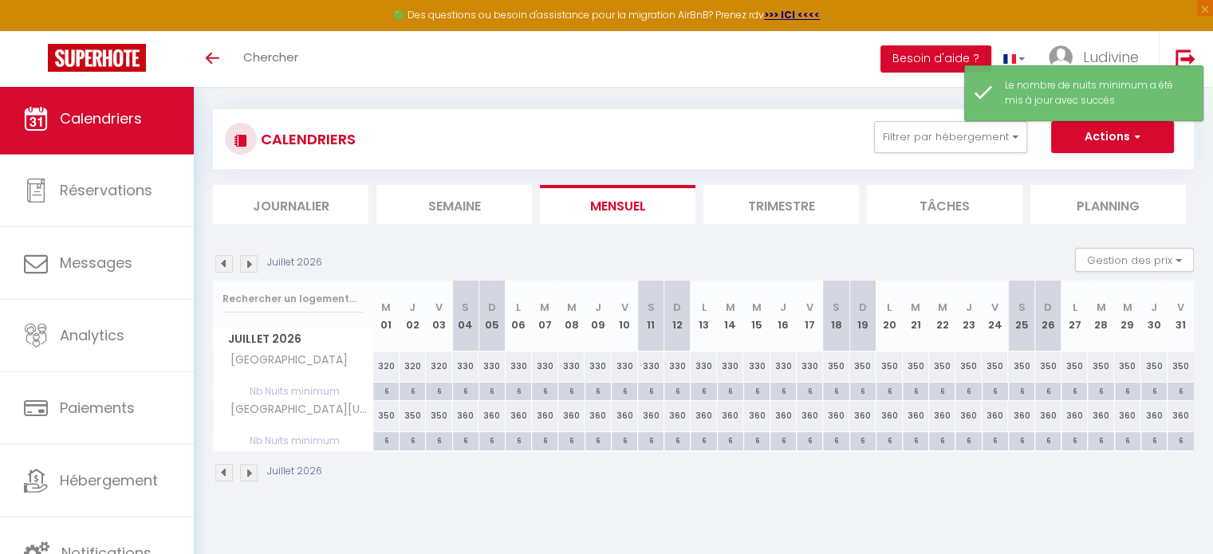
click at [250, 263] on img at bounding box center [249, 264] width 18 height 18
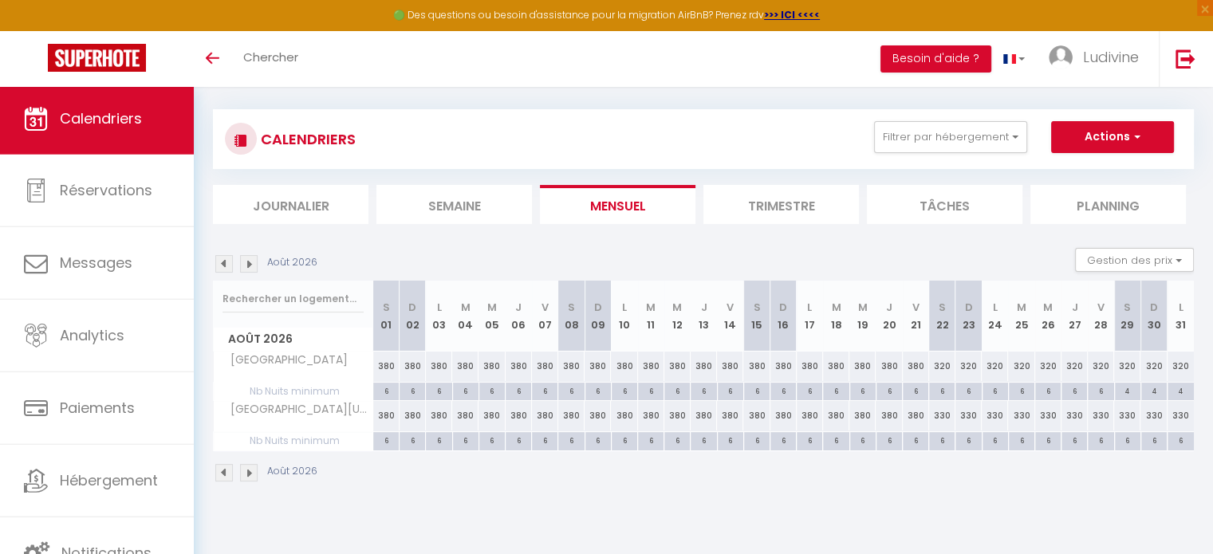
click at [1130, 439] on div "6" at bounding box center [1128, 439] width 26 height 15
type input "6"
type input "[DATE]"
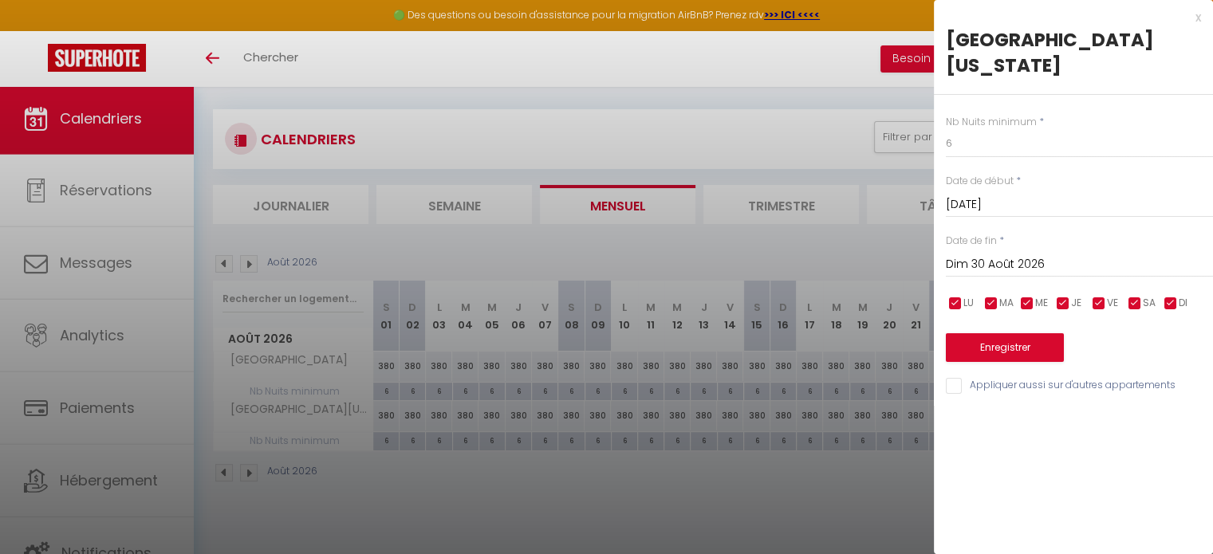
click at [1012, 254] on input "Dim 30 Août 2026" at bounding box center [1079, 264] width 267 height 21
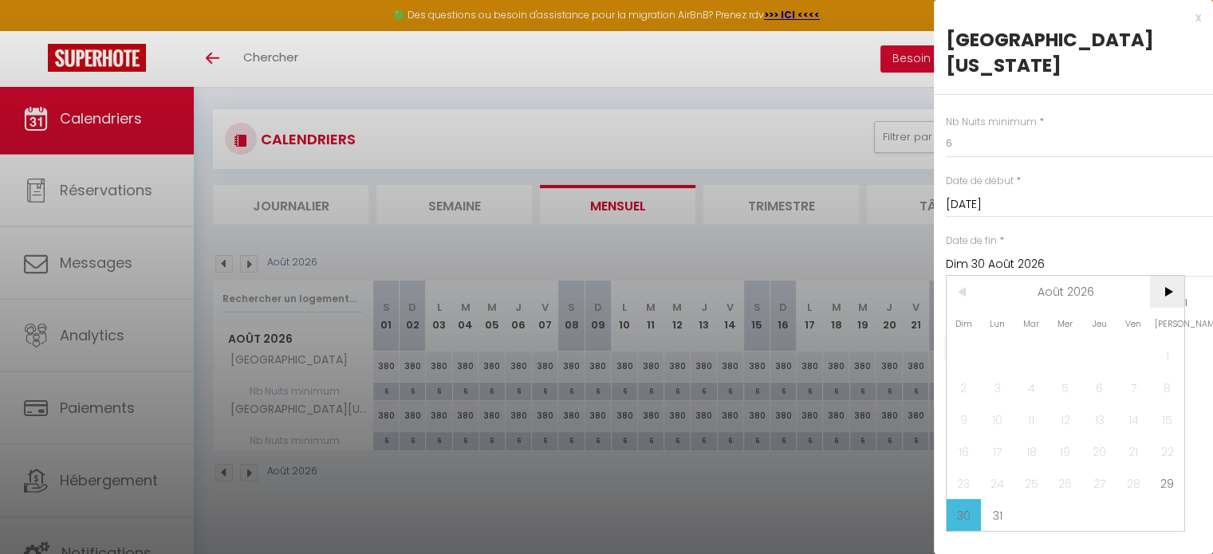
click at [1168, 276] on span ">" at bounding box center [1167, 292] width 34 height 32
click at [1063, 467] on span "30" at bounding box center [1066, 483] width 34 height 32
type input "Mer 30 Septembre 2026"
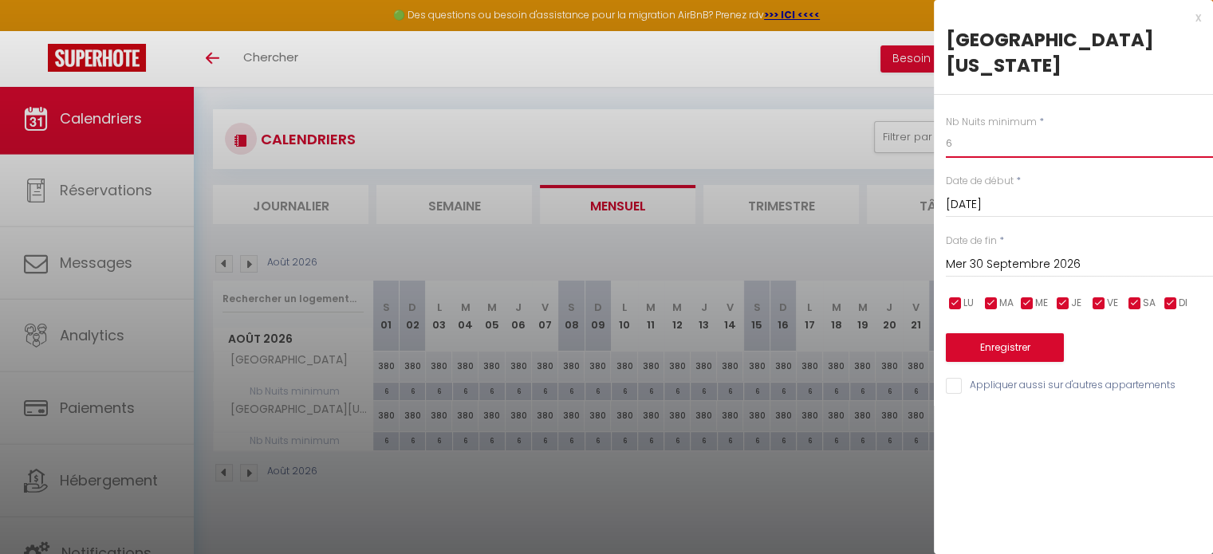
click at [964, 129] on input "6" at bounding box center [1079, 143] width 267 height 29
type input "4"
click at [987, 333] on button "Enregistrer" at bounding box center [1005, 347] width 118 height 29
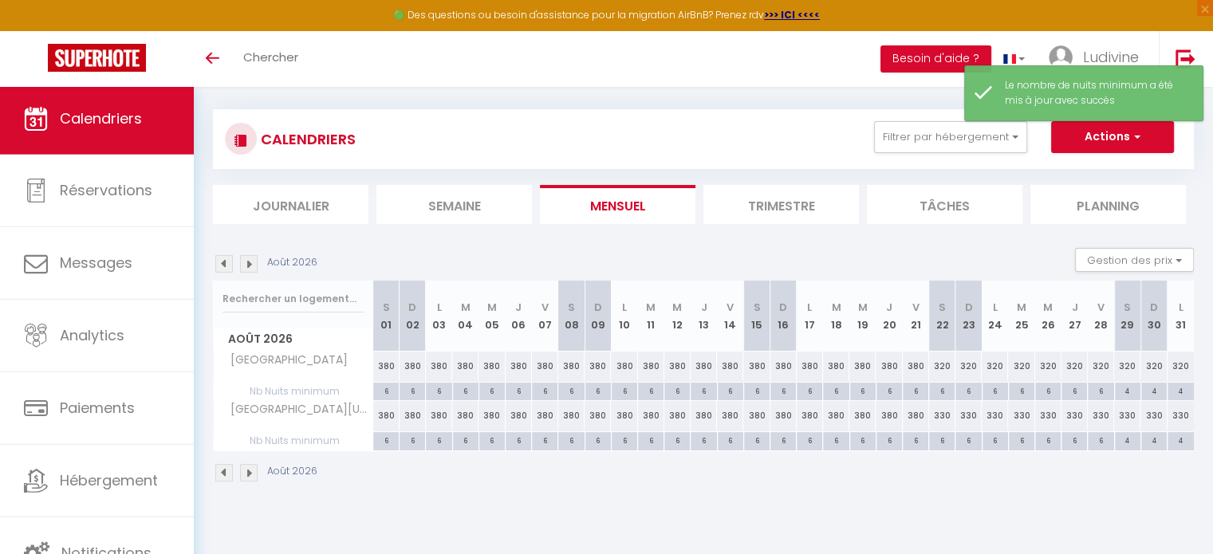
click at [249, 265] on img at bounding box center [249, 264] width 18 height 18
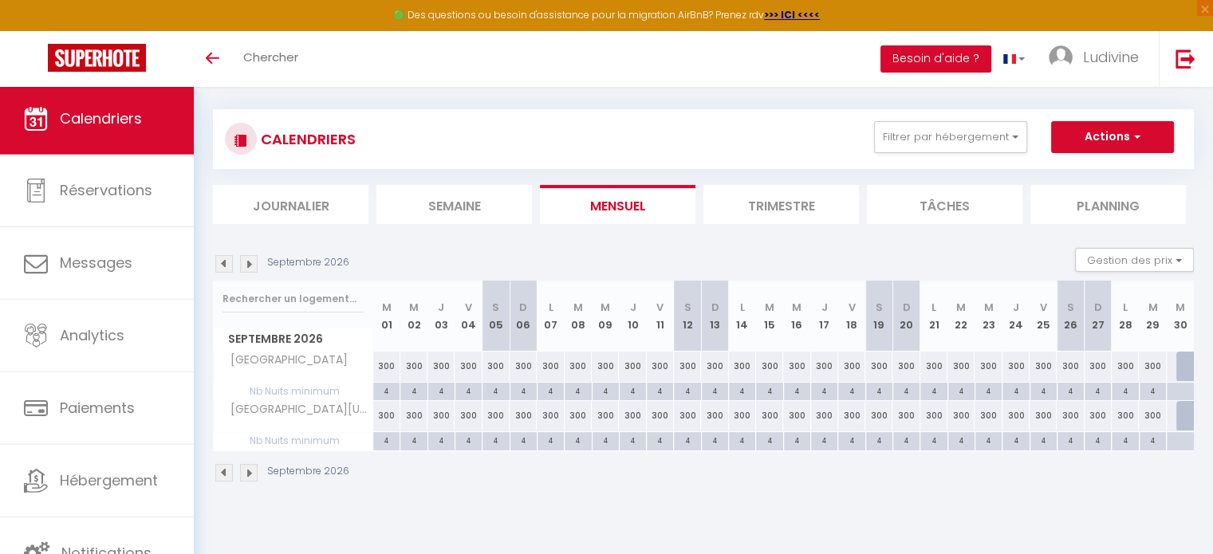
click at [223, 264] on img at bounding box center [224, 264] width 18 height 18
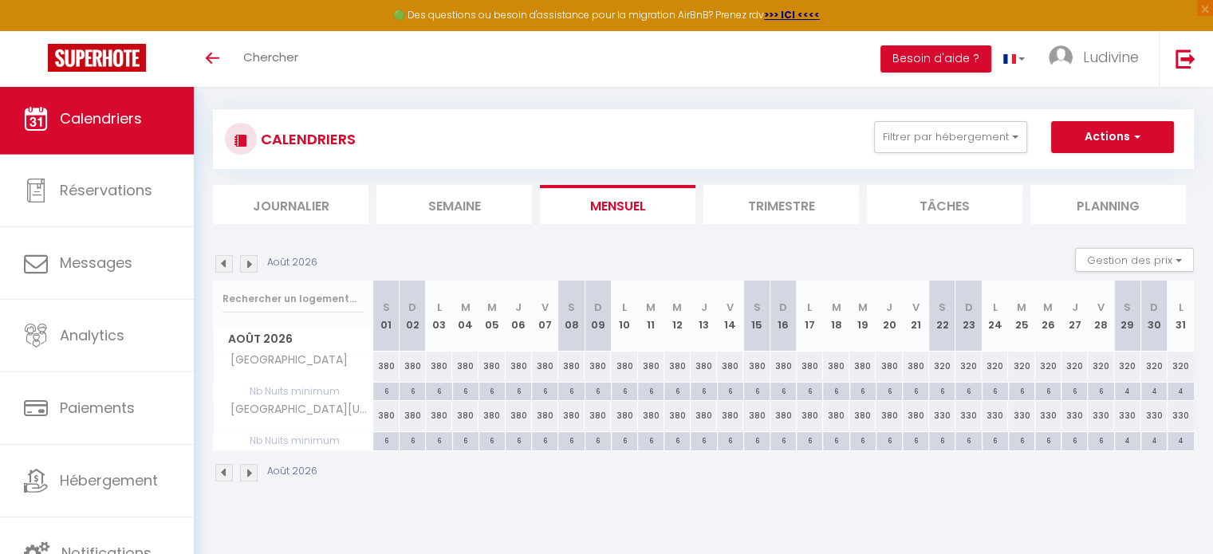
click at [223, 264] on img at bounding box center [224, 264] width 18 height 18
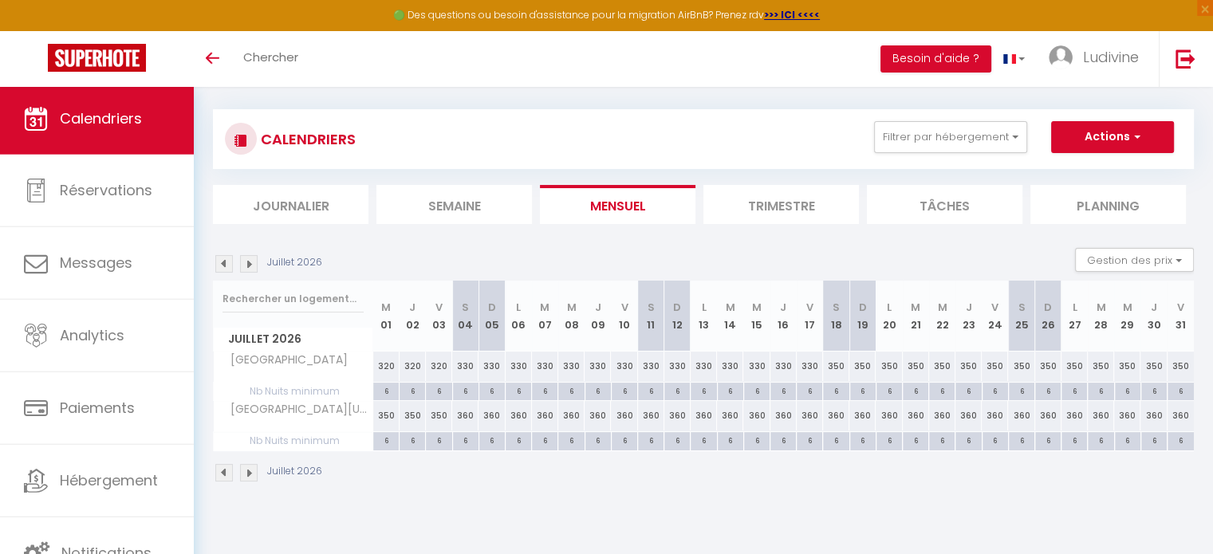
click at [223, 264] on img at bounding box center [224, 264] width 18 height 18
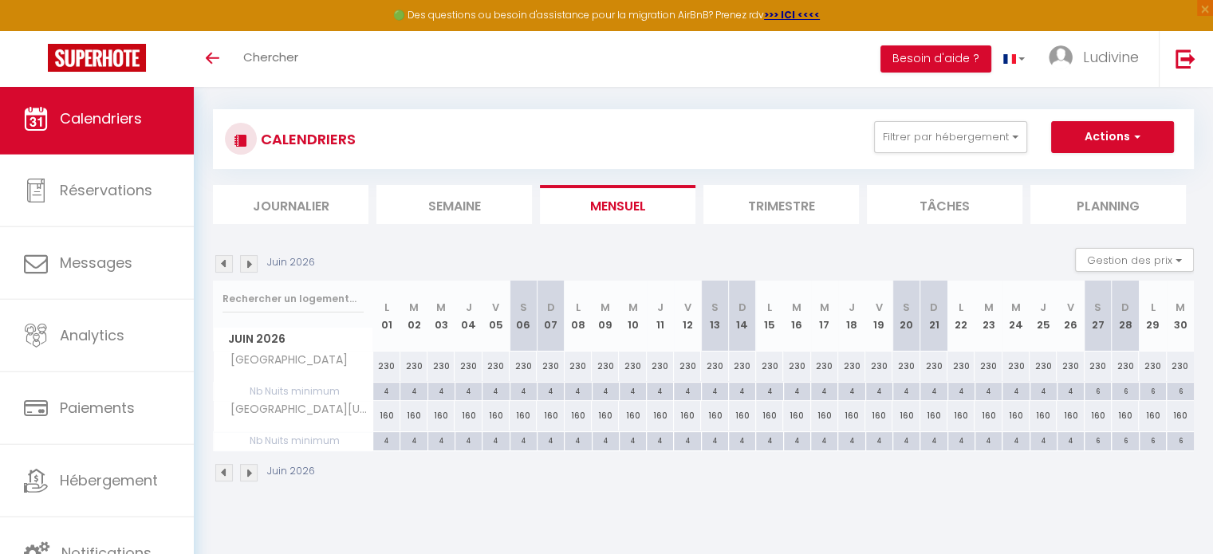
click at [223, 264] on img at bounding box center [224, 264] width 18 height 18
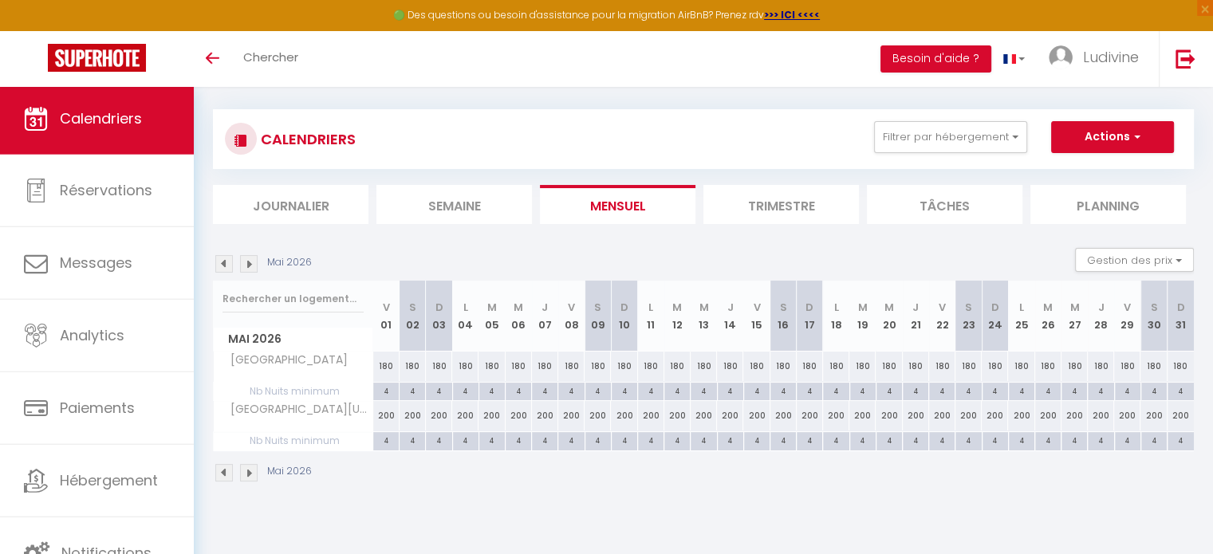
click at [223, 264] on img at bounding box center [224, 264] width 18 height 18
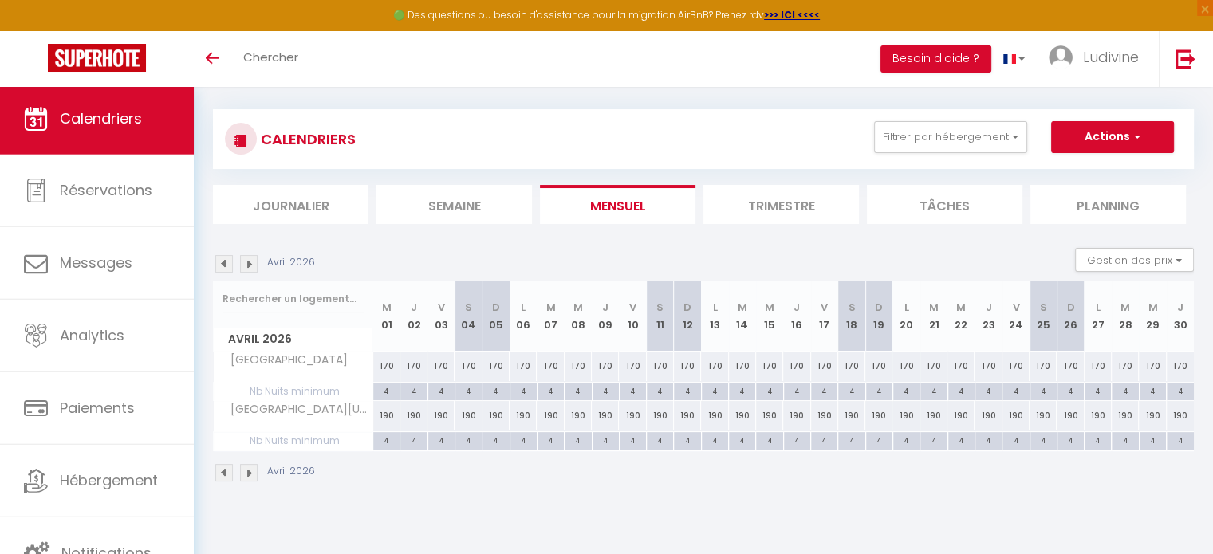
click at [223, 264] on img at bounding box center [224, 264] width 18 height 18
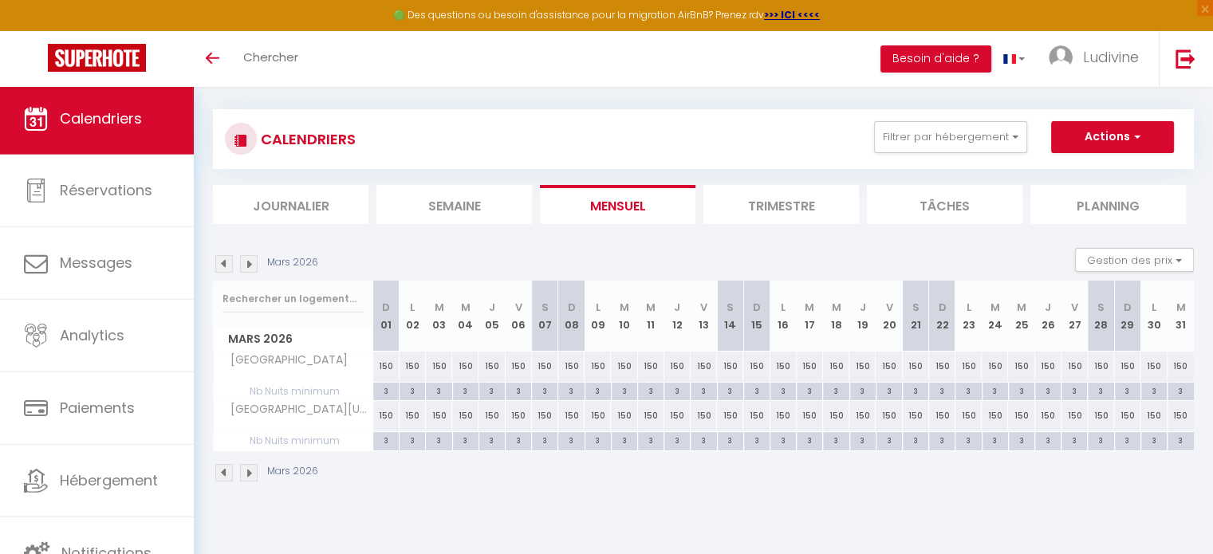
click at [247, 262] on img at bounding box center [249, 264] width 18 height 18
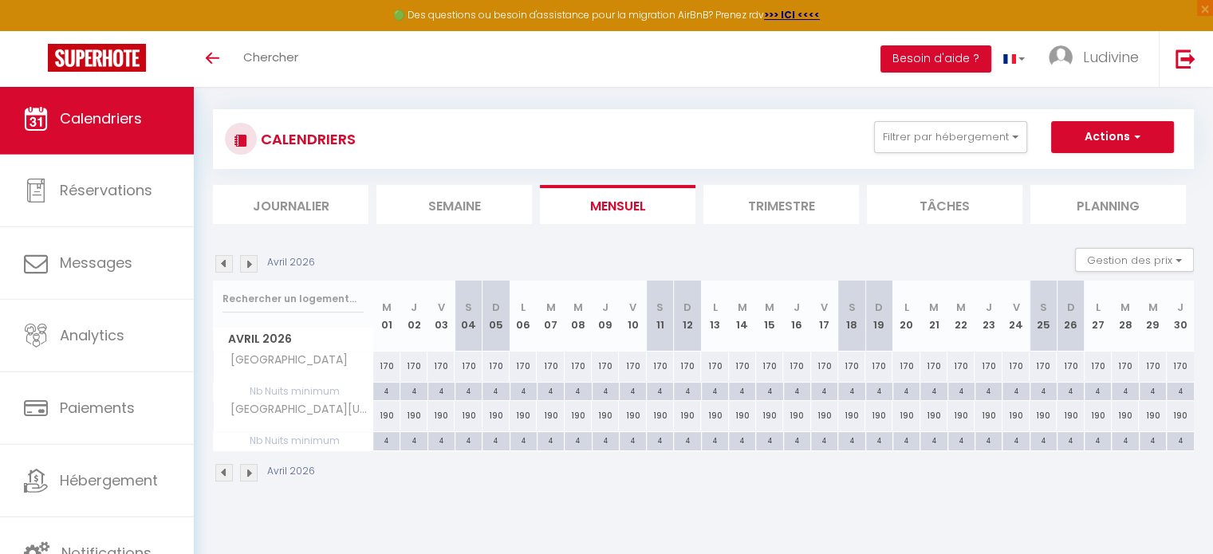
click at [222, 262] on img at bounding box center [224, 264] width 18 height 18
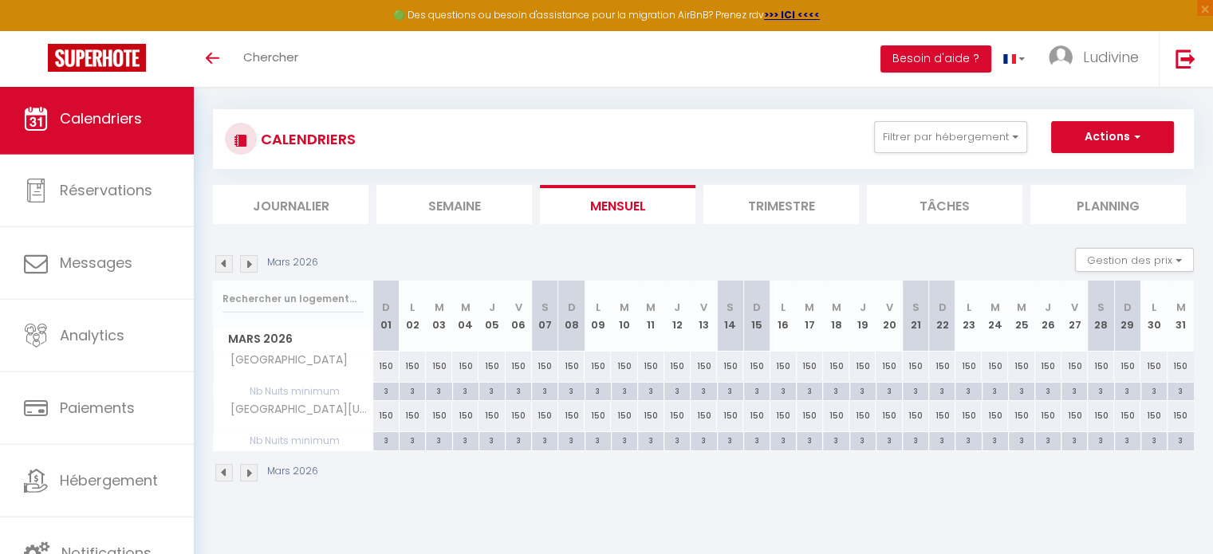
click at [222, 262] on img at bounding box center [224, 264] width 18 height 18
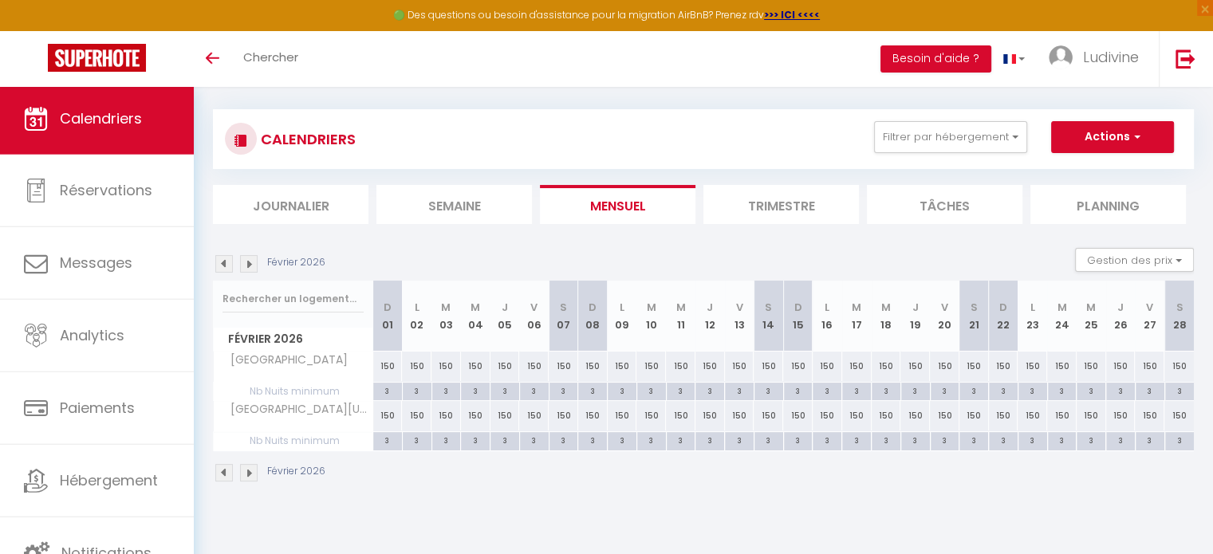
click at [222, 262] on img at bounding box center [224, 264] width 18 height 18
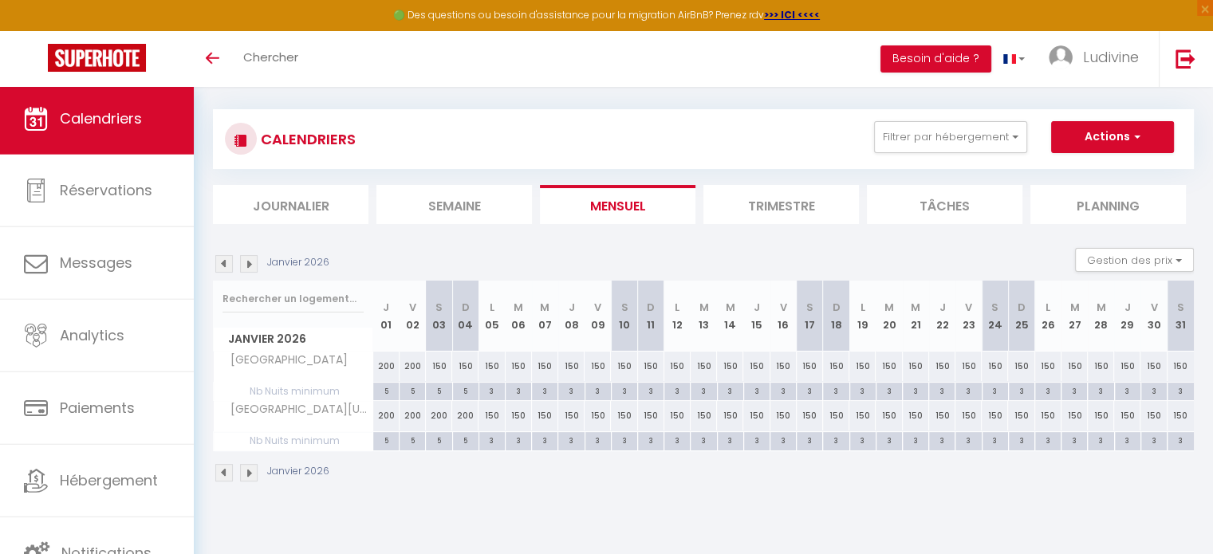
click at [222, 262] on img at bounding box center [224, 264] width 18 height 18
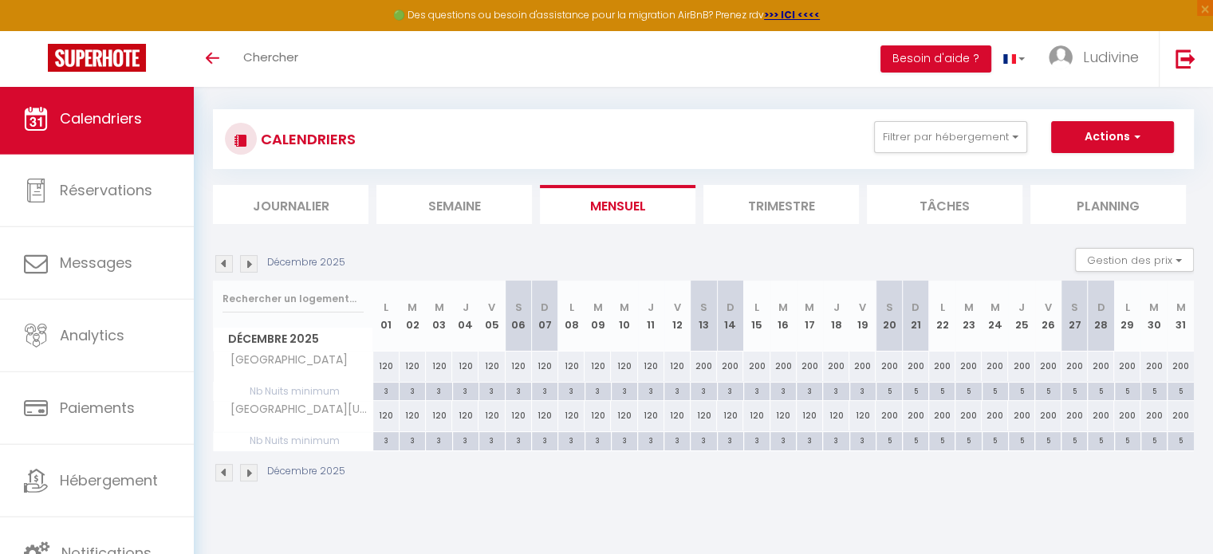
click at [222, 262] on img at bounding box center [224, 264] width 18 height 18
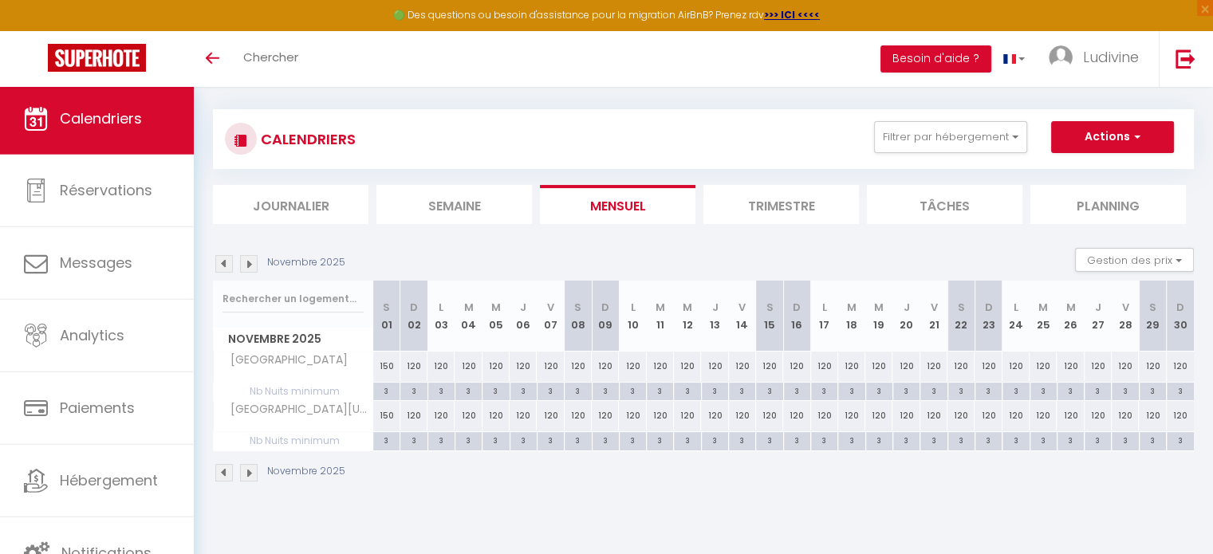
click at [222, 262] on img at bounding box center [224, 264] width 18 height 18
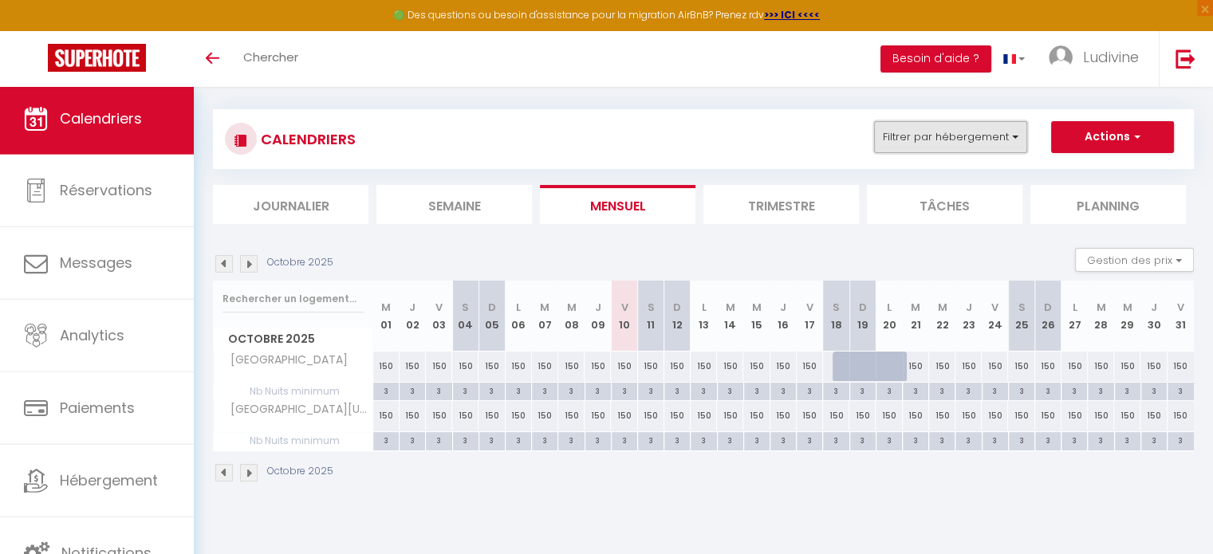
click at [1017, 143] on button "Filtrer par hébergement" at bounding box center [950, 137] width 153 height 32
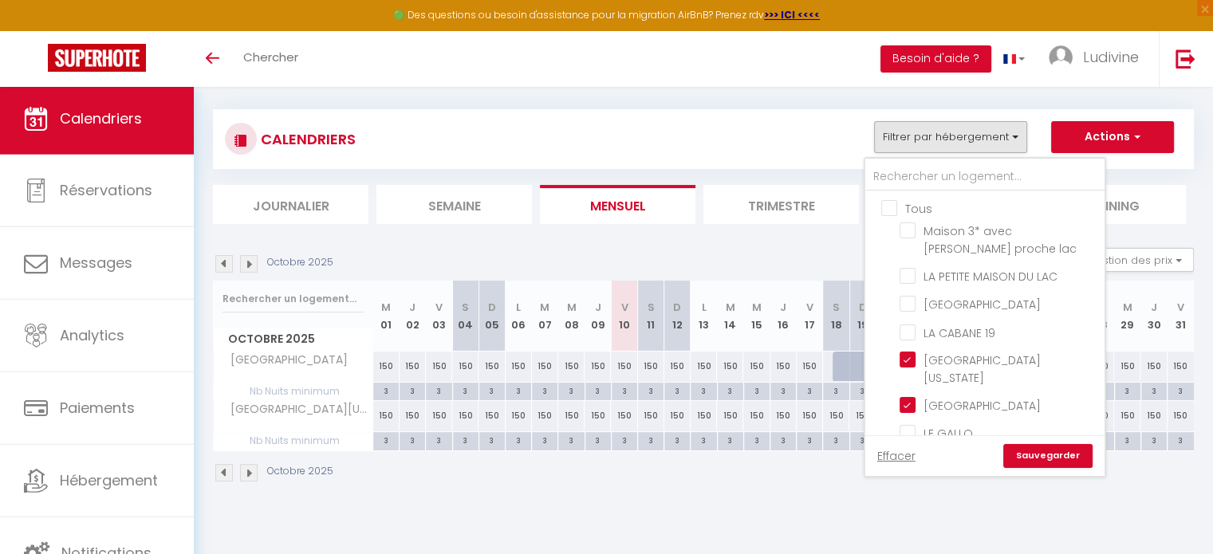
click at [883, 208] on input "Tous" at bounding box center [1000, 207] width 239 height 16
checkbox input "true"
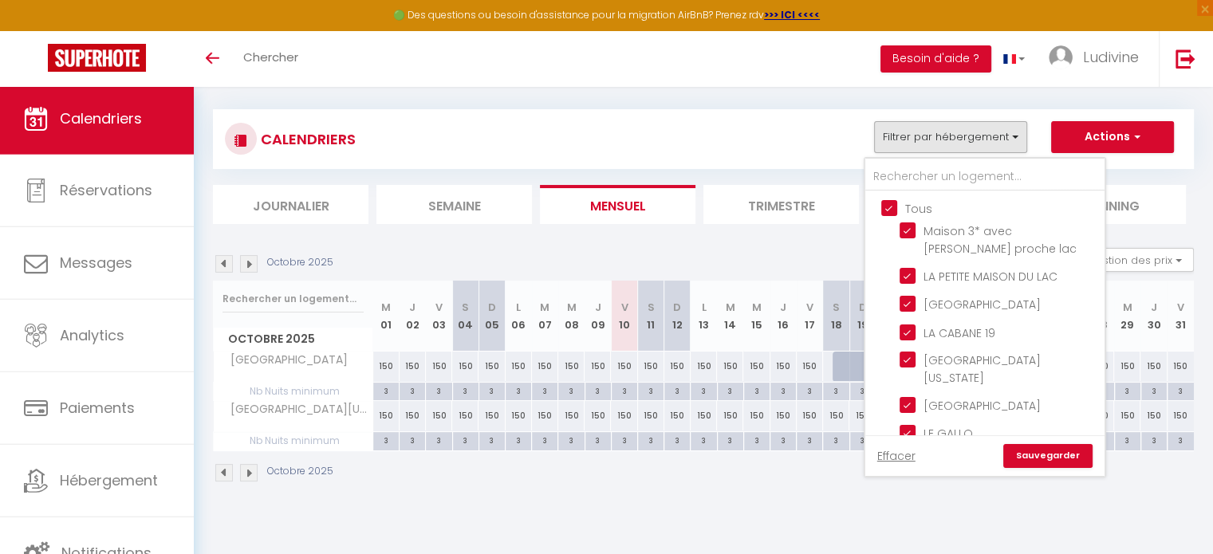
checkbox input "true"
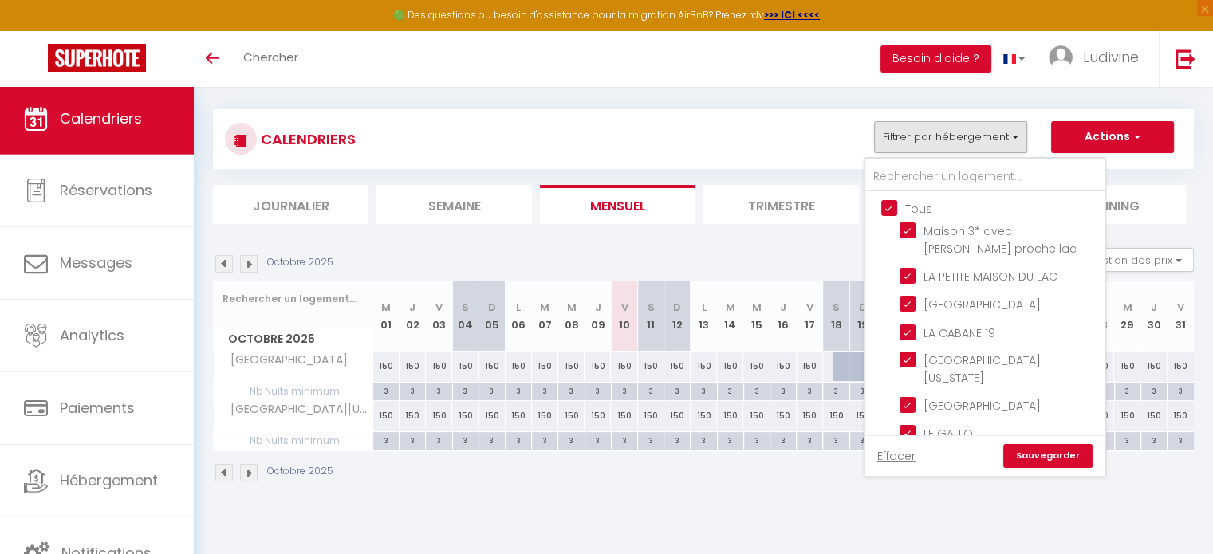
checkbox input "true"
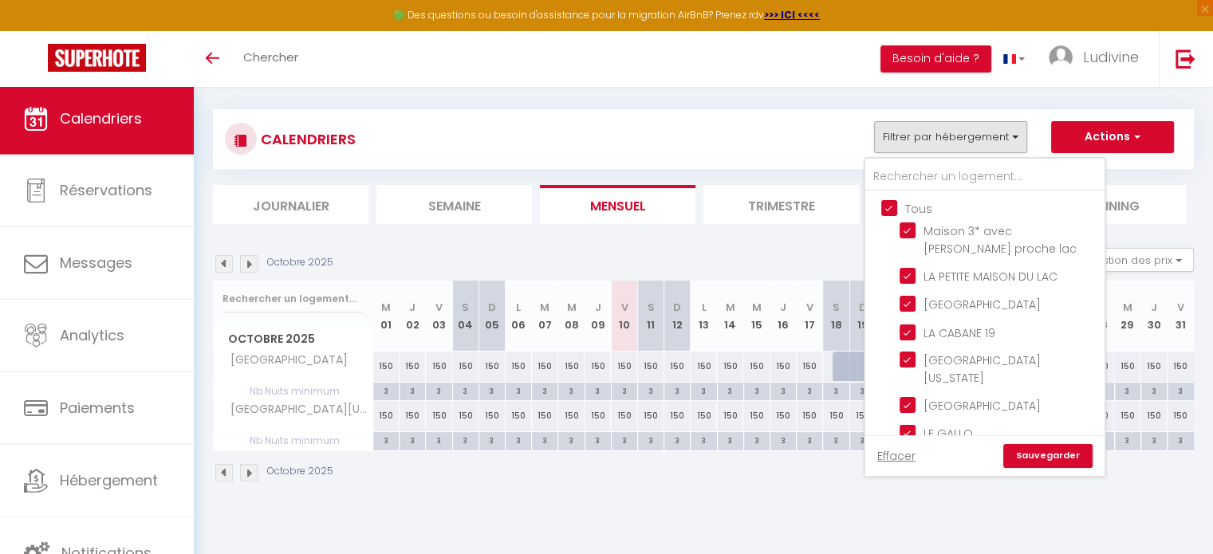
checkbox input "true"
click at [1052, 454] on link "Sauvegarder" at bounding box center [1047, 456] width 89 height 24
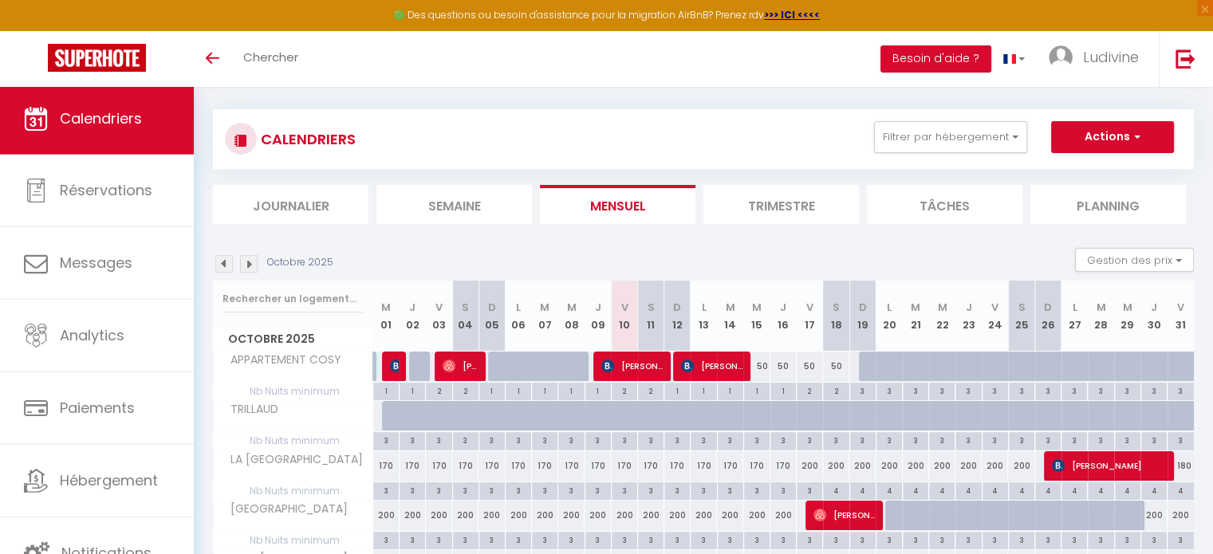
click at [246, 265] on img at bounding box center [249, 264] width 18 height 18
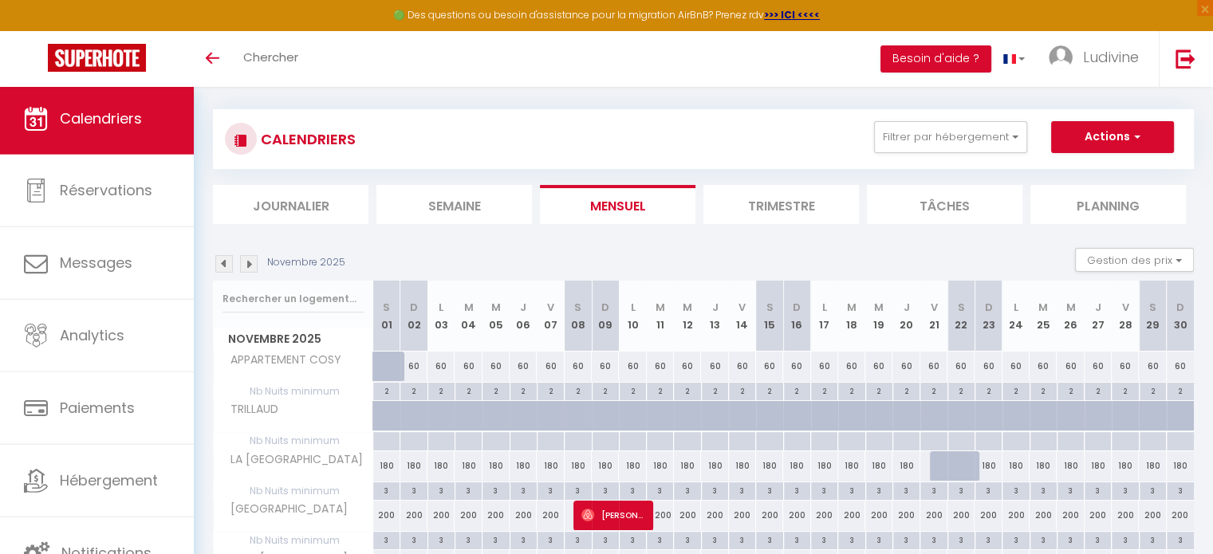
click at [246, 265] on img at bounding box center [249, 264] width 18 height 18
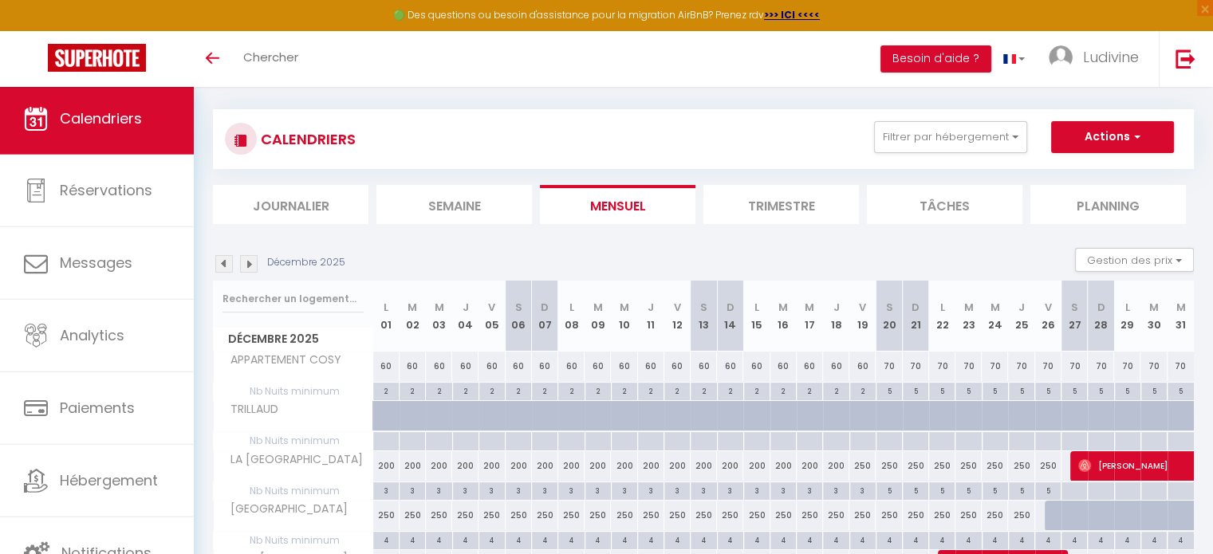
click at [246, 265] on img at bounding box center [249, 264] width 18 height 18
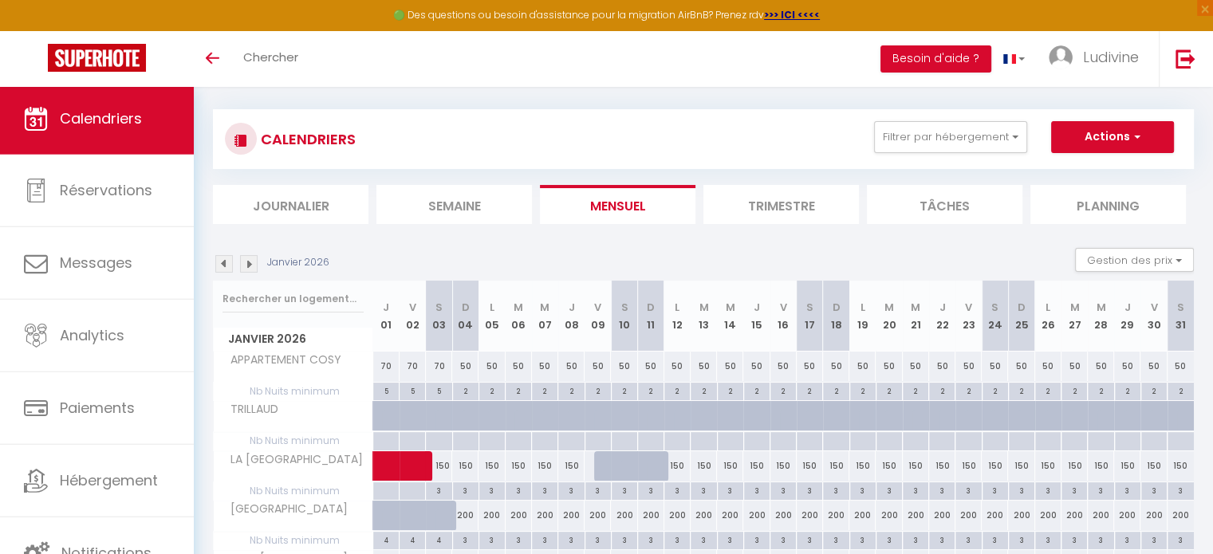
click at [246, 265] on img at bounding box center [249, 264] width 18 height 18
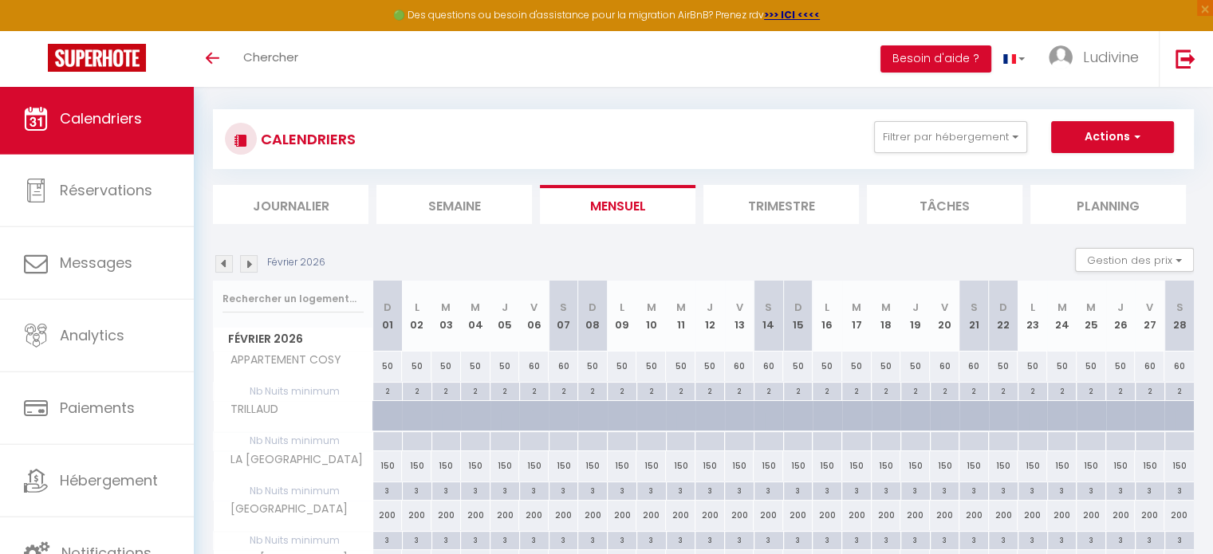
click at [246, 265] on img at bounding box center [249, 264] width 18 height 18
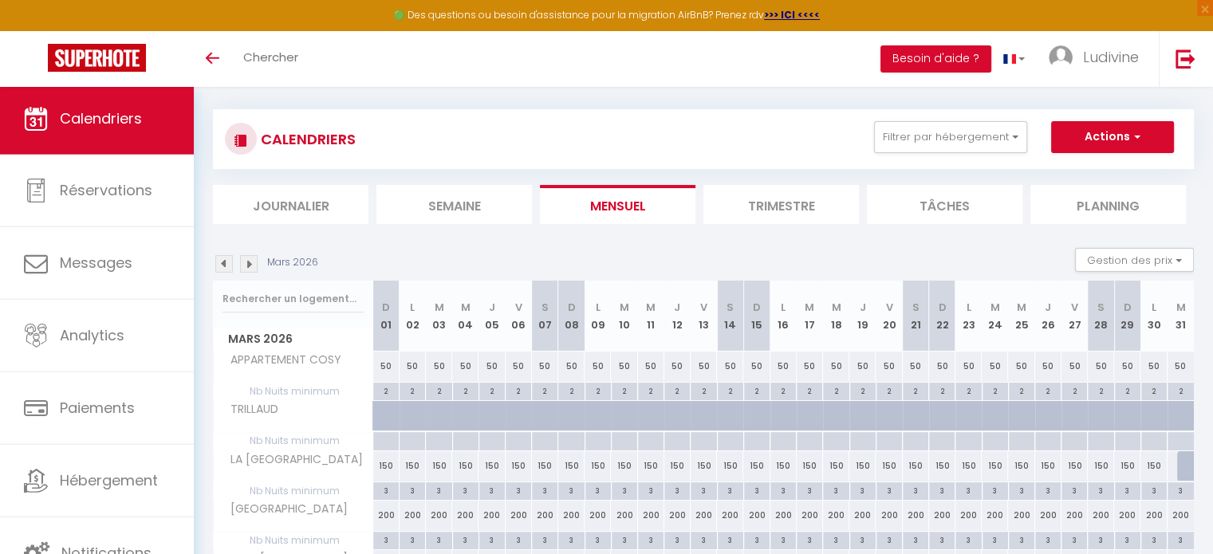
click at [246, 265] on img at bounding box center [249, 264] width 18 height 18
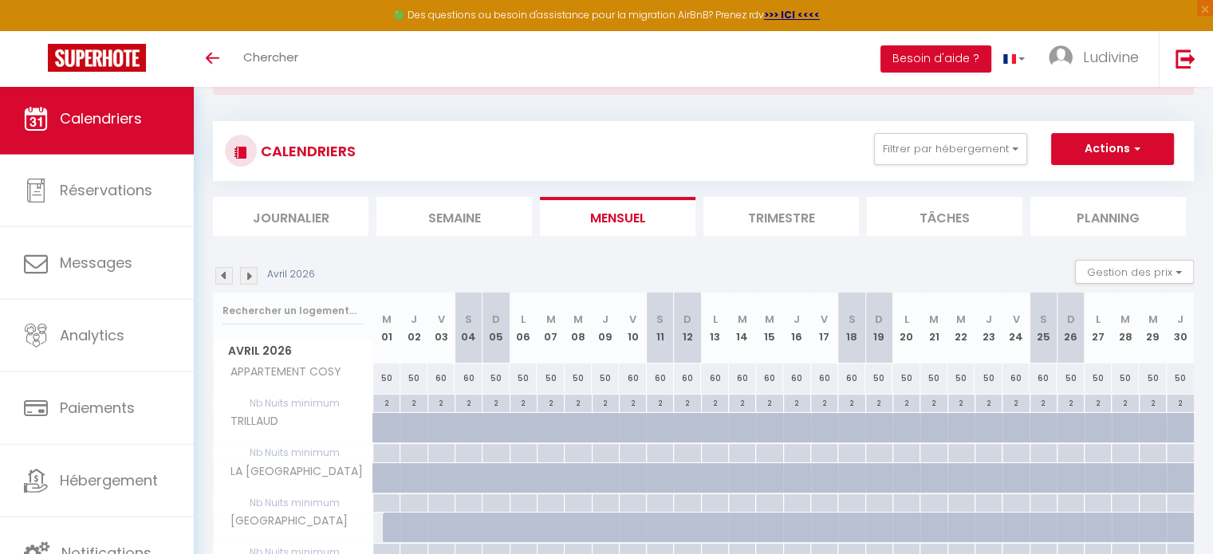
scroll to position [66, 0]
click at [223, 277] on img at bounding box center [224, 278] width 18 height 18
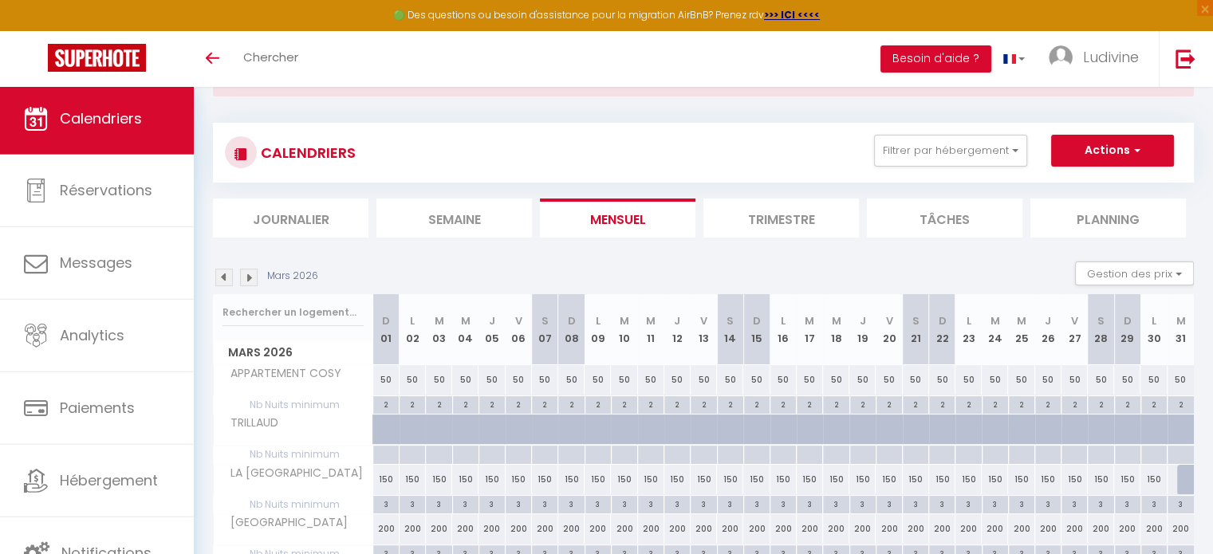
click at [223, 277] on img at bounding box center [224, 278] width 18 height 18
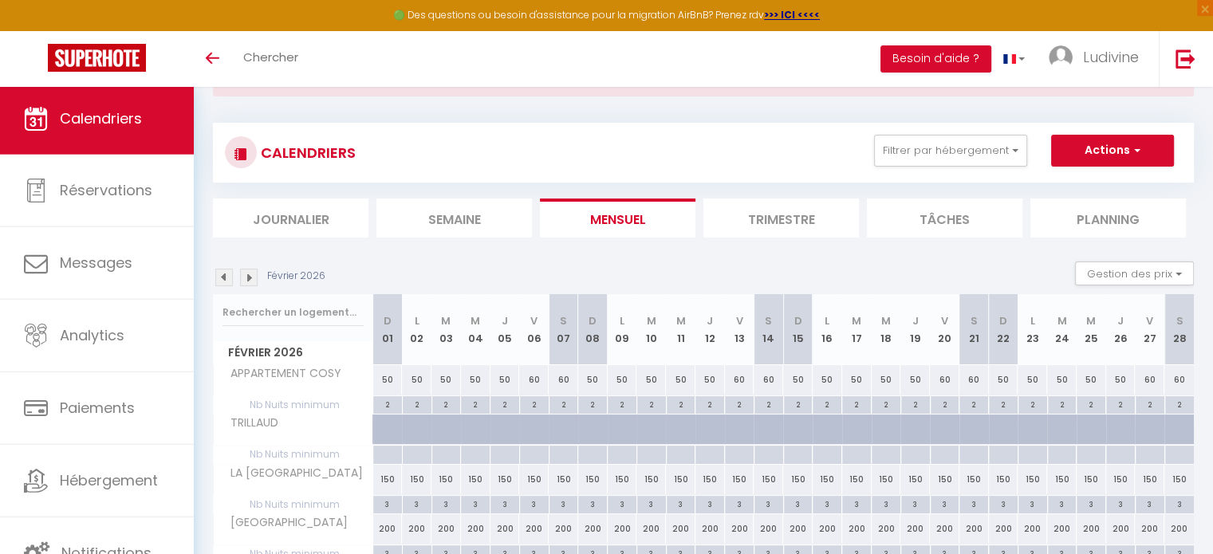
click at [223, 277] on img at bounding box center [224, 278] width 18 height 18
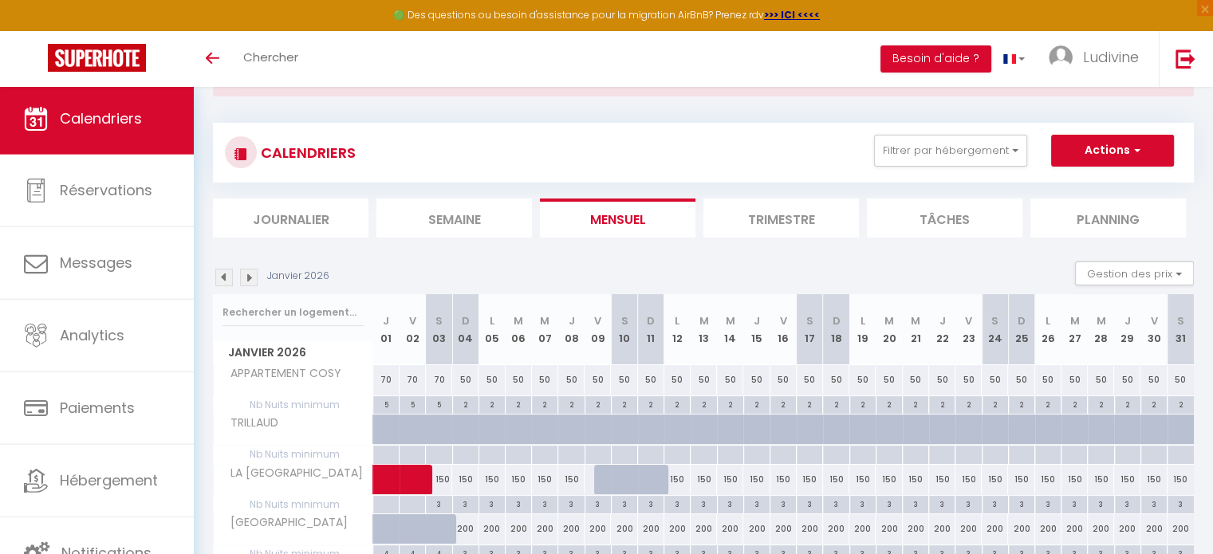
click at [223, 277] on img at bounding box center [224, 278] width 18 height 18
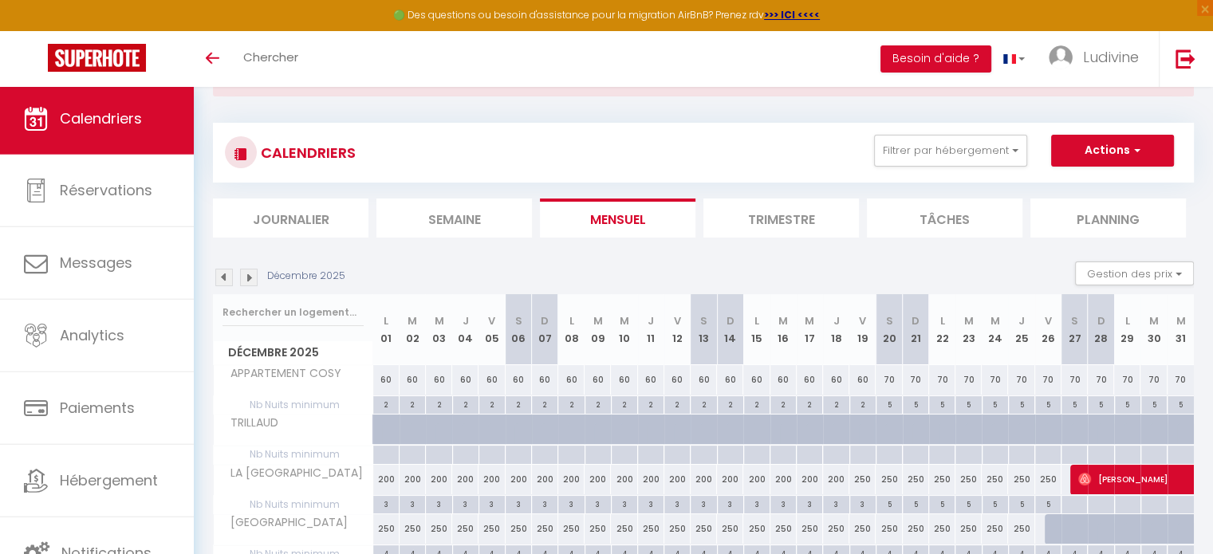
click at [223, 277] on img at bounding box center [224, 278] width 18 height 18
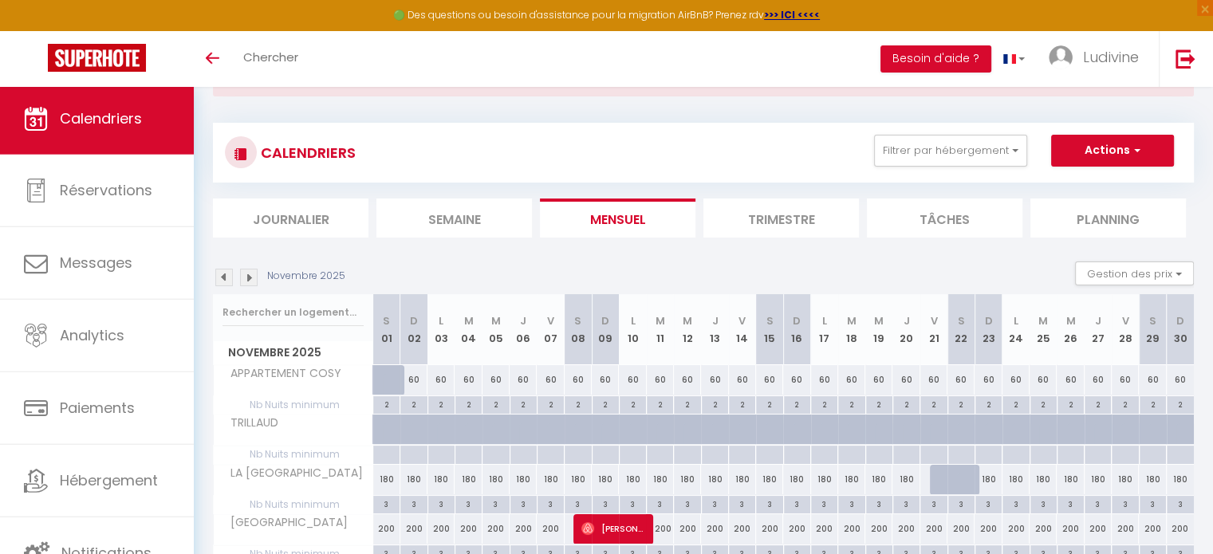
click at [223, 277] on img at bounding box center [224, 278] width 18 height 18
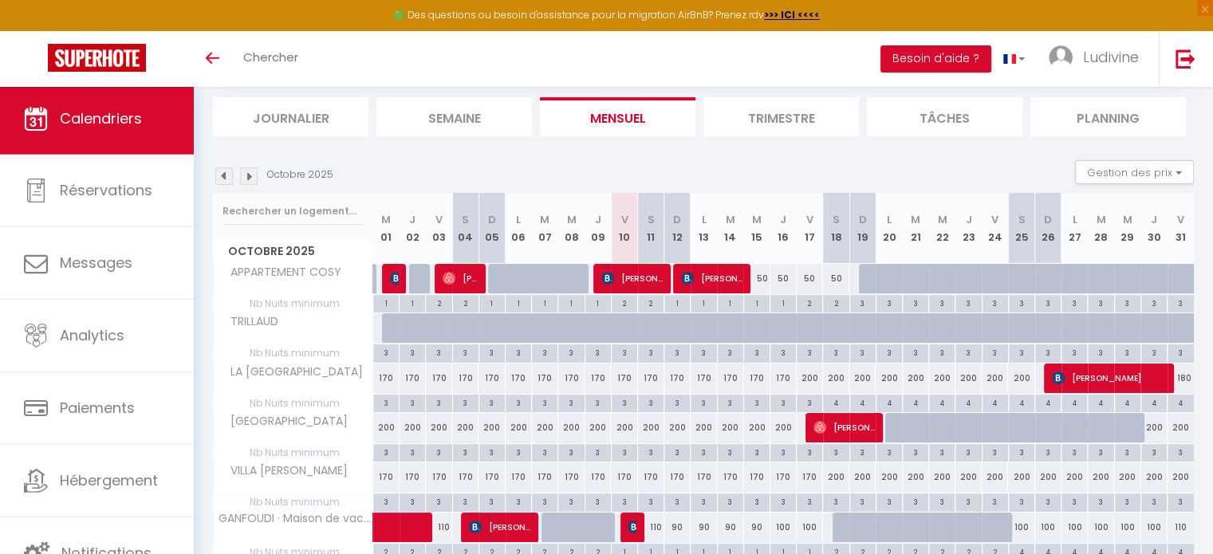
scroll to position [167, 0]
click at [805, 376] on div "200" at bounding box center [810, 379] width 26 height 30
type input "200"
type input "Ven 17 Octobre 2025"
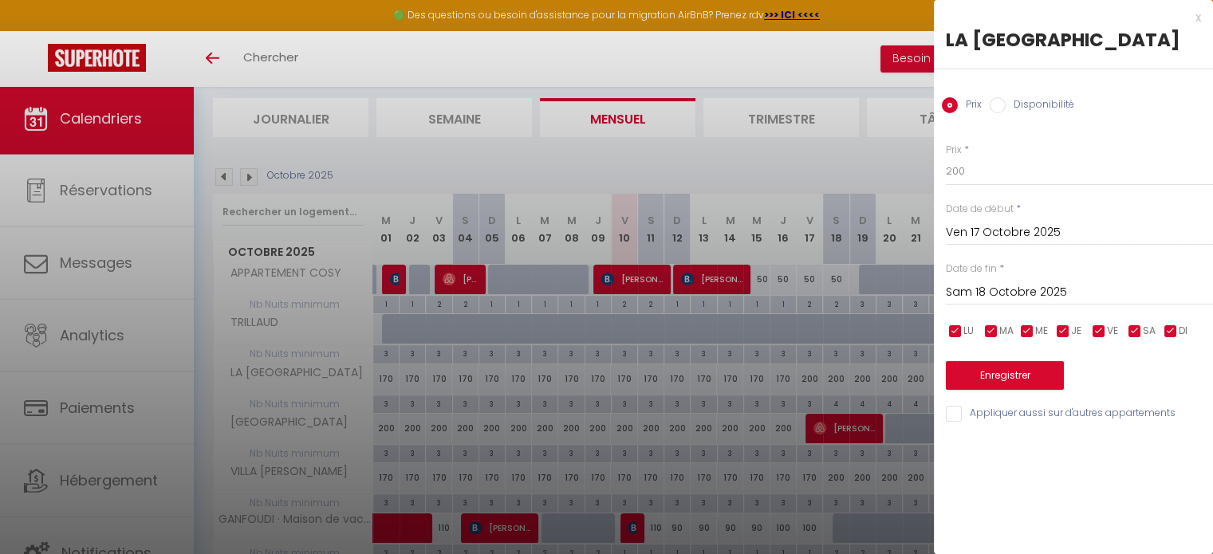
click at [1023, 295] on input "Sam 18 Octobre 2025" at bounding box center [1079, 292] width 267 height 21
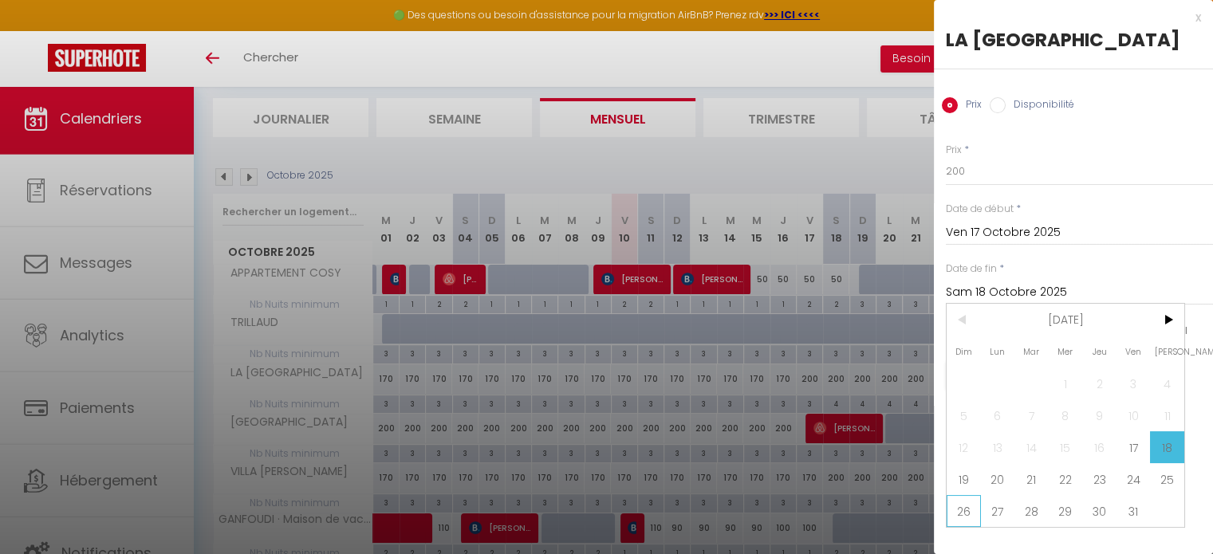
click at [964, 514] on span "26" at bounding box center [964, 511] width 34 height 32
type input "Dim 26 Octobre 2025"
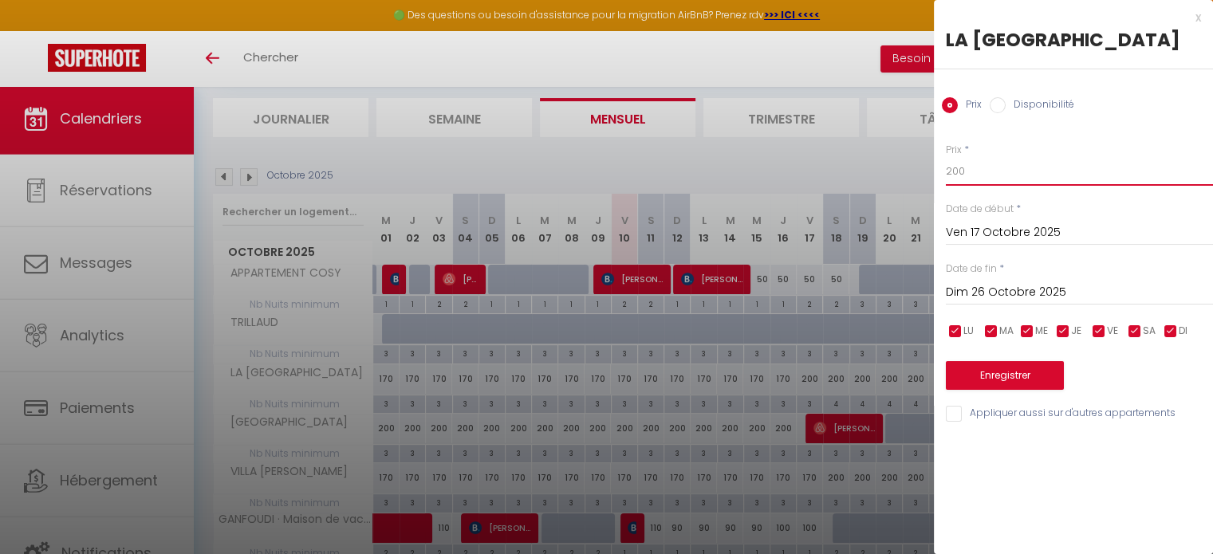
click at [986, 168] on input "200" at bounding box center [1079, 171] width 267 height 29
type input "2"
type input "170"
click at [1000, 379] on button "Enregistrer" at bounding box center [1005, 375] width 118 height 29
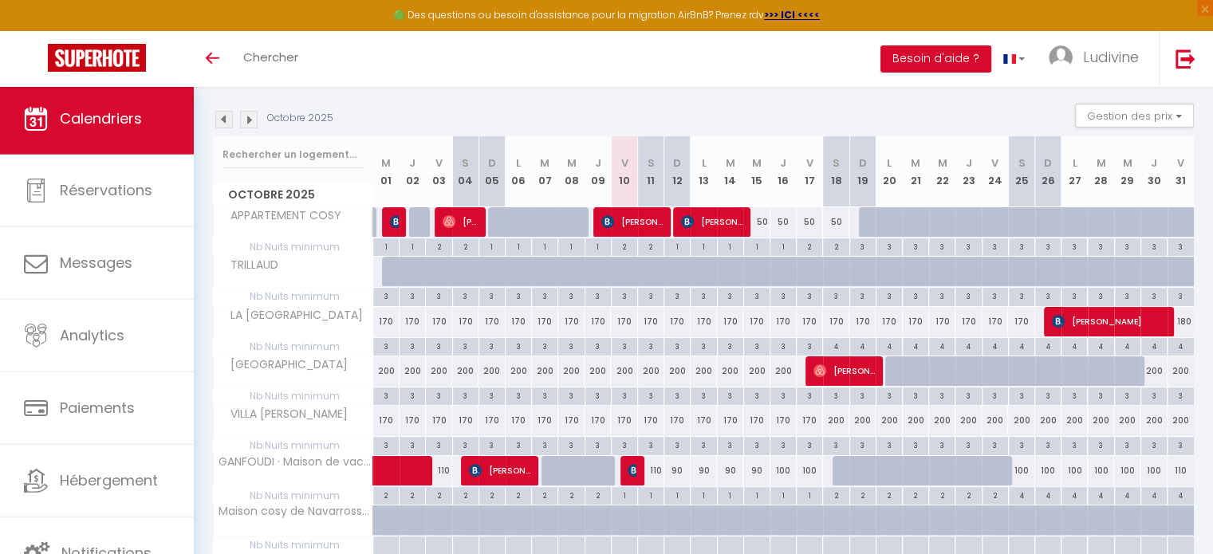
scroll to position [208, 0]
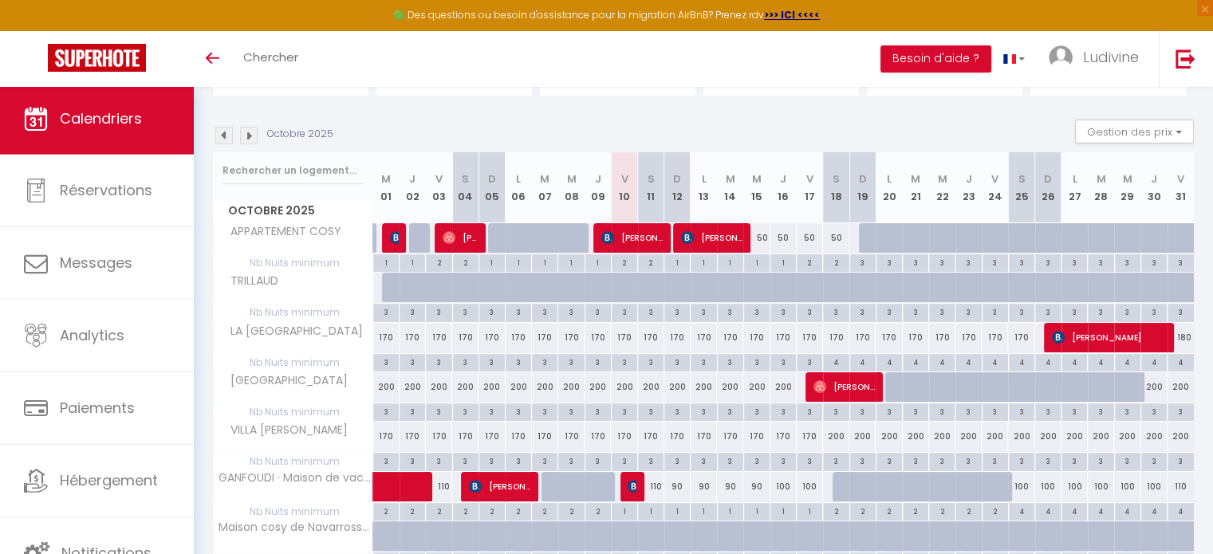
click at [832, 434] on div "200" at bounding box center [836, 437] width 26 height 30
type input "200"
type input "Sam 18 Octobre 2025"
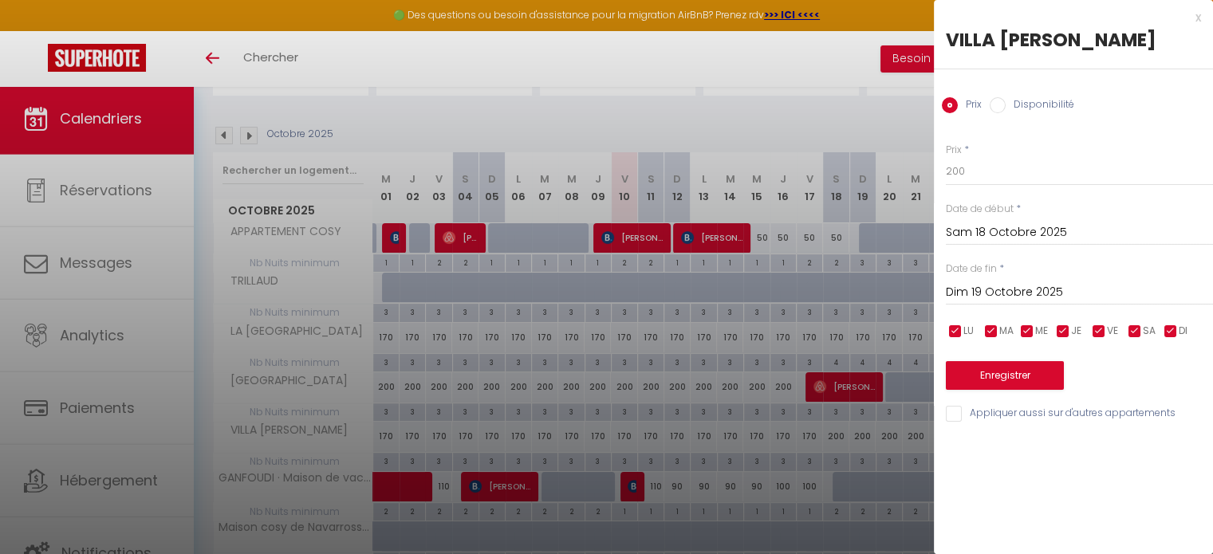
click at [1037, 294] on input "Dim 19 Octobre 2025" at bounding box center [1079, 292] width 267 height 21
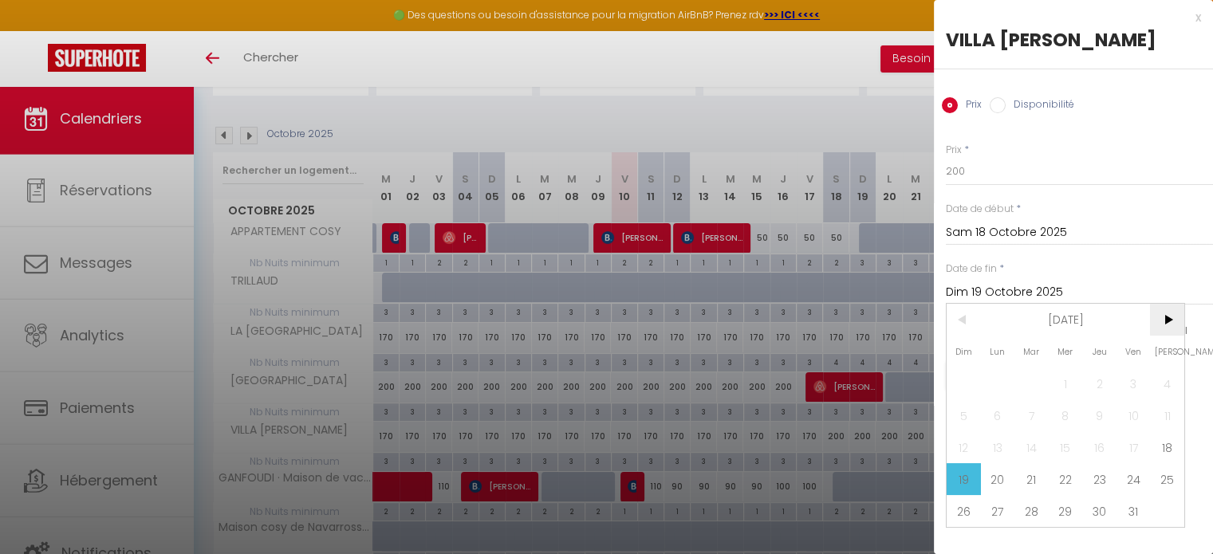
click at [1170, 317] on span ">" at bounding box center [1167, 320] width 34 height 32
click at [957, 419] on span "2" at bounding box center [964, 415] width 34 height 32
type input "Dim 02 Novembre 2025"
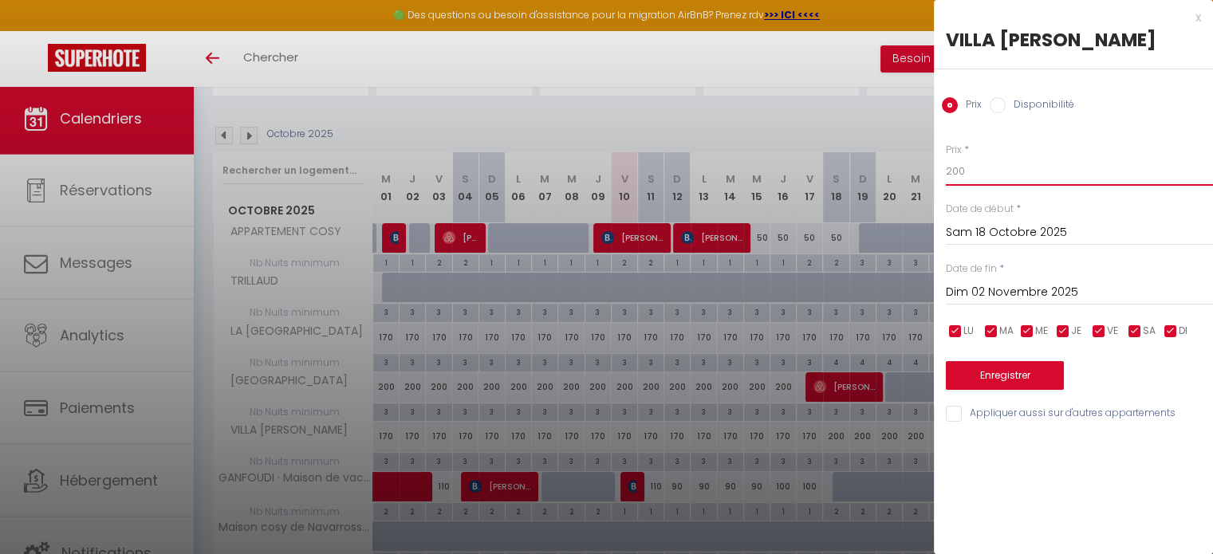
click at [976, 171] on input "200" at bounding box center [1079, 171] width 267 height 29
type input "2"
type input "170"
click at [1002, 374] on button "Enregistrer" at bounding box center [1005, 375] width 118 height 29
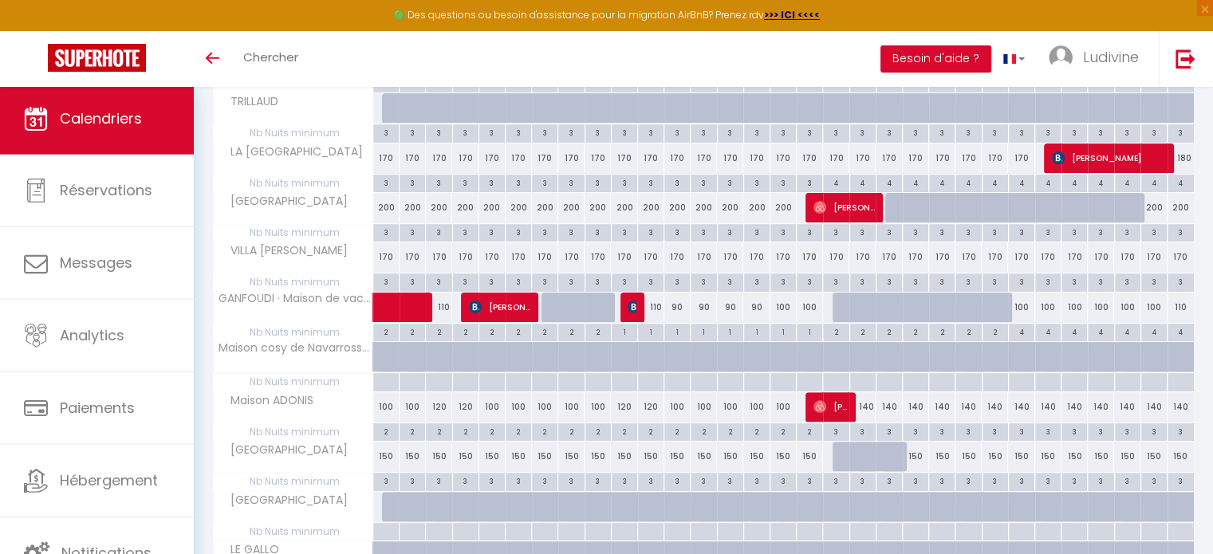
scroll to position [388, 0]
click at [861, 401] on div "140" at bounding box center [862, 407] width 26 height 30
type input "140"
type input "Dim 19 Octobre 2025"
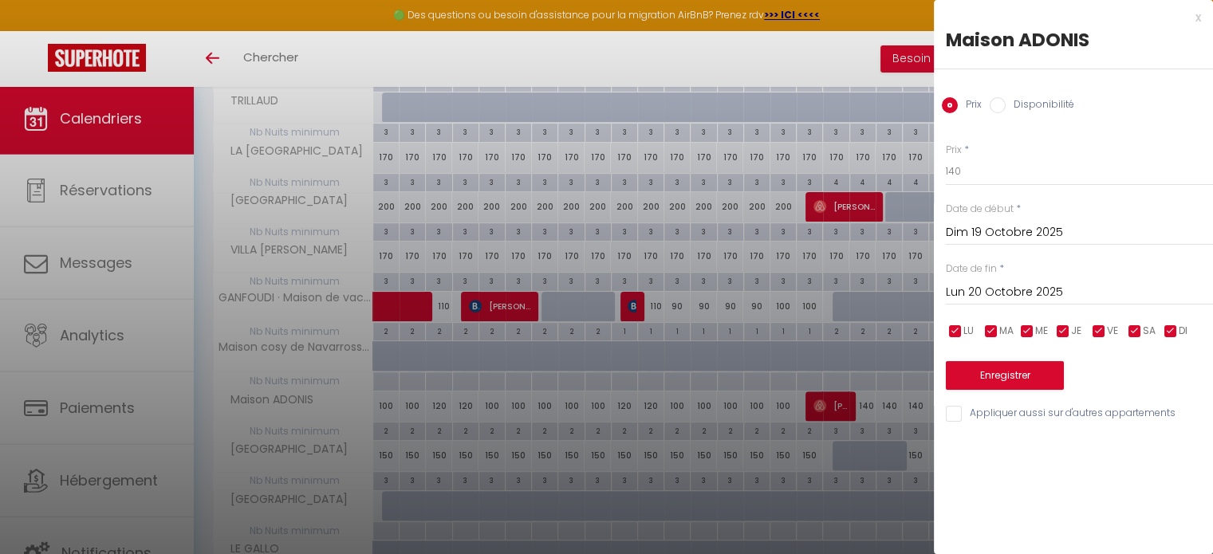
click at [1020, 289] on input "Lun 20 Octobre 2025" at bounding box center [1079, 292] width 267 height 21
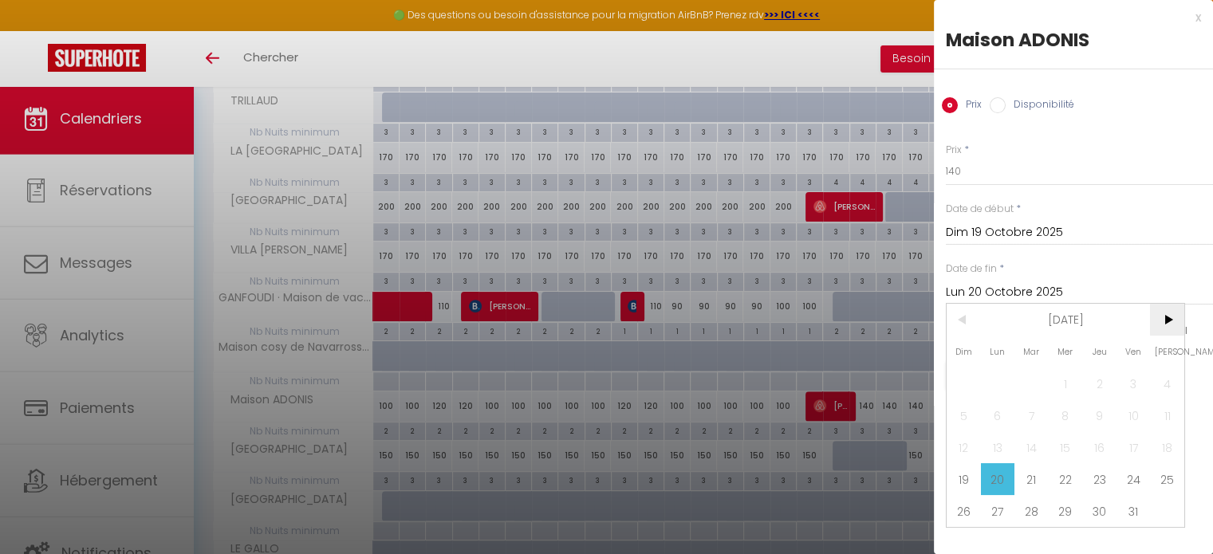
click at [1167, 321] on span ">" at bounding box center [1167, 320] width 34 height 32
click at [970, 423] on span "2" at bounding box center [964, 415] width 34 height 32
type input "Dim 02 Novembre 2025"
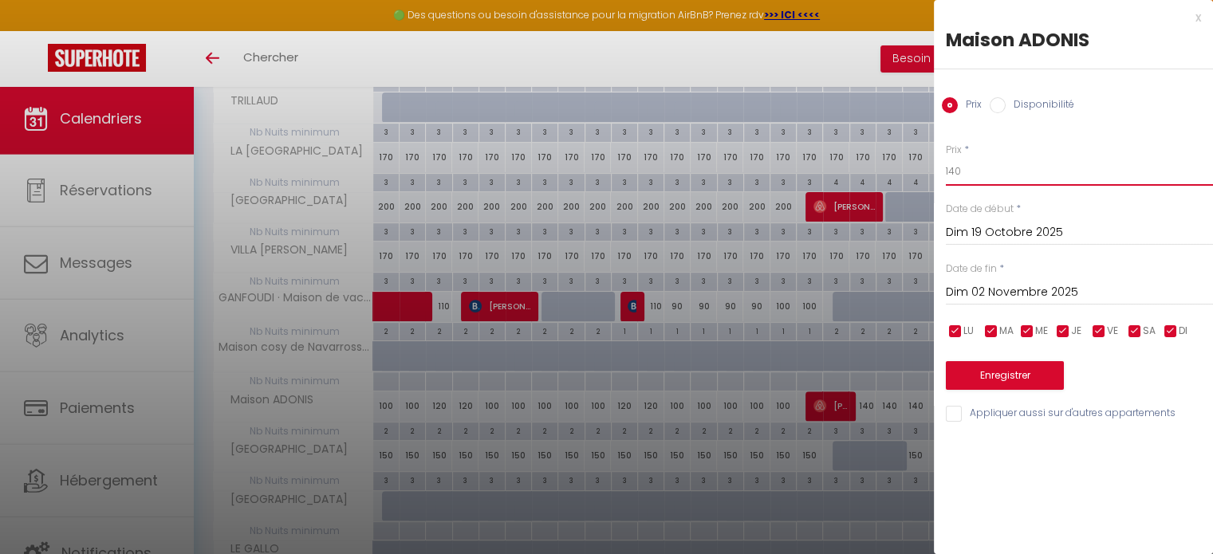
click at [982, 175] on input "140" at bounding box center [1079, 171] width 267 height 29
type input "120"
click at [1002, 380] on button "Enregistrer" at bounding box center [1005, 375] width 118 height 29
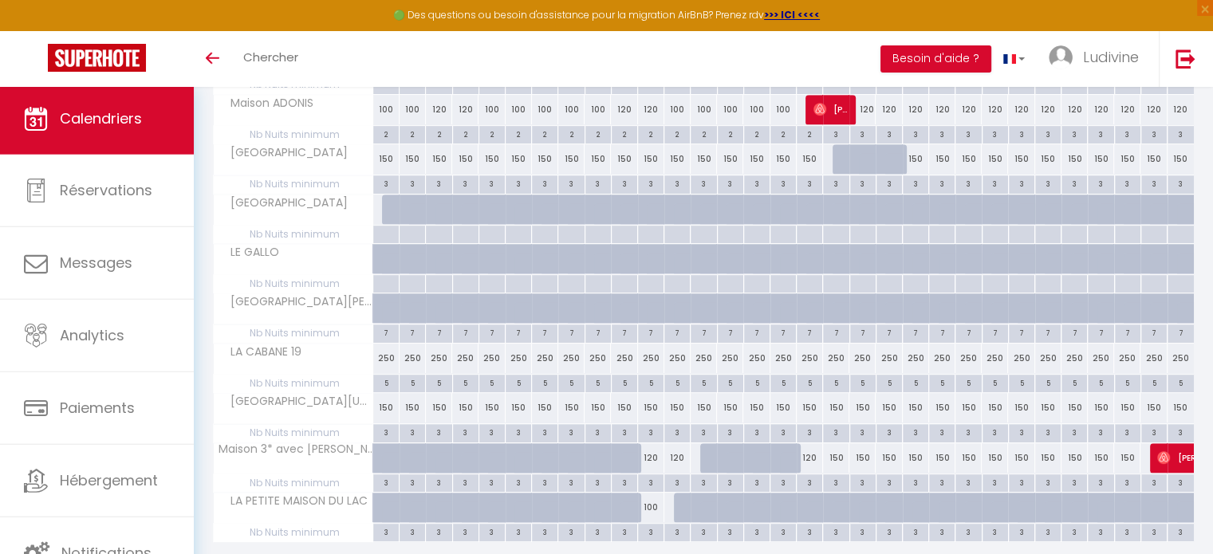
scroll to position [686, 0]
click at [1172, 448] on span "[PERSON_NAME]" at bounding box center [1212, 457] width 110 height 30
select select "OK"
select select "0"
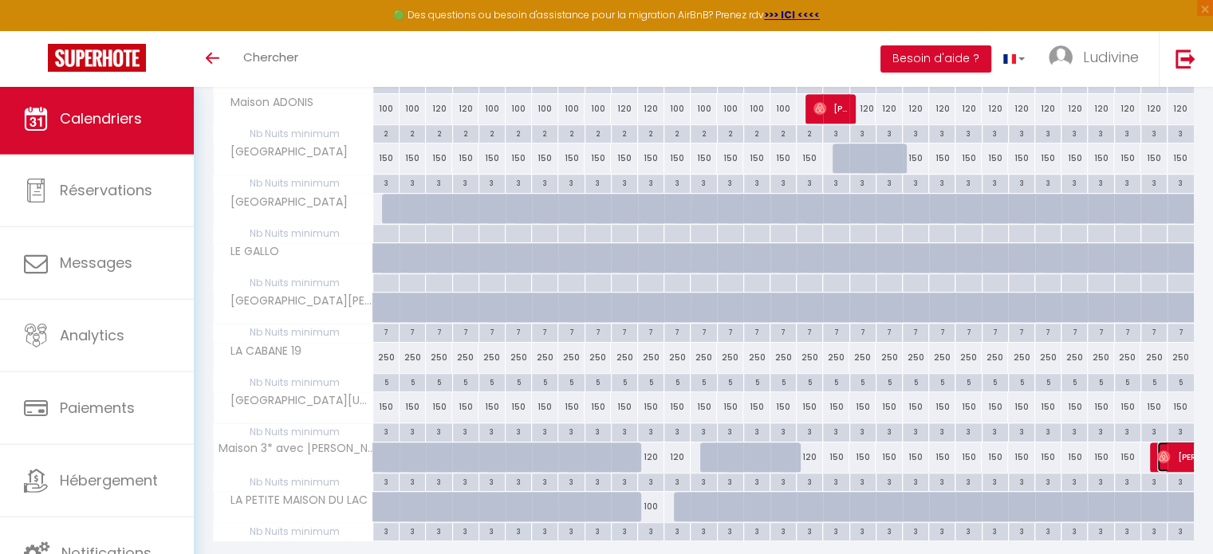
select select "0"
select select "1"
select select
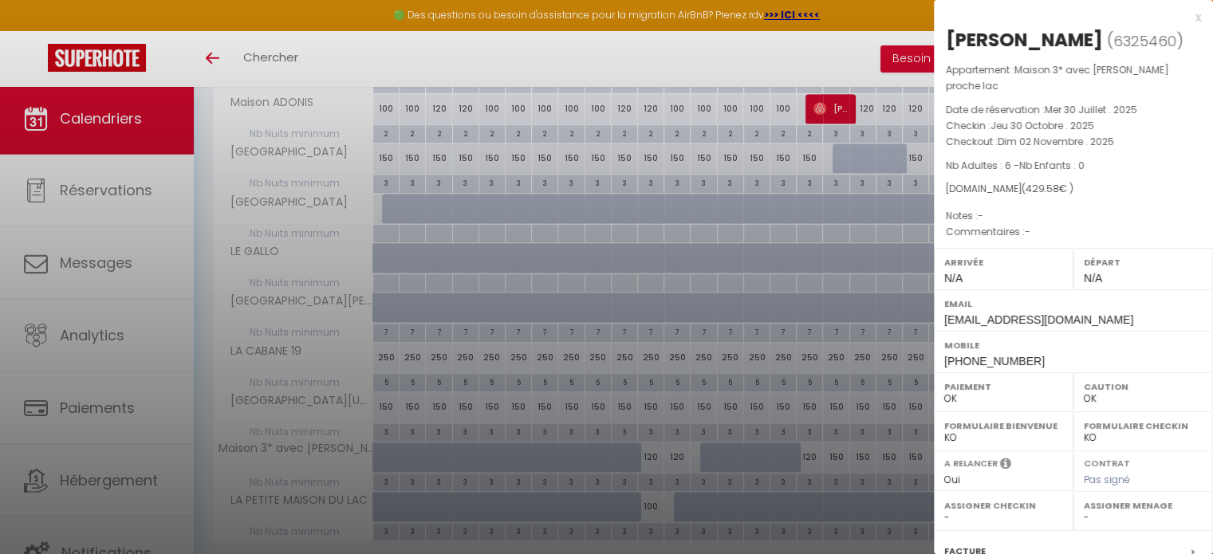
click at [817, 75] on div at bounding box center [606, 277] width 1213 height 554
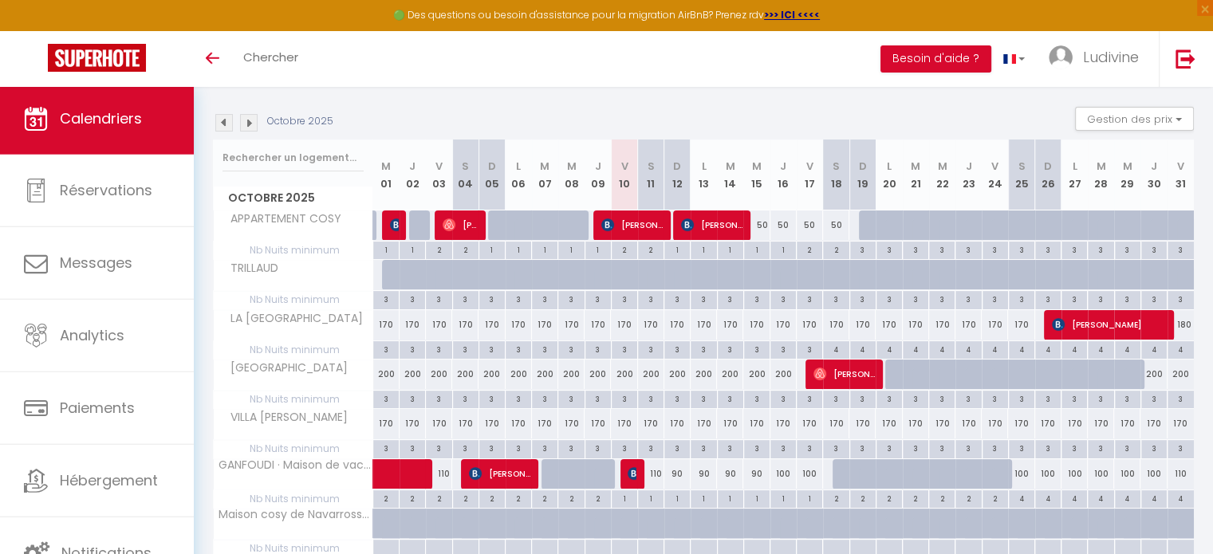
scroll to position [222, 0]
